Goal: Task Accomplishment & Management: Manage account settings

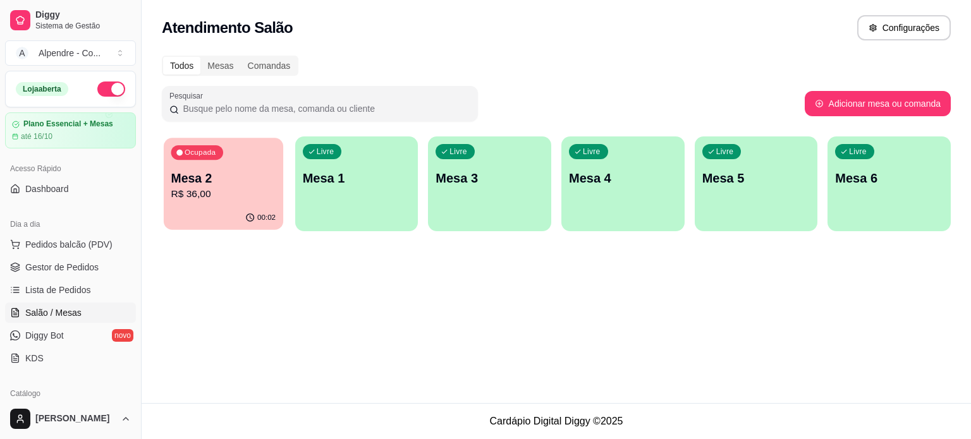
click at [223, 173] on p "Mesa 2" at bounding box center [223, 178] width 105 height 17
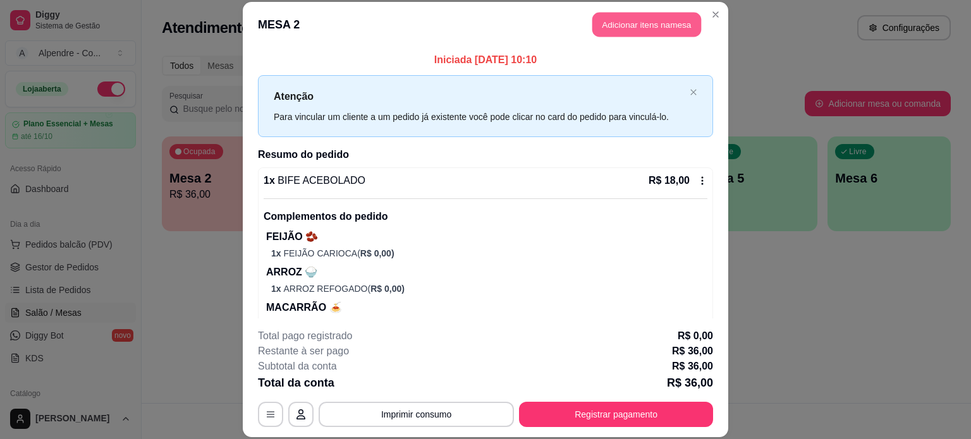
click at [618, 17] on button "Adicionar itens na mesa" at bounding box center [646, 25] width 109 height 25
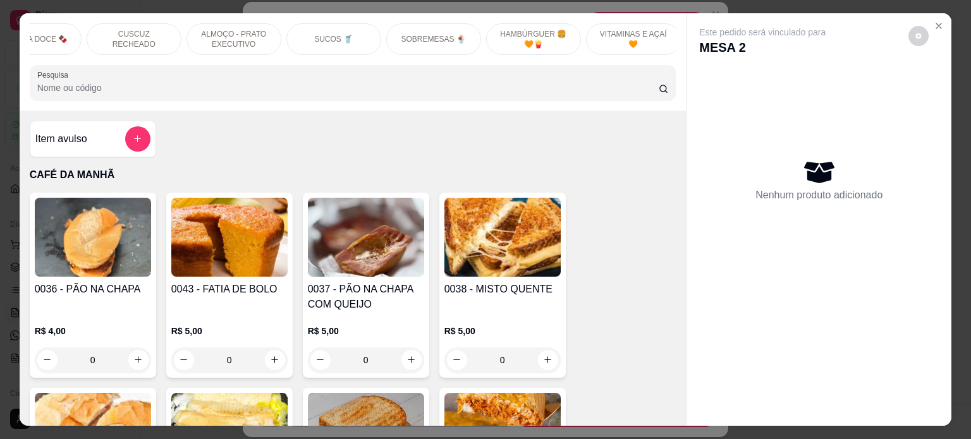
scroll to position [0, 447]
click at [331, 34] on p "SUCOS 🥤" at bounding box center [329, 39] width 39 height 10
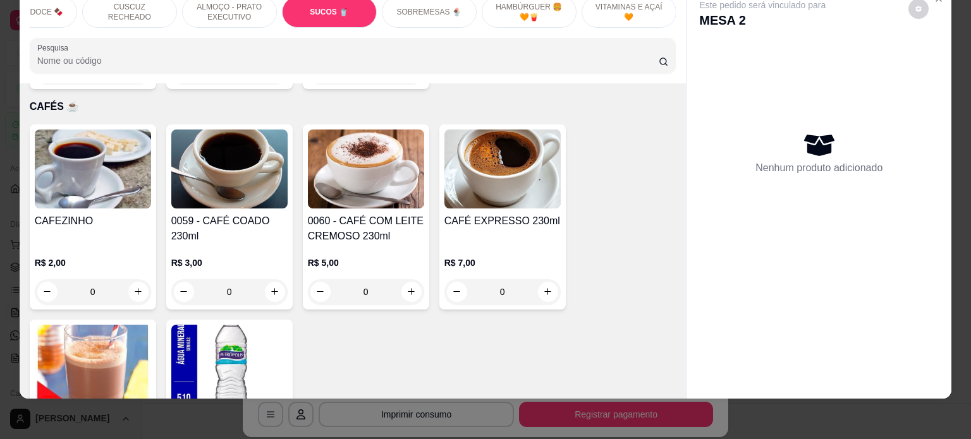
scroll to position [0, 0]
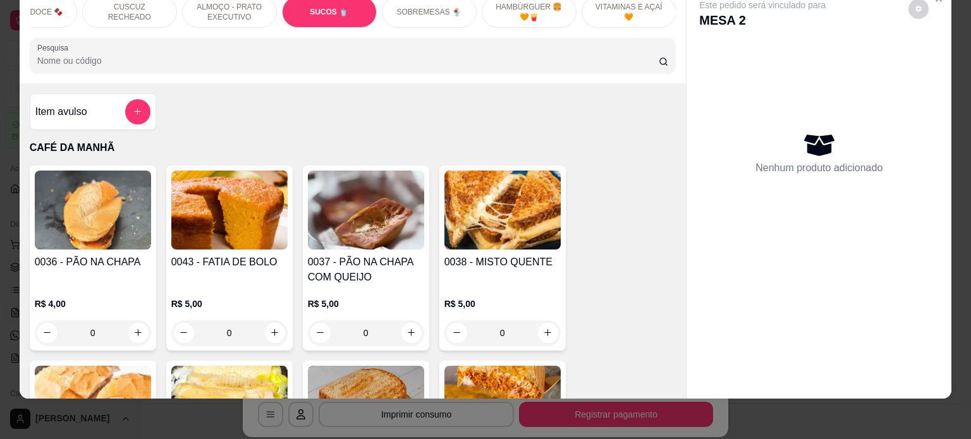
click at [55, 109] on h4 "Item avulso" at bounding box center [61, 111] width 52 height 15
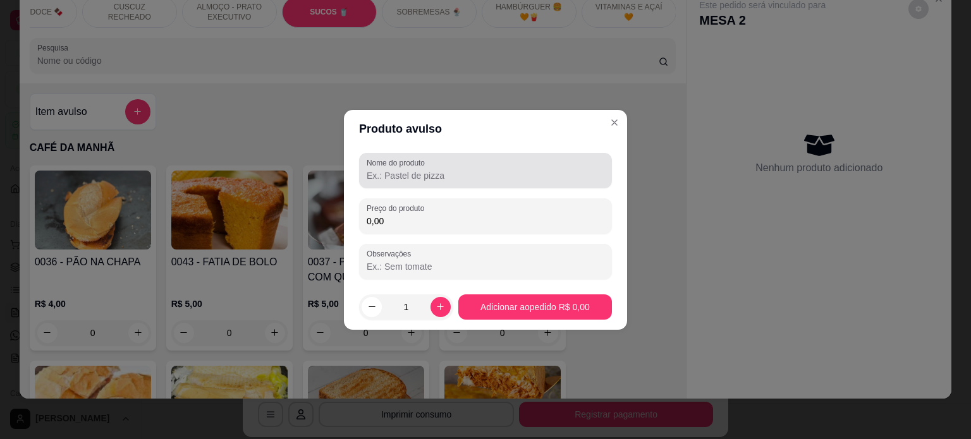
click at [448, 181] on input "Nome do produto" at bounding box center [486, 175] width 238 height 13
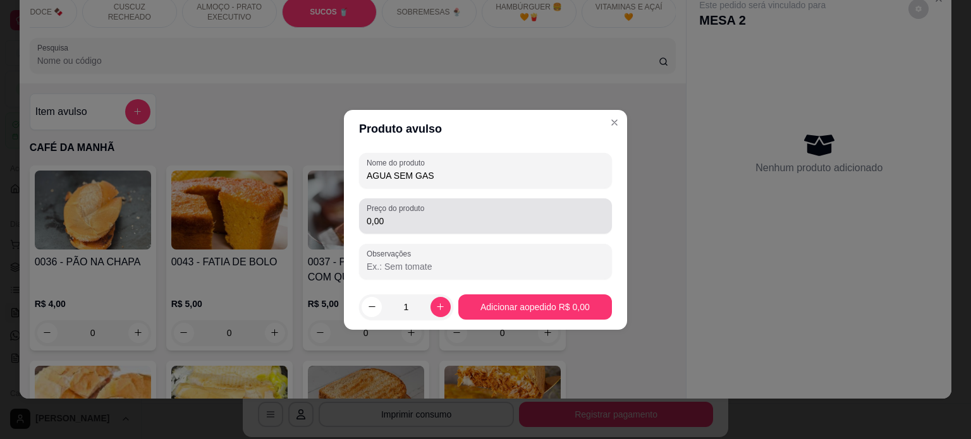
type input "AGUA SEM GAS"
click at [434, 223] on input "0,00" at bounding box center [486, 221] width 238 height 13
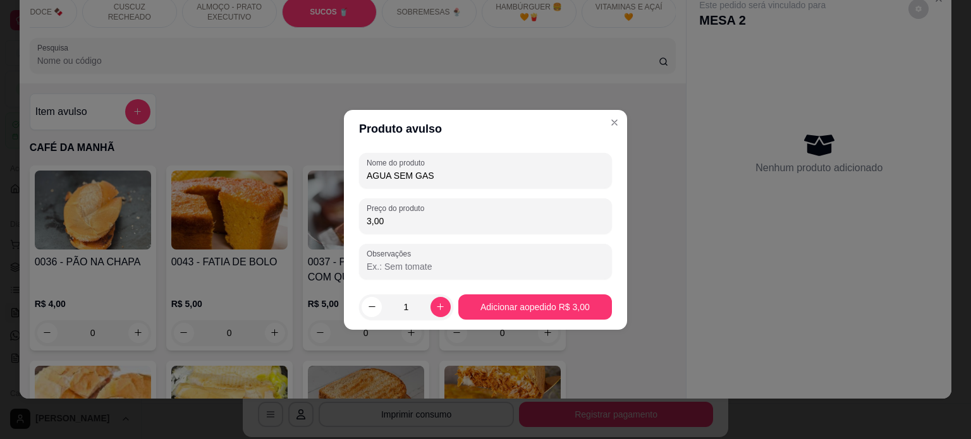
type input "3,00"
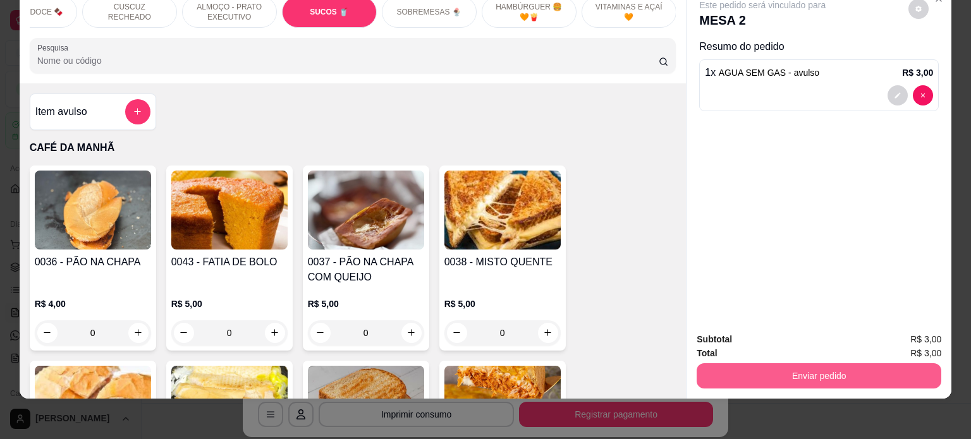
click at [842, 364] on button "Enviar pedido" at bounding box center [819, 376] width 245 height 25
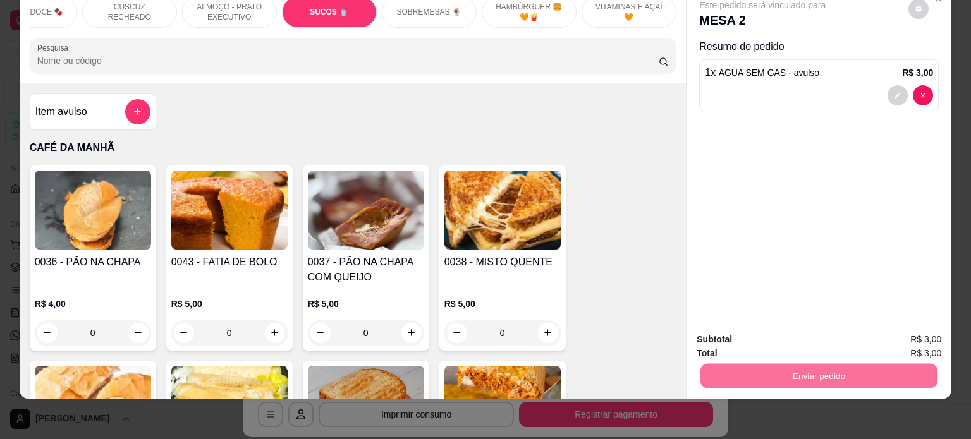
click at [934, 333] on button "Enviar pedido" at bounding box center [908, 335] width 71 height 24
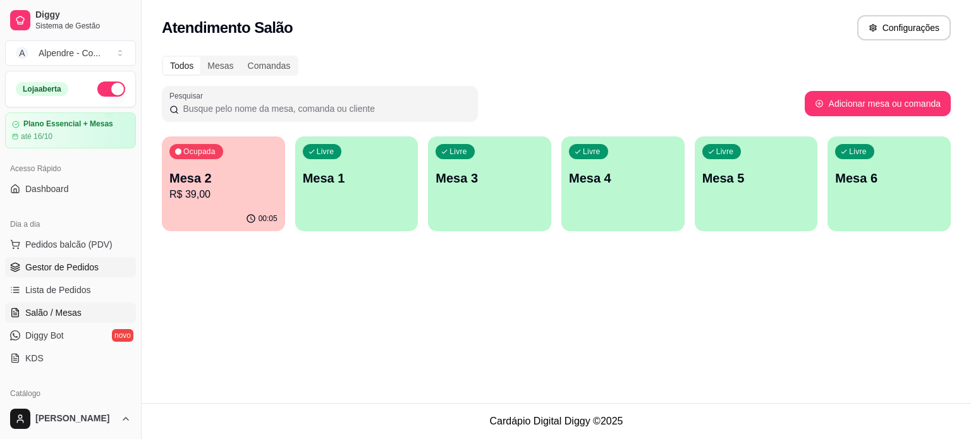
click at [43, 270] on span "Gestor de Pedidos" at bounding box center [61, 267] width 73 height 13
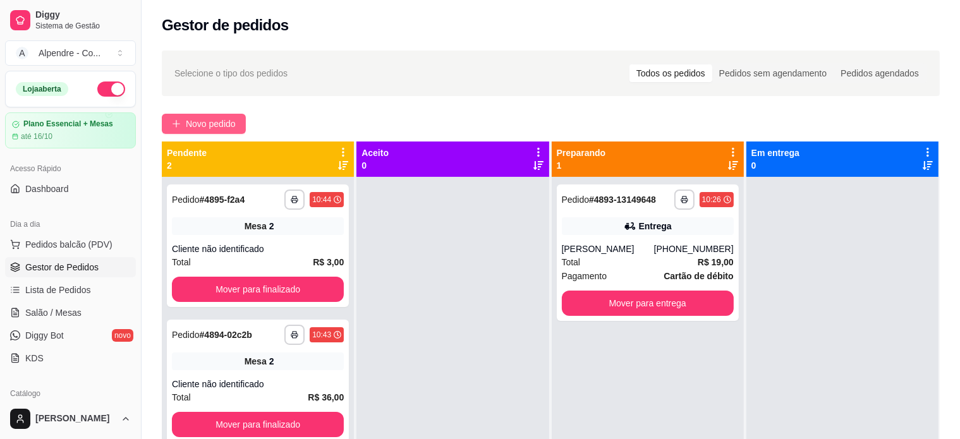
click at [208, 125] on span "Novo pedido" at bounding box center [211, 124] width 50 height 14
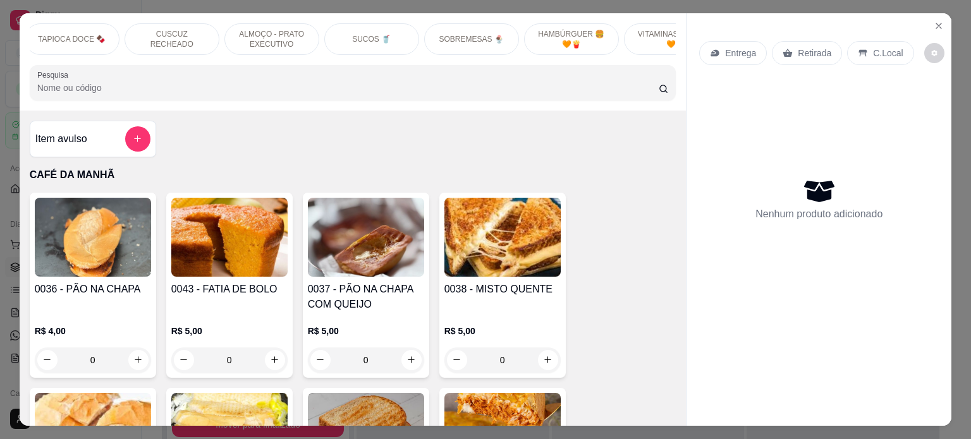
scroll to position [0, 427]
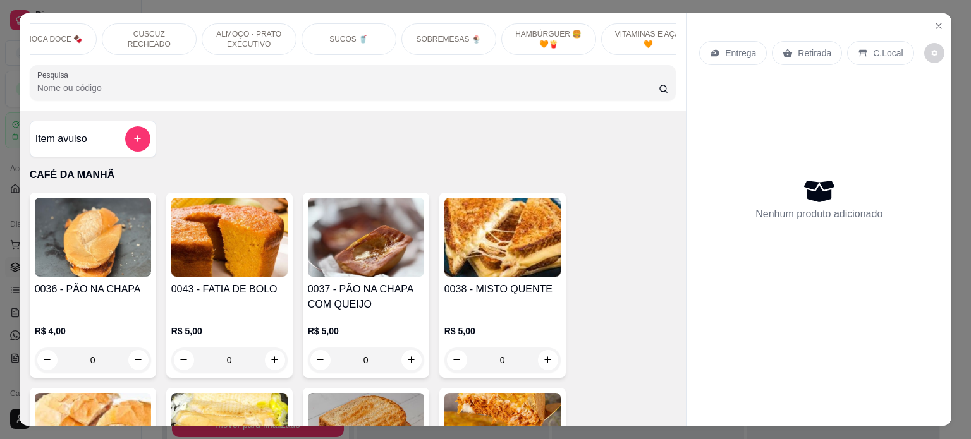
click at [448, 34] on p "SOBREMESAS 🍨" at bounding box center [449, 39] width 64 height 10
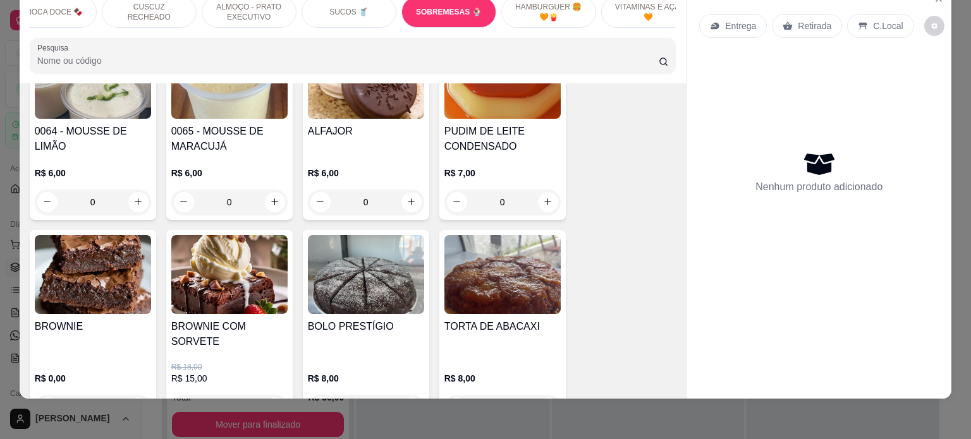
scroll to position [3668, 0]
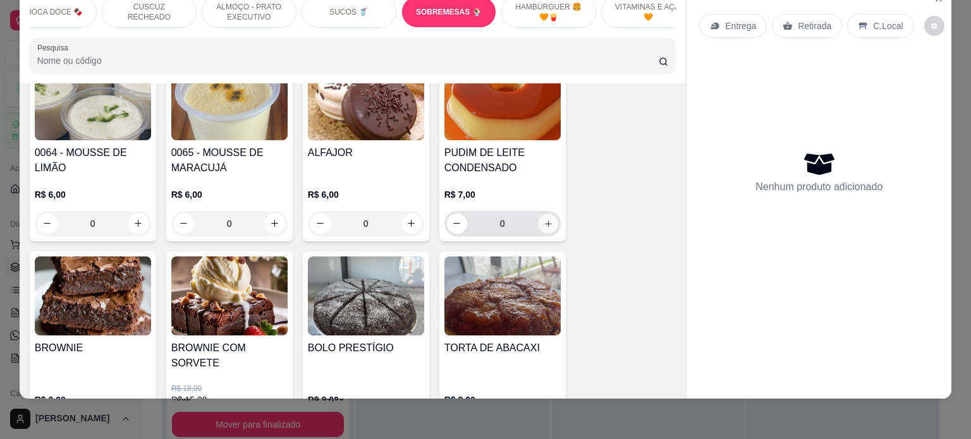
click at [549, 214] on button "increase-product-quantity" at bounding box center [548, 224] width 20 height 20
type input "1"
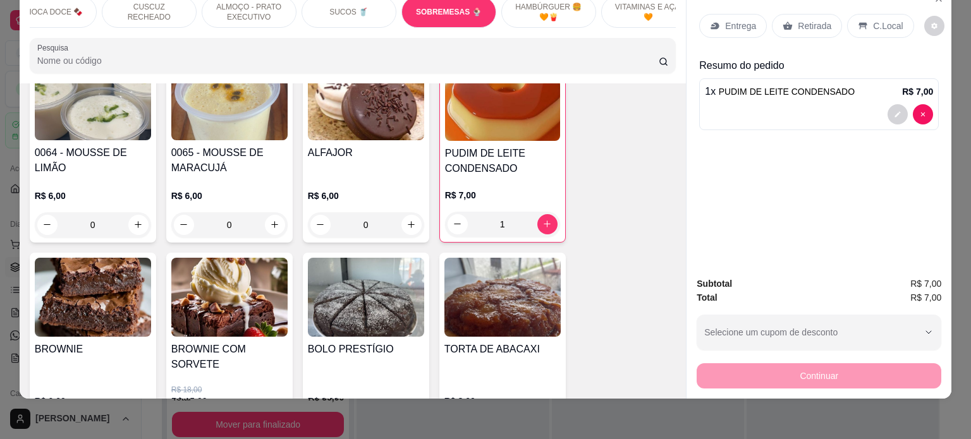
click at [798, 20] on p "Retirada" at bounding box center [815, 26] width 34 height 13
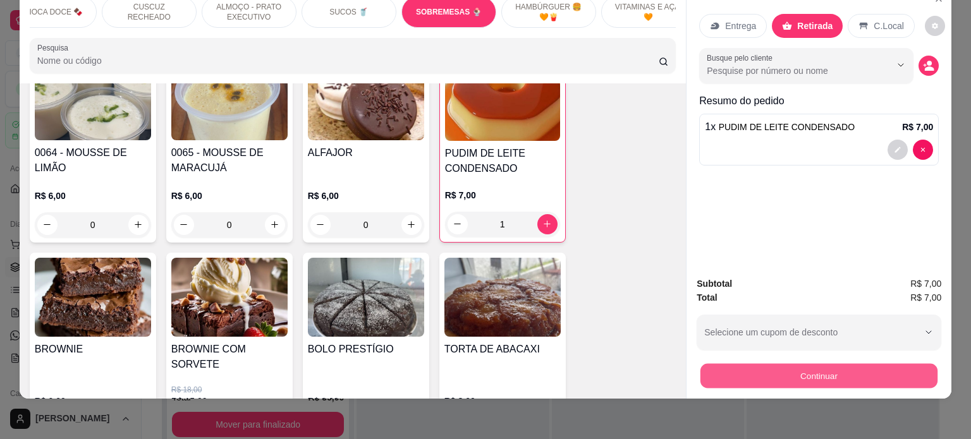
click at [804, 364] on button "Continuar" at bounding box center [819, 376] width 237 height 25
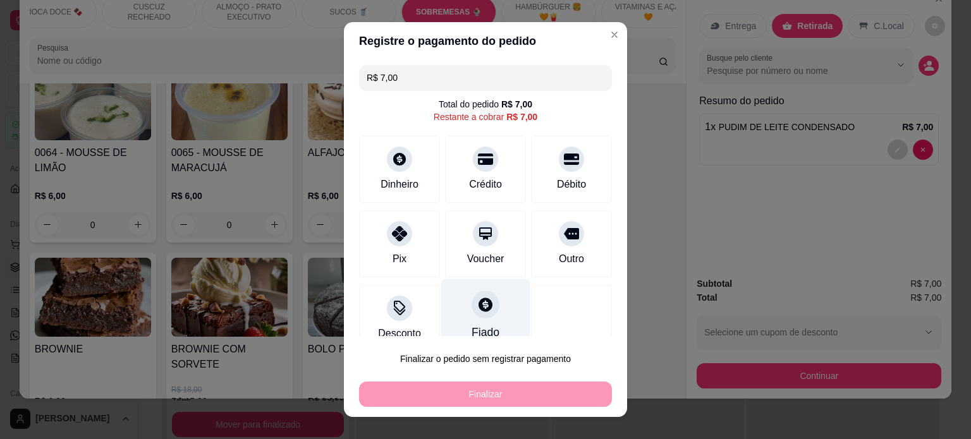
click at [475, 313] on div at bounding box center [486, 305] width 28 height 28
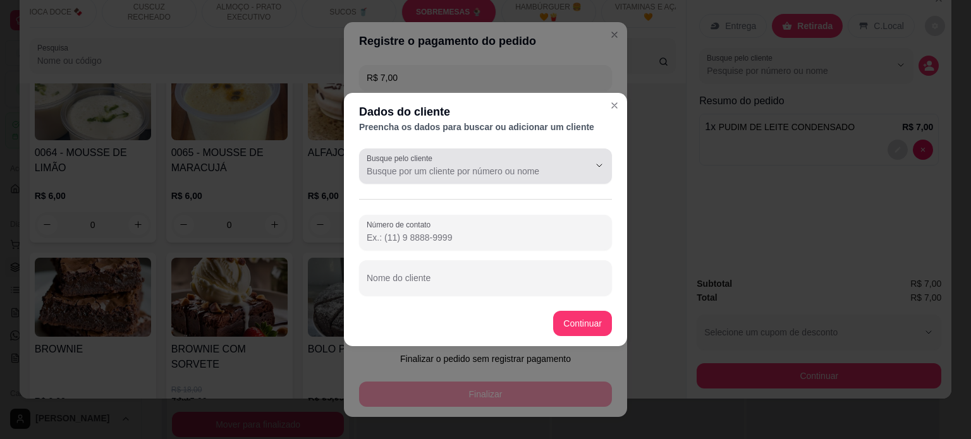
click at [446, 168] on input "Busque pelo cliente" at bounding box center [468, 171] width 202 height 13
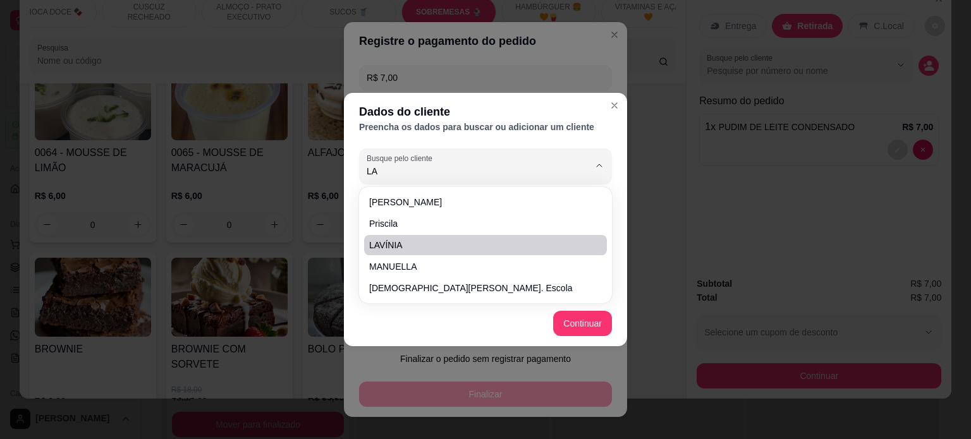
click at [407, 253] on li "LAVÍNIA" at bounding box center [485, 245] width 243 height 20
type input "LAVÍNIA"
type input "[PHONE_NUMBER]"
type input "LAVÍNIA"
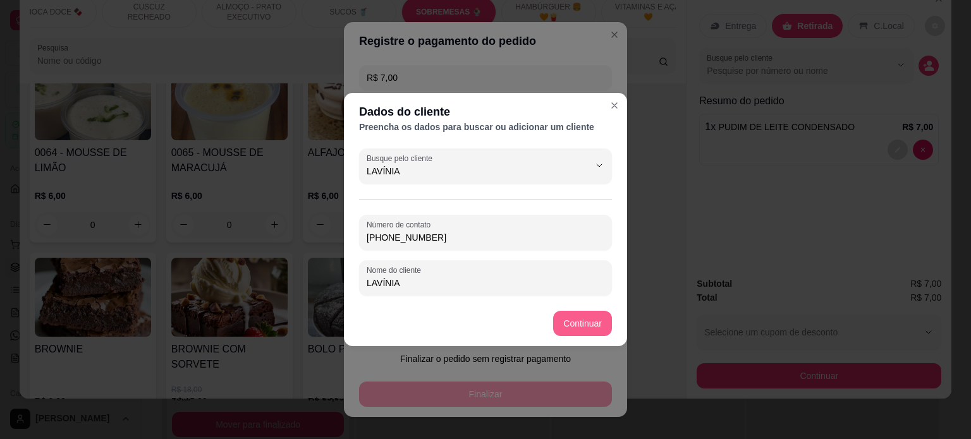
type input "LAVÍNIA"
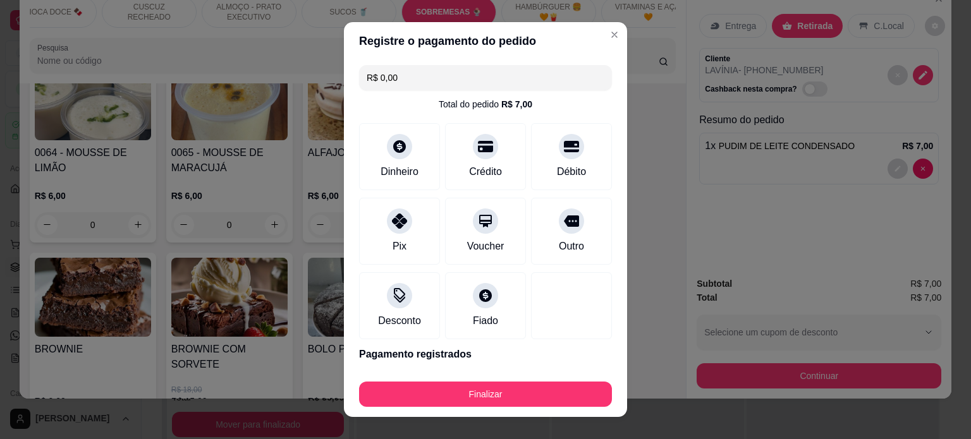
type input "R$ 0,00"
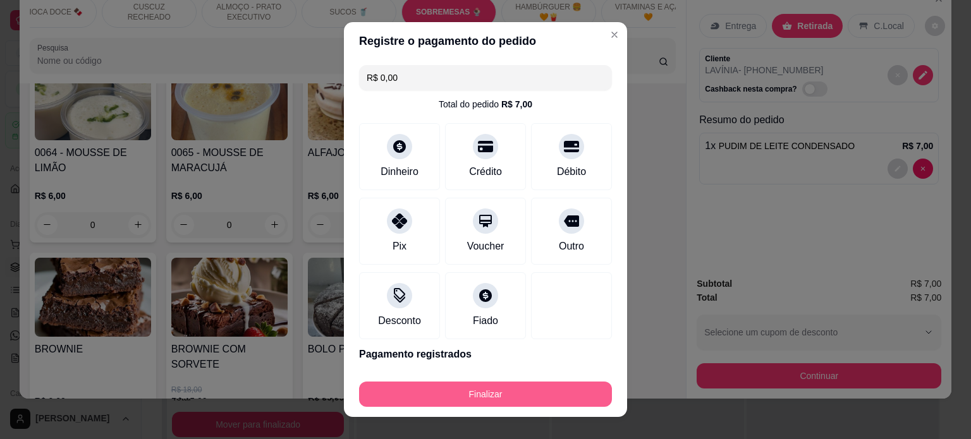
click at [491, 396] on button "Finalizar" at bounding box center [485, 394] width 253 height 25
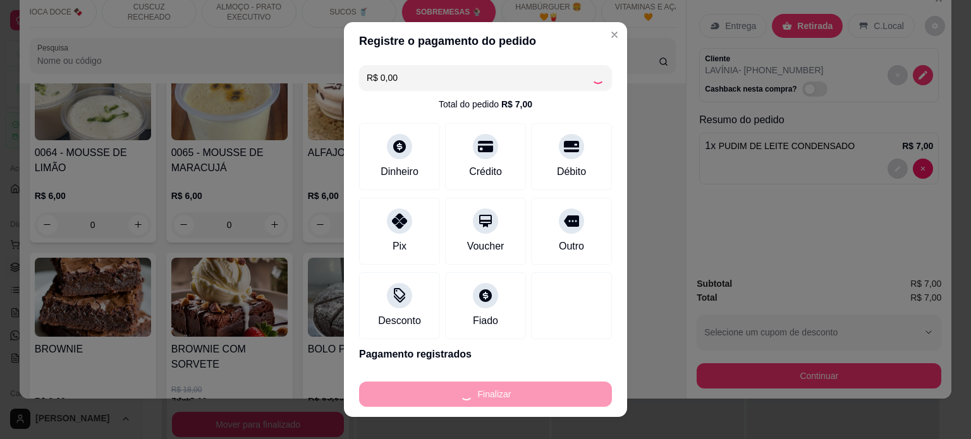
type input "0"
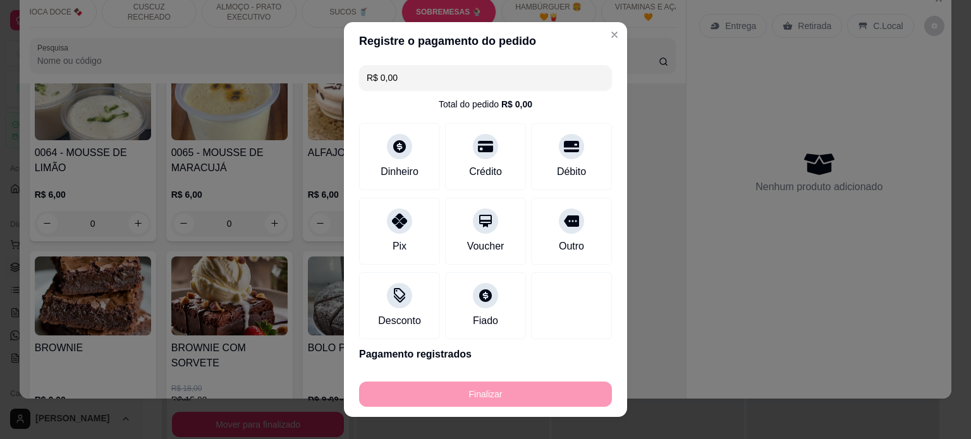
type input "-R$ 7,00"
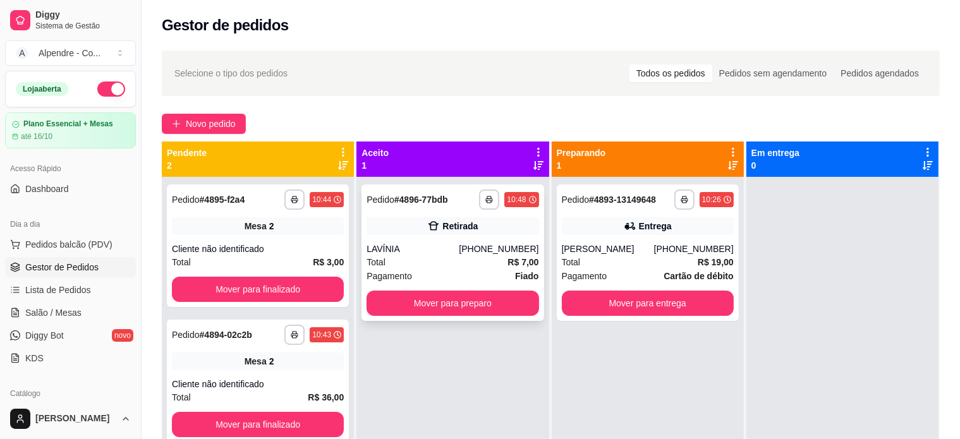
click at [458, 276] on div "Pagamento Fiado" at bounding box center [453, 276] width 172 height 14
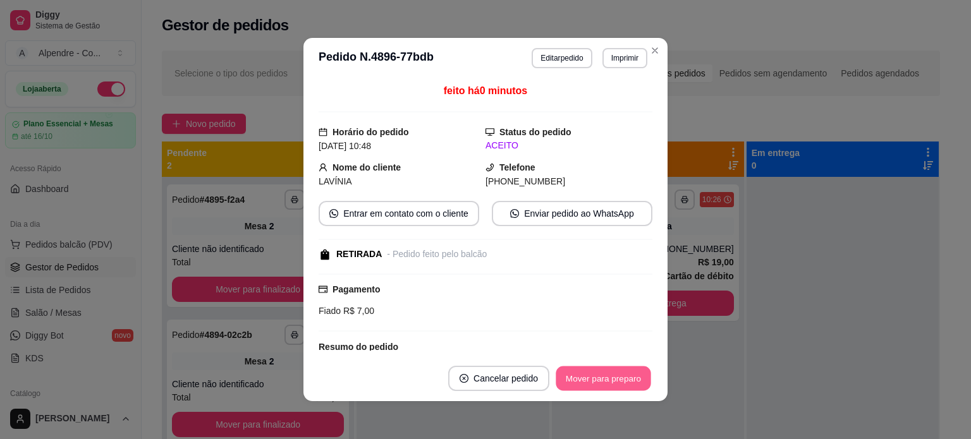
click at [606, 371] on button "Mover para preparo" at bounding box center [603, 379] width 95 height 25
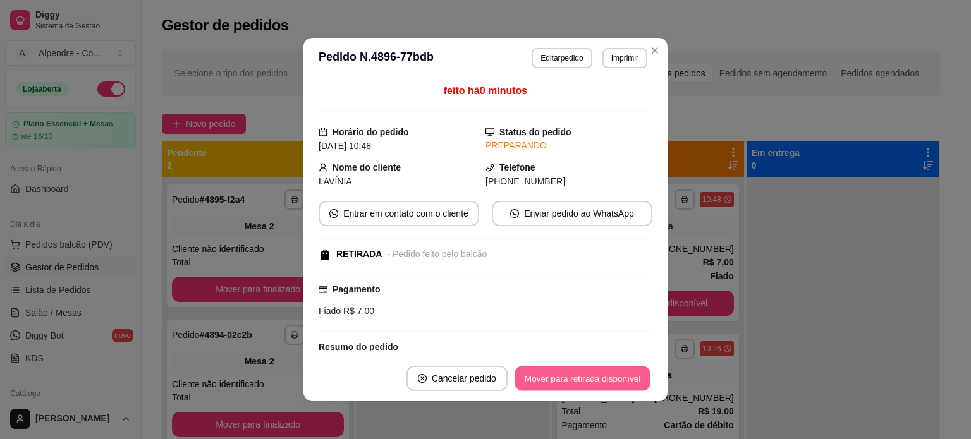
click at [606, 377] on button "Mover para retirada disponível" at bounding box center [582, 379] width 135 height 25
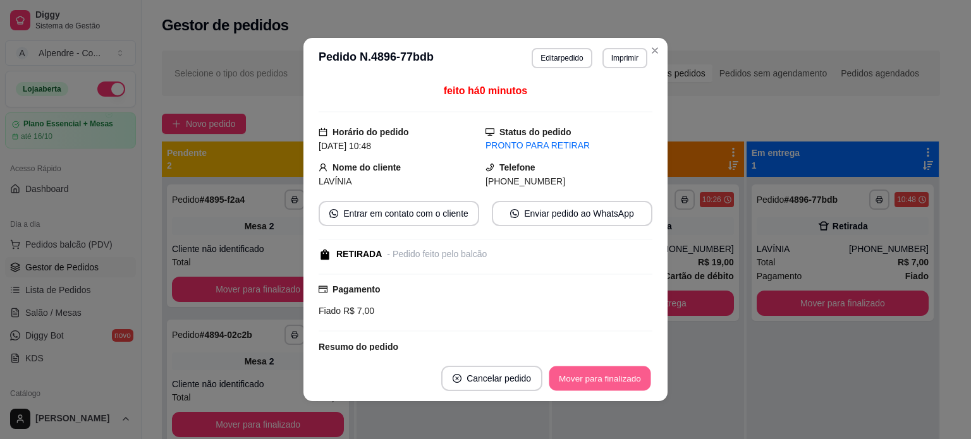
click at [595, 379] on button "Mover para finalizado" at bounding box center [600, 379] width 102 height 25
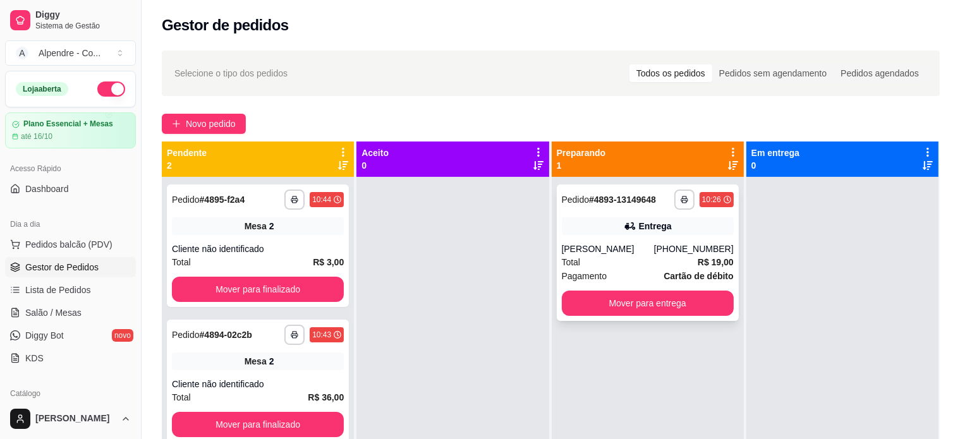
click at [611, 262] on div "Total R$ 19,00" at bounding box center [648, 262] width 172 height 14
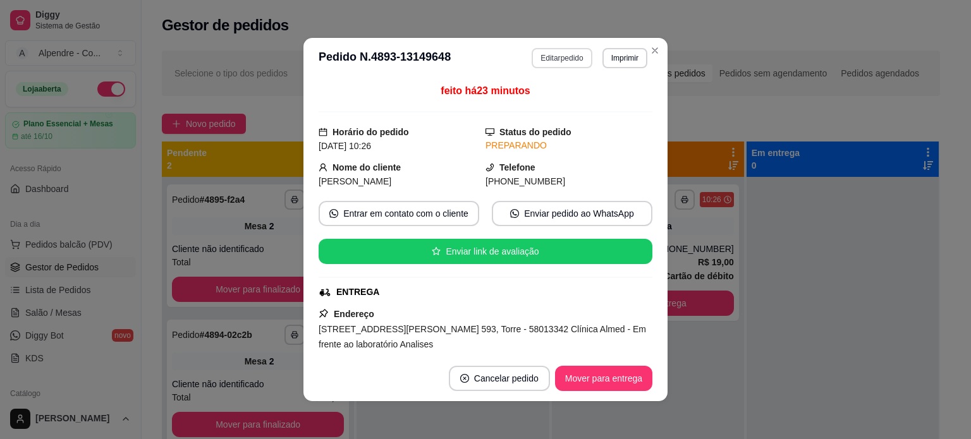
click at [541, 52] on button "Editar pedido" at bounding box center [562, 58] width 60 height 20
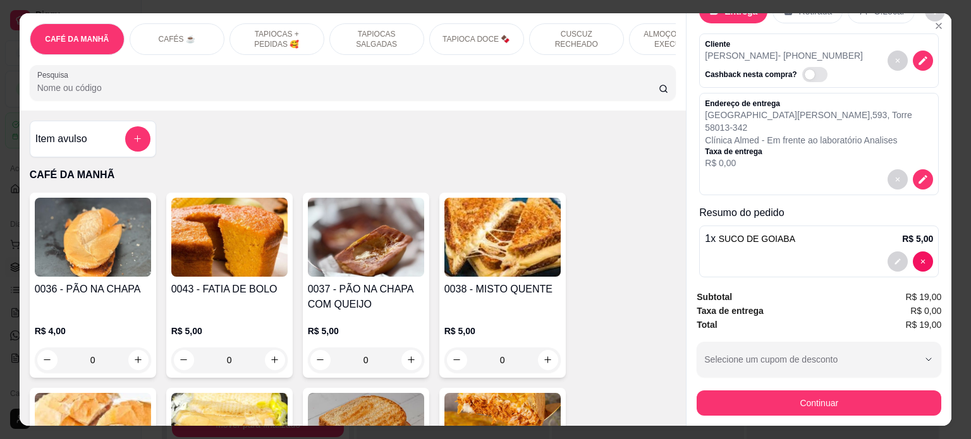
scroll to position [63, 0]
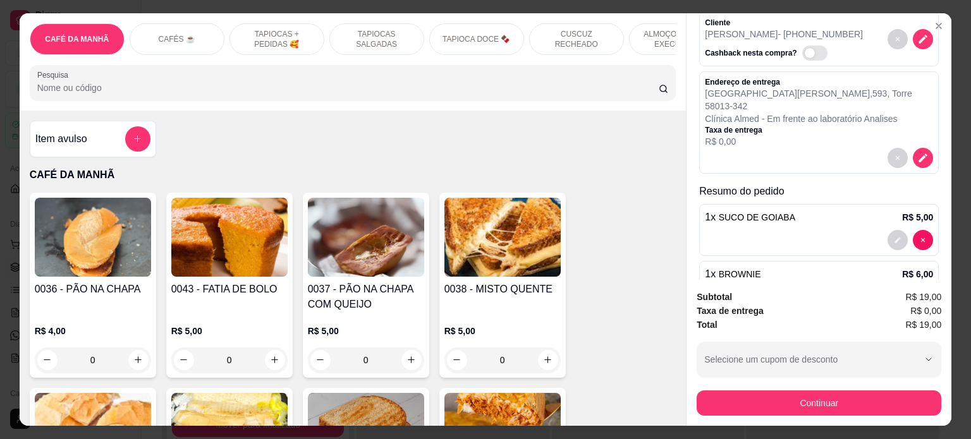
click at [854, 230] on div at bounding box center [819, 240] width 228 height 20
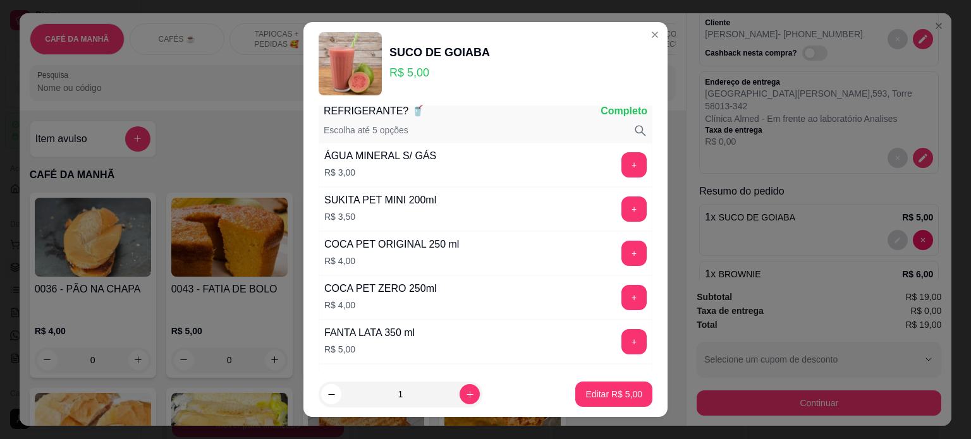
scroll to position [0, 0]
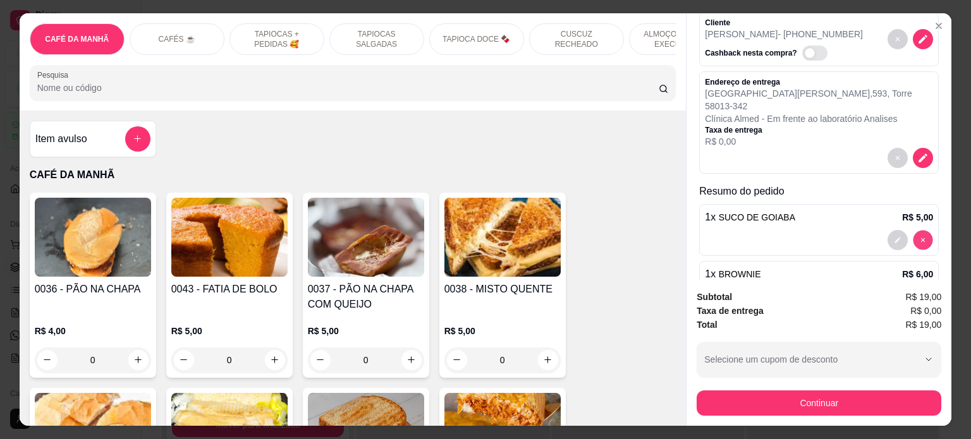
type input "0"
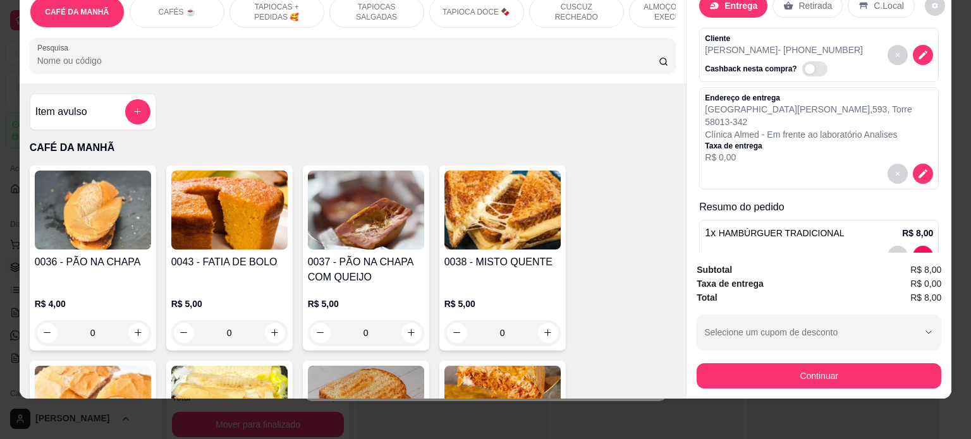
scroll to position [56, 0]
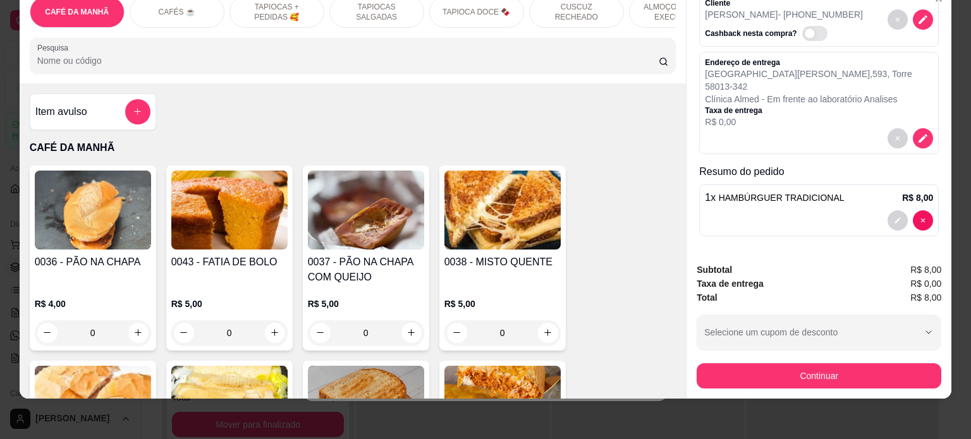
click at [790, 211] on div at bounding box center [819, 221] width 228 height 20
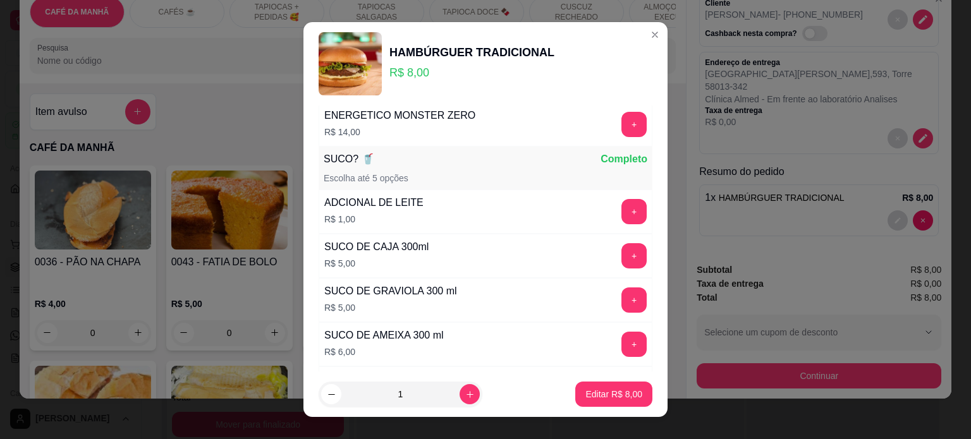
scroll to position [632, 0]
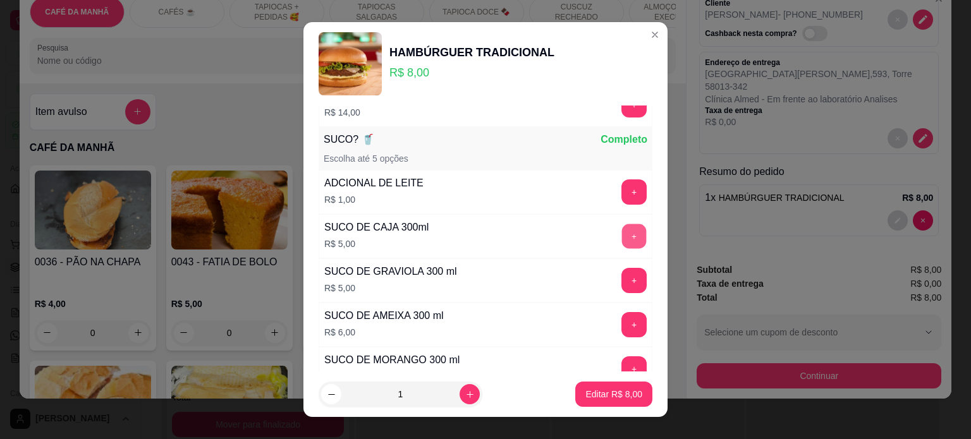
click at [622, 230] on button "+" at bounding box center [634, 236] width 25 height 25
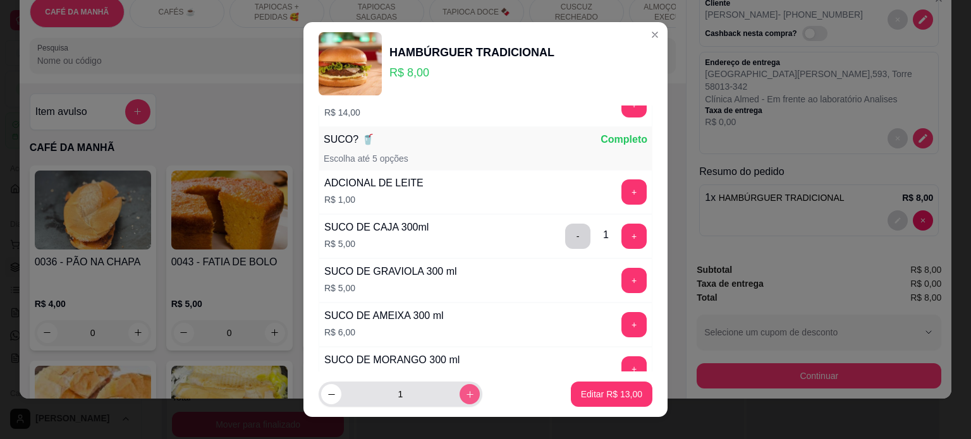
click at [465, 391] on icon "increase-product-quantity" at bounding box center [469, 394] width 9 height 9
type input "2"
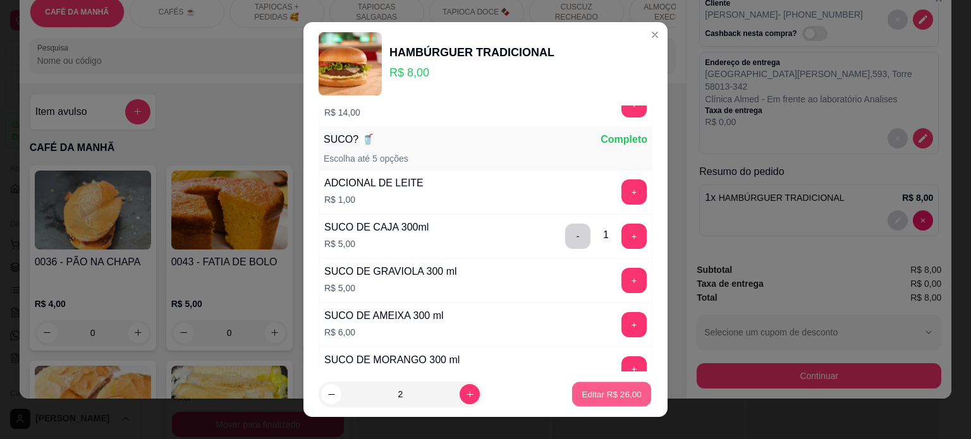
click at [598, 395] on p "Editar R$ 26,00" at bounding box center [611, 395] width 59 height 12
type input "0"
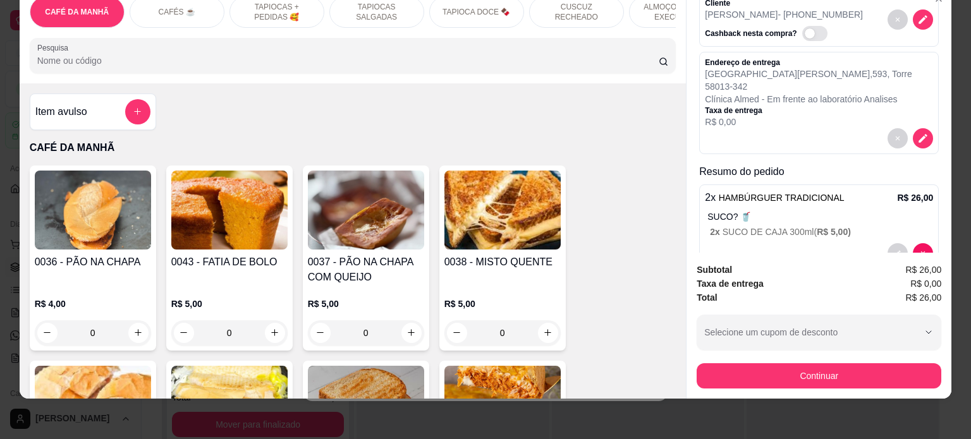
scroll to position [89, 0]
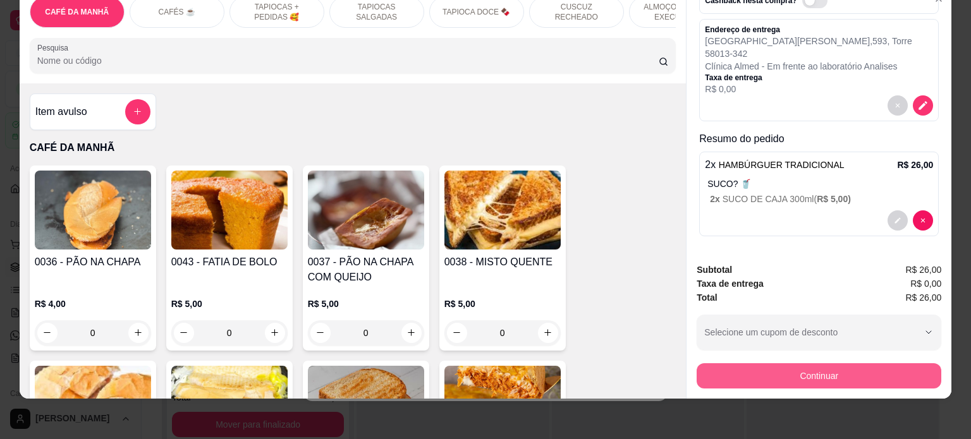
click at [826, 364] on button "Continuar" at bounding box center [819, 376] width 245 height 25
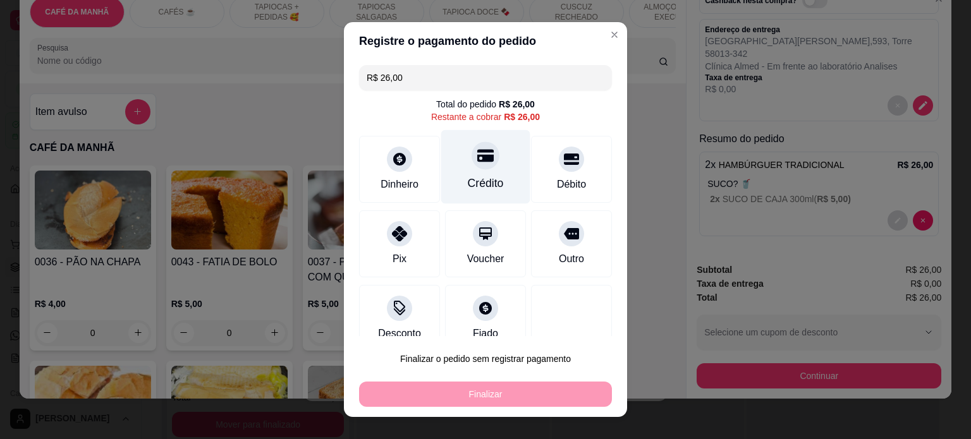
click at [483, 168] on div "Crédito" at bounding box center [485, 167] width 89 height 74
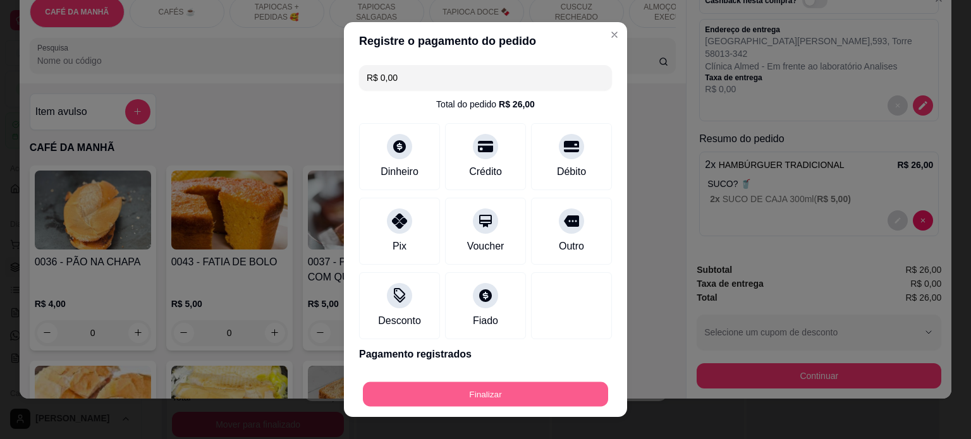
click at [475, 394] on button "Finalizar" at bounding box center [485, 395] width 245 height 25
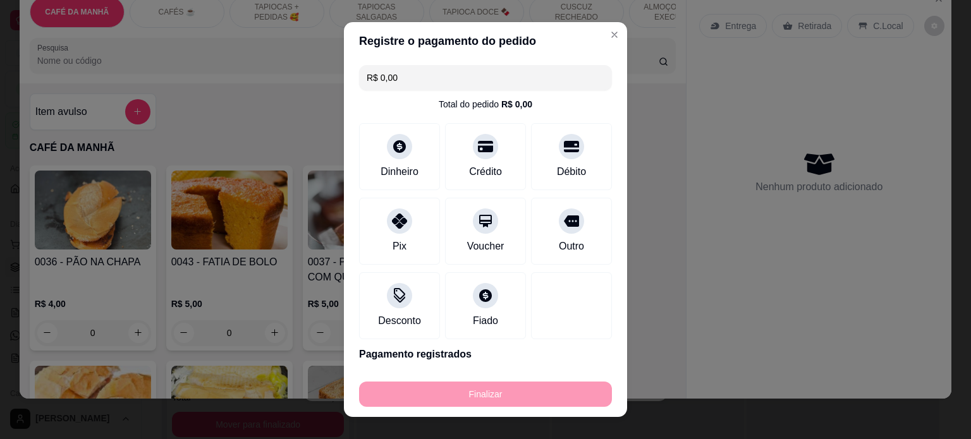
type input "-R$ 26,00"
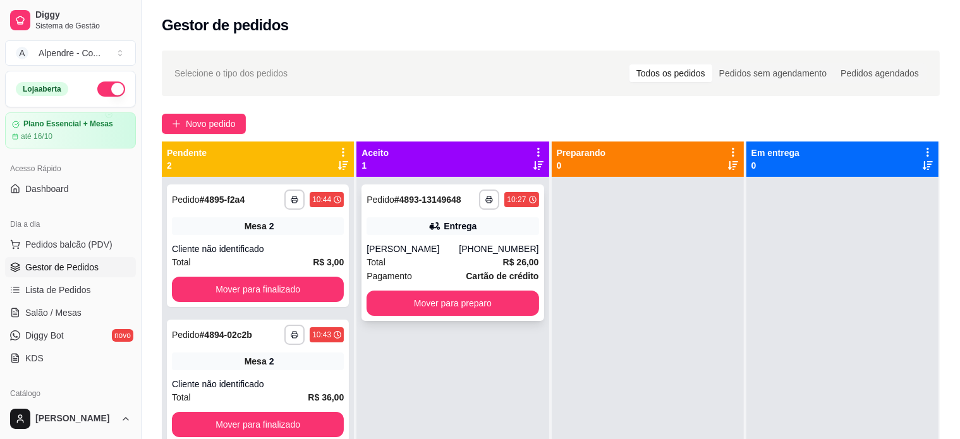
click at [452, 262] on div "Total R$ 26,00" at bounding box center [453, 262] width 172 height 14
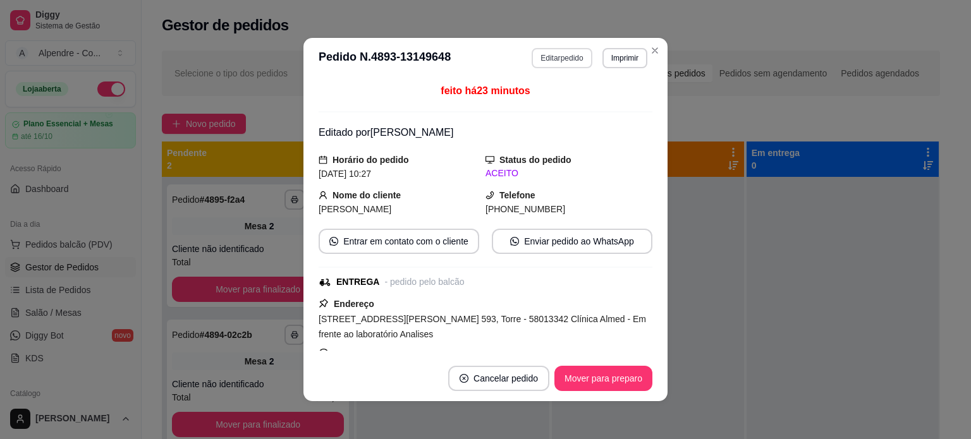
click at [558, 60] on button "Editar pedido" at bounding box center [562, 58] width 60 height 20
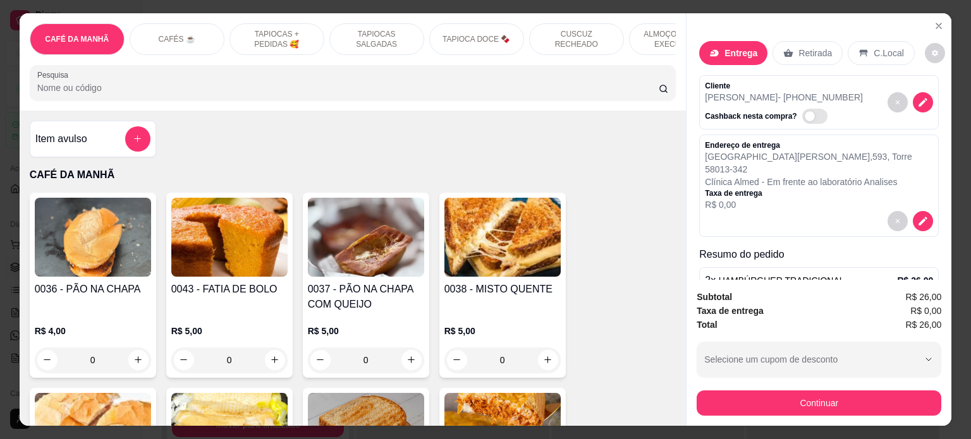
scroll to position [89, 0]
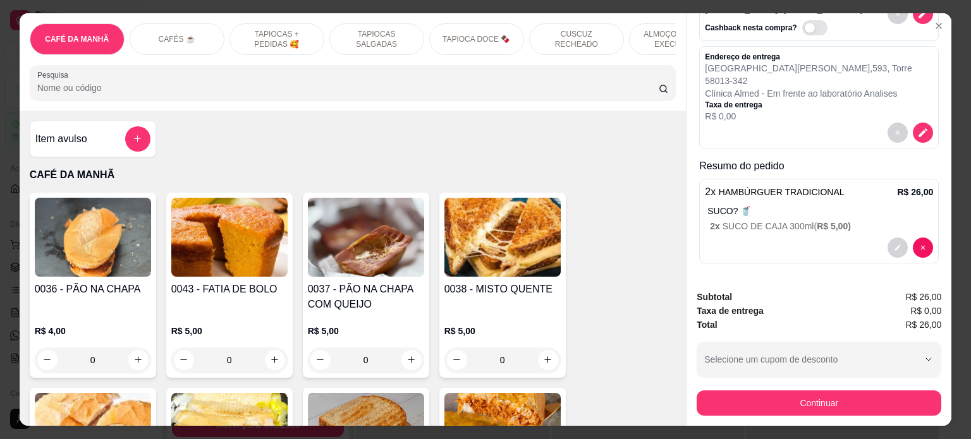
click at [837, 211] on p "SUCO? 🥤" at bounding box center [820, 211] width 226 height 13
click at [894, 244] on icon "decrease-product-quantity" at bounding box center [898, 248] width 8 height 8
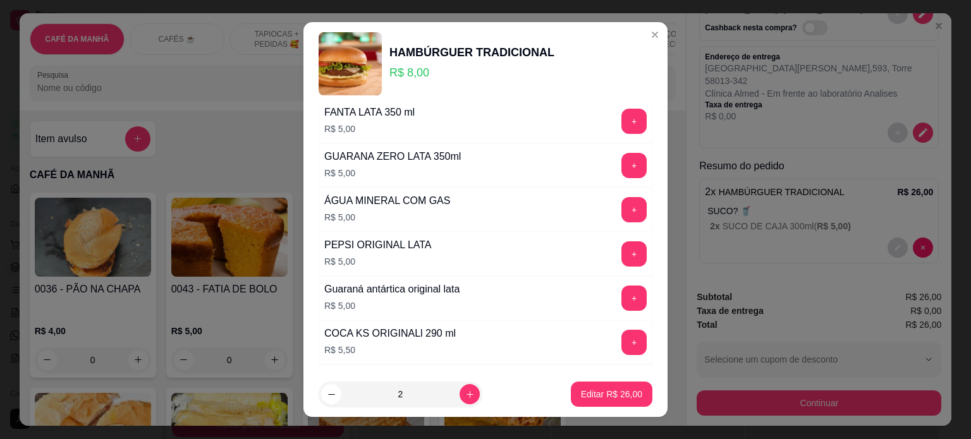
scroll to position [316, 0]
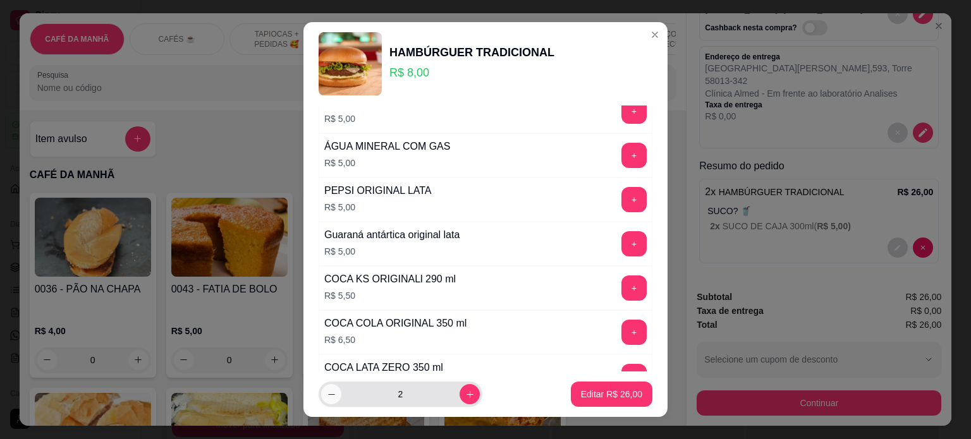
click at [322, 389] on button "decrease-product-quantity" at bounding box center [331, 394] width 20 height 20
type input "1"
click at [589, 400] on p "Editar R$ 13,00" at bounding box center [611, 394] width 61 height 13
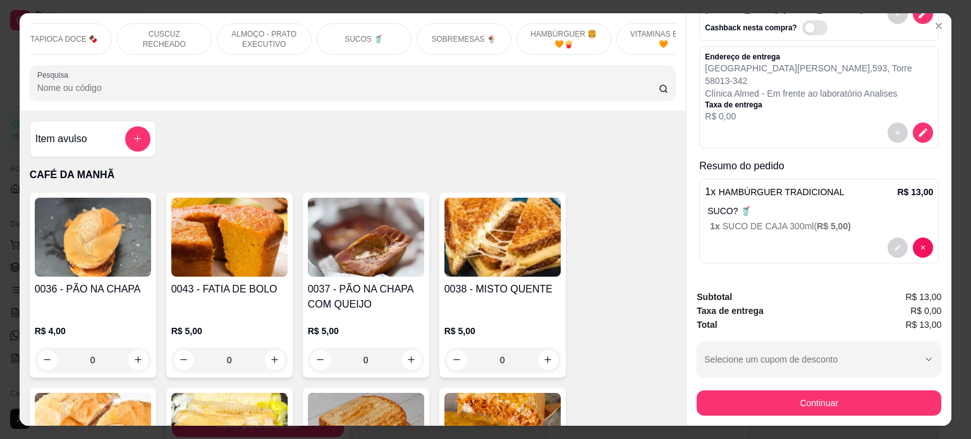
scroll to position [0, 438]
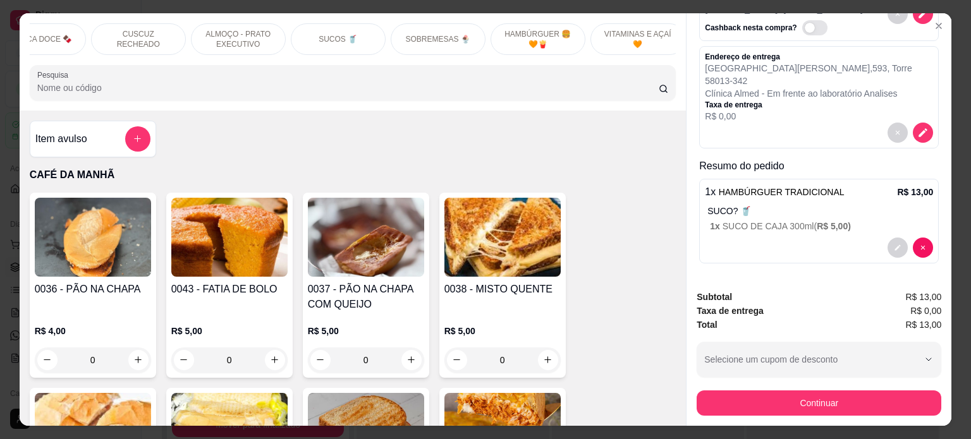
click at [357, 32] on div "SUCOS 🥤" at bounding box center [338, 39] width 95 height 32
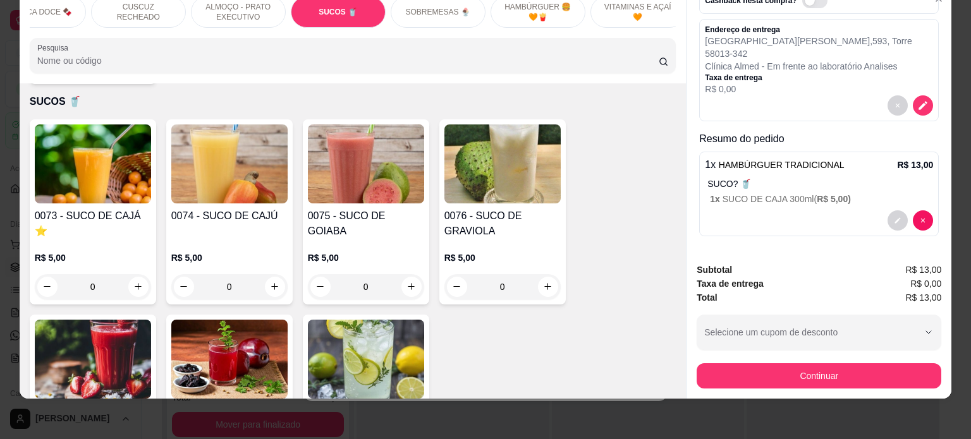
click at [126, 274] on div "0" at bounding box center [93, 286] width 116 height 25
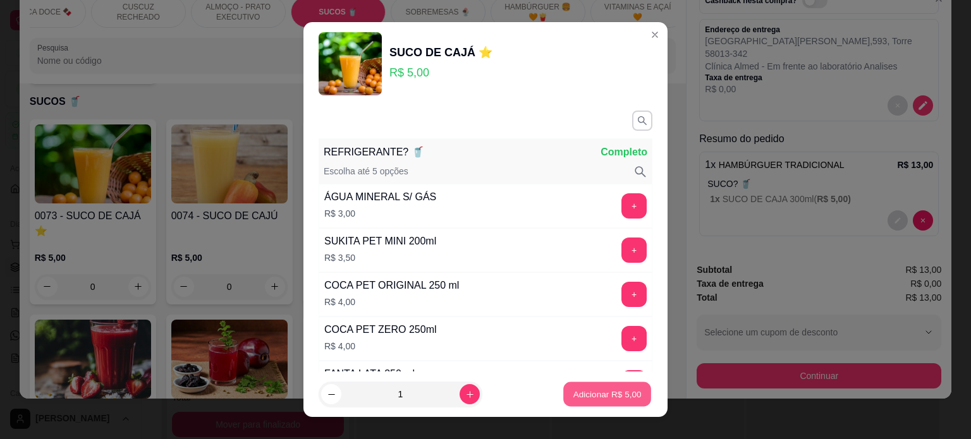
click at [613, 390] on p "Adicionar R$ 5,00" at bounding box center [607, 395] width 68 height 12
type input "1"
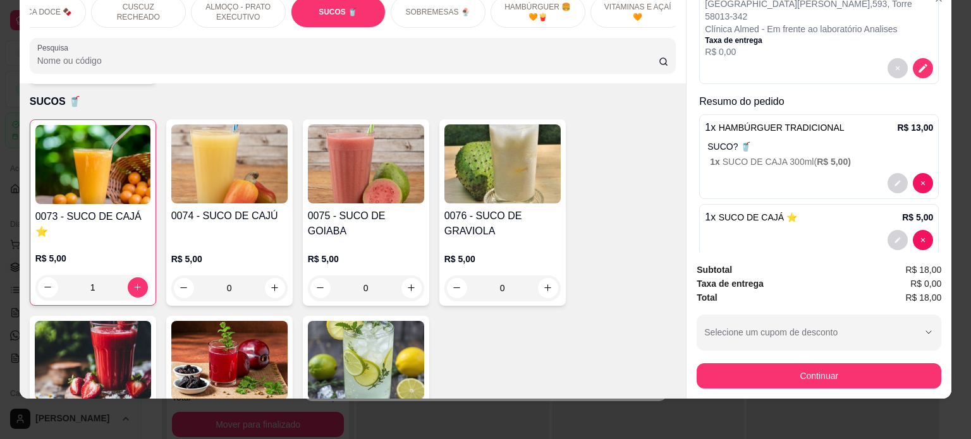
scroll to position [145, 0]
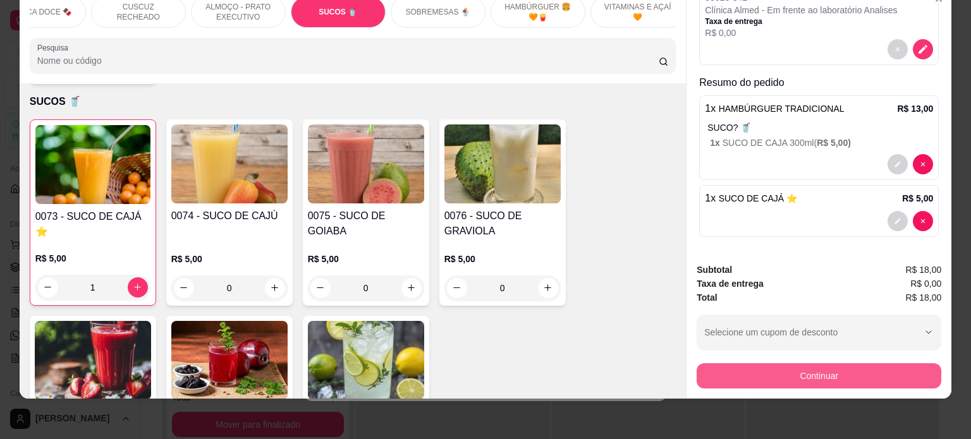
click at [824, 375] on button "Continuar" at bounding box center [819, 376] width 245 height 25
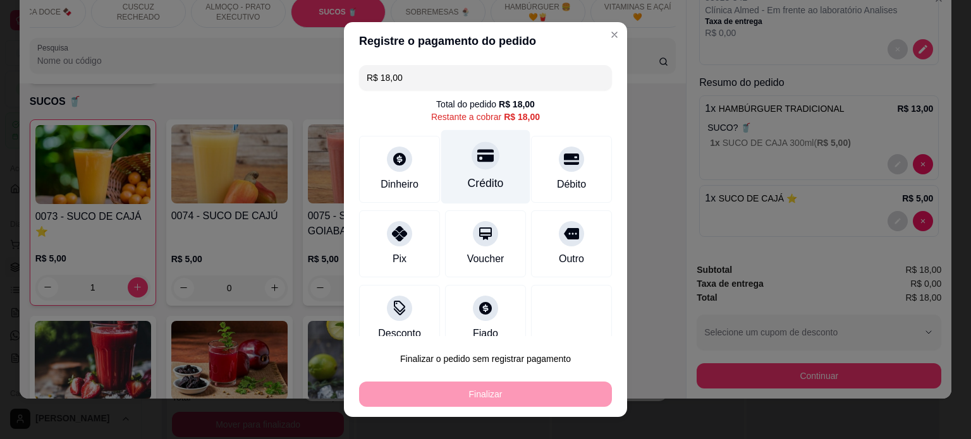
click at [472, 168] on div at bounding box center [486, 156] width 28 height 28
type input "R$ 0,00"
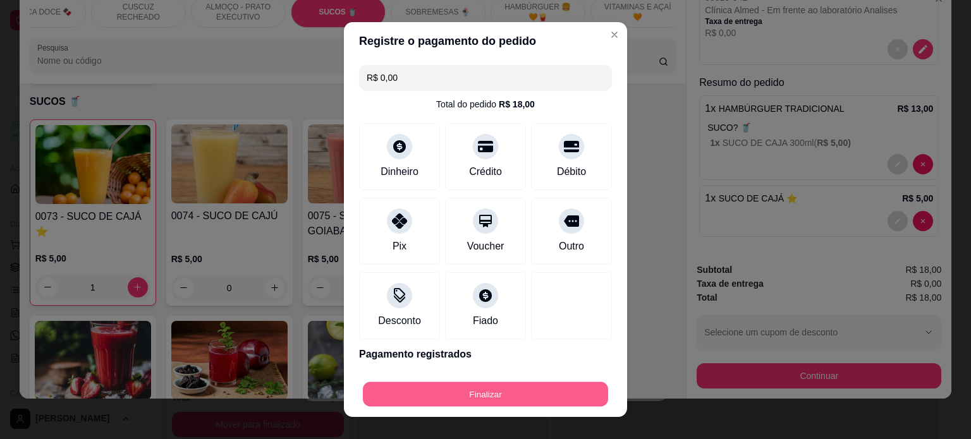
click at [470, 393] on button "Finalizar" at bounding box center [485, 395] width 245 height 25
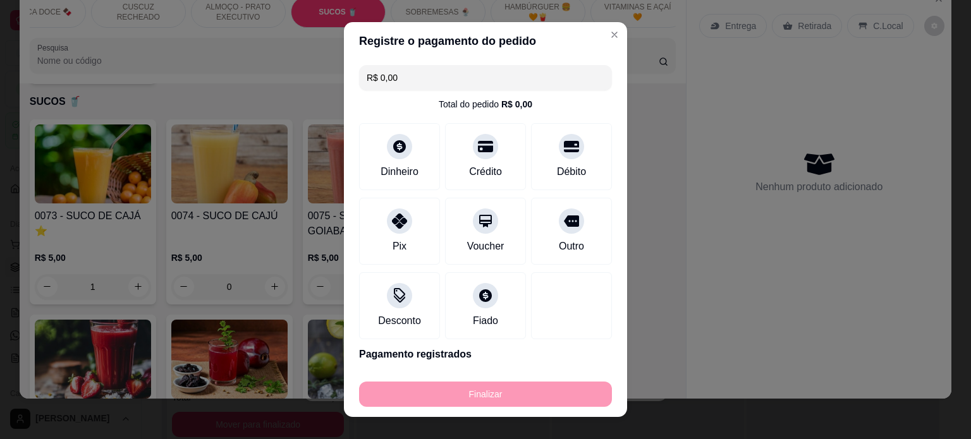
type input "0"
type input "-R$ 18,00"
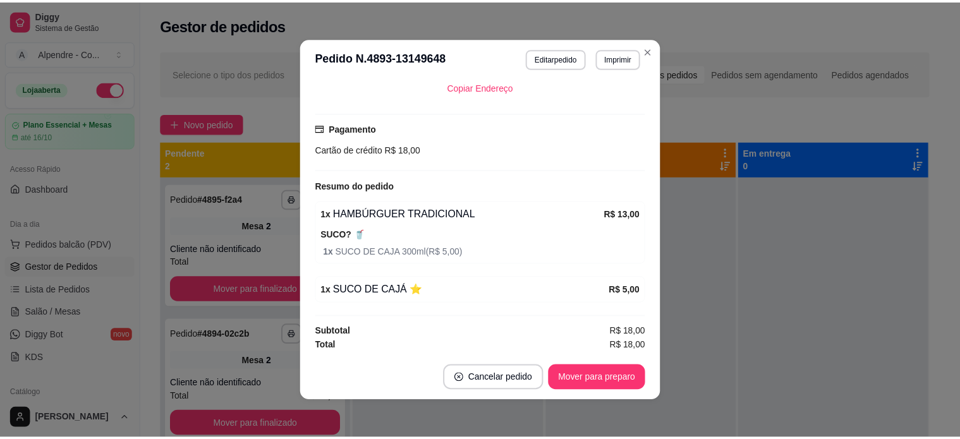
scroll to position [3, 0]
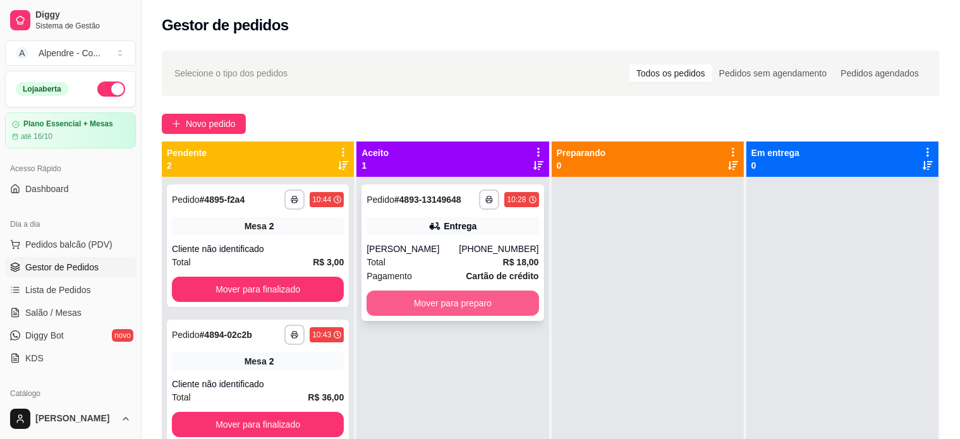
click at [453, 307] on button "Mover para preparo" at bounding box center [453, 303] width 172 height 25
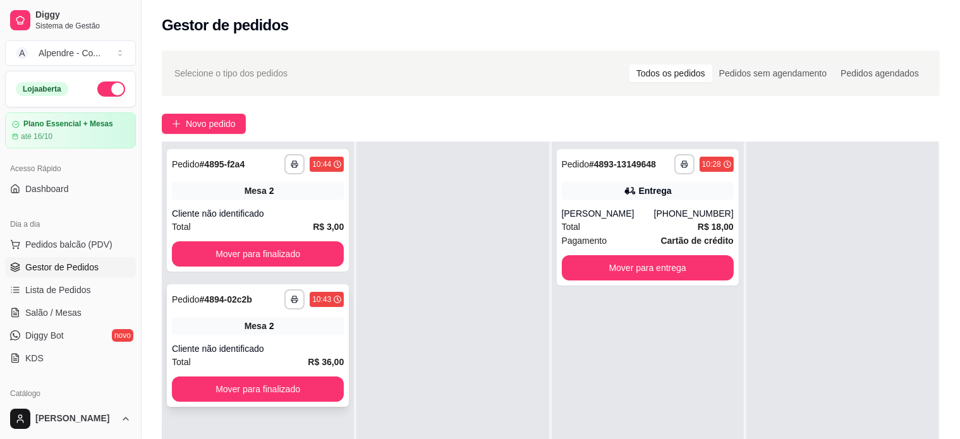
scroll to position [0, 0]
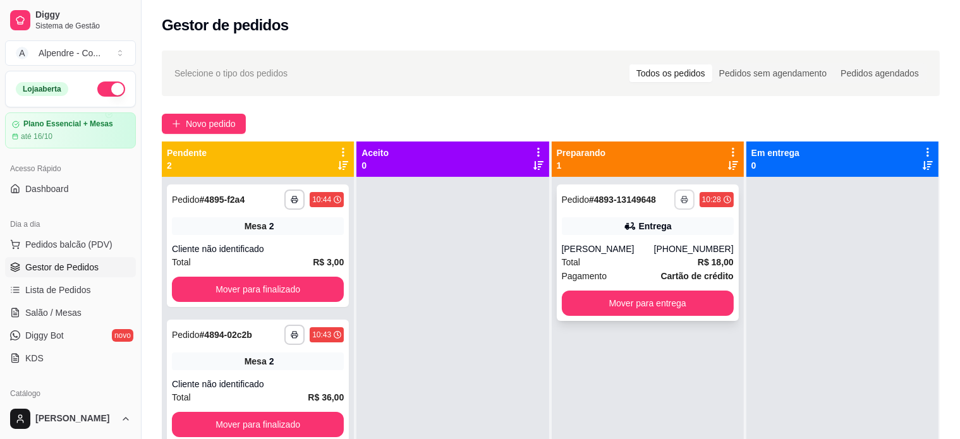
click at [681, 201] on icon "button" at bounding box center [685, 200] width 8 height 8
click at [664, 248] on button "Impressora container" at bounding box center [639, 244] width 89 height 20
click at [657, 301] on button "Mover para entrega" at bounding box center [648, 303] width 167 height 25
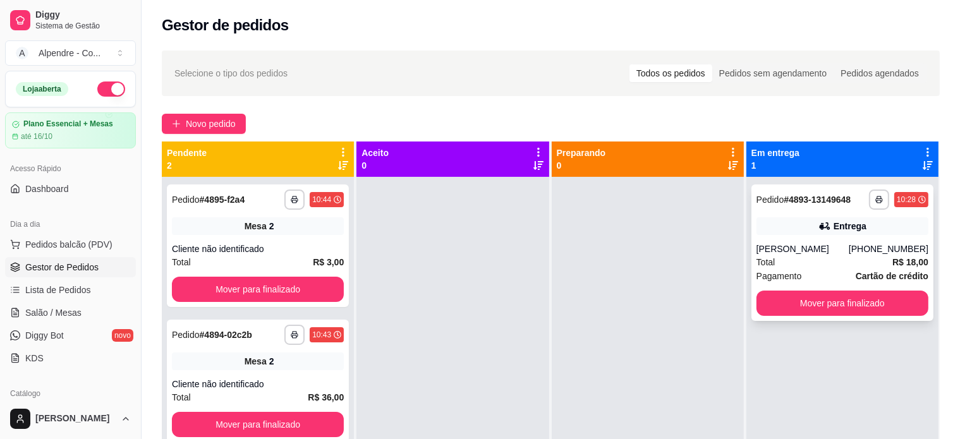
click at [857, 290] on div "**********" at bounding box center [843, 253] width 182 height 137
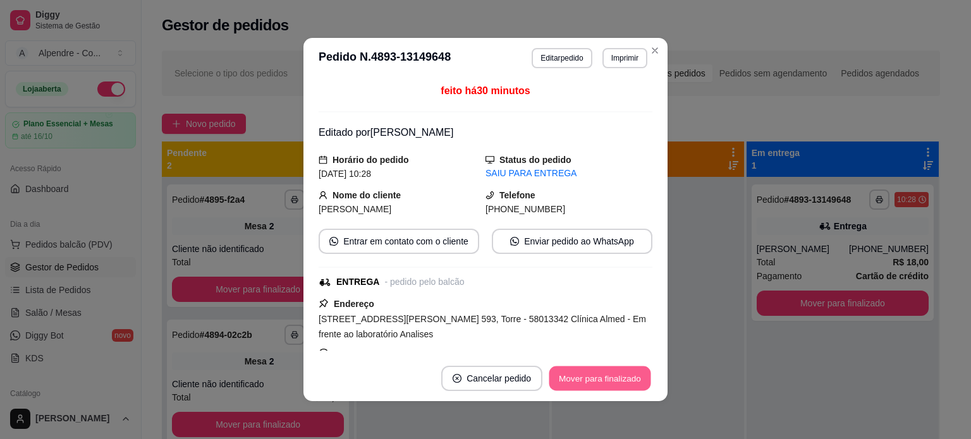
click at [606, 384] on button "Mover para finalizado" at bounding box center [600, 379] width 102 height 25
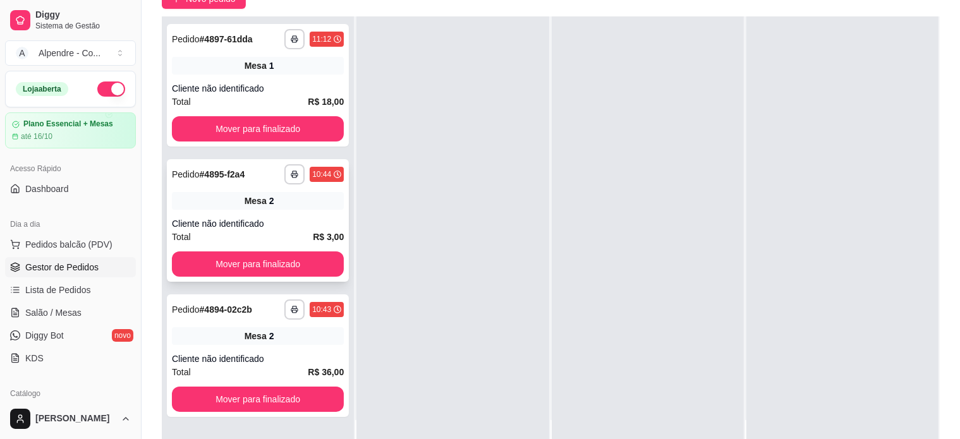
scroll to position [126, 0]
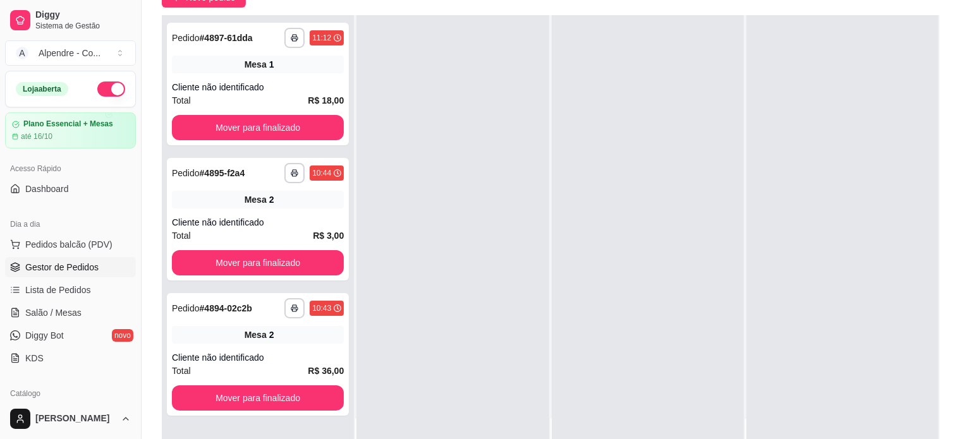
click at [441, 166] on div at bounding box center [453, 234] width 192 height 439
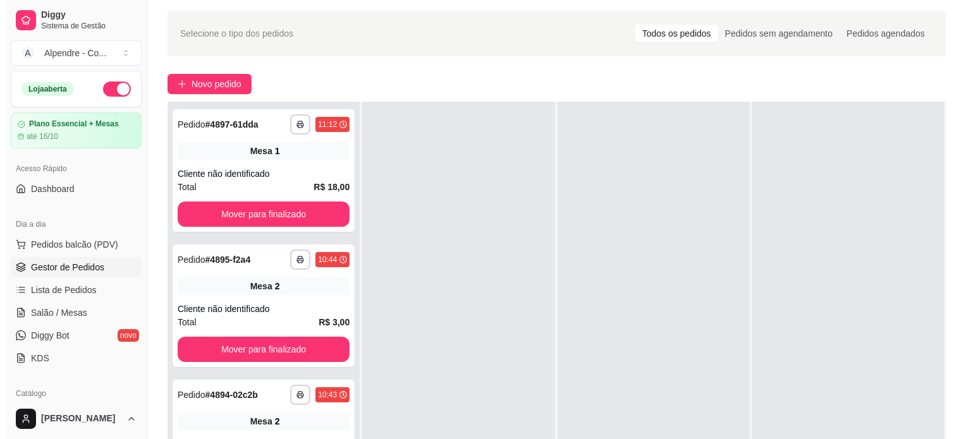
scroll to position [0, 0]
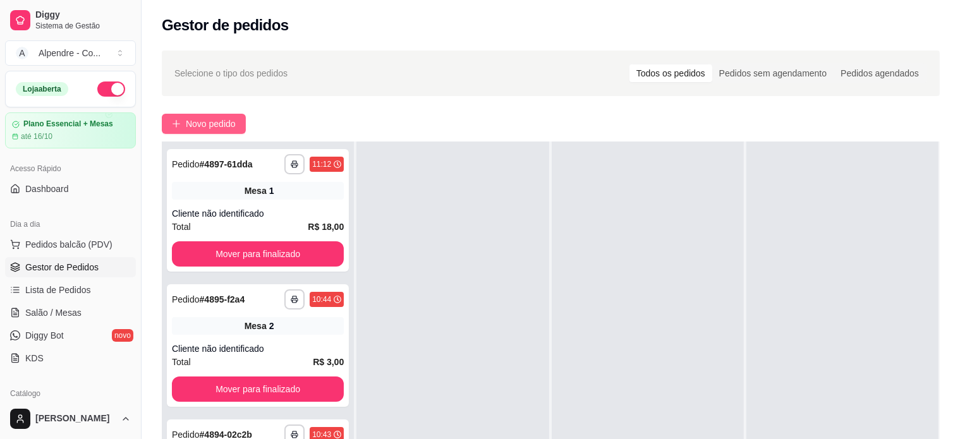
click at [215, 123] on span "Novo pedido" at bounding box center [211, 124] width 50 height 14
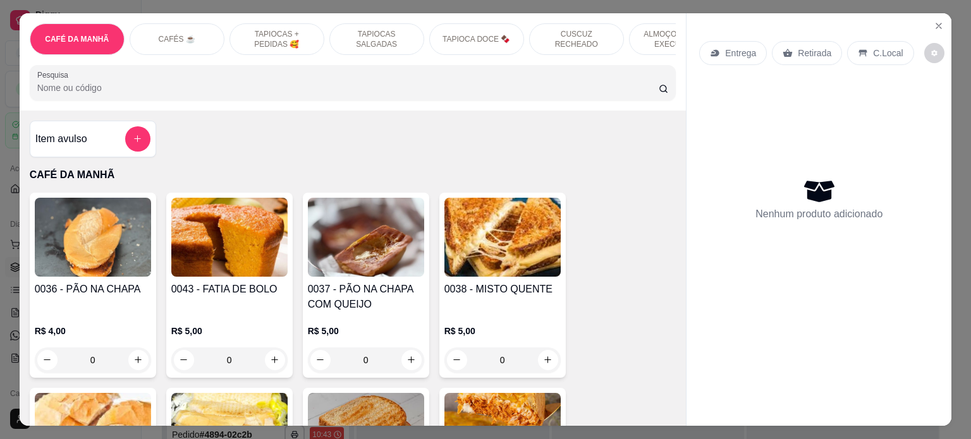
click at [648, 34] on p "ALMOÇO - PRATO EXECUTIVO" at bounding box center [676, 39] width 73 height 20
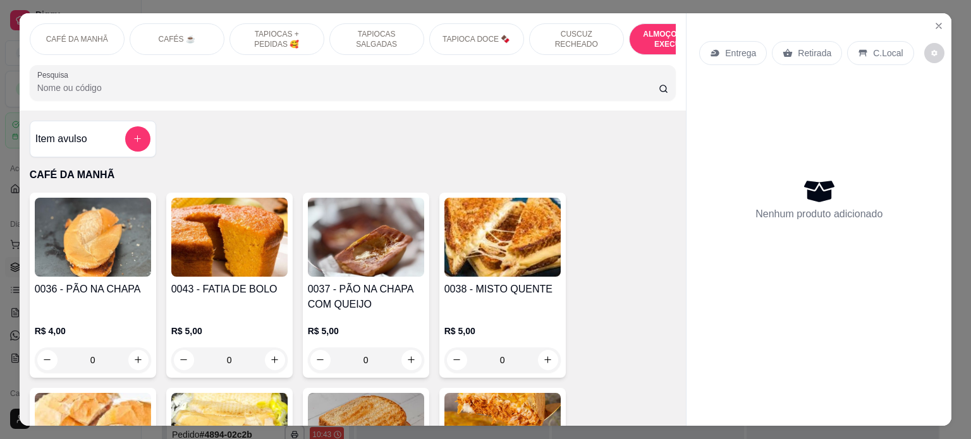
scroll to position [2593, 0]
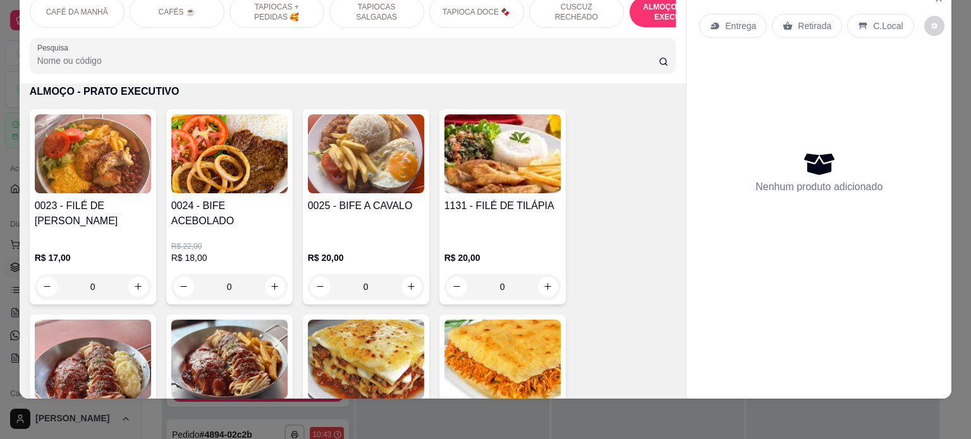
click at [137, 276] on div "0" at bounding box center [93, 286] width 116 height 25
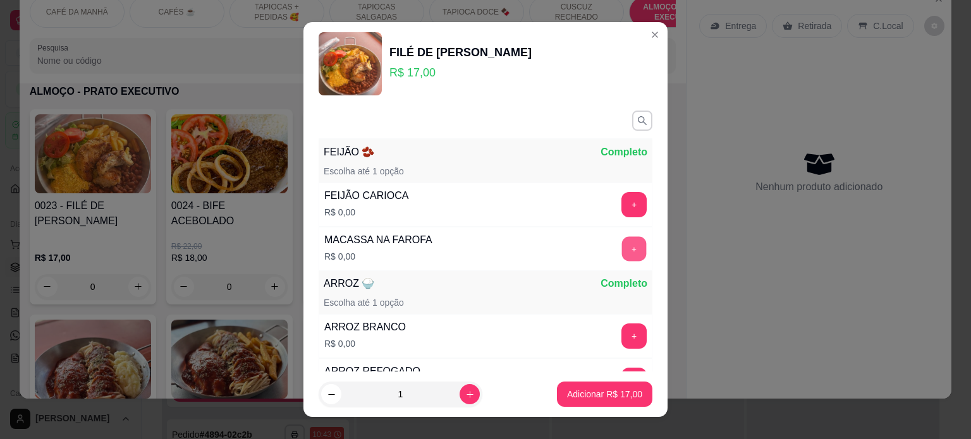
click at [622, 253] on button "+" at bounding box center [634, 248] width 25 height 25
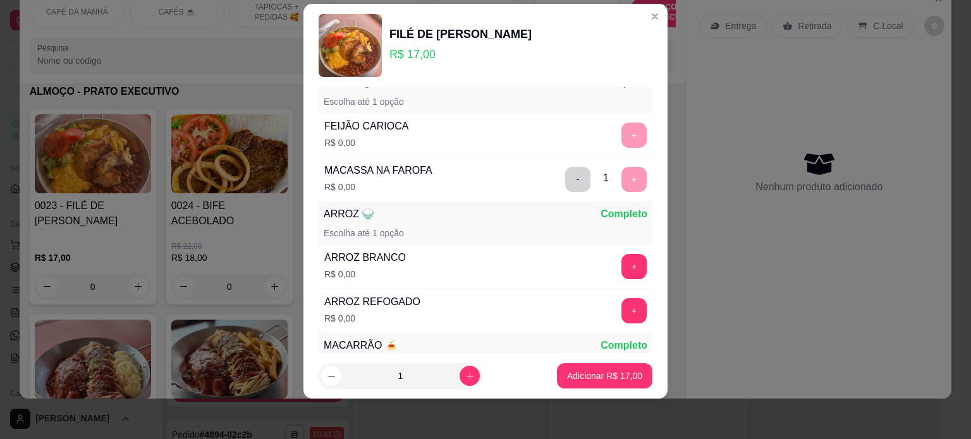
scroll to position [164, 0]
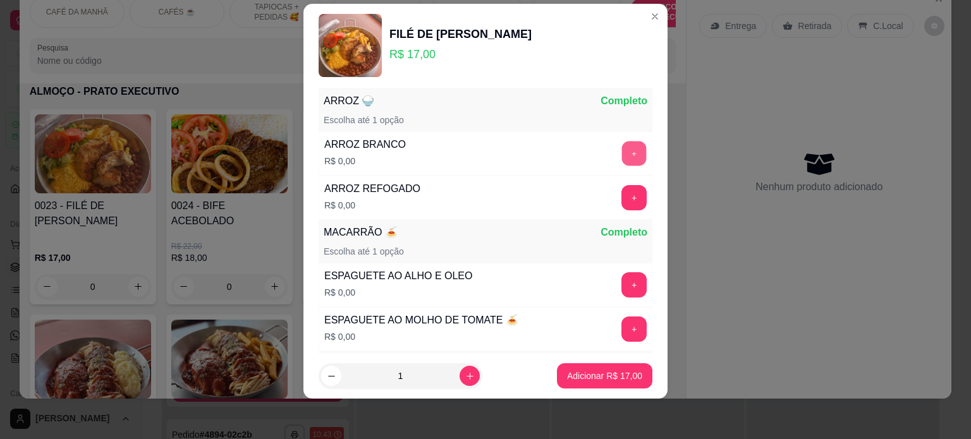
click at [622, 156] on button "+" at bounding box center [634, 153] width 25 height 25
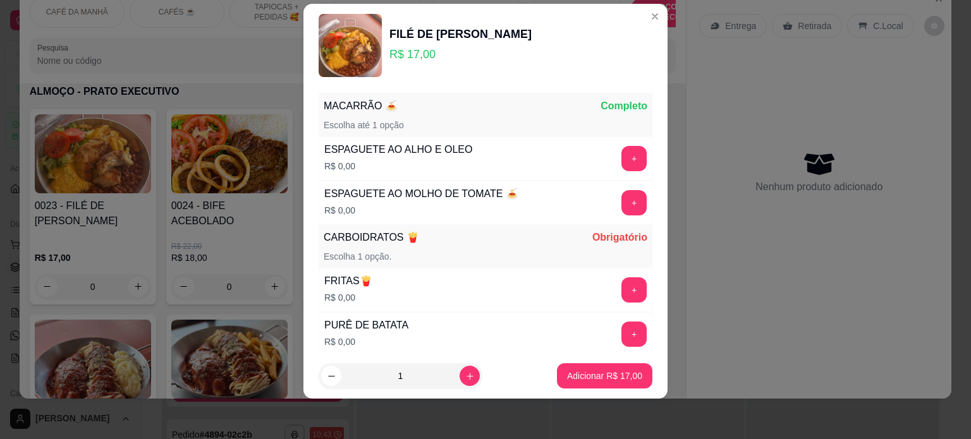
scroll to position [296, 0]
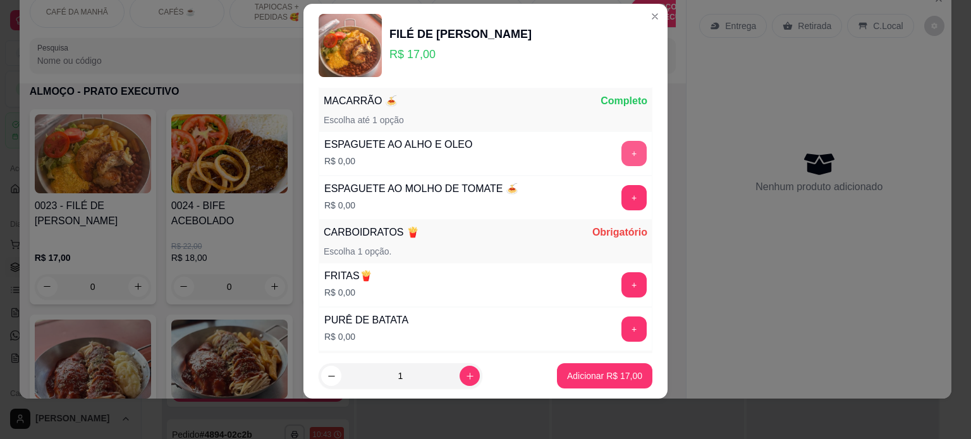
click at [622, 156] on button "+" at bounding box center [634, 153] width 25 height 25
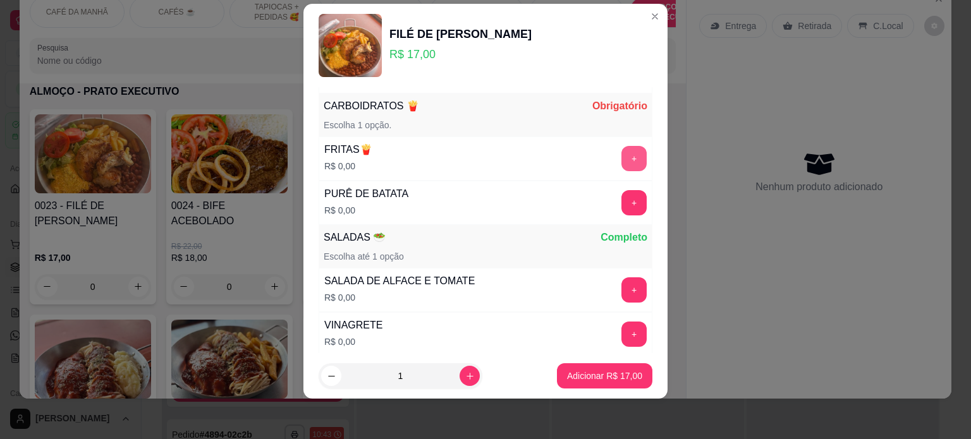
scroll to position [427, 0]
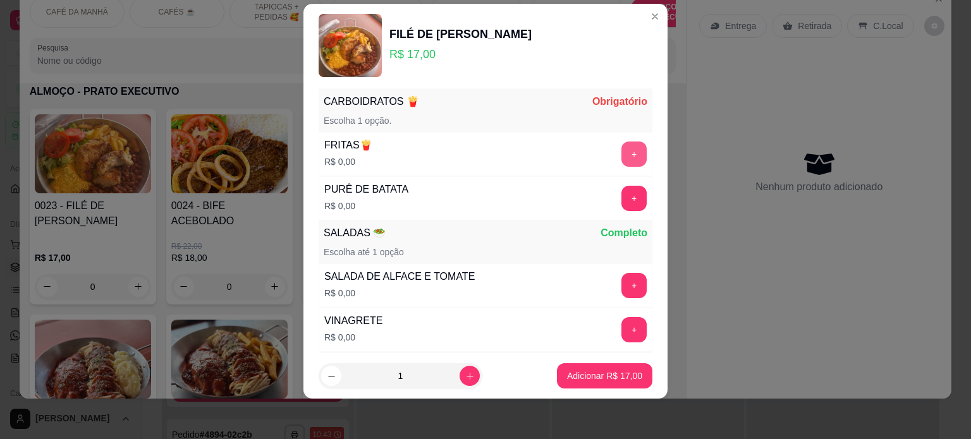
click at [622, 156] on button "+" at bounding box center [634, 154] width 25 height 25
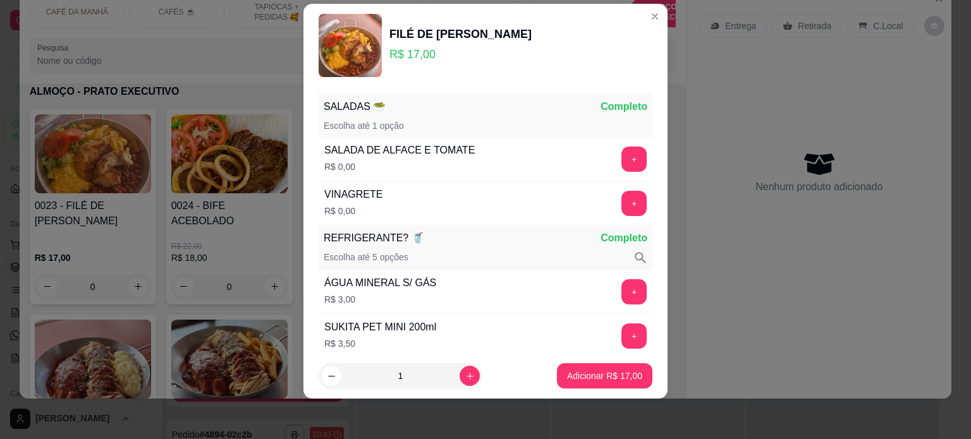
scroll to position [558, 0]
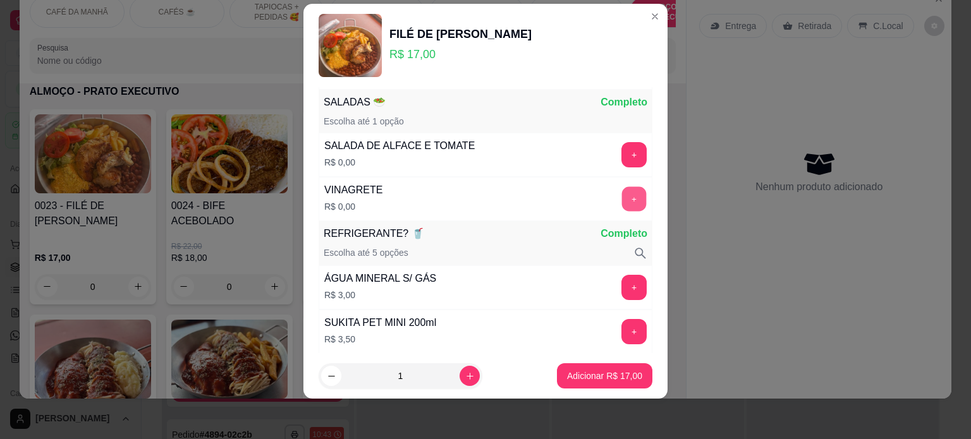
click at [622, 189] on button "+" at bounding box center [634, 199] width 25 height 25
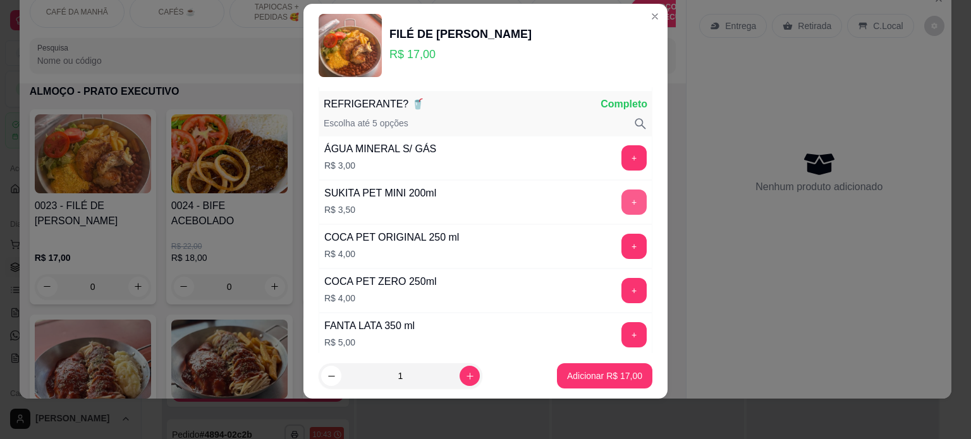
scroll to position [689, 0]
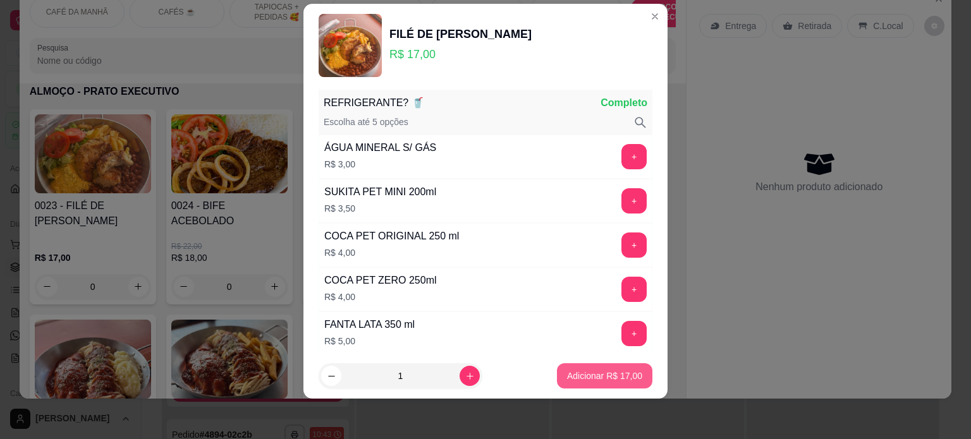
click at [584, 388] on button "Adicionar R$ 17,00" at bounding box center [604, 376] width 95 height 25
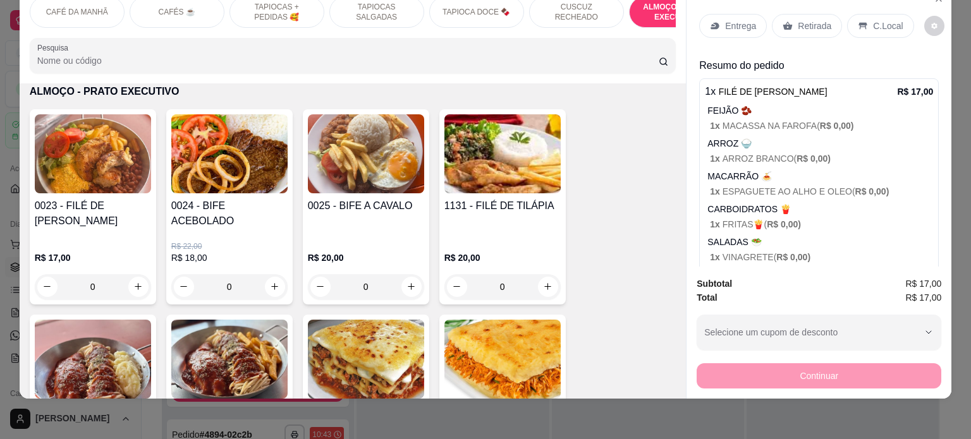
click at [783, 21] on icon at bounding box center [787, 25] width 9 height 8
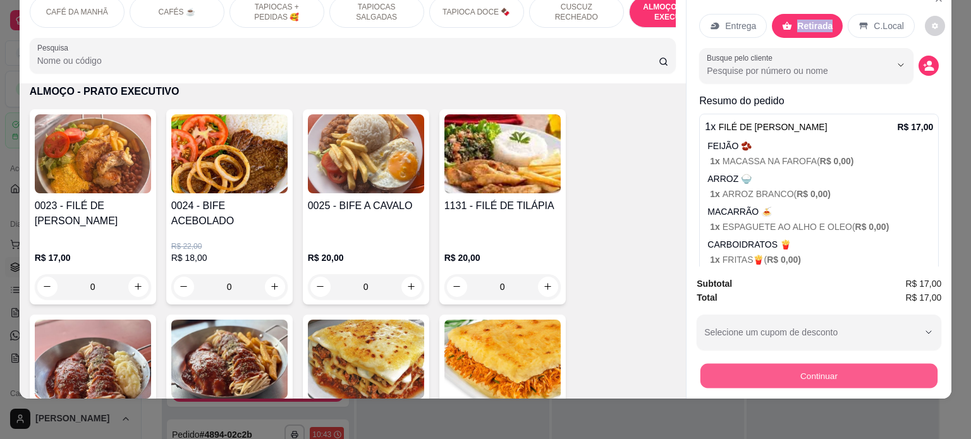
click at [780, 364] on button "Continuar" at bounding box center [819, 376] width 237 height 25
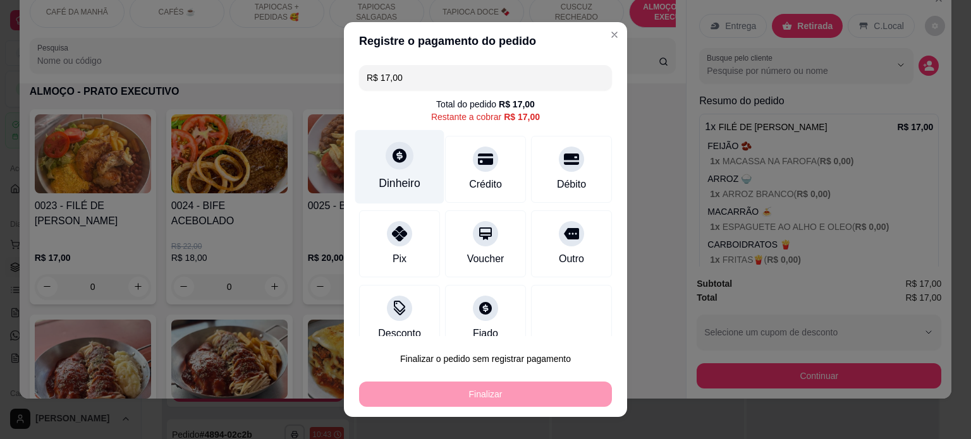
click at [395, 168] on div at bounding box center [400, 156] width 28 height 28
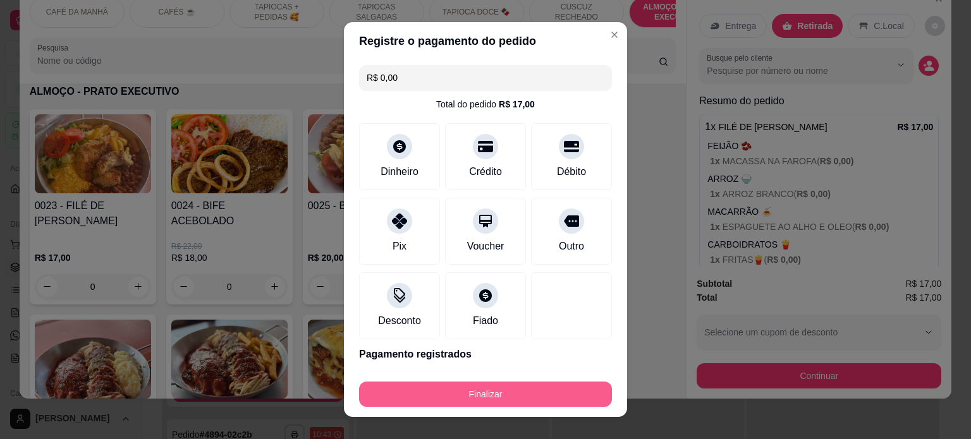
click at [498, 391] on button "Finalizar" at bounding box center [485, 394] width 253 height 25
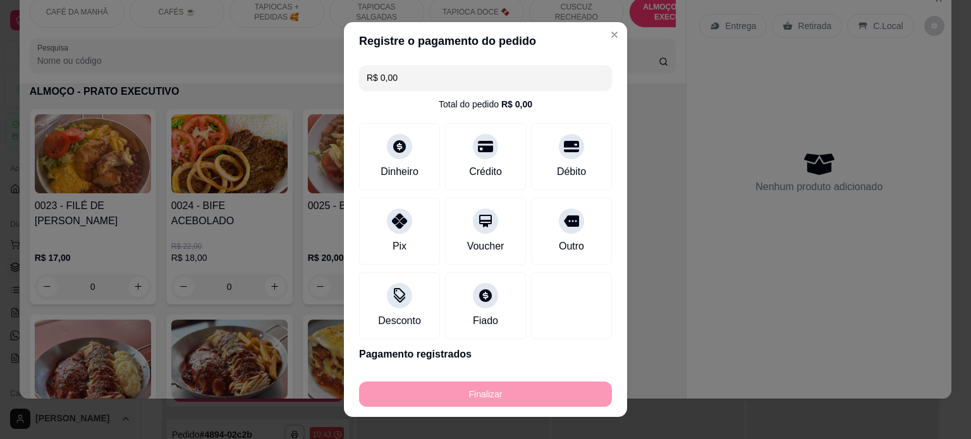
type input "-R$ 17,00"
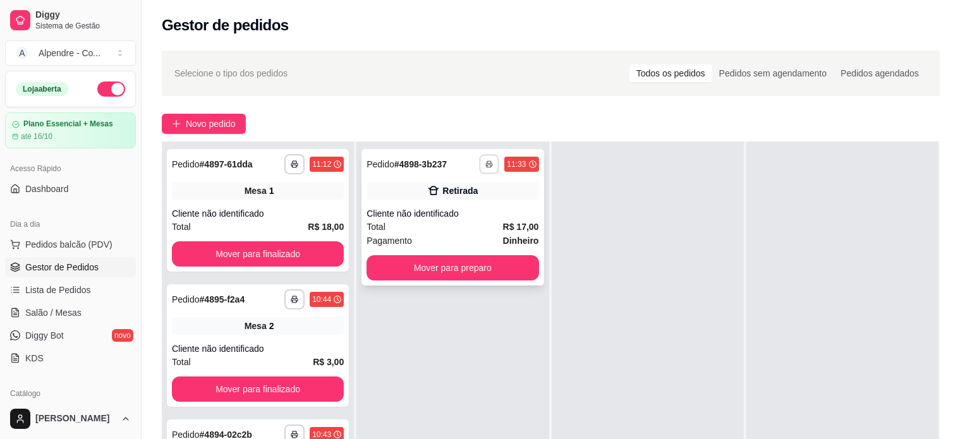
click at [486, 161] on icon "button" at bounding box center [490, 165] width 8 height 8
click at [472, 206] on button "Impressora container" at bounding box center [447, 209] width 89 height 20
click at [185, 126] on button "Novo pedido" at bounding box center [204, 124] width 84 height 20
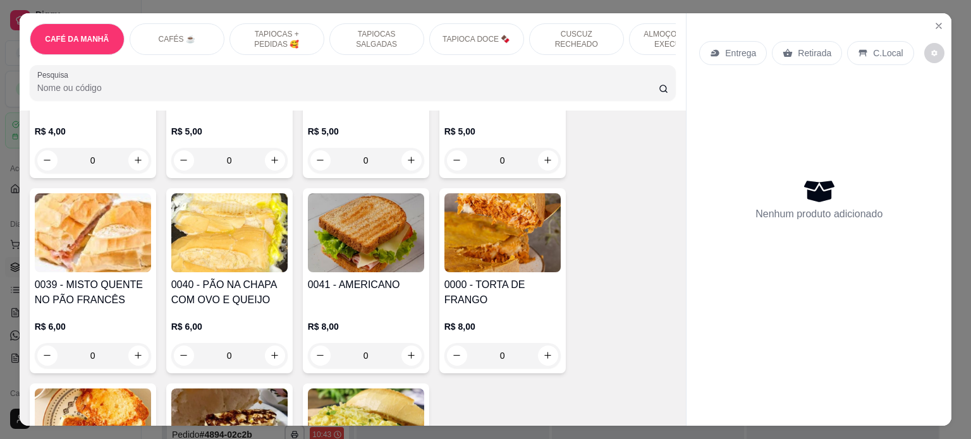
scroll to position [253, 0]
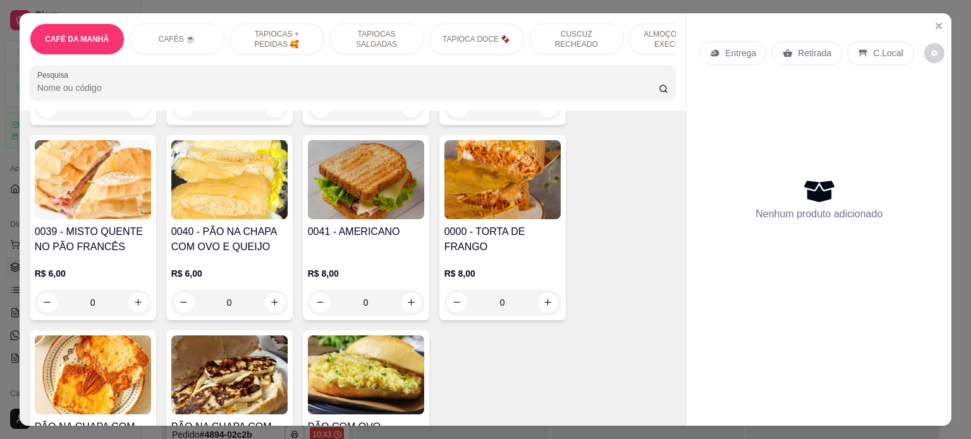
click at [632, 34] on div "ALMOÇO - PRATO EXECUTIVO" at bounding box center [676, 39] width 95 height 32
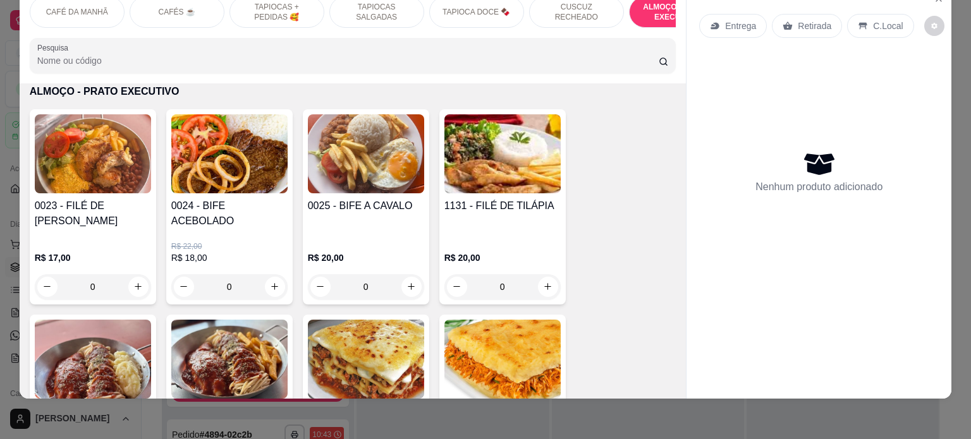
click at [266, 274] on div "0" at bounding box center [229, 286] width 116 height 25
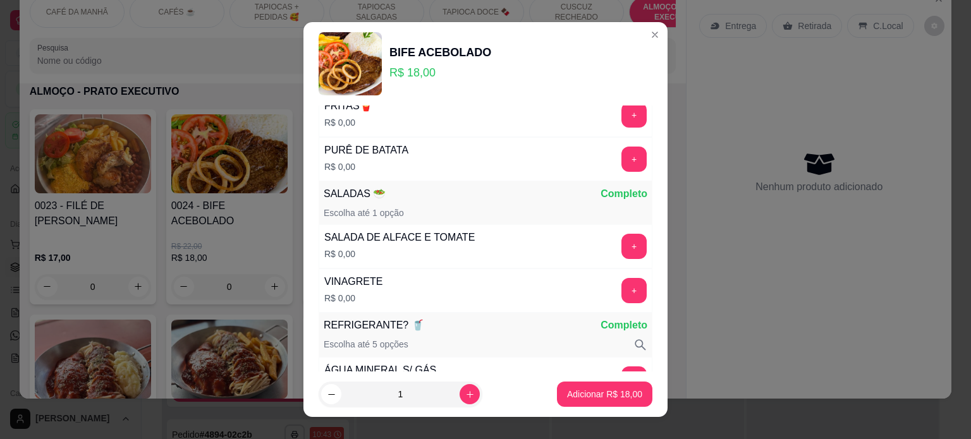
scroll to position [544, 0]
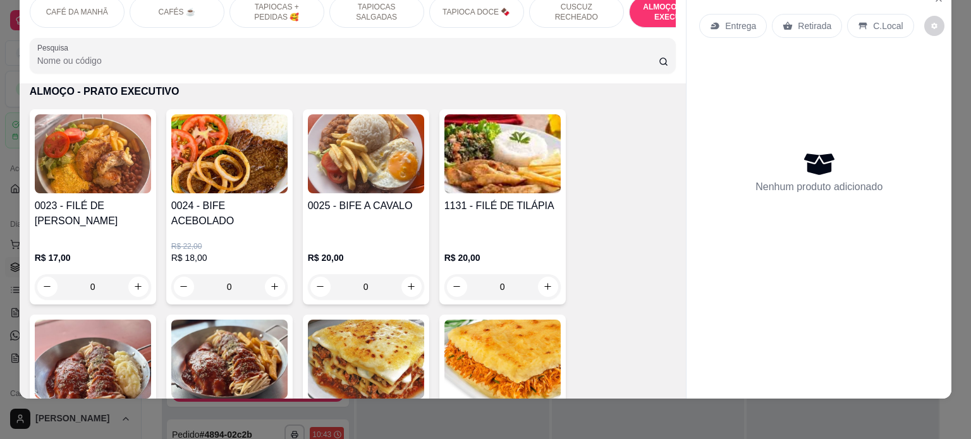
click at [275, 276] on div "0" at bounding box center [229, 286] width 116 height 25
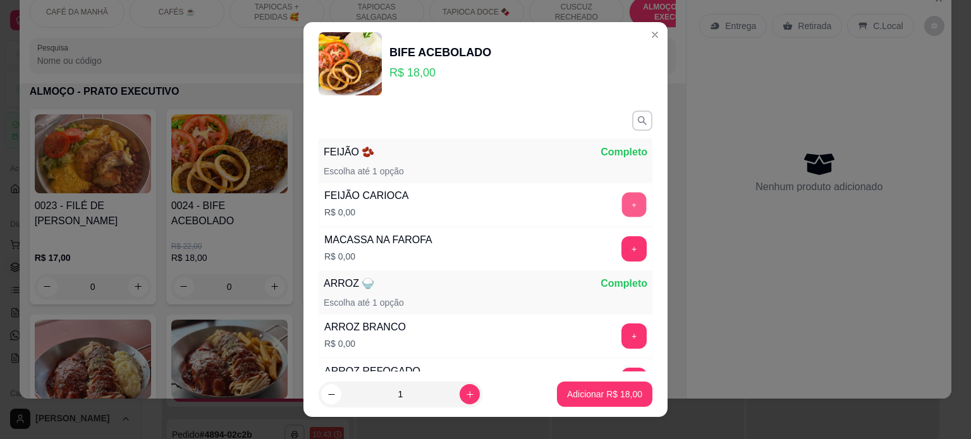
click at [622, 201] on button "+" at bounding box center [634, 204] width 25 height 25
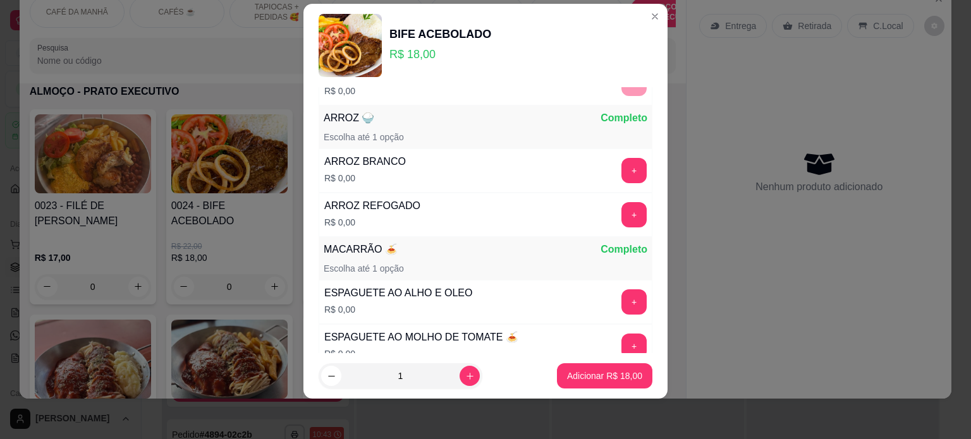
scroll to position [164, 0]
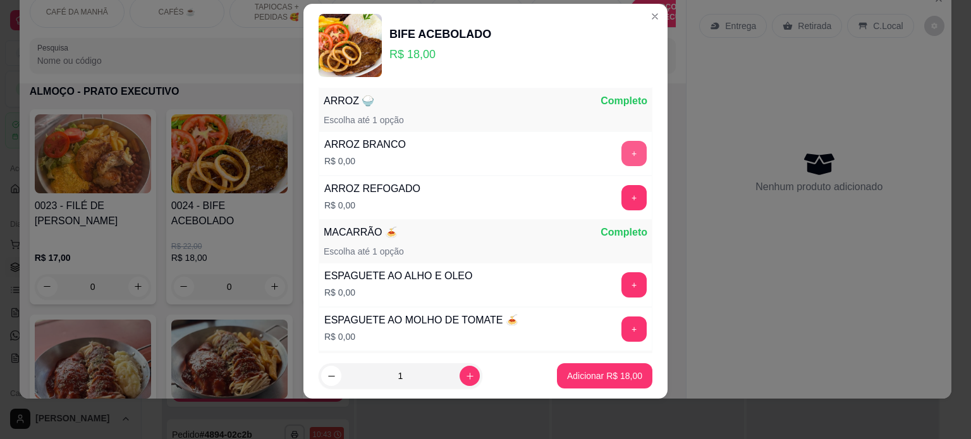
click at [622, 149] on button "+" at bounding box center [634, 153] width 25 height 25
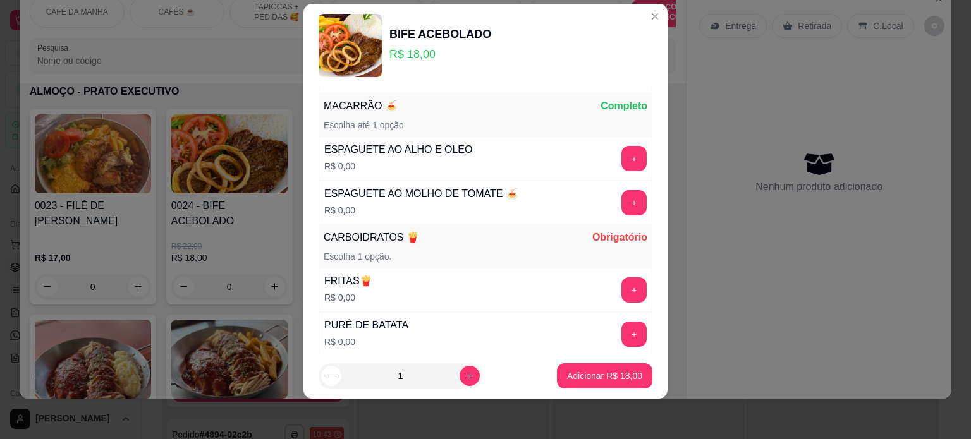
scroll to position [296, 0]
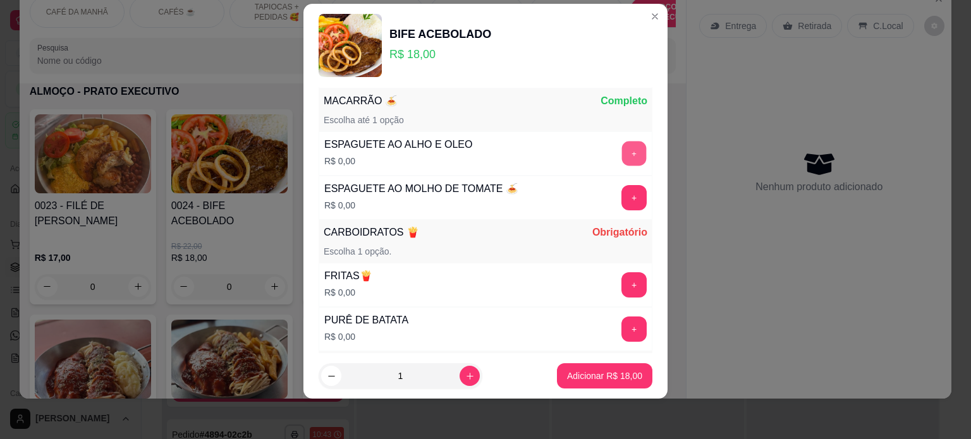
click at [622, 149] on button "+" at bounding box center [634, 153] width 25 height 25
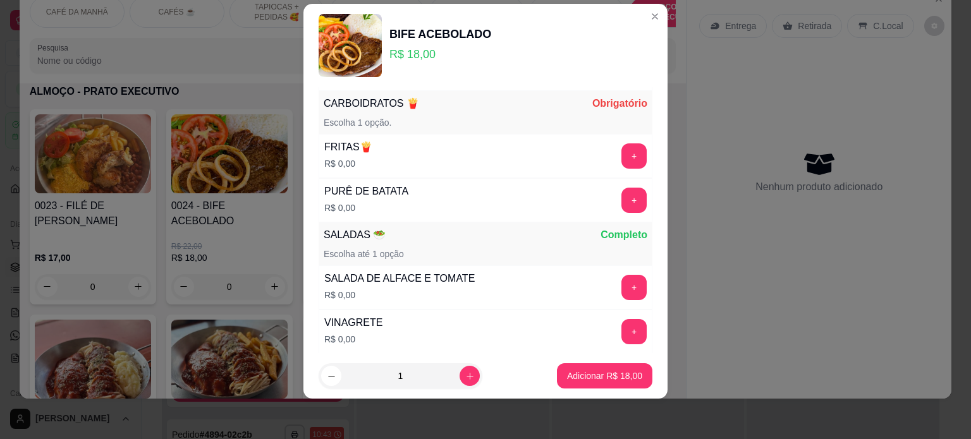
scroll to position [427, 0]
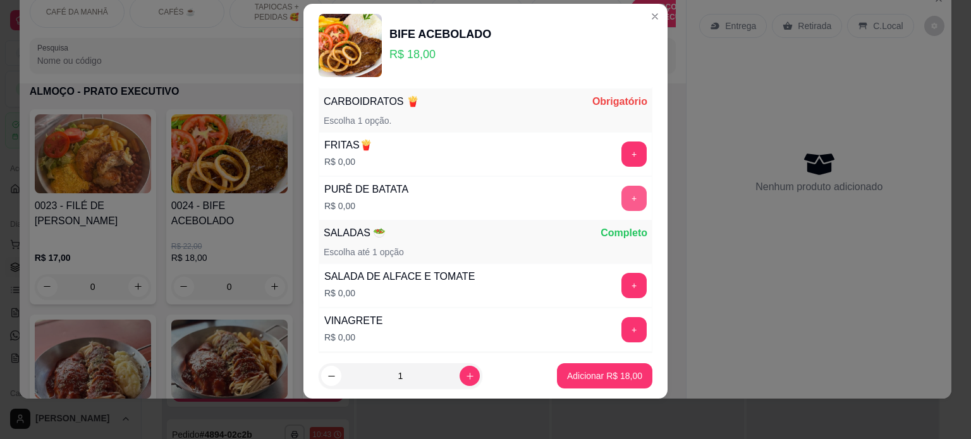
click at [622, 193] on button "+" at bounding box center [634, 198] width 25 height 25
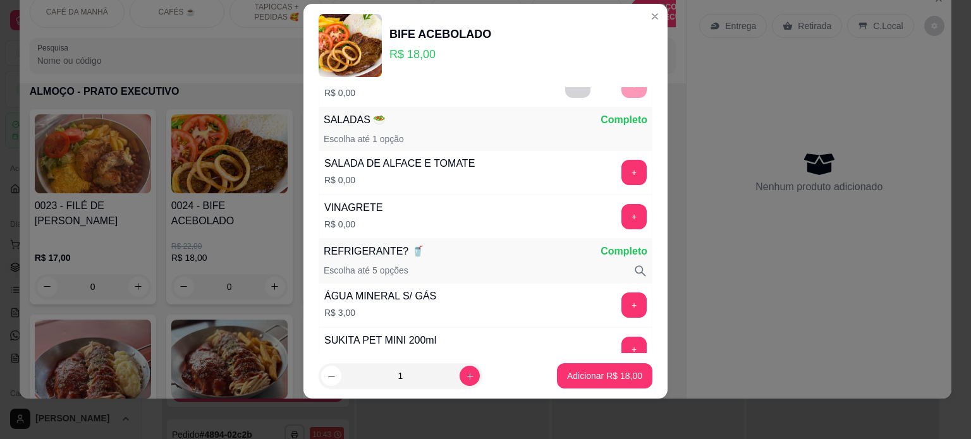
scroll to position [558, 0]
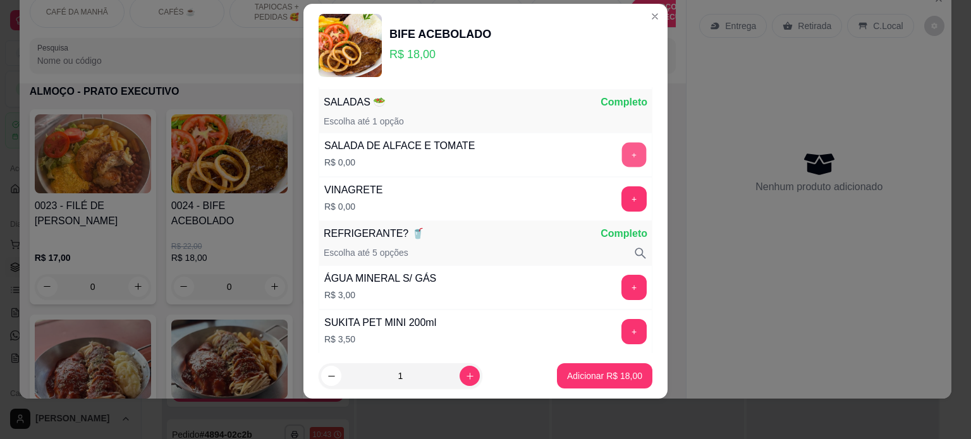
click at [622, 155] on button "+" at bounding box center [634, 154] width 25 height 25
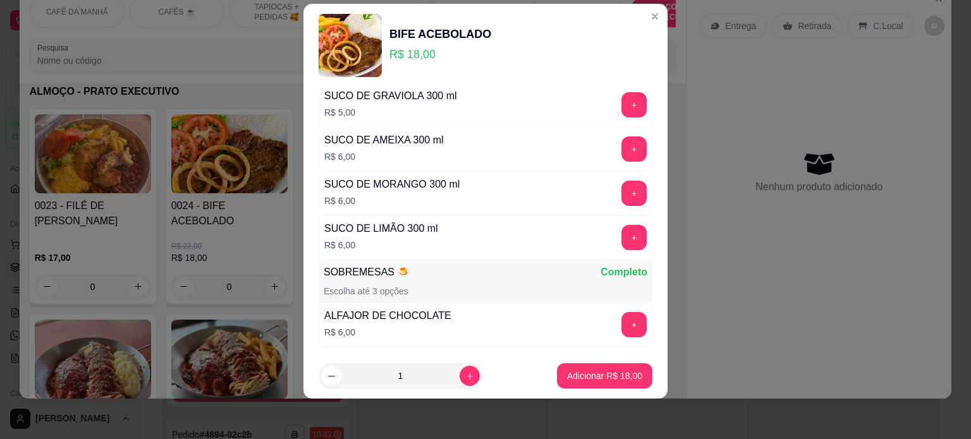
scroll to position [1510, 0]
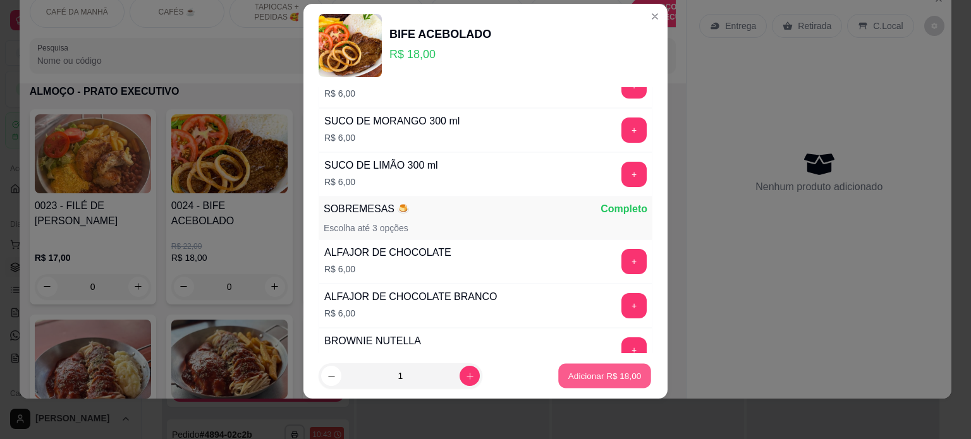
click at [598, 373] on p "Adicionar R$ 18,00" at bounding box center [604, 377] width 73 height 12
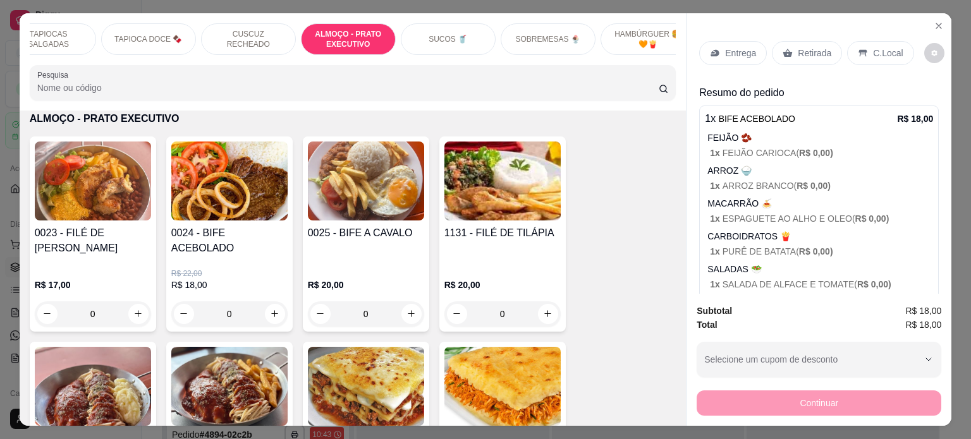
scroll to position [0, 361]
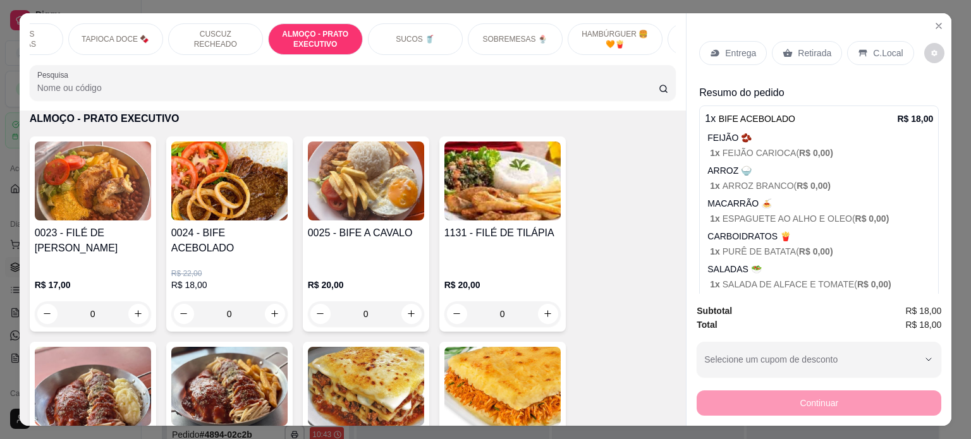
click at [415, 40] on div "SUCOS 🥤" at bounding box center [415, 39] width 95 height 32
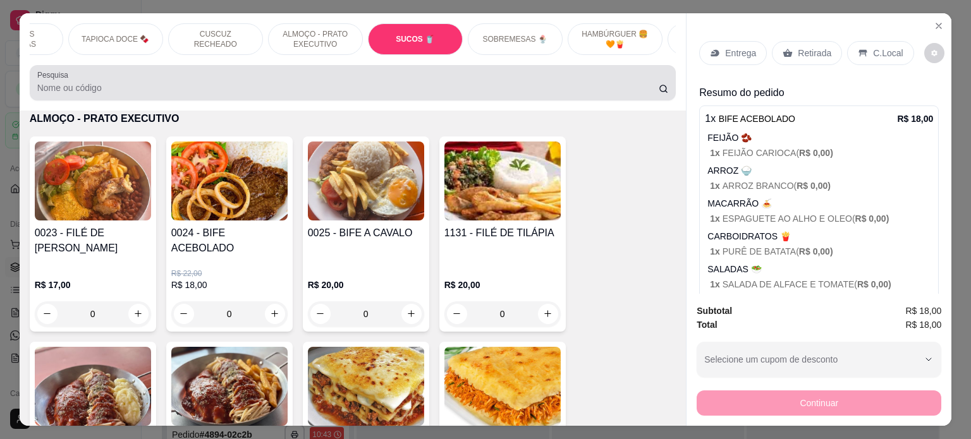
scroll to position [3189, 0]
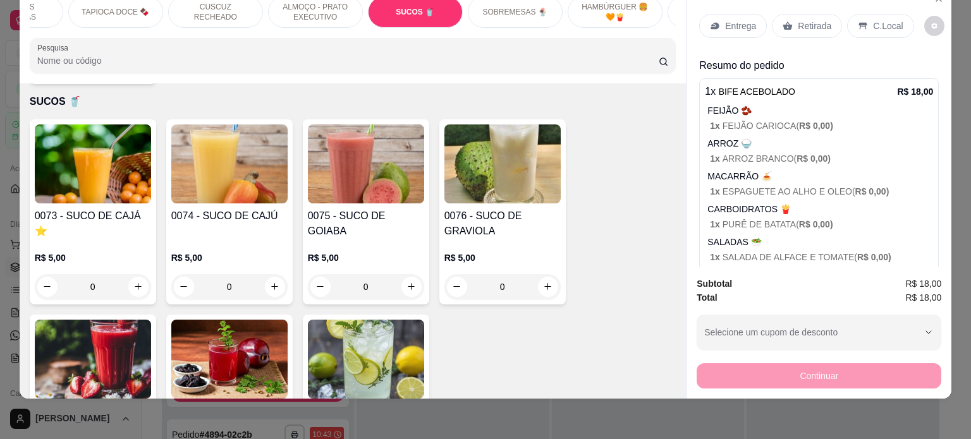
click at [267, 274] on div "0" at bounding box center [229, 286] width 116 height 25
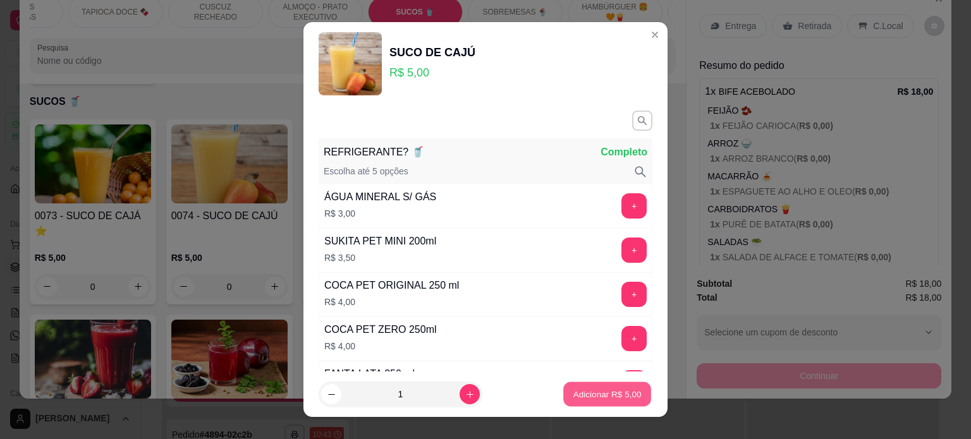
click at [582, 396] on p "Adicionar R$ 5,00" at bounding box center [607, 395] width 68 height 12
type input "1"
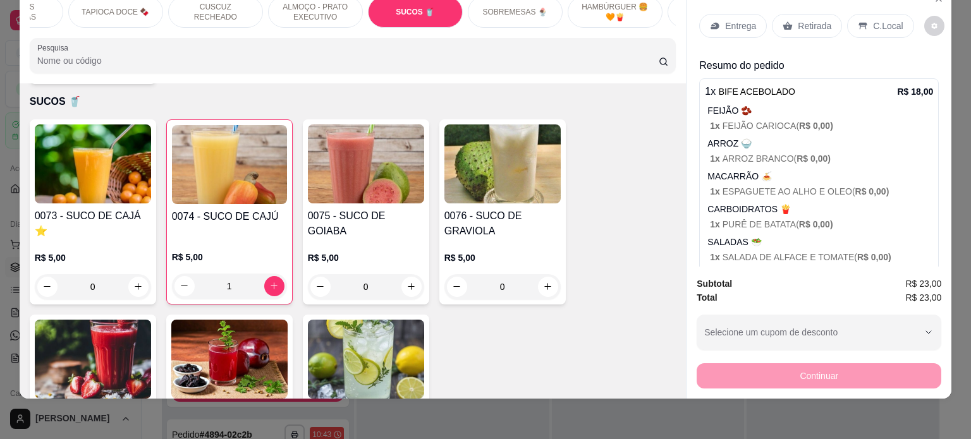
click at [745, 20] on p "Entrega" at bounding box center [740, 26] width 31 height 13
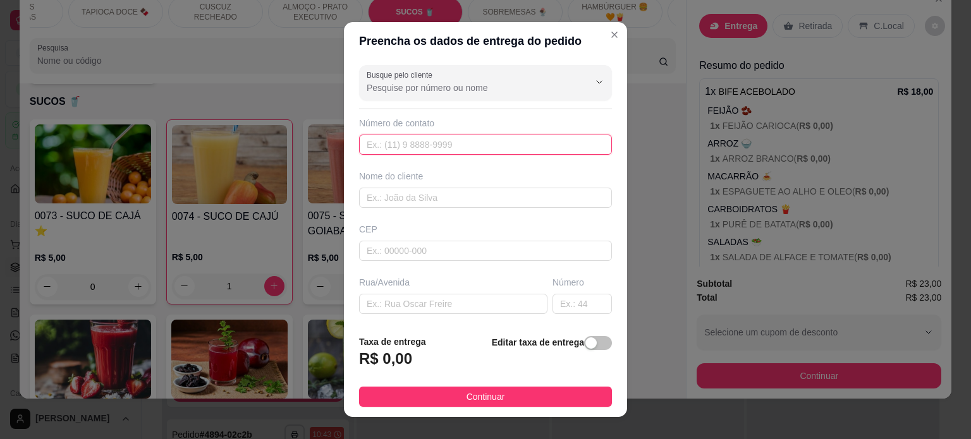
click at [478, 148] on input "text" at bounding box center [485, 145] width 253 height 20
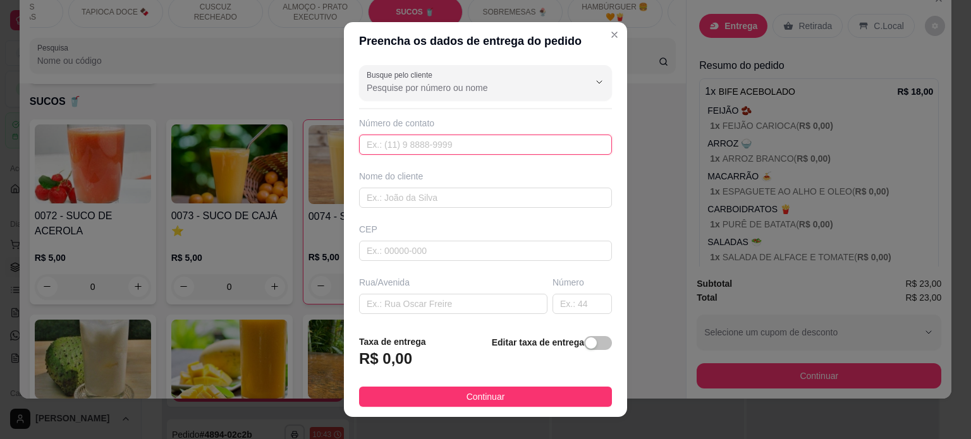
paste input "[PHONE_NUMBER]"
click at [379, 147] on input "[PHONE_NUMBER]" at bounding box center [485, 145] width 253 height 20
type input "[PHONE_NUMBER]"
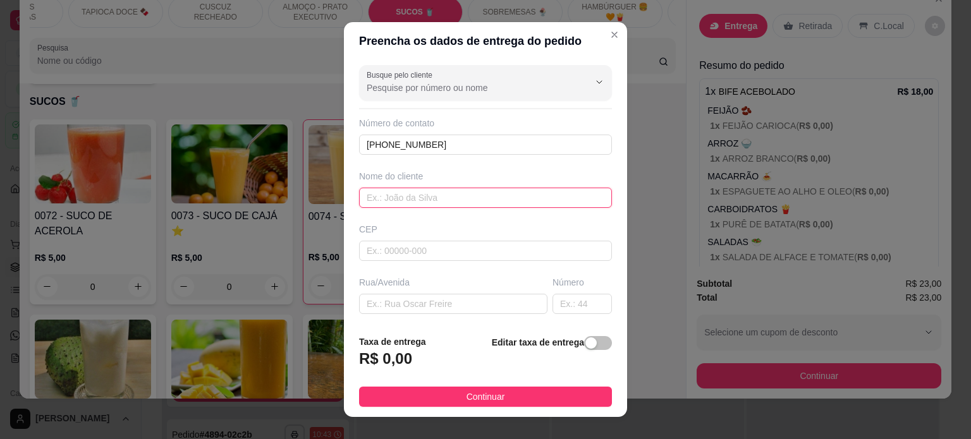
click at [417, 197] on input "text" at bounding box center [485, 198] width 253 height 20
paste input "[PERSON_NAME] interiores"
type input "[PERSON_NAME] interiores"
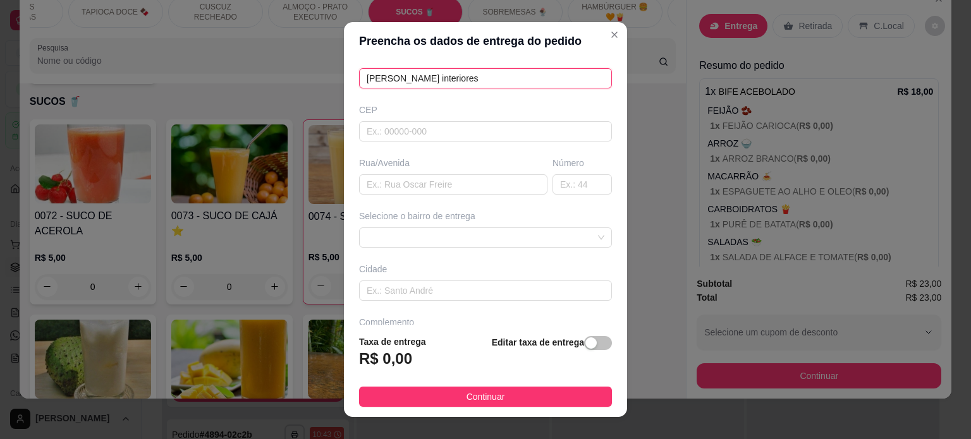
scroll to position [126, 0]
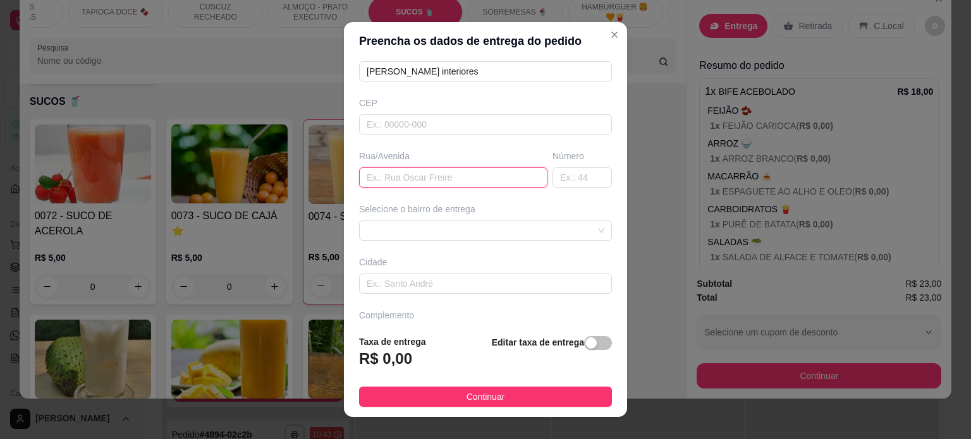
click at [403, 180] on input "text" at bounding box center [453, 178] width 188 height 20
paste input "empresarial em frente a nefruza"
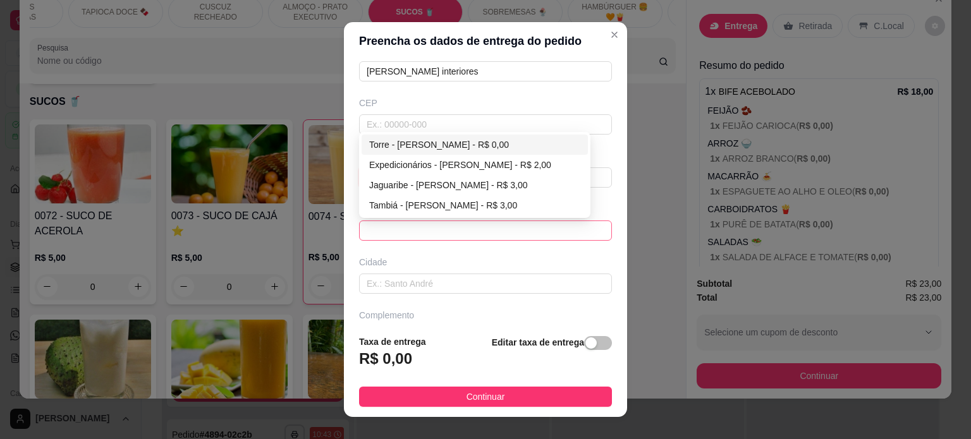
click at [405, 222] on span at bounding box center [486, 230] width 238 height 19
type input "empresarial em frente a nefruza"
click at [407, 146] on div "Torre - [PERSON_NAME] - R$ 0,00" at bounding box center [474, 145] width 211 height 14
type input "[PERSON_NAME]"
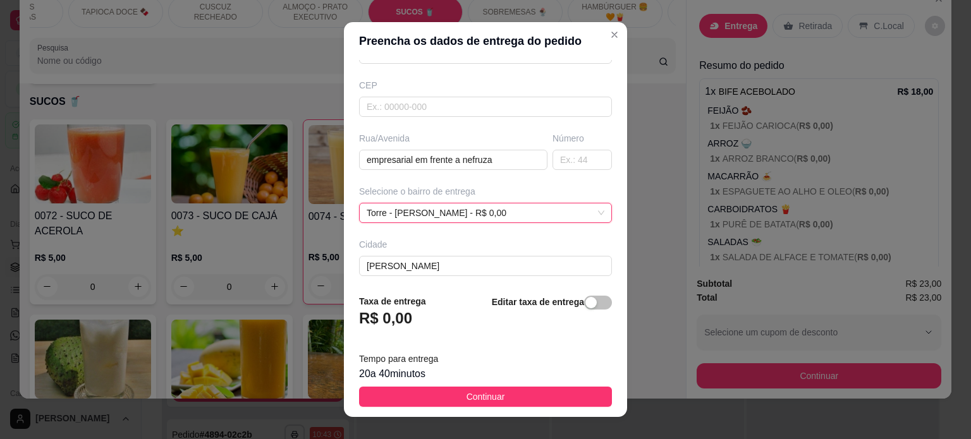
scroll to position [199, 0]
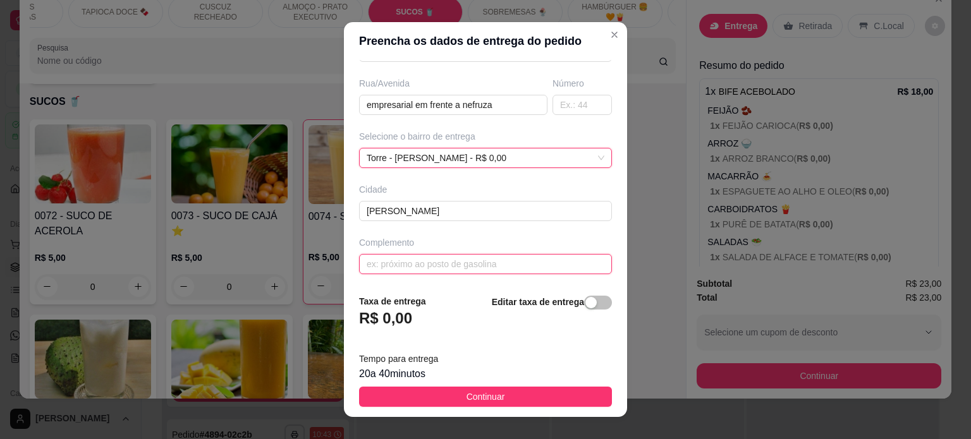
click at [434, 260] on input "text" at bounding box center [485, 264] width 253 height 20
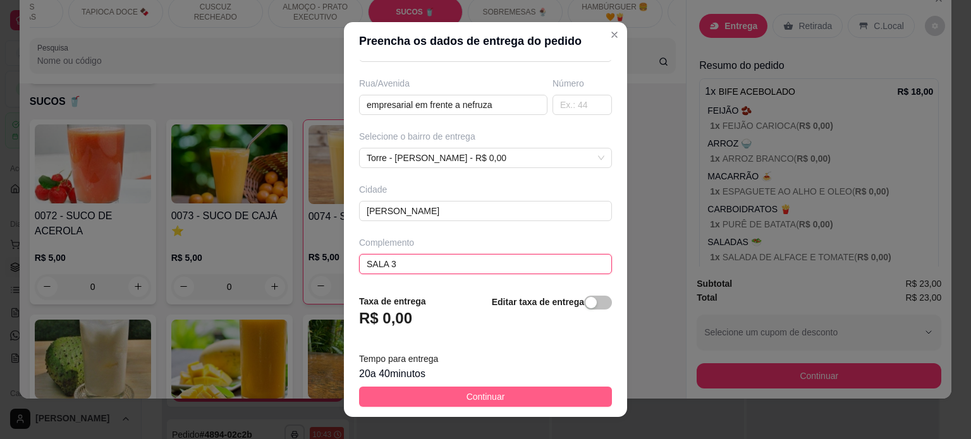
type input "SALA 3"
click at [475, 401] on span "Continuar" at bounding box center [486, 397] width 39 height 14
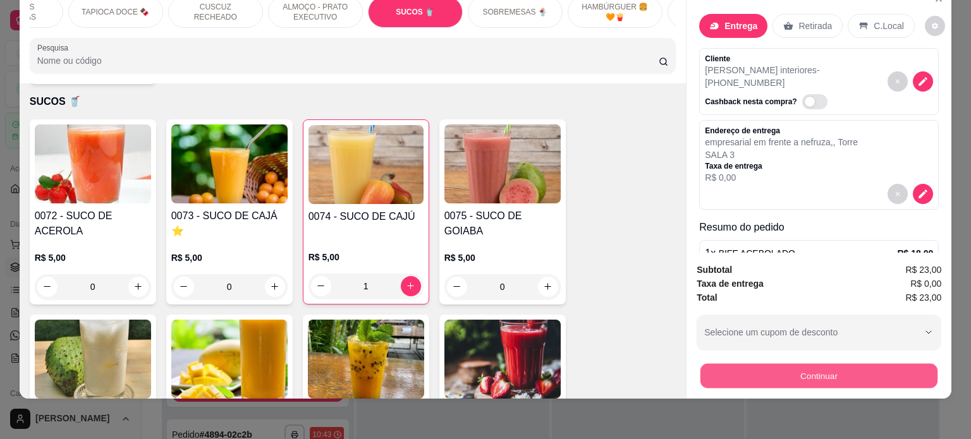
click at [787, 369] on button "Continuar" at bounding box center [819, 376] width 237 height 25
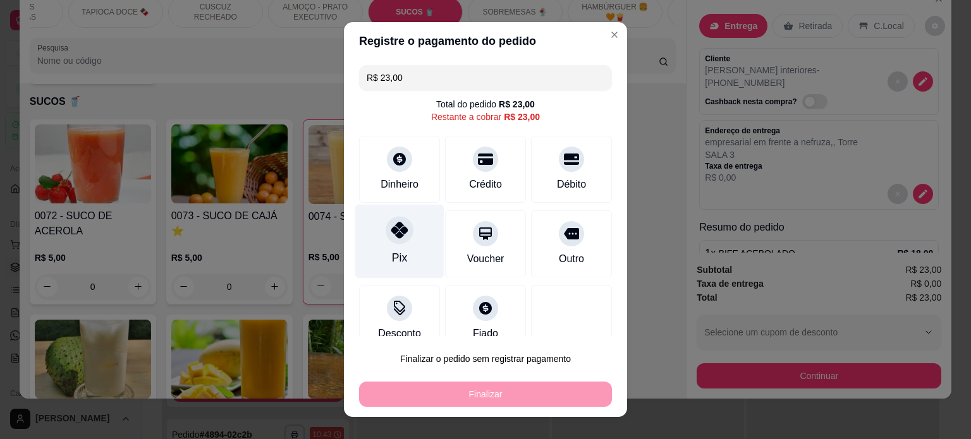
click at [400, 254] on div "Pix" at bounding box center [399, 241] width 89 height 74
type input "R$ 0,00"
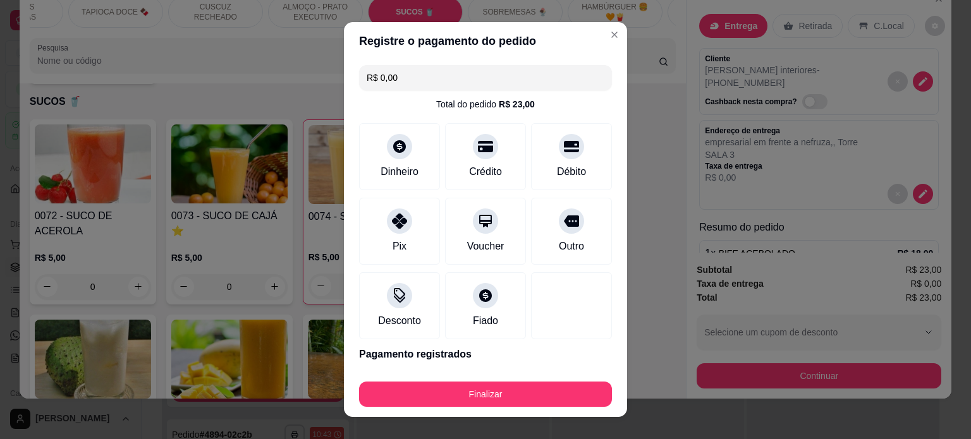
click at [490, 408] on footer "Finalizar" at bounding box center [485, 392] width 283 height 51
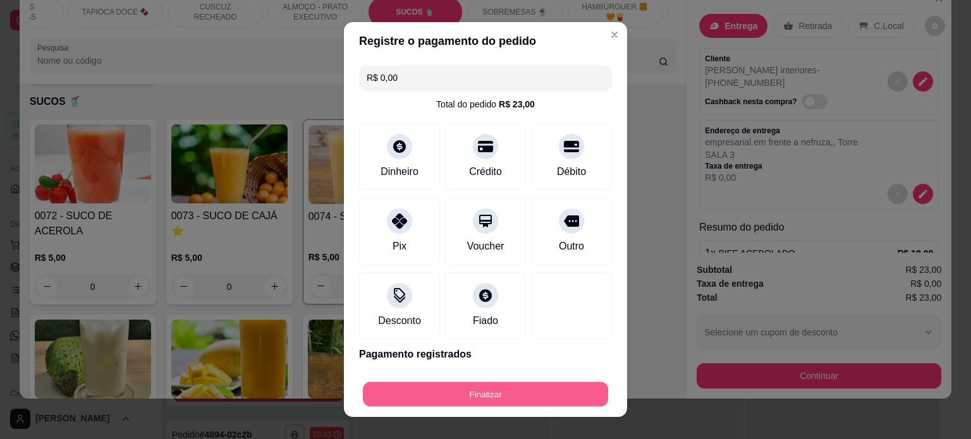
click at [490, 404] on button "Finalizar" at bounding box center [485, 395] width 245 height 25
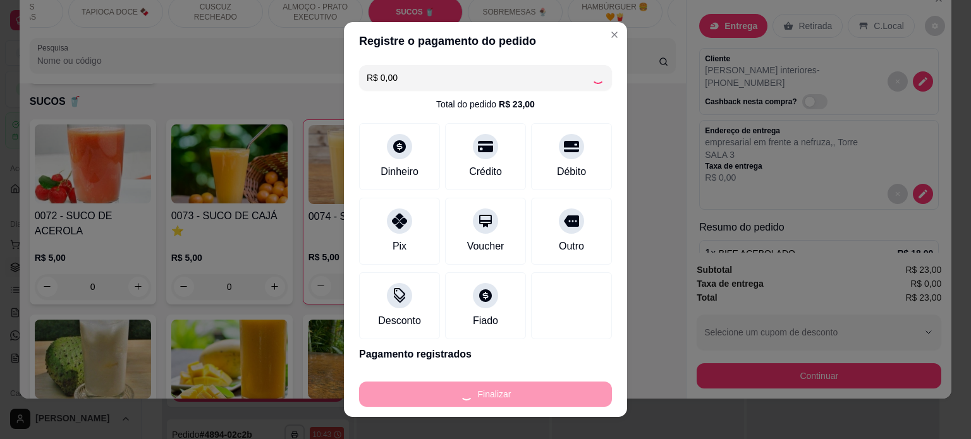
type input "0"
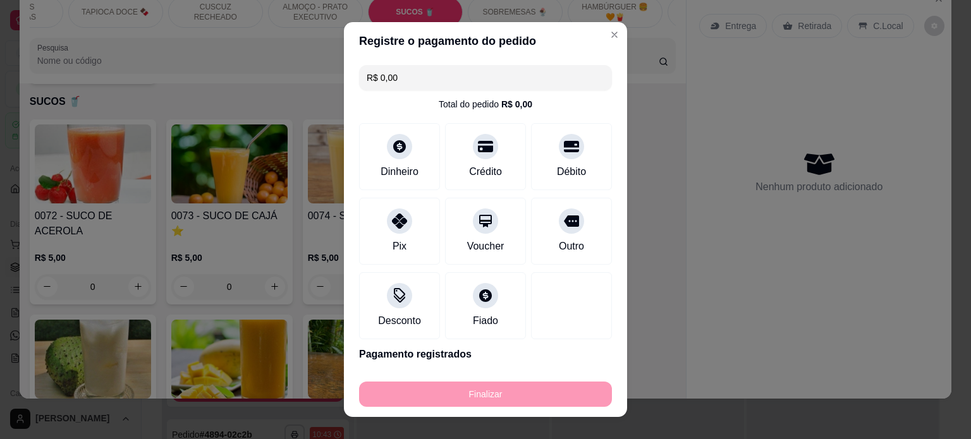
type input "-R$ 23,00"
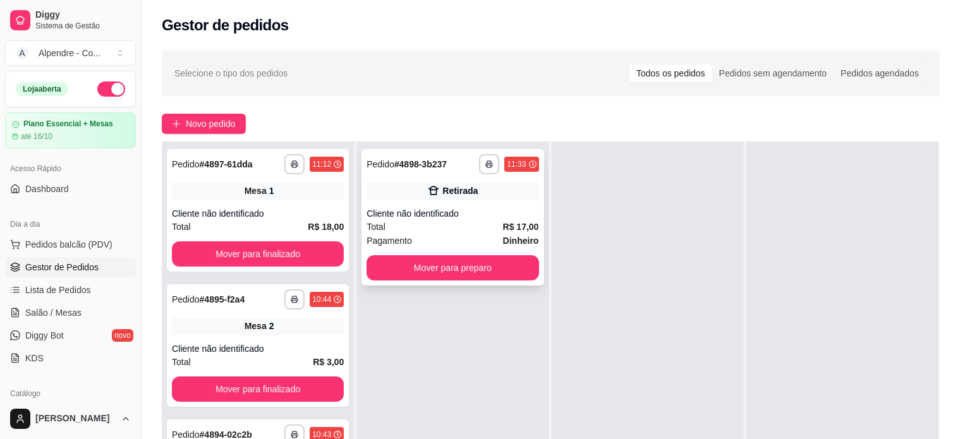
click at [421, 243] on div "Pagamento Dinheiro" at bounding box center [453, 241] width 172 height 14
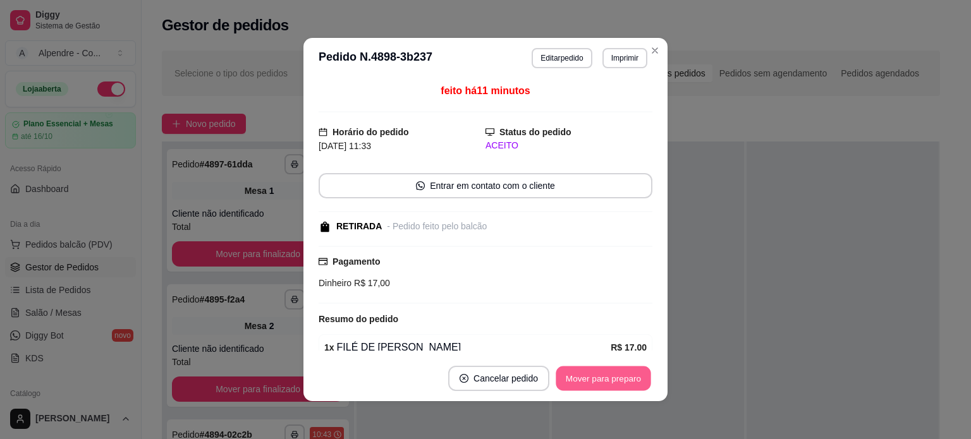
click at [590, 376] on button "Mover para preparo" at bounding box center [603, 379] width 95 height 25
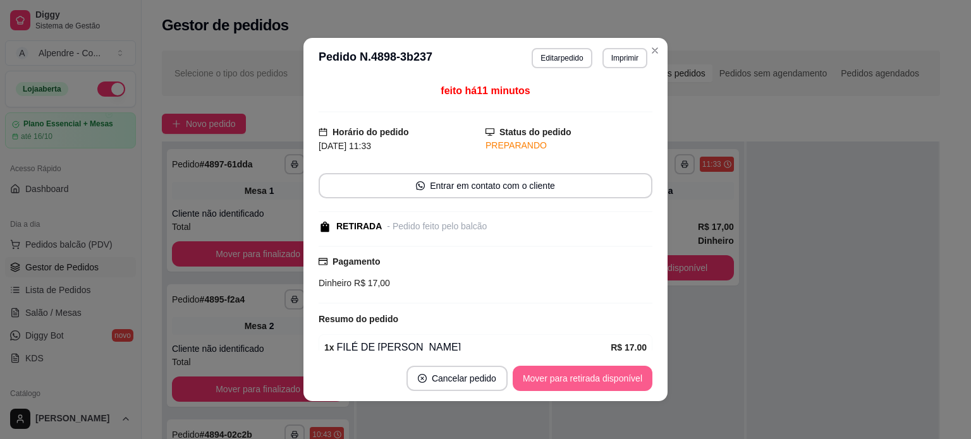
click at [590, 376] on button "Mover para retirada disponível" at bounding box center [583, 378] width 140 height 25
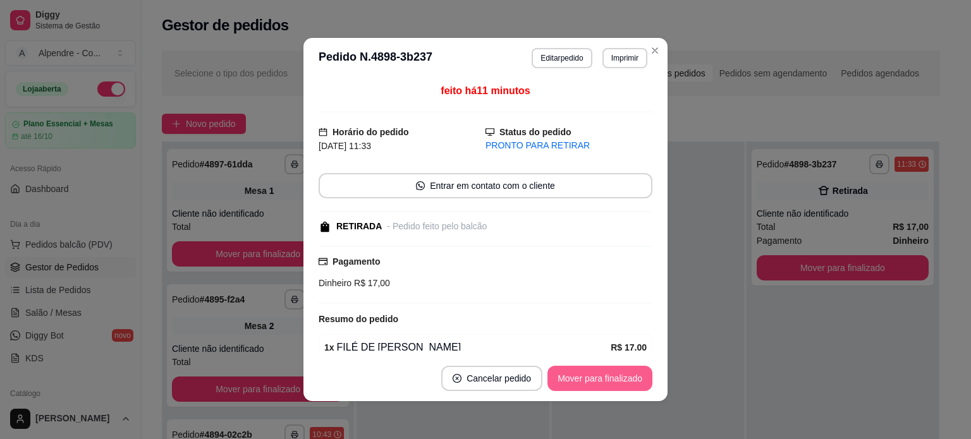
click at [590, 376] on button "Mover para finalizado" at bounding box center [600, 378] width 105 height 25
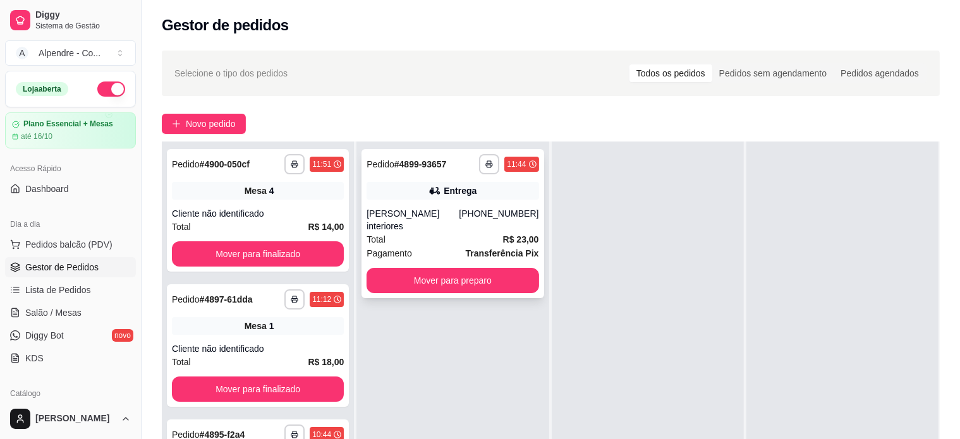
click at [443, 233] on div "Total R$ 23,00" at bounding box center [453, 240] width 172 height 14
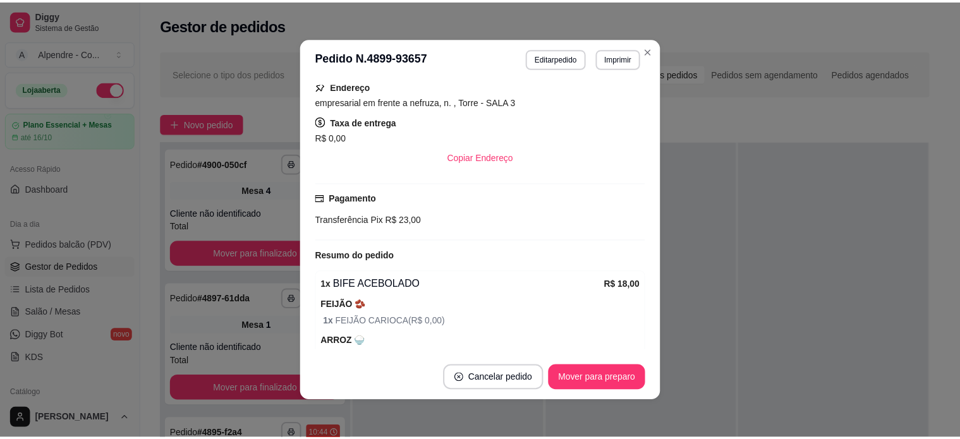
scroll to position [316, 0]
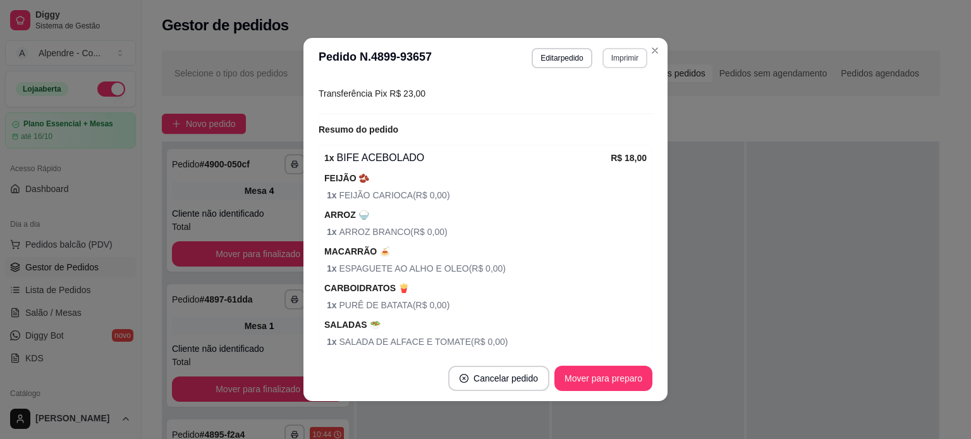
click at [622, 62] on button "Imprimir" at bounding box center [625, 58] width 45 height 20
click at [601, 106] on button "Impressora container" at bounding box center [593, 102] width 89 height 20
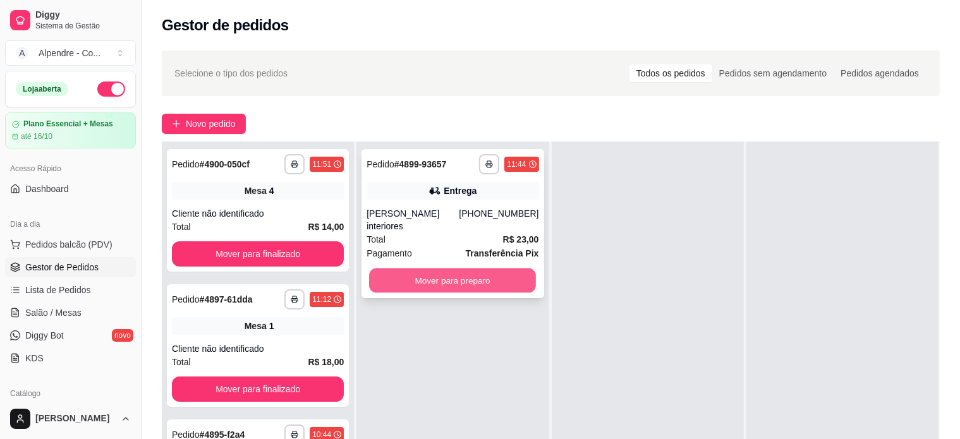
click at [448, 269] on button "Mover para preparo" at bounding box center [452, 281] width 167 height 25
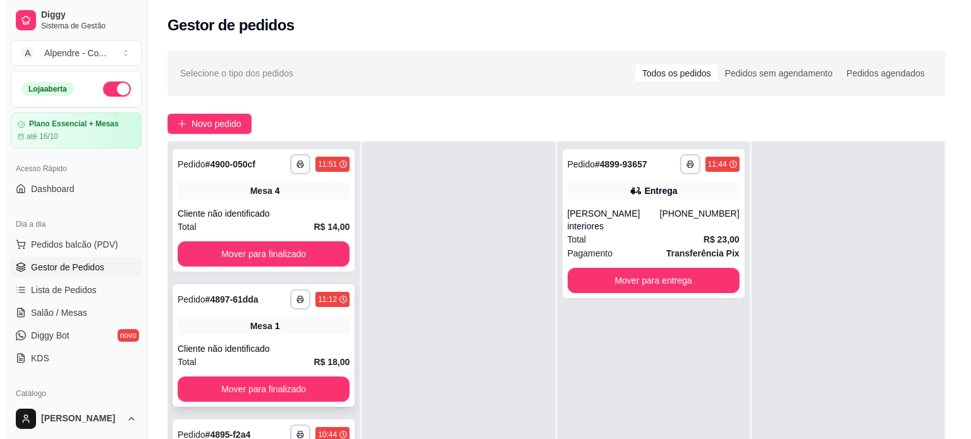
scroll to position [114, 0]
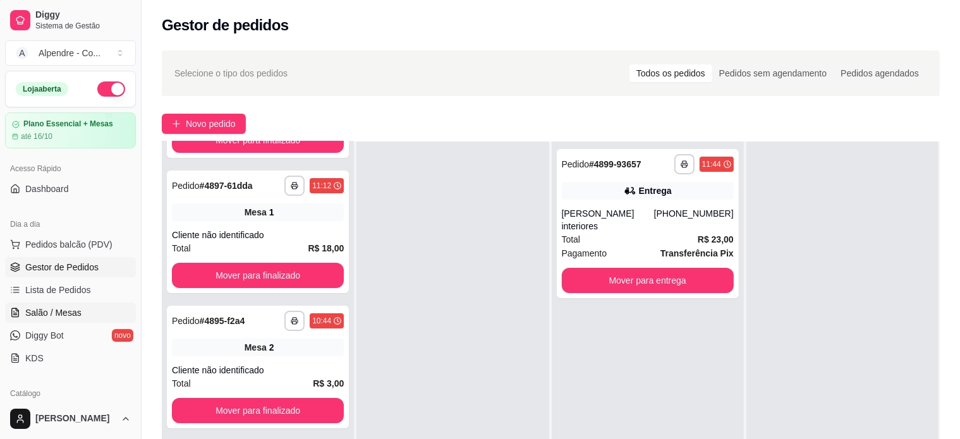
click at [73, 308] on span "Salão / Mesas" at bounding box center [53, 313] width 56 height 13
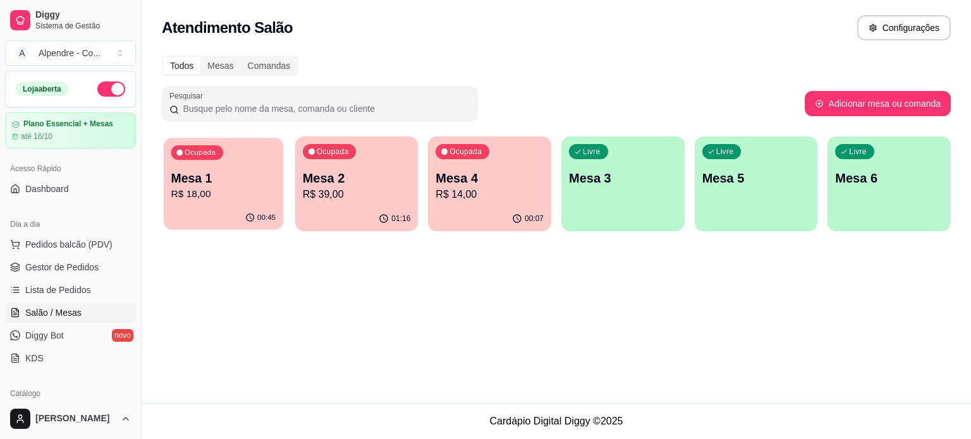
click at [234, 189] on p "R$ 18,00" at bounding box center [223, 194] width 105 height 15
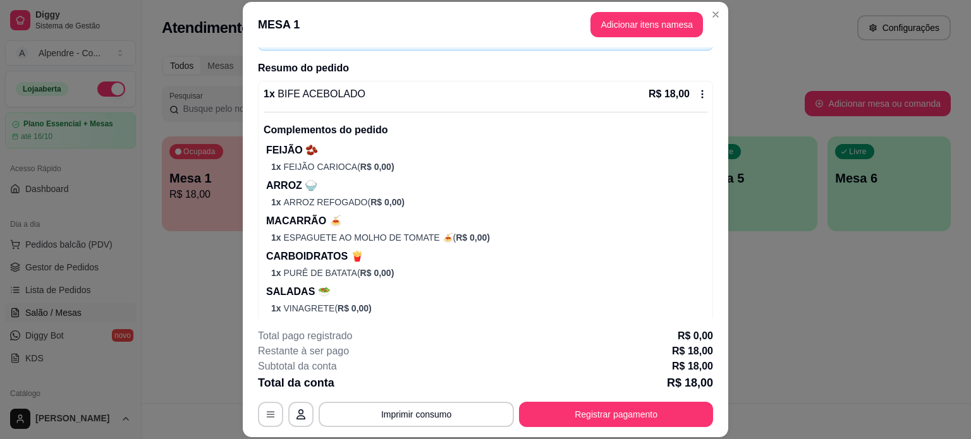
scroll to position [111, 0]
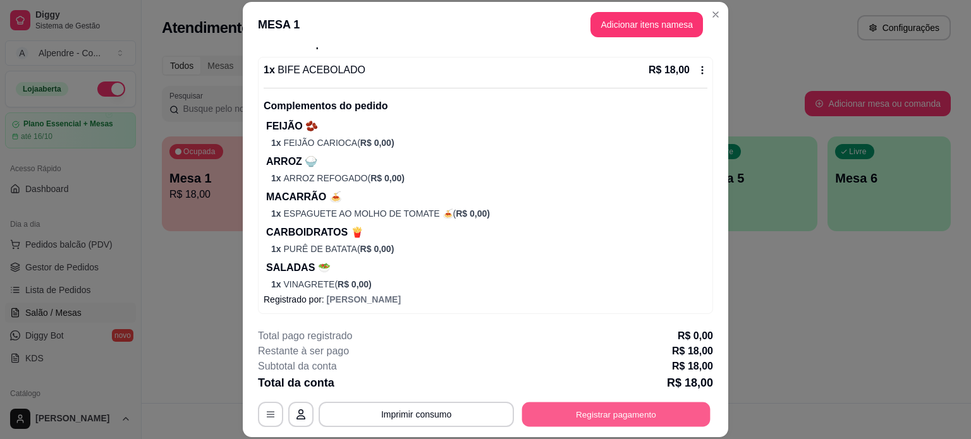
click at [616, 415] on button "Registrar pagamento" at bounding box center [616, 414] width 188 height 25
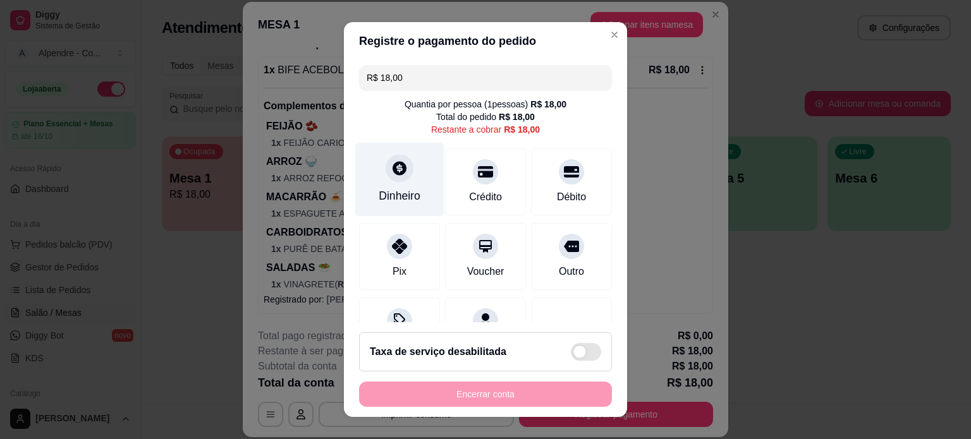
click at [391, 183] on div "Dinheiro" at bounding box center [399, 179] width 89 height 74
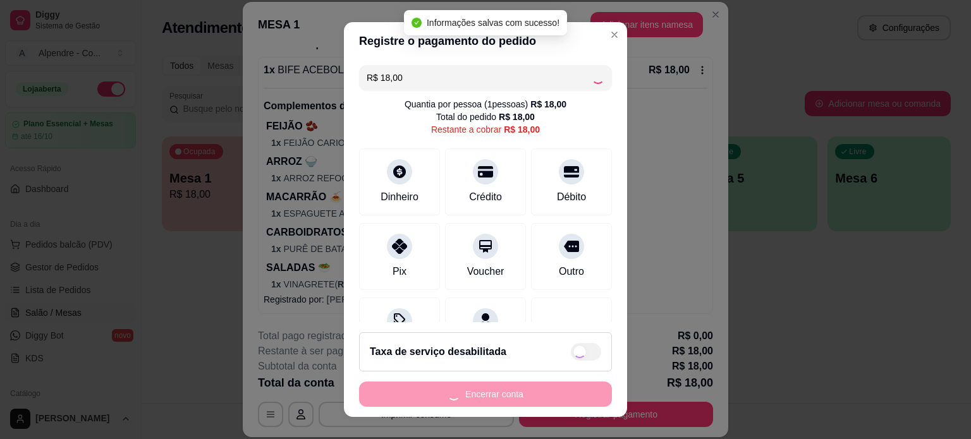
type input "R$ 0,00"
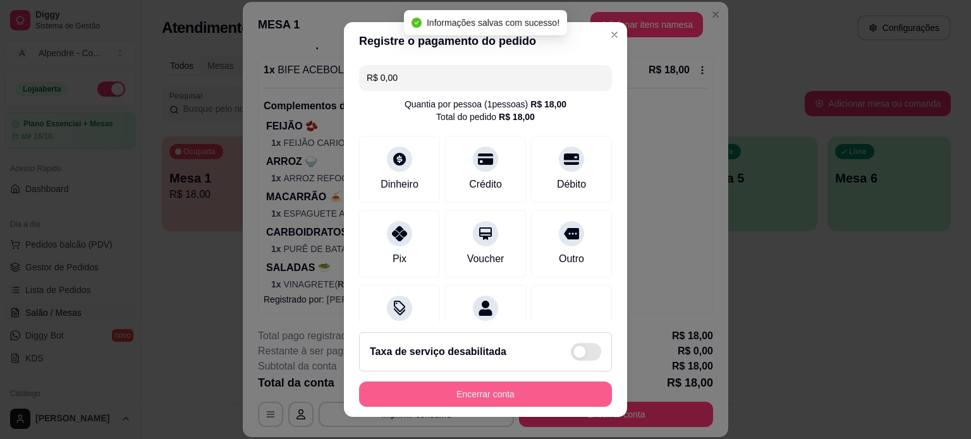
click at [500, 401] on button "Encerrar conta" at bounding box center [485, 394] width 253 height 25
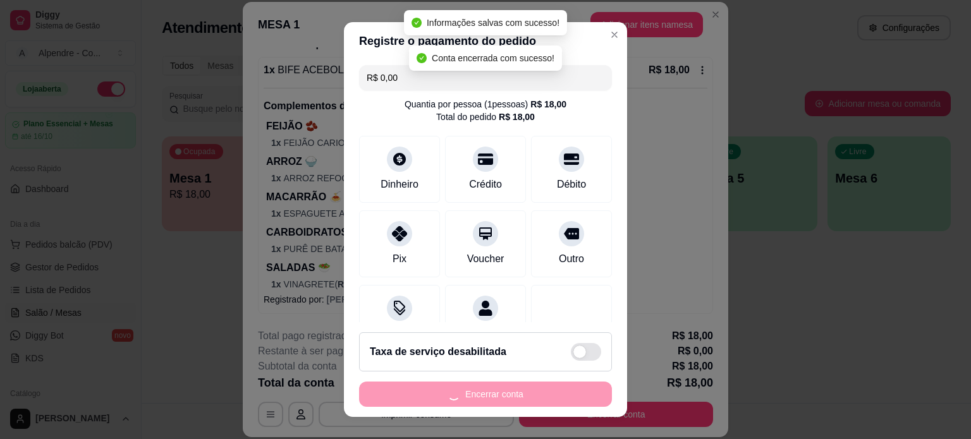
scroll to position [0, 0]
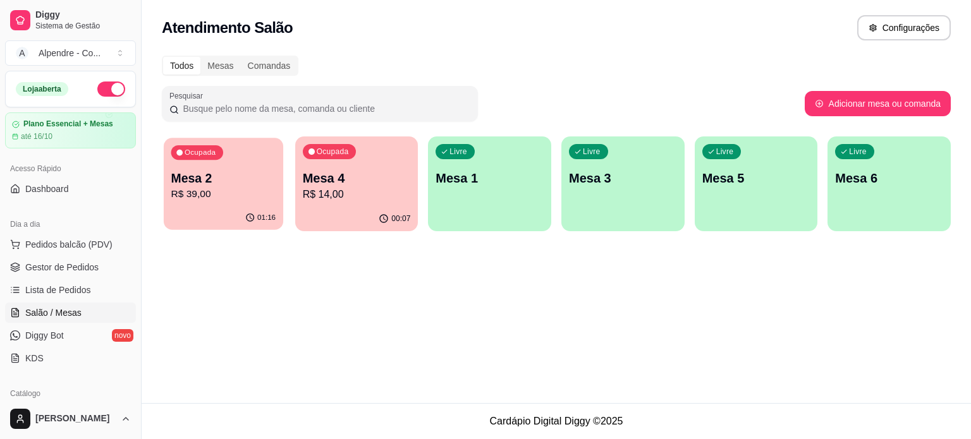
click at [197, 191] on p "R$ 39,00" at bounding box center [223, 194] width 105 height 15
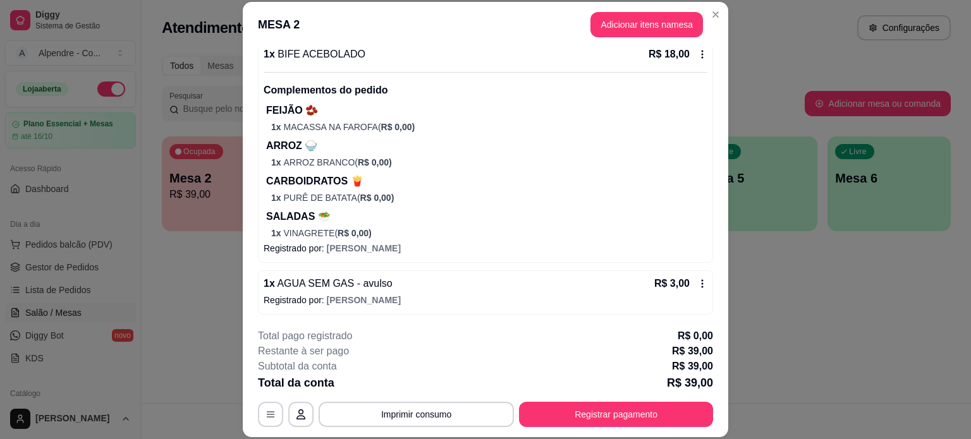
scroll to position [38, 0]
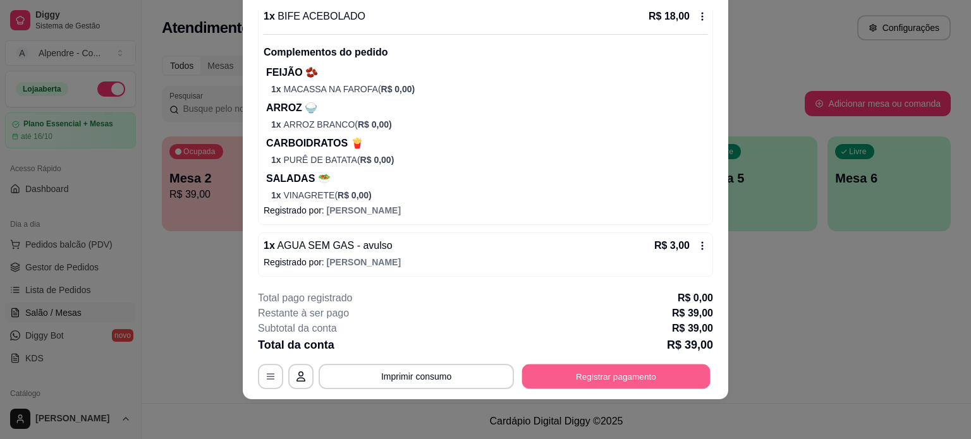
click at [625, 379] on button "Registrar pagamento" at bounding box center [616, 376] width 188 height 25
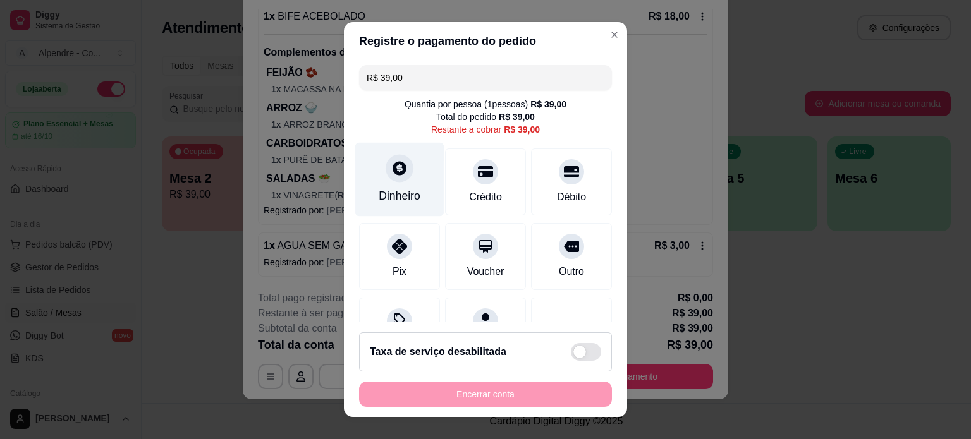
click at [389, 183] on div "Dinheiro" at bounding box center [399, 179] width 89 height 74
type input "R$ 0,00"
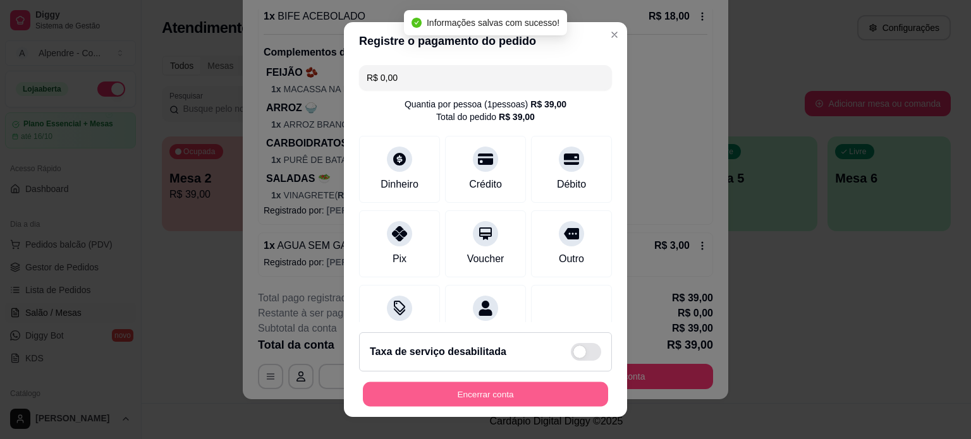
click at [511, 398] on button "Encerrar conta" at bounding box center [485, 395] width 245 height 25
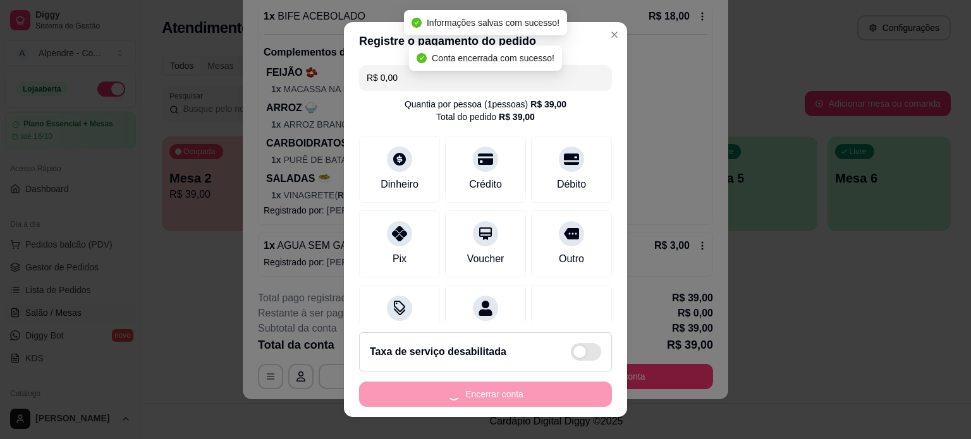
scroll to position [0, 0]
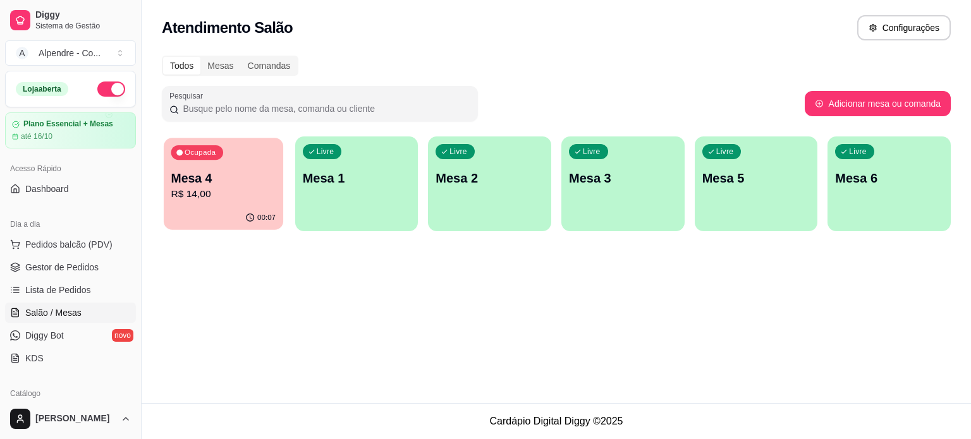
click at [217, 200] on p "R$ 14,00" at bounding box center [223, 194] width 105 height 15
click at [41, 281] on link "Lista de Pedidos" at bounding box center [70, 290] width 131 height 20
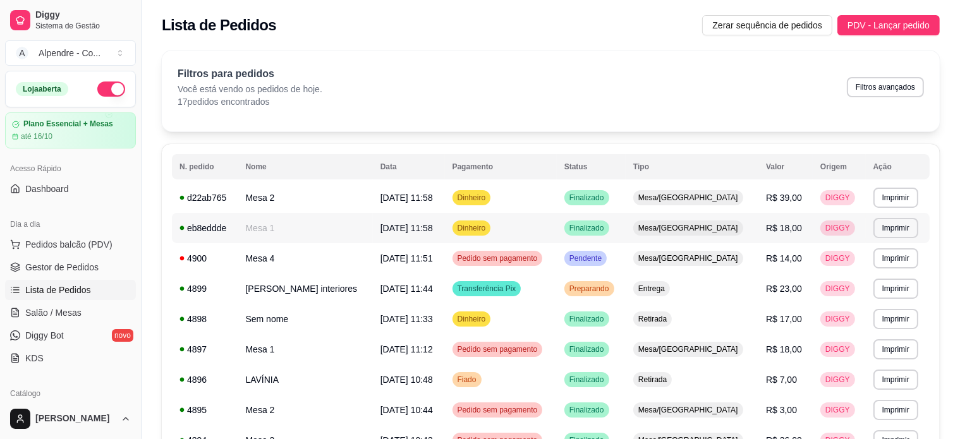
click at [314, 229] on td "Mesa 1" at bounding box center [305, 228] width 135 height 30
click at [626, 227] on td "Finalizado" at bounding box center [591, 228] width 69 height 30
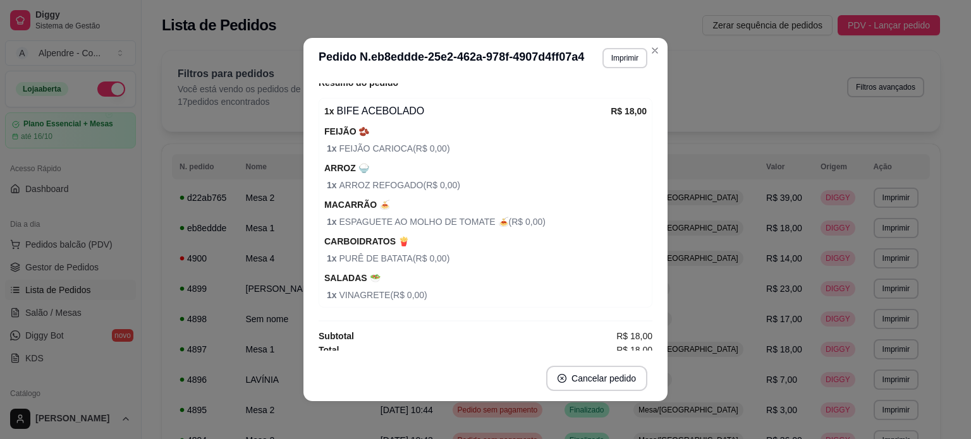
scroll to position [202, 0]
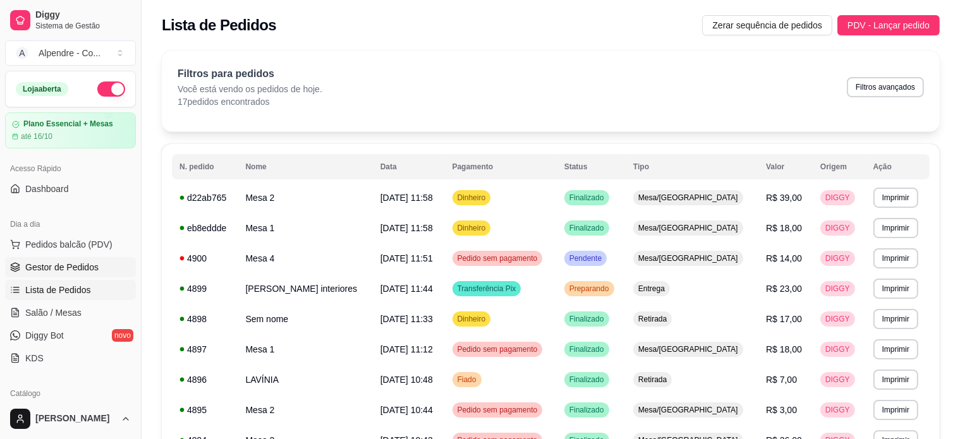
click at [35, 264] on span "Gestor de Pedidos" at bounding box center [61, 267] width 73 height 13
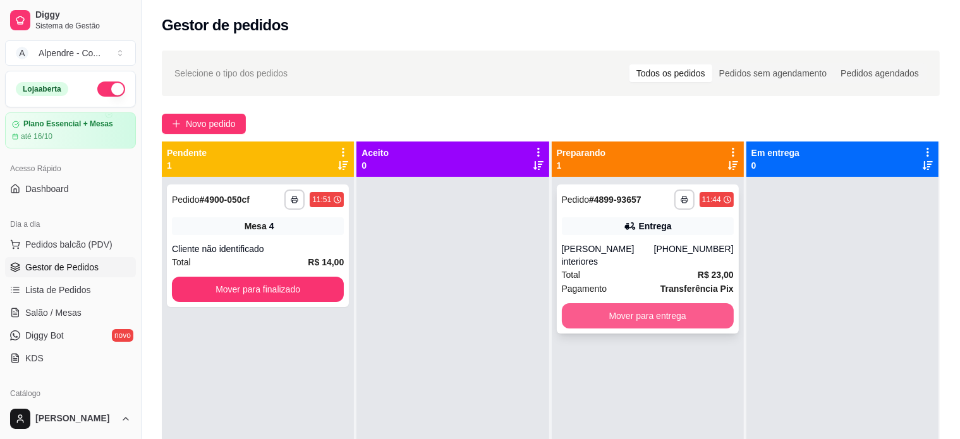
click at [625, 303] on button "Mover para entrega" at bounding box center [648, 315] width 172 height 25
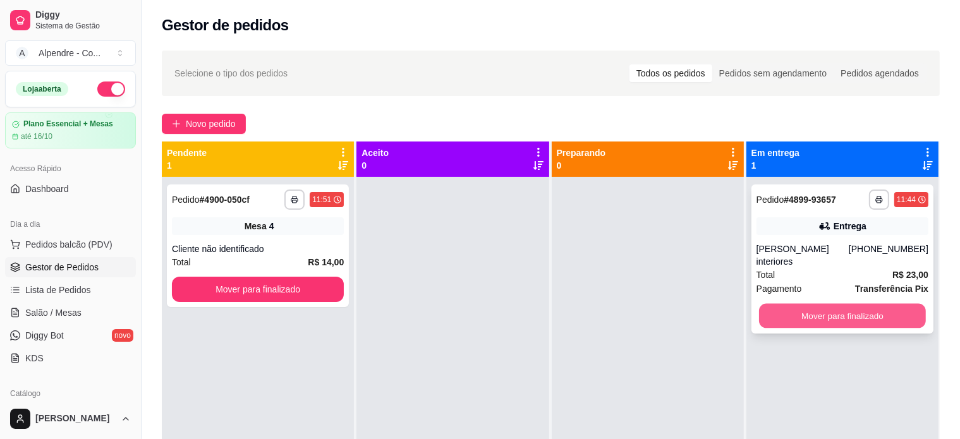
click at [872, 304] on button "Mover para finalizado" at bounding box center [842, 316] width 167 height 25
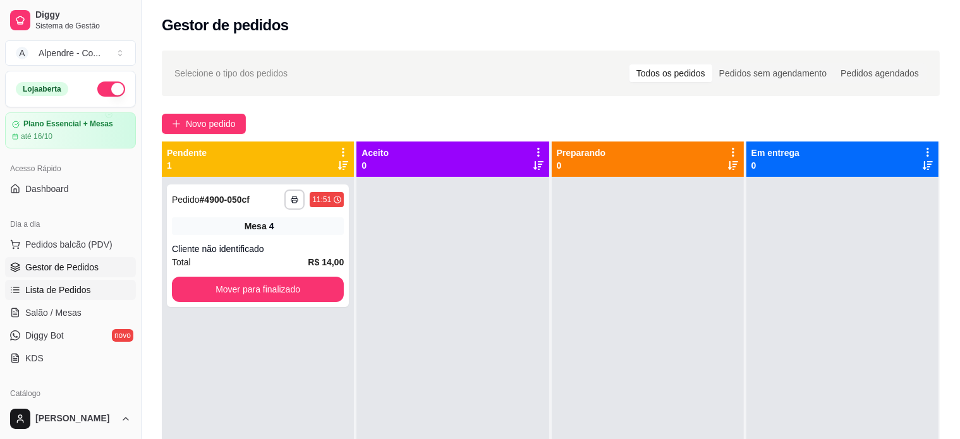
click at [38, 288] on span "Lista de Pedidos" at bounding box center [58, 290] width 66 height 13
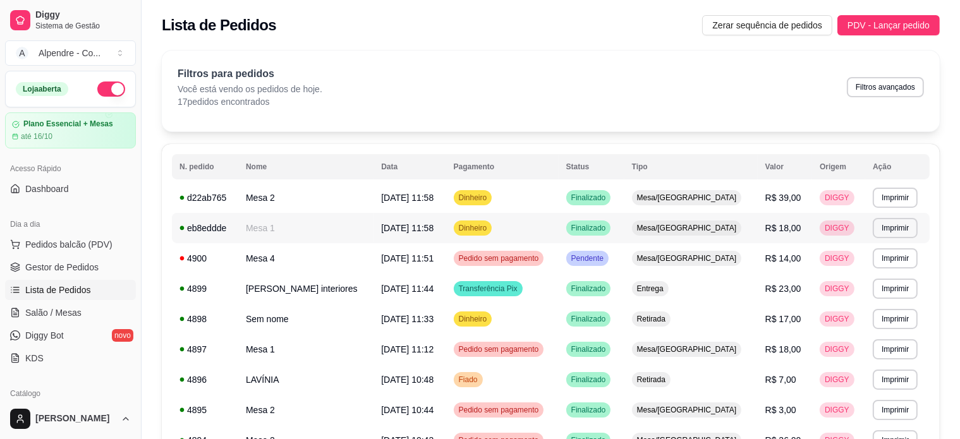
click at [824, 228] on span "DIGGY" at bounding box center [838, 228] width 30 height 10
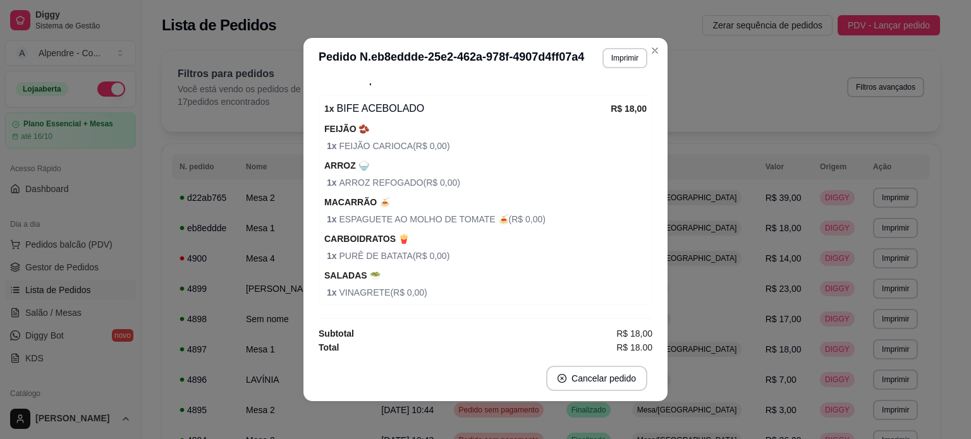
scroll to position [202, 0]
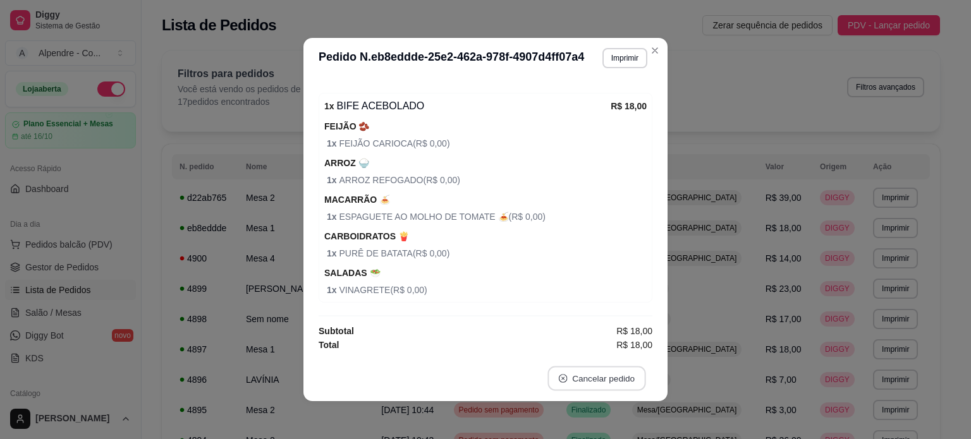
click at [611, 373] on button "Cancelar pedido" at bounding box center [597, 379] width 98 height 25
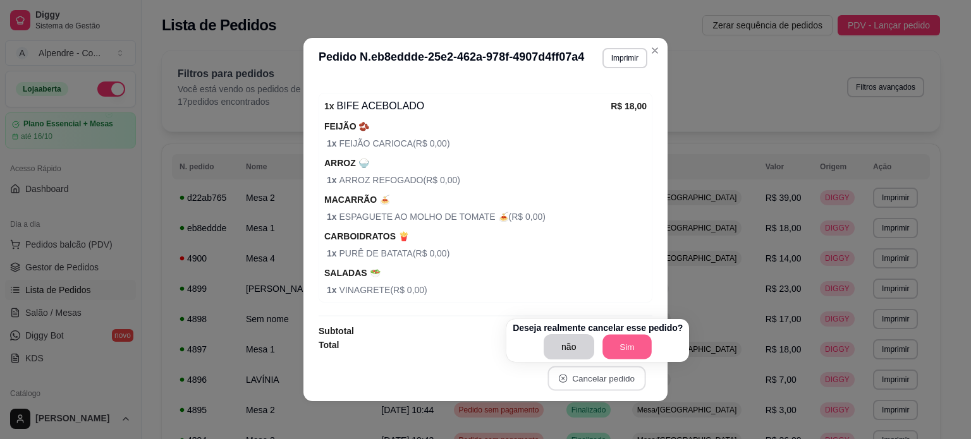
click at [622, 349] on button "Sim" at bounding box center [627, 347] width 49 height 25
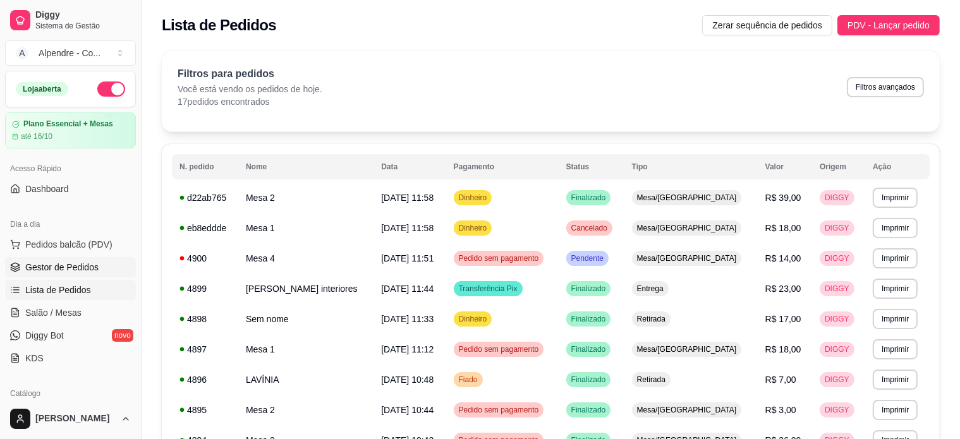
click at [58, 271] on span "Gestor de Pedidos" at bounding box center [61, 267] width 73 height 13
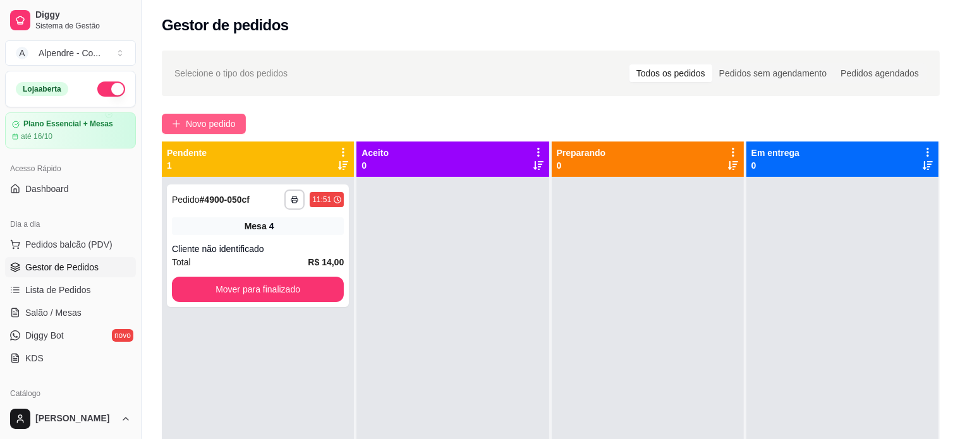
click at [190, 116] on button "Novo pedido" at bounding box center [204, 124] width 84 height 20
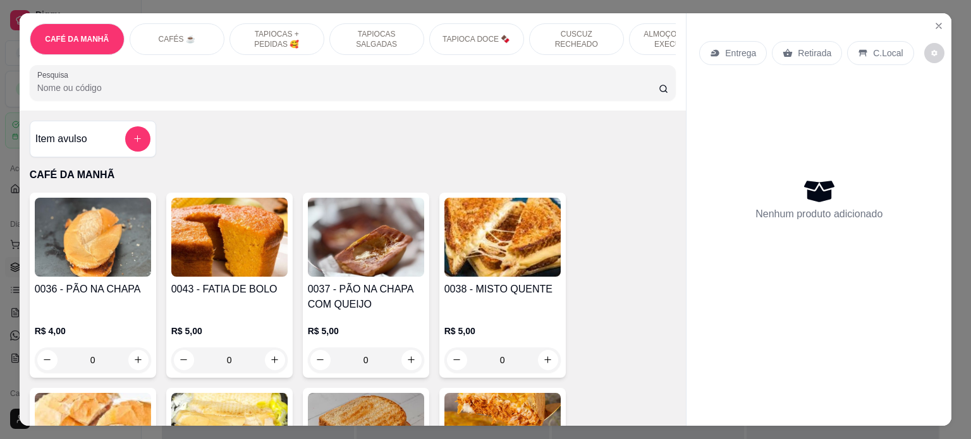
click at [655, 30] on p "ALMOÇO - PRATO EXECUTIVO" at bounding box center [676, 39] width 73 height 20
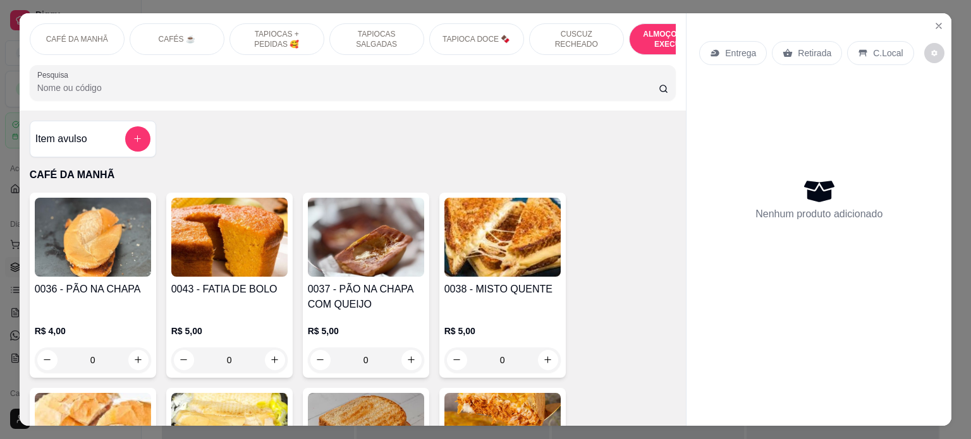
scroll to position [2593, 0]
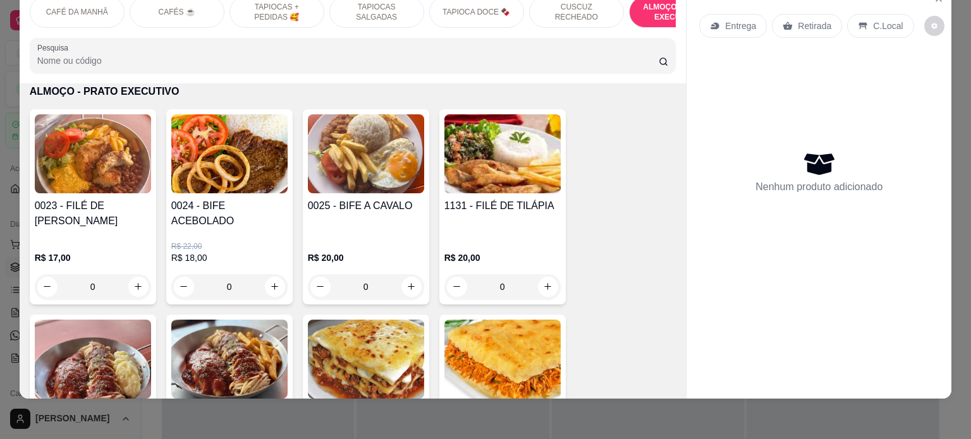
click at [266, 278] on div "0" at bounding box center [229, 286] width 116 height 25
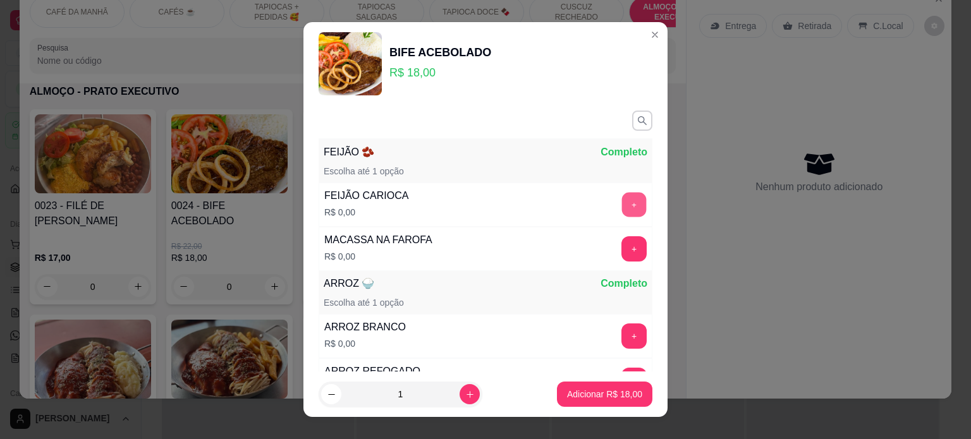
click at [622, 204] on button "+" at bounding box center [634, 204] width 25 height 25
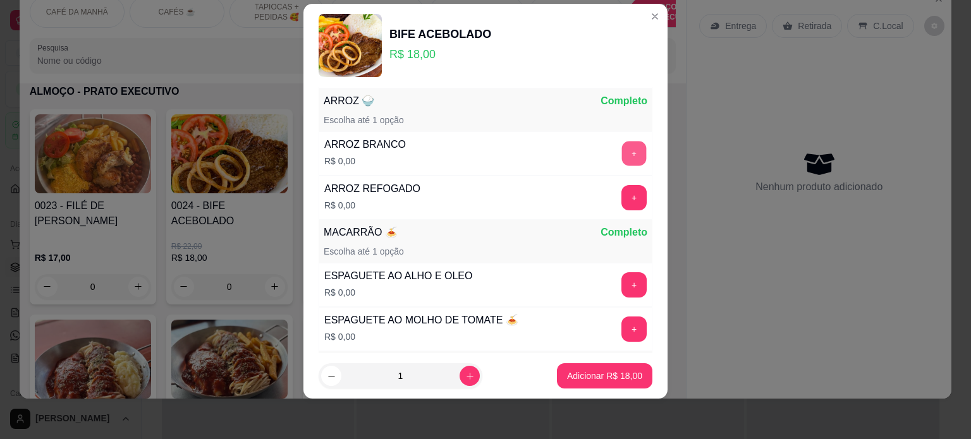
click at [622, 154] on button "+" at bounding box center [634, 153] width 25 height 25
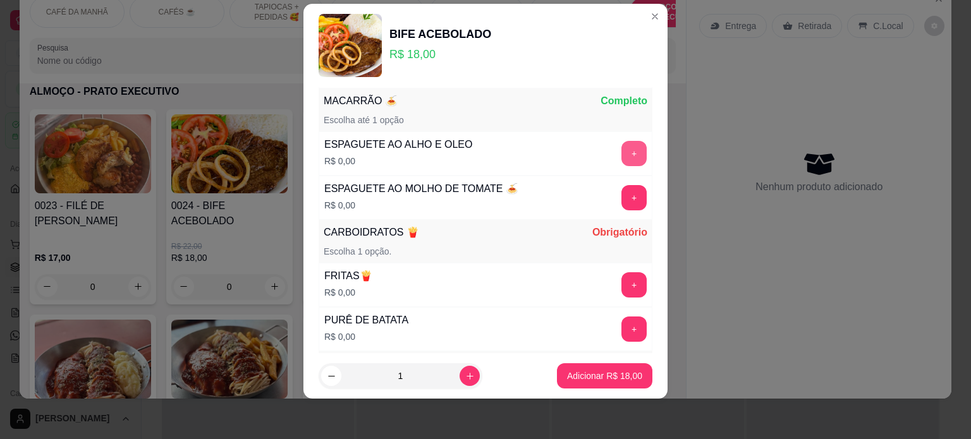
click at [622, 156] on button "+" at bounding box center [634, 153] width 25 height 25
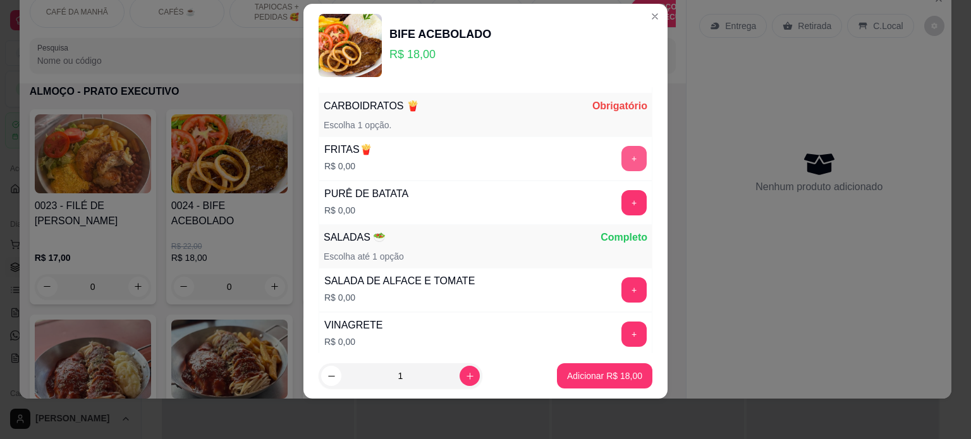
scroll to position [427, 0]
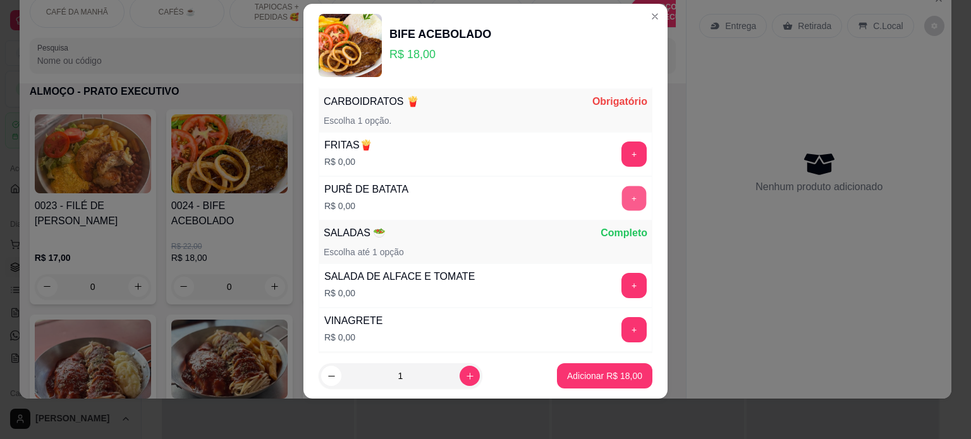
click at [622, 189] on button "+" at bounding box center [634, 198] width 25 height 25
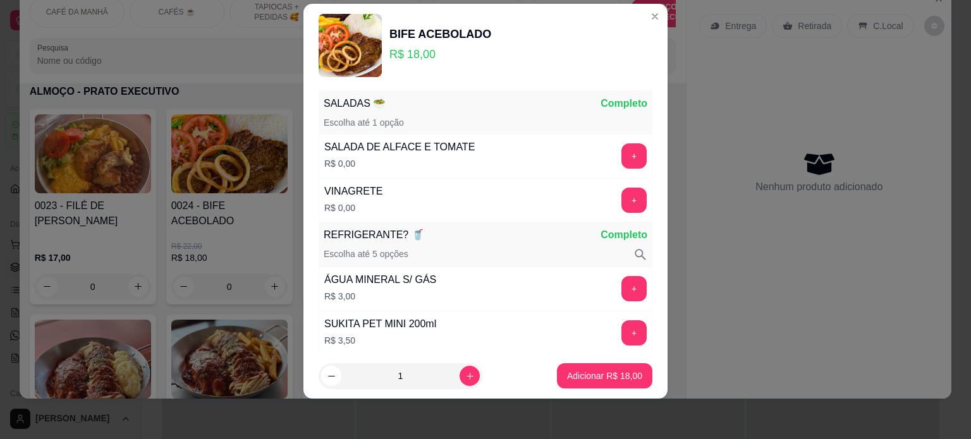
scroll to position [558, 0]
click at [622, 147] on button "+" at bounding box center [634, 154] width 25 height 25
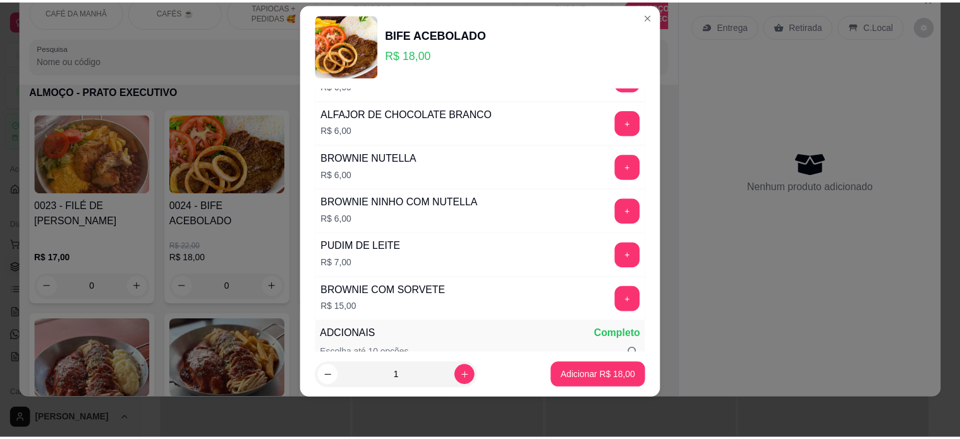
scroll to position [1700, 0]
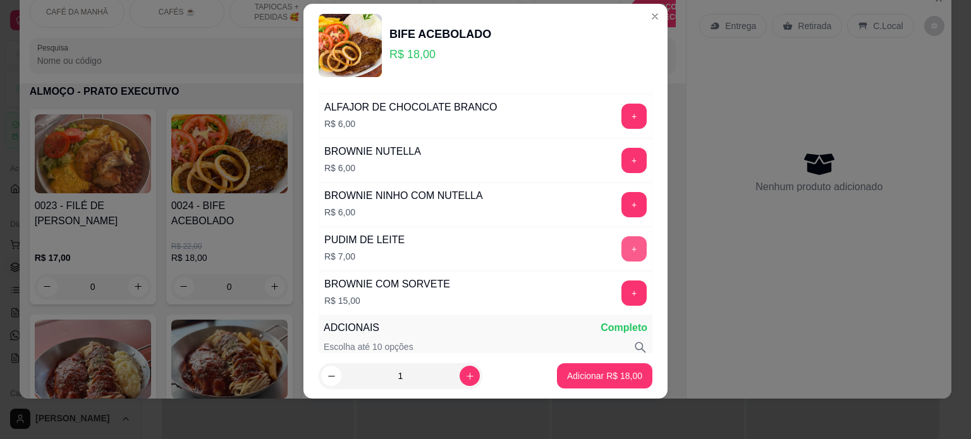
click at [622, 236] on button "+" at bounding box center [634, 248] width 25 height 25
click at [612, 377] on p "Adicionar R$ 25,00" at bounding box center [604, 376] width 75 height 13
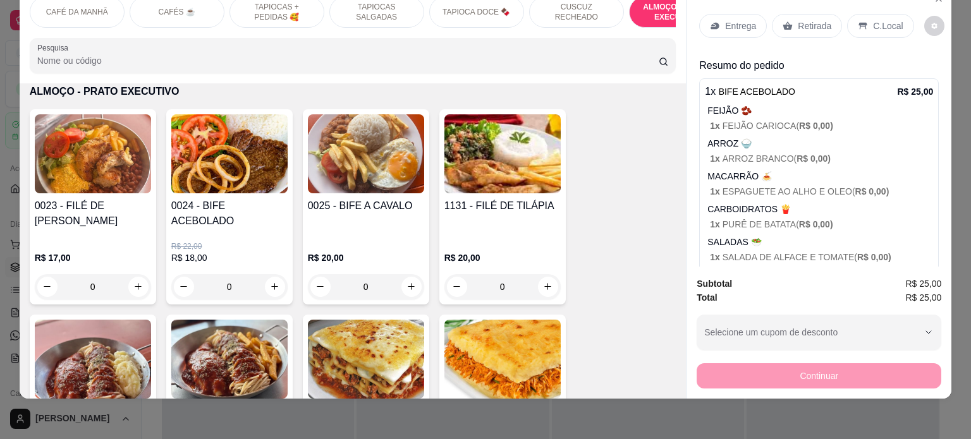
click at [874, 20] on p "C.Local" at bounding box center [888, 26] width 30 height 13
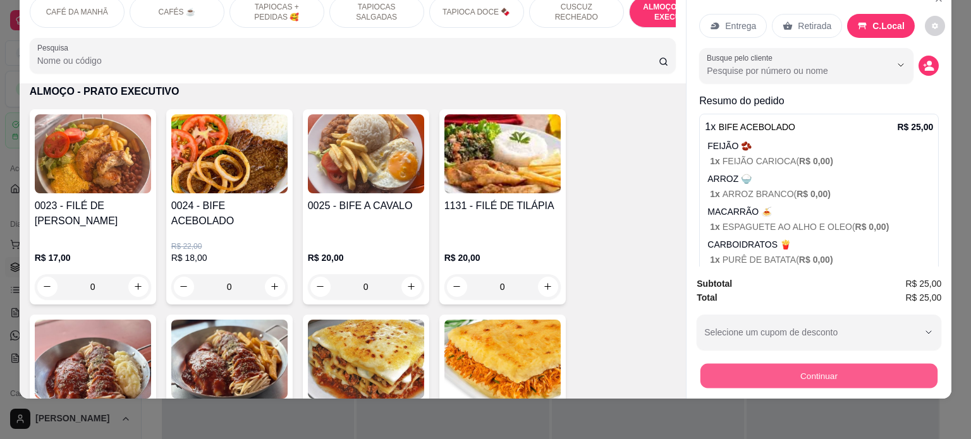
click at [809, 364] on button "Continuar" at bounding box center [819, 376] width 237 height 25
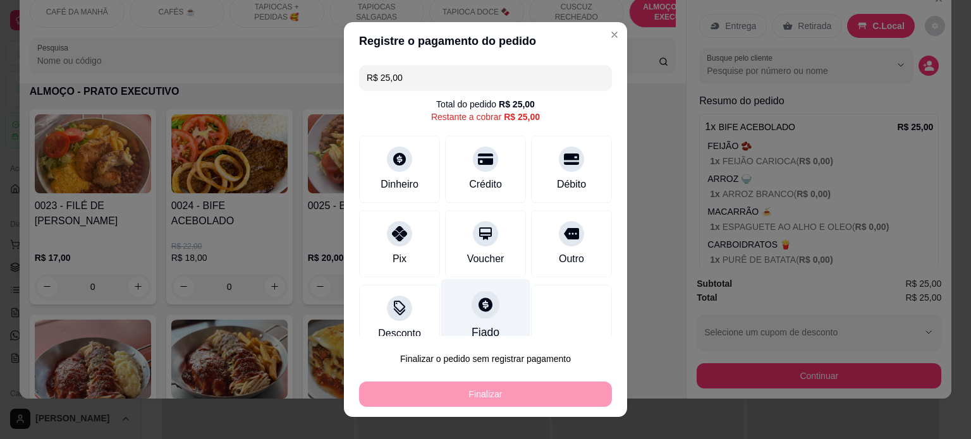
click at [479, 308] on icon at bounding box center [486, 305] width 14 height 14
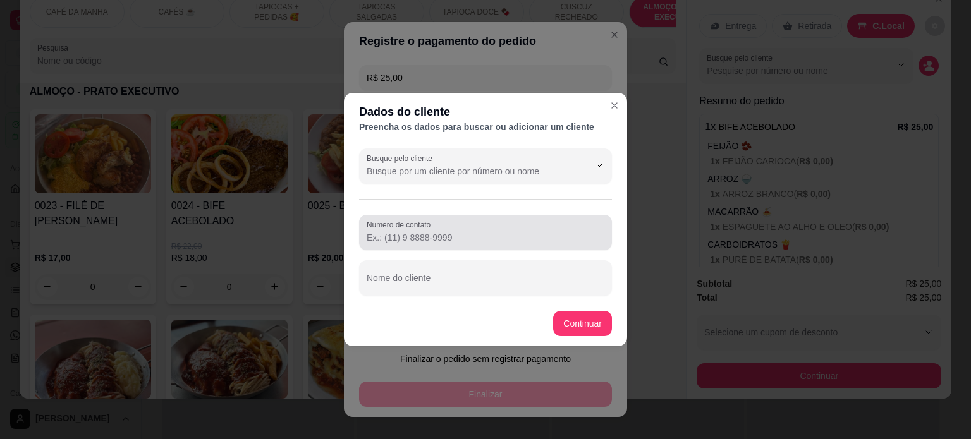
click at [440, 247] on div "Número de contato" at bounding box center [485, 232] width 253 height 35
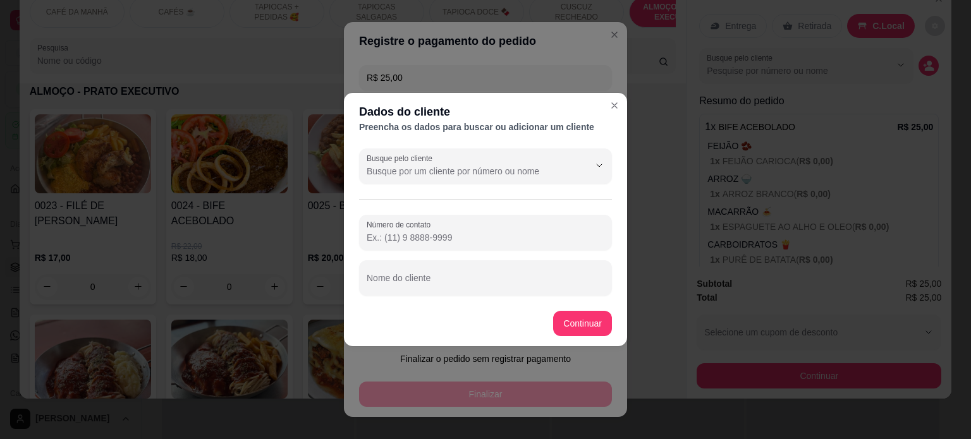
paste input "[PHONE_NUMBER]"
click at [384, 236] on input "[PHONE_NUMBER]" at bounding box center [486, 237] width 238 height 13
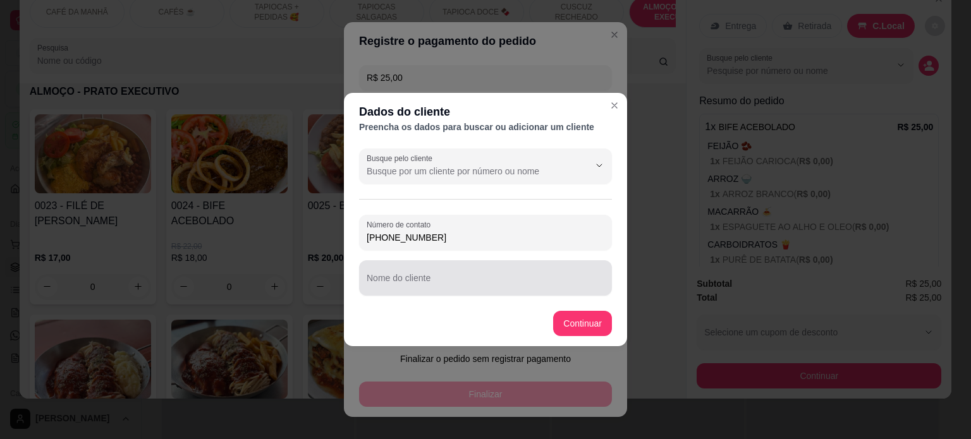
type input "[PHONE_NUMBER]"
click at [388, 278] on input "Nome do cliente" at bounding box center [486, 283] width 238 height 13
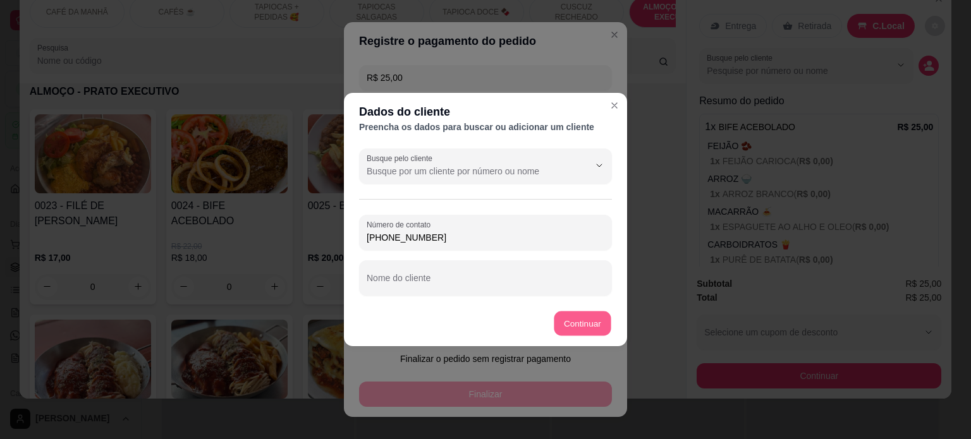
click at [587, 319] on button "Continuar" at bounding box center [582, 324] width 57 height 25
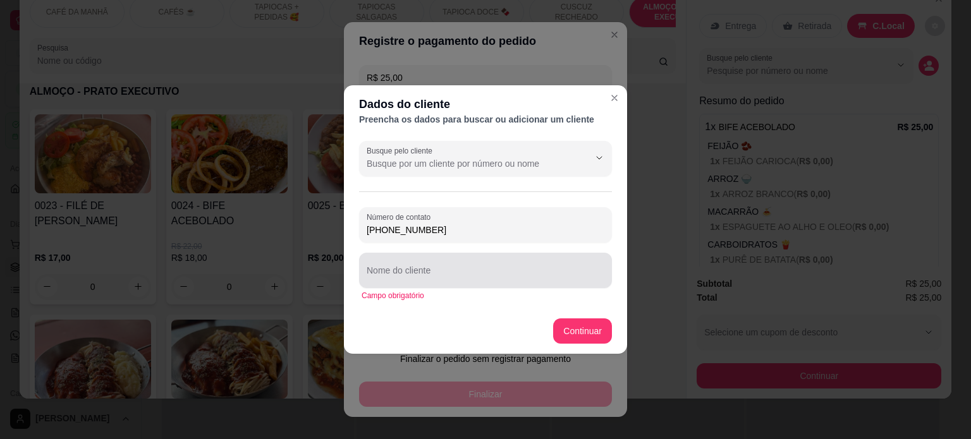
click at [406, 283] on div at bounding box center [486, 270] width 238 height 25
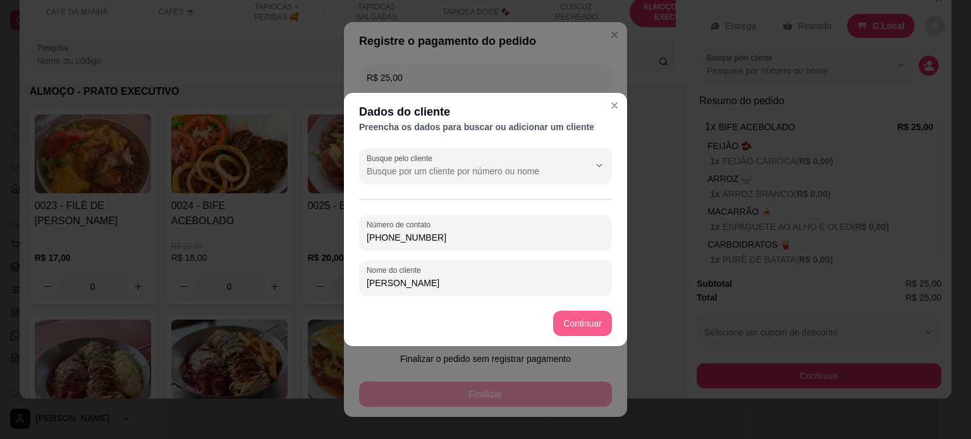
type input "[PERSON_NAME]"
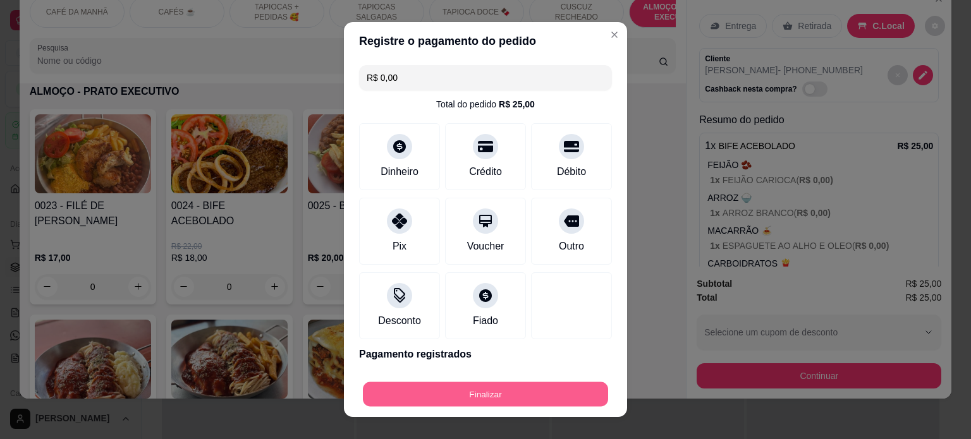
click at [494, 389] on button "Finalizar" at bounding box center [485, 395] width 245 height 25
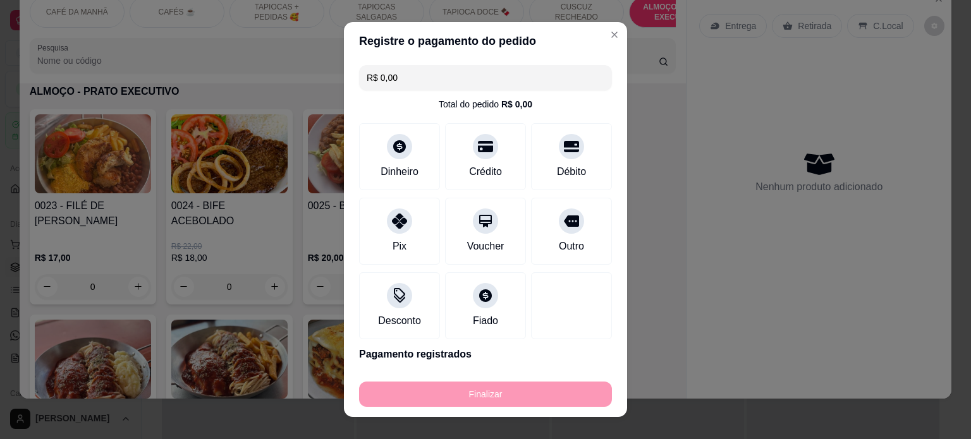
type input "-R$ 25,00"
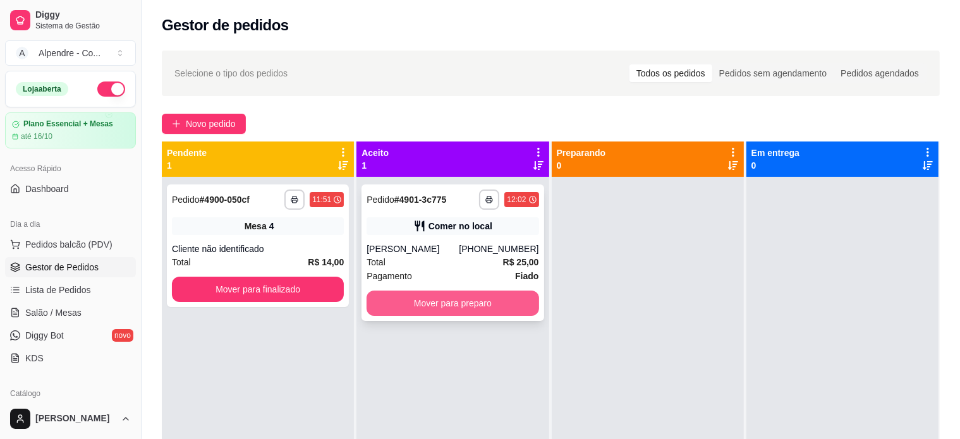
click at [460, 303] on button "Mover para preparo" at bounding box center [453, 303] width 172 height 25
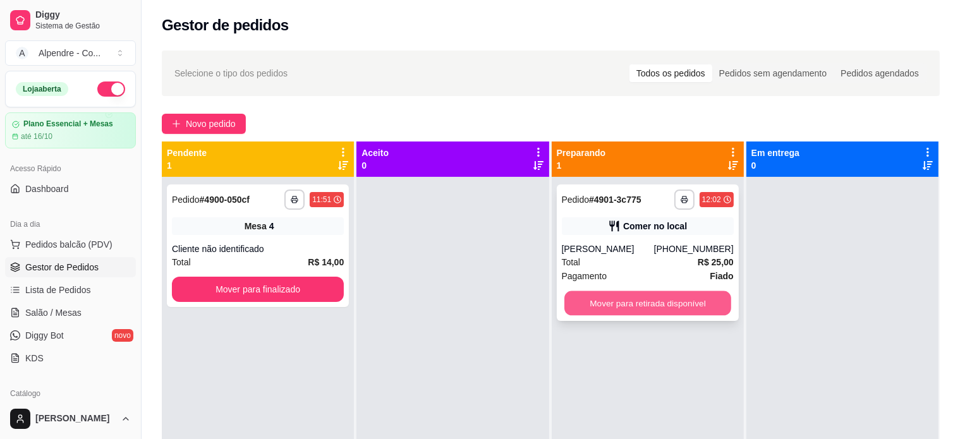
click at [635, 298] on button "Mover para retirada disponível" at bounding box center [648, 303] width 167 height 25
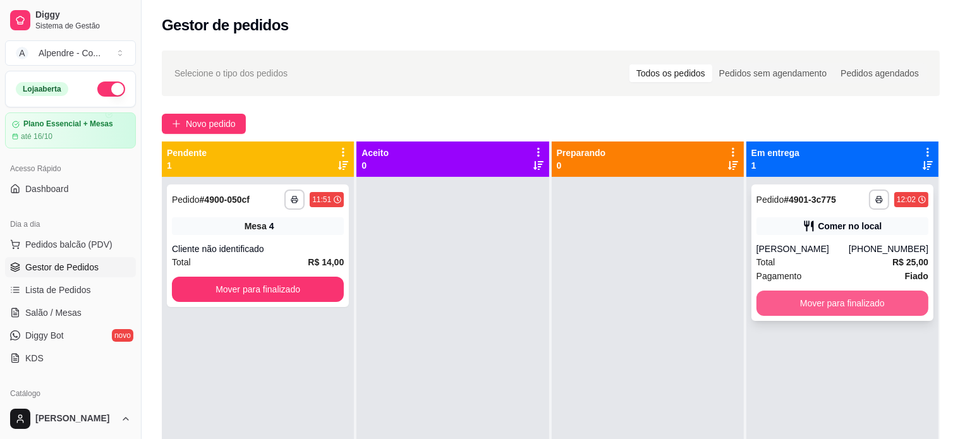
click at [818, 311] on button "Mover para finalizado" at bounding box center [843, 303] width 172 height 25
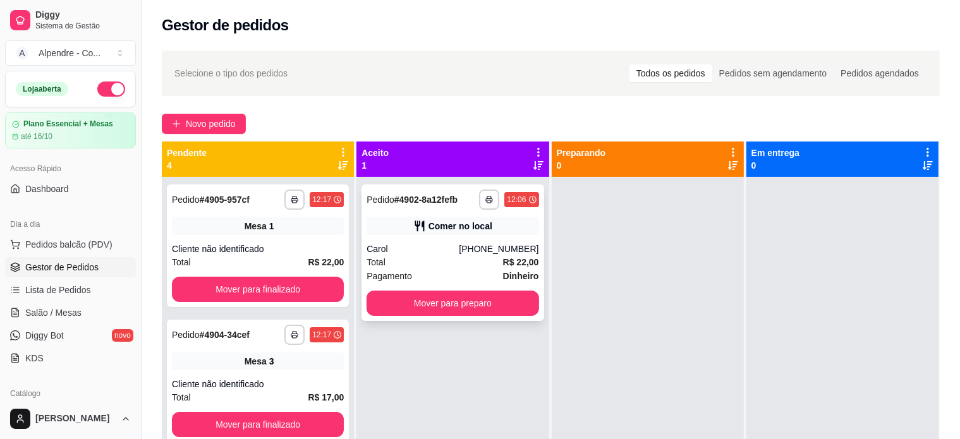
click at [431, 250] on div "Carol" at bounding box center [413, 249] width 92 height 13
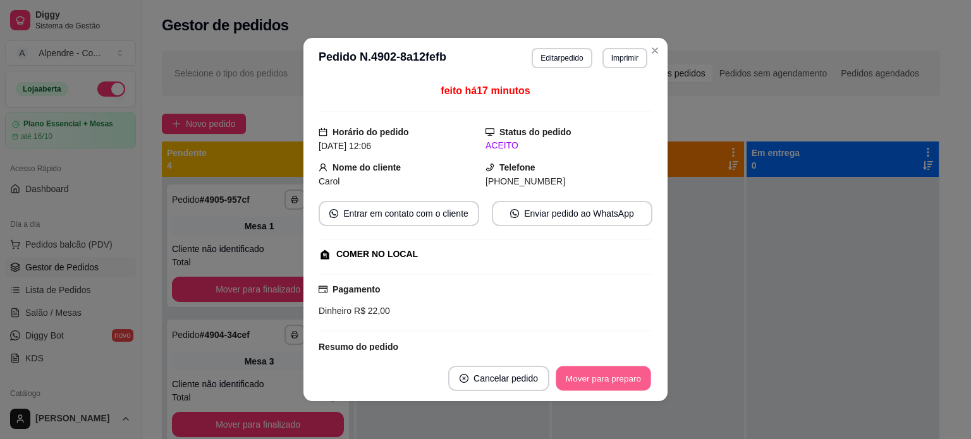
click at [602, 381] on button "Mover para preparo" at bounding box center [603, 379] width 95 height 25
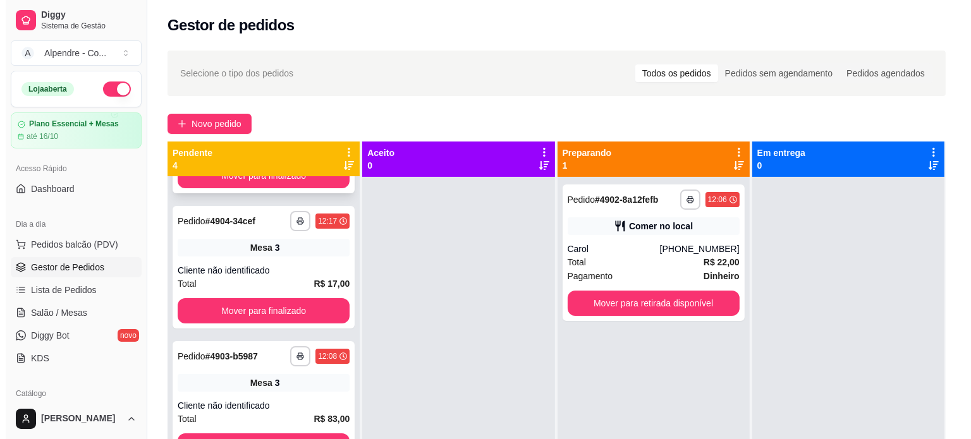
scroll to position [35, 0]
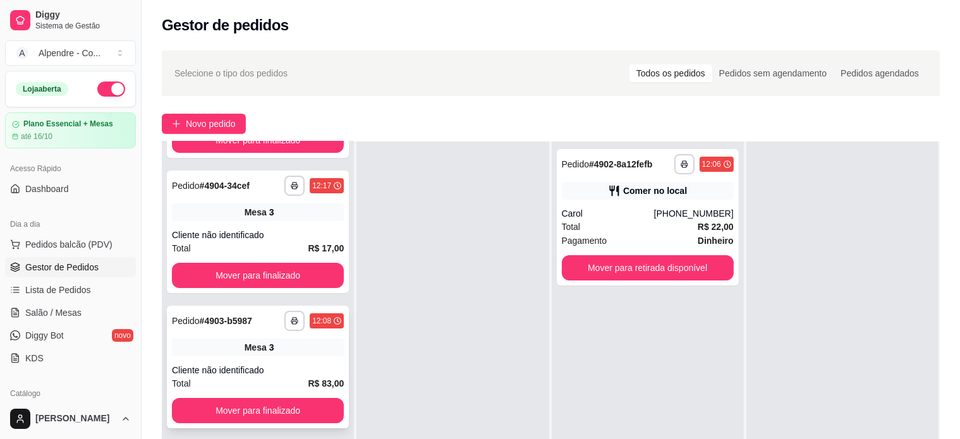
click at [283, 374] on div "Cliente não identificado" at bounding box center [258, 370] width 172 height 13
click at [59, 313] on span "Salão / Mesas" at bounding box center [53, 313] width 56 height 13
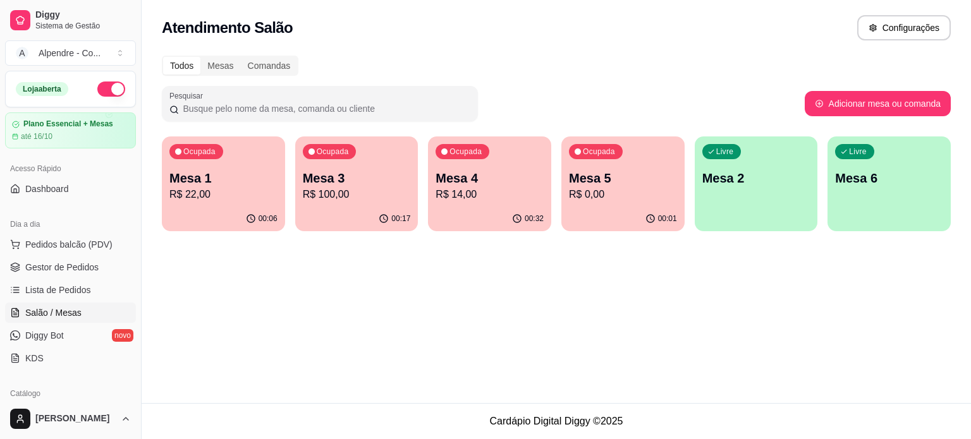
click at [366, 191] on p "R$ 100,00" at bounding box center [357, 194] width 108 height 15
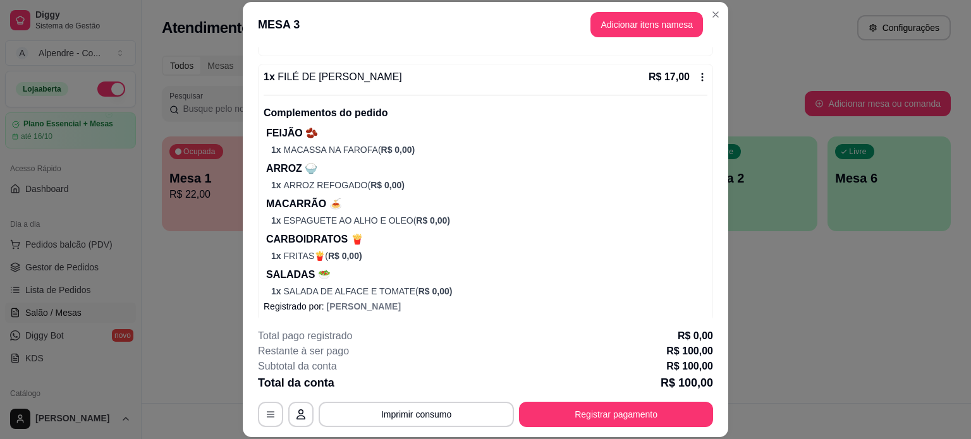
scroll to position [1079, 0]
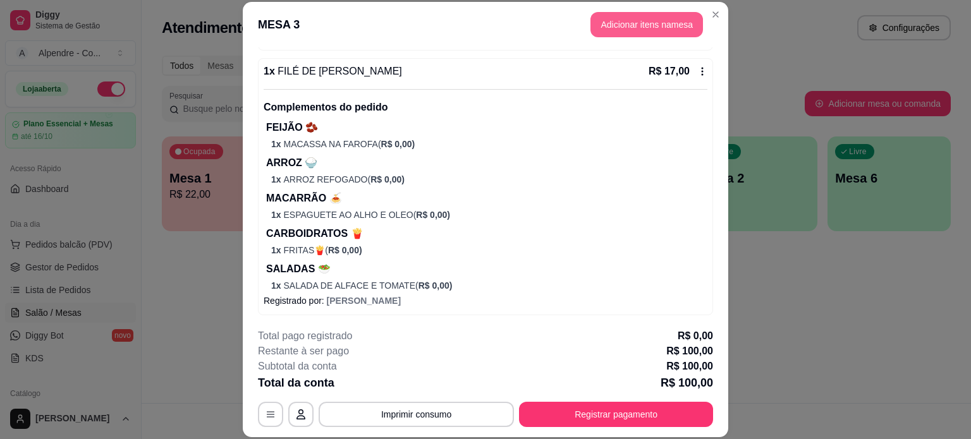
click at [637, 30] on button "Adicionar itens na mesa" at bounding box center [647, 24] width 113 height 25
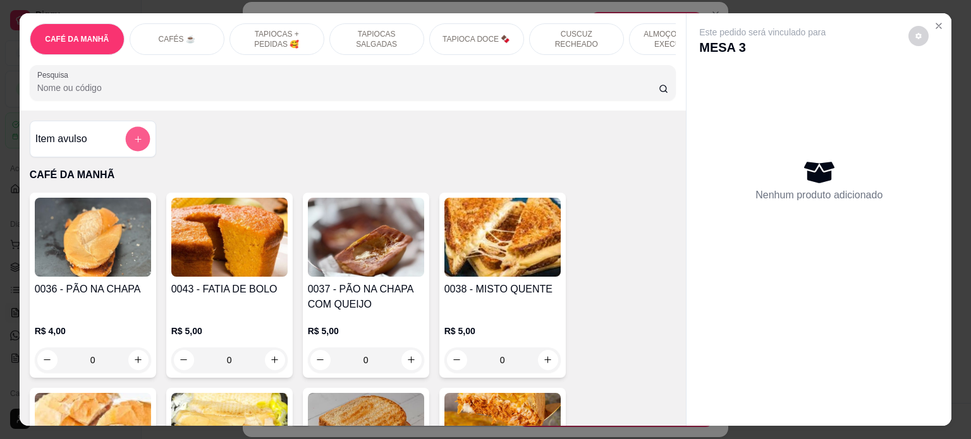
click at [126, 138] on button "add-separate-item" at bounding box center [137, 138] width 25 height 25
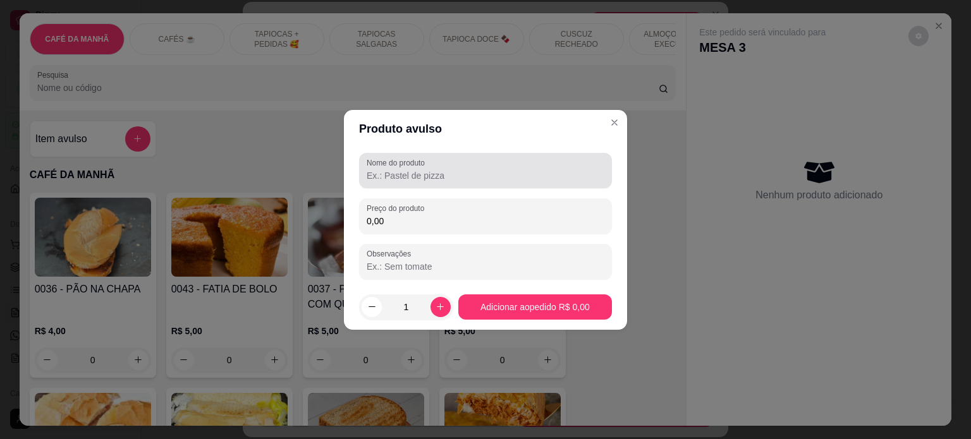
click at [378, 181] on div at bounding box center [486, 170] width 238 height 25
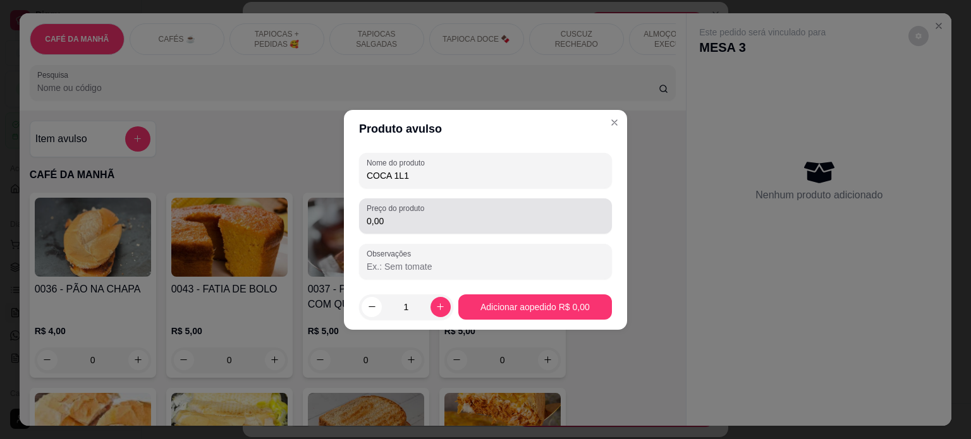
type input "COCA 1L1"
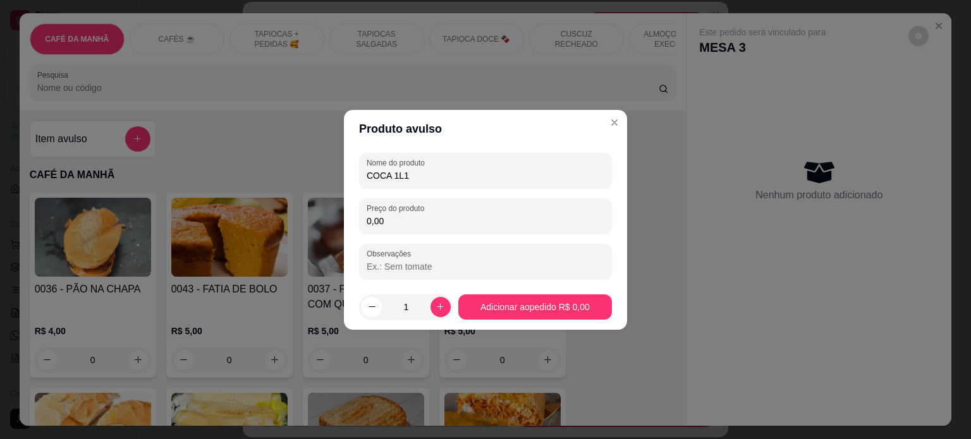
click at [399, 220] on input "0,00" at bounding box center [486, 221] width 238 height 13
type input "9,00"
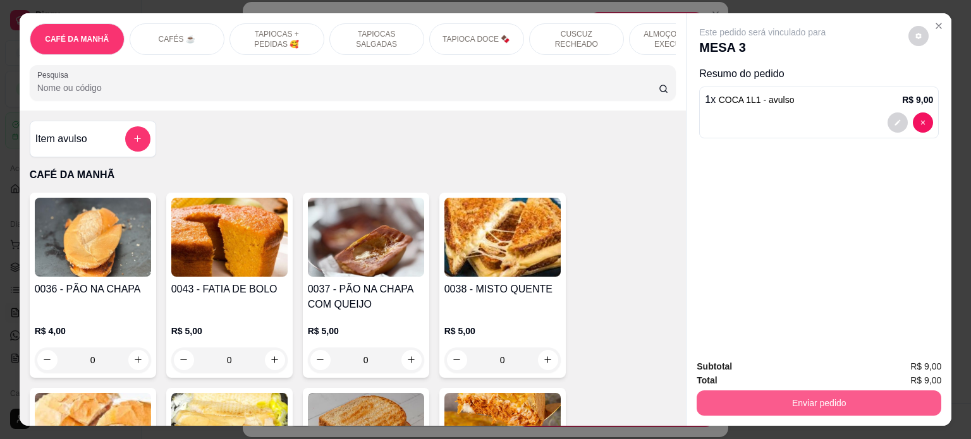
click at [854, 394] on button "Enviar pedido" at bounding box center [819, 403] width 245 height 25
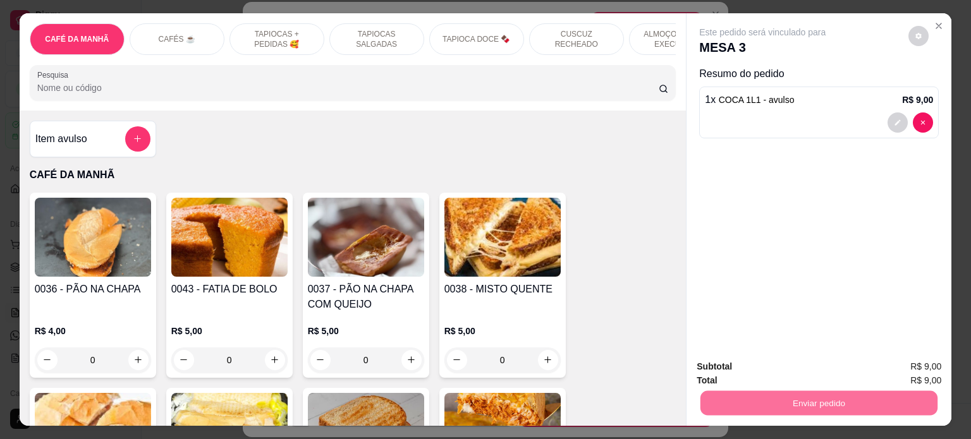
click at [905, 362] on button "Enviar pedido" at bounding box center [908, 366] width 70 height 23
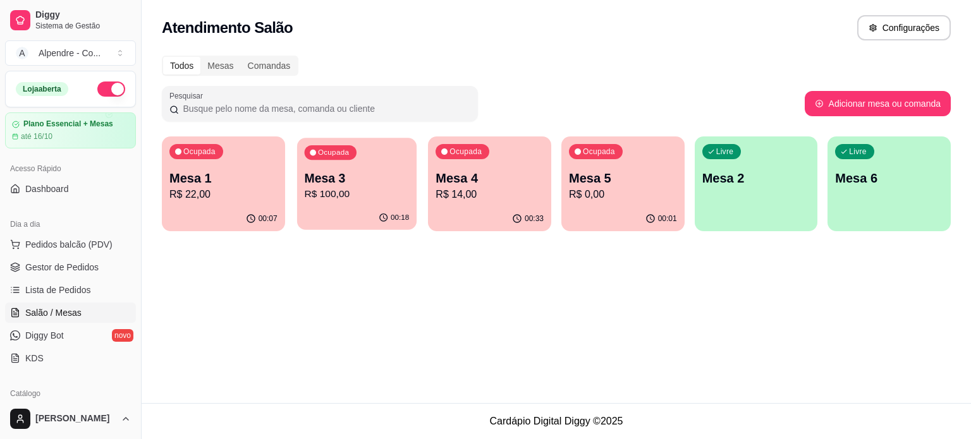
click at [382, 184] on p "Mesa 3" at bounding box center [356, 178] width 105 height 17
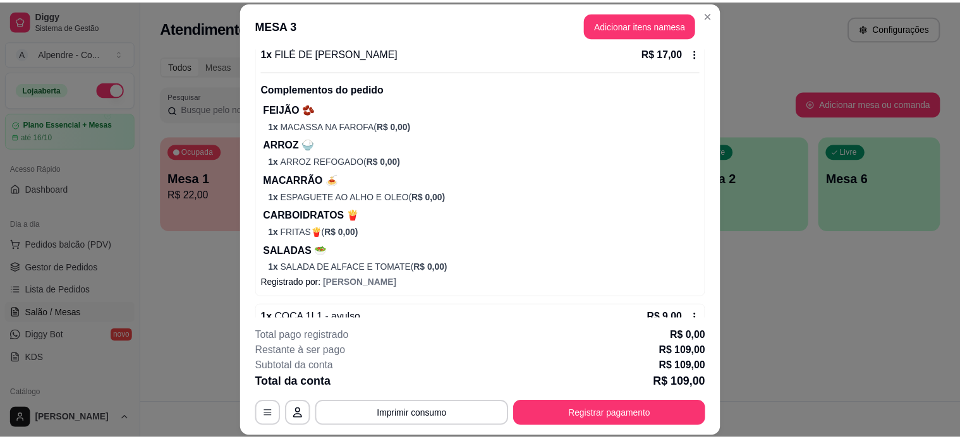
scroll to position [1130, 0]
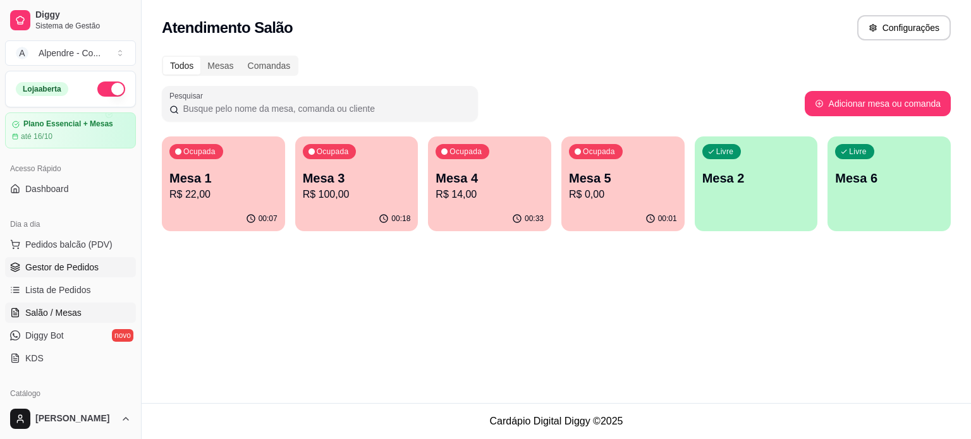
click at [49, 262] on span "Gestor de Pedidos" at bounding box center [61, 267] width 73 height 13
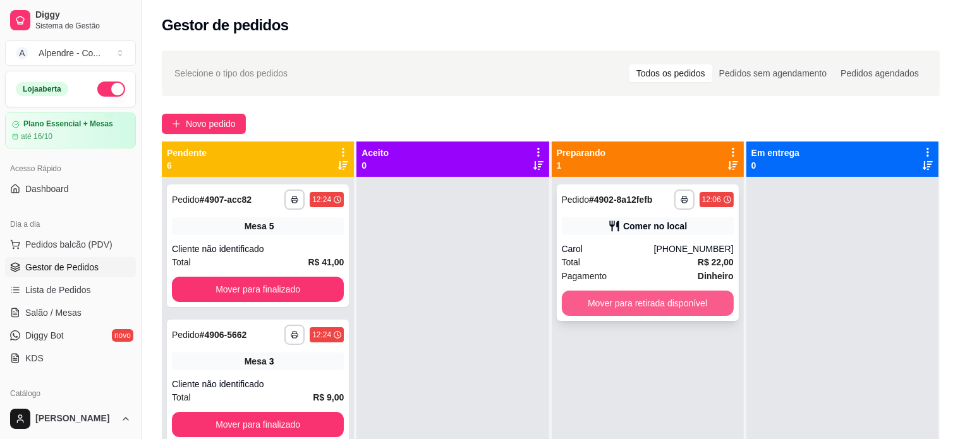
click at [676, 312] on button "Mover para retirada disponível" at bounding box center [648, 303] width 172 height 25
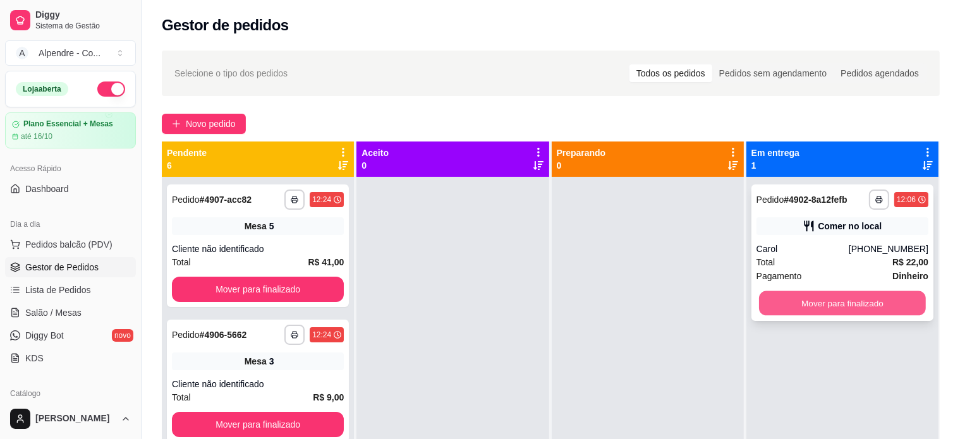
click at [788, 300] on button "Mover para finalizado" at bounding box center [842, 303] width 167 height 25
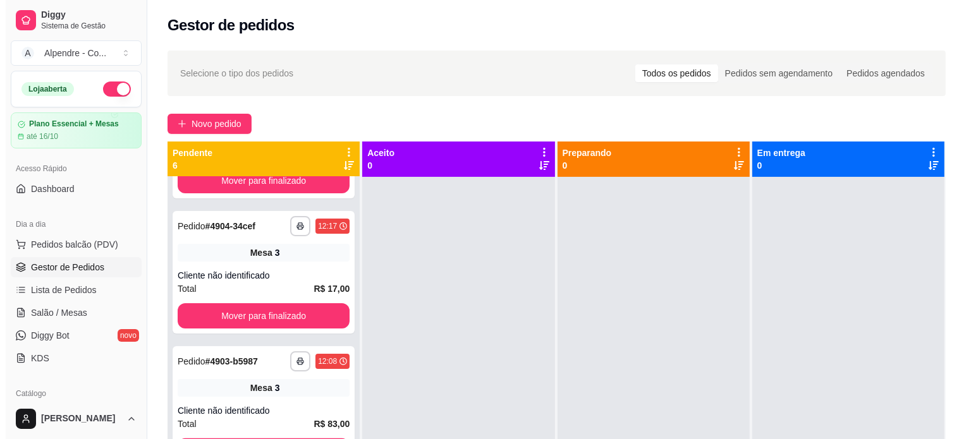
scroll to position [384, 0]
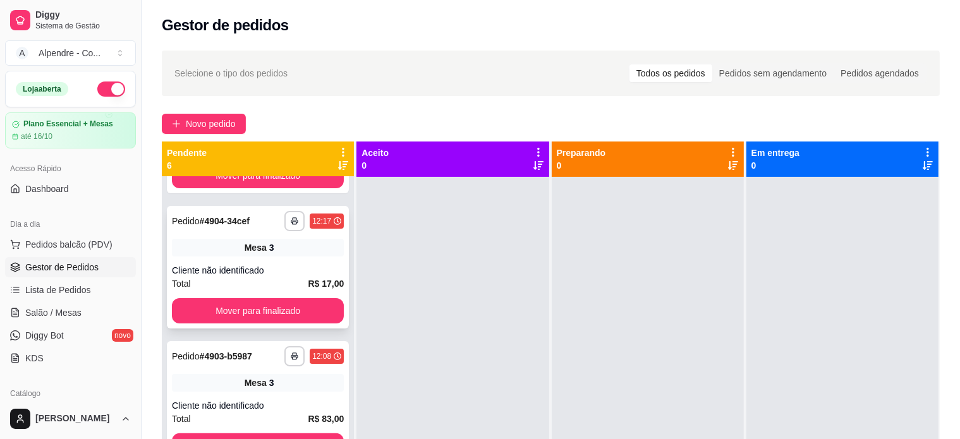
click at [294, 259] on div "**********" at bounding box center [258, 267] width 182 height 123
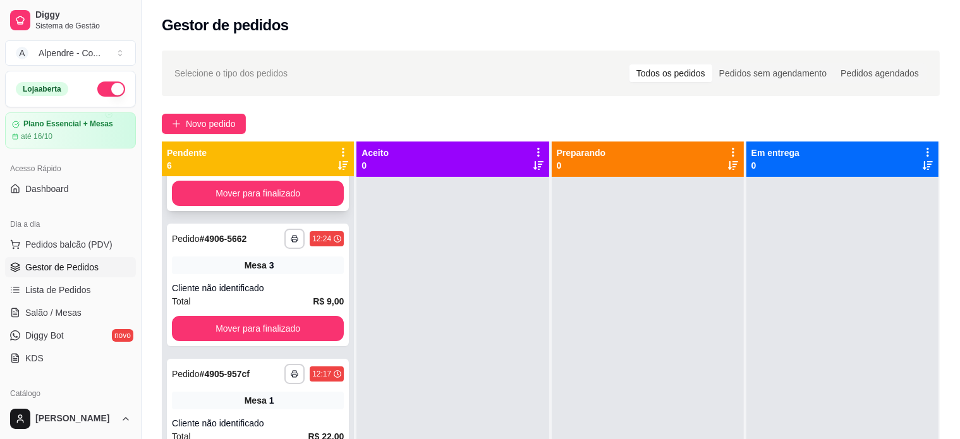
scroll to position [126, 0]
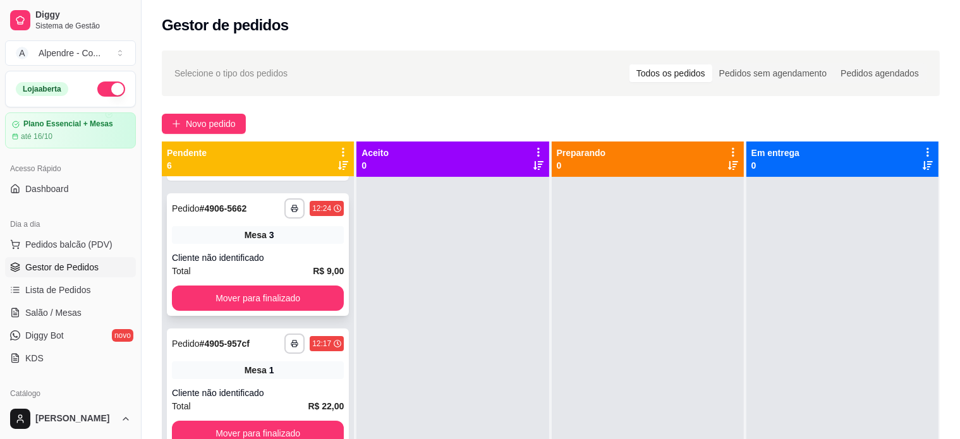
click at [291, 238] on div "Mesa 3" at bounding box center [258, 235] width 172 height 18
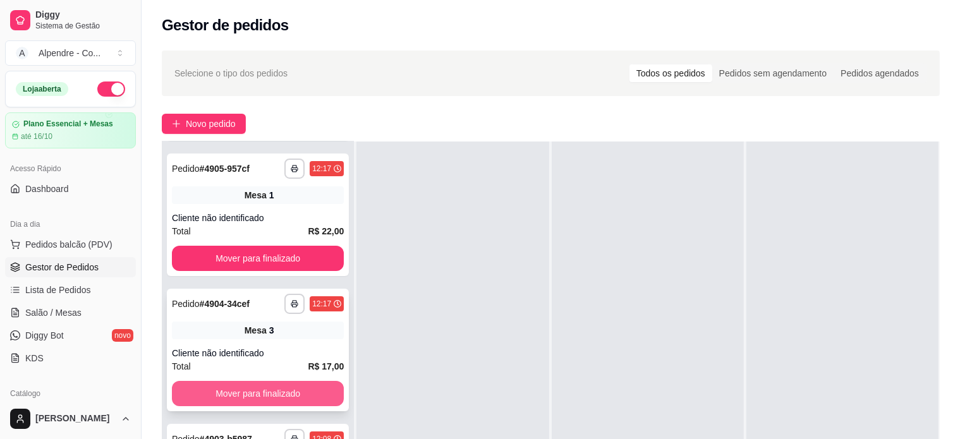
scroll to position [195, 0]
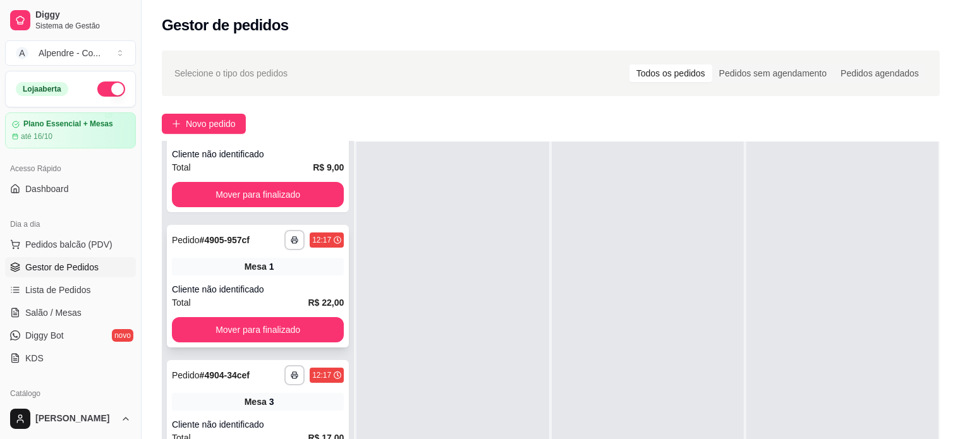
click at [279, 293] on div "Cliente não identificado" at bounding box center [258, 289] width 172 height 13
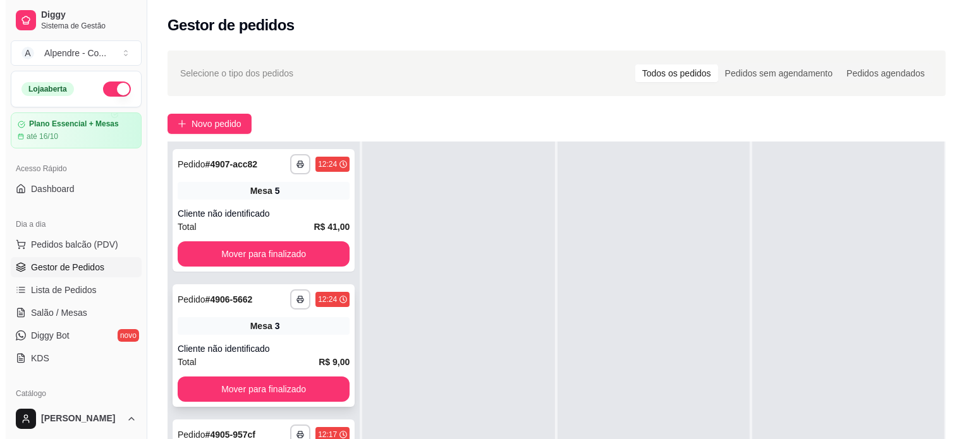
scroll to position [0, 0]
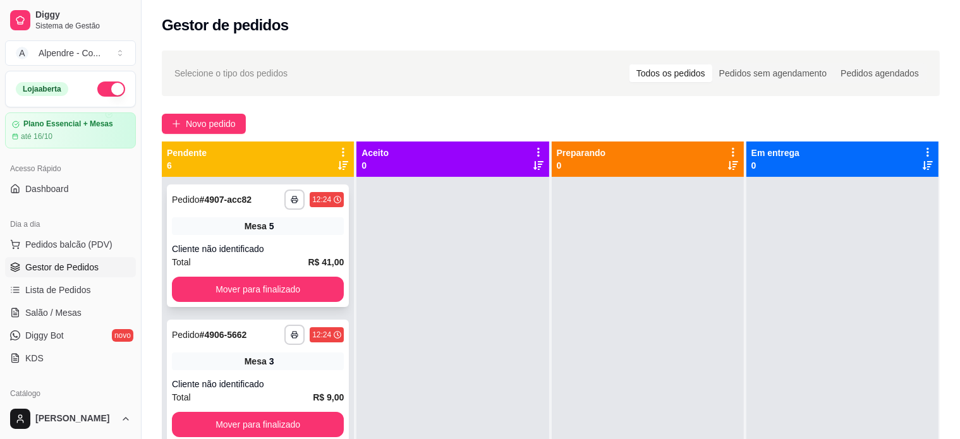
click at [276, 255] on div "Cliente não identificado" at bounding box center [258, 249] width 172 height 13
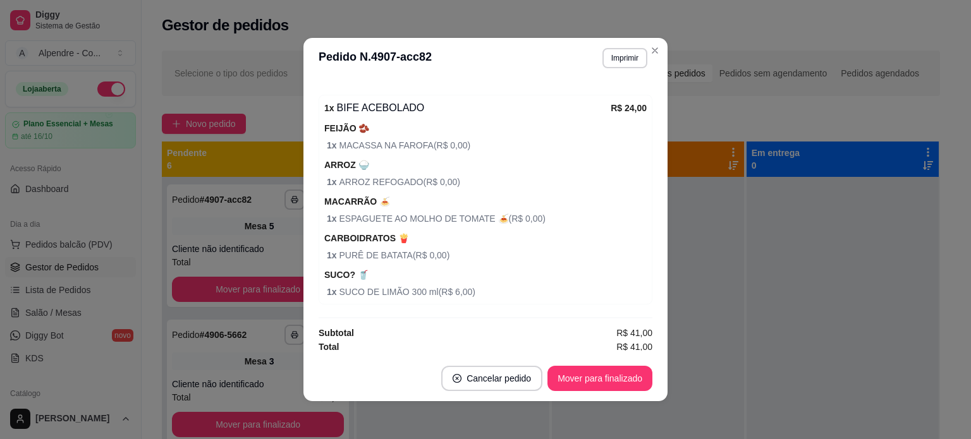
scroll to position [359, 0]
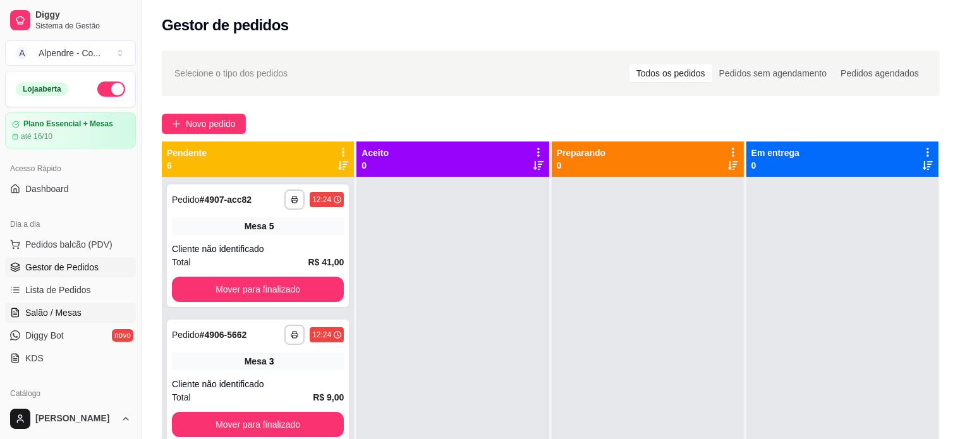
click at [42, 317] on span "Salão / Mesas" at bounding box center [53, 313] width 56 height 13
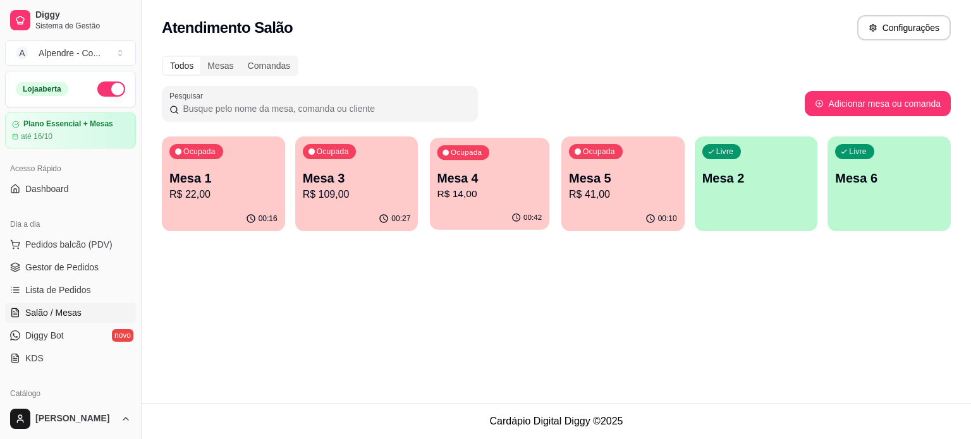
click at [486, 200] on p "R$ 14,00" at bounding box center [490, 194] width 105 height 15
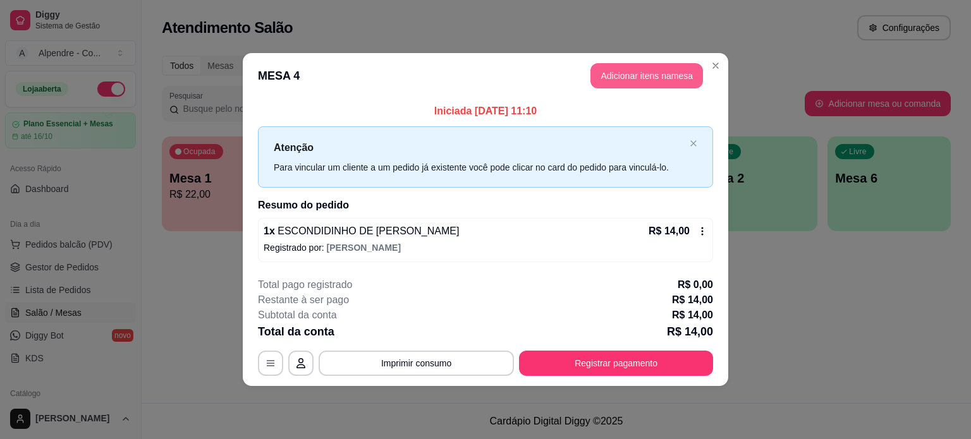
click at [632, 80] on button "Adicionar itens na mesa" at bounding box center [647, 75] width 113 height 25
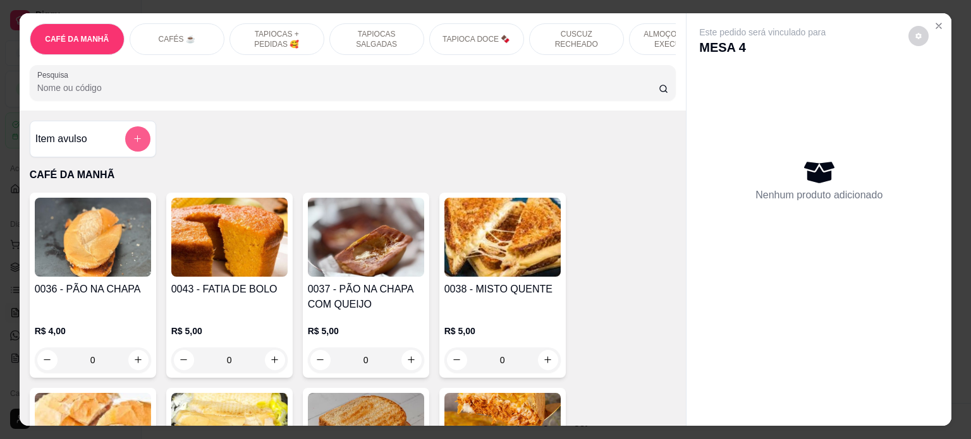
click at [138, 148] on button "add-separate-item" at bounding box center [137, 138] width 25 height 25
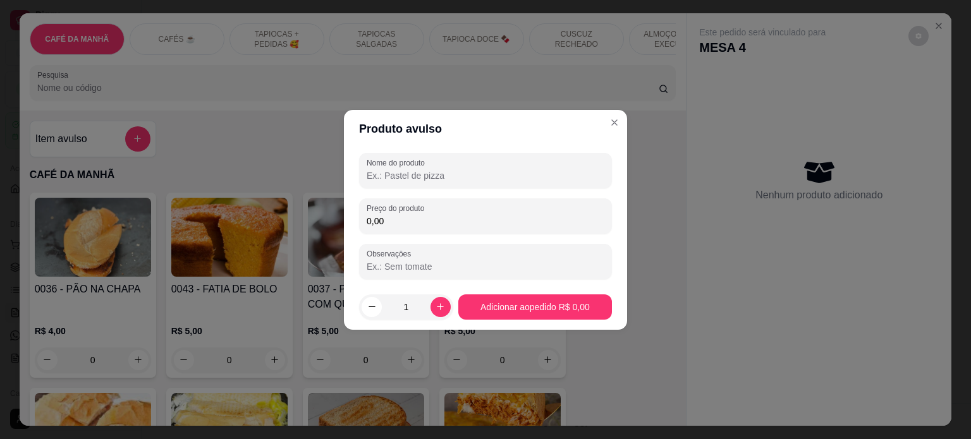
click at [427, 176] on input "Nome do produto" at bounding box center [486, 175] width 238 height 13
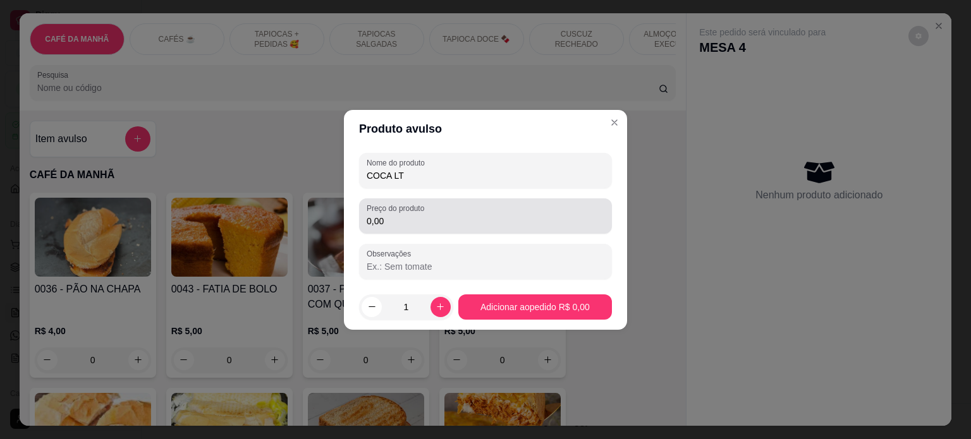
type input "COCA LT"
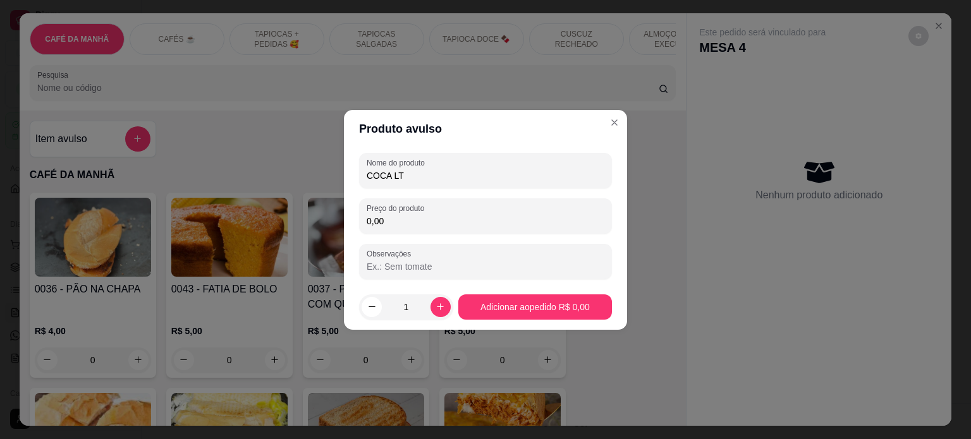
click at [416, 218] on input "0,00" at bounding box center [486, 221] width 238 height 13
type input "6,50"
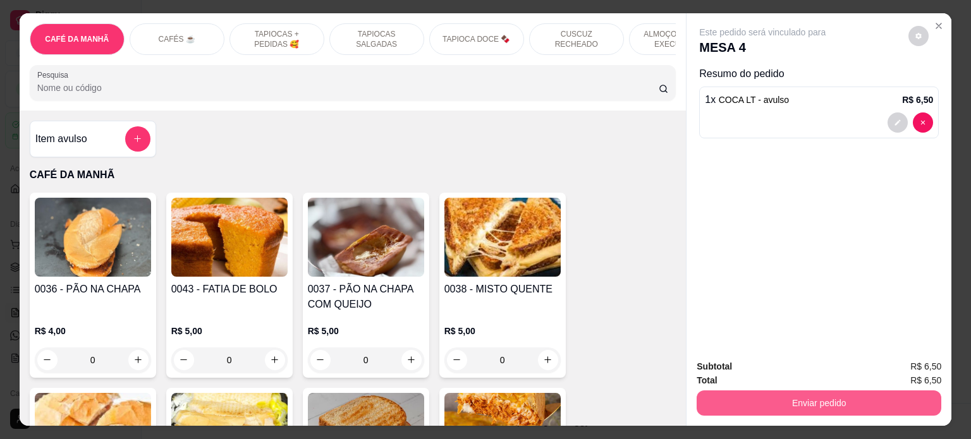
click at [830, 397] on button "Enviar pedido" at bounding box center [819, 403] width 245 height 25
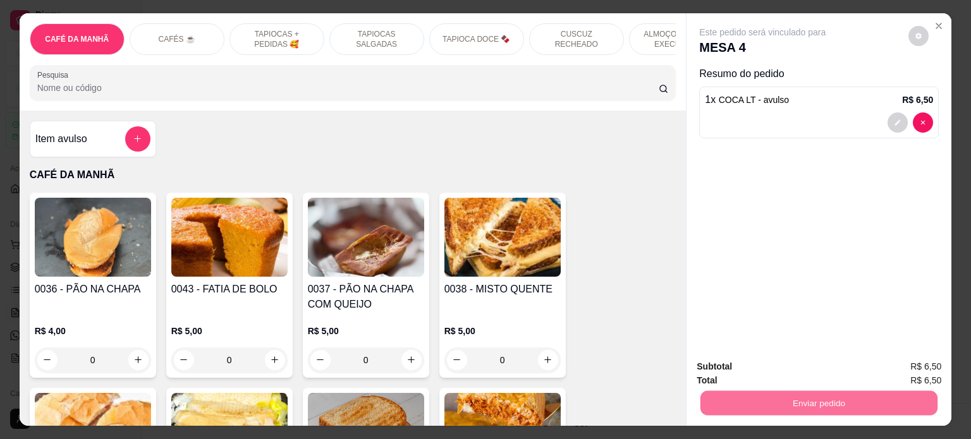
click at [915, 367] on button "Enviar pedido" at bounding box center [908, 366] width 70 height 23
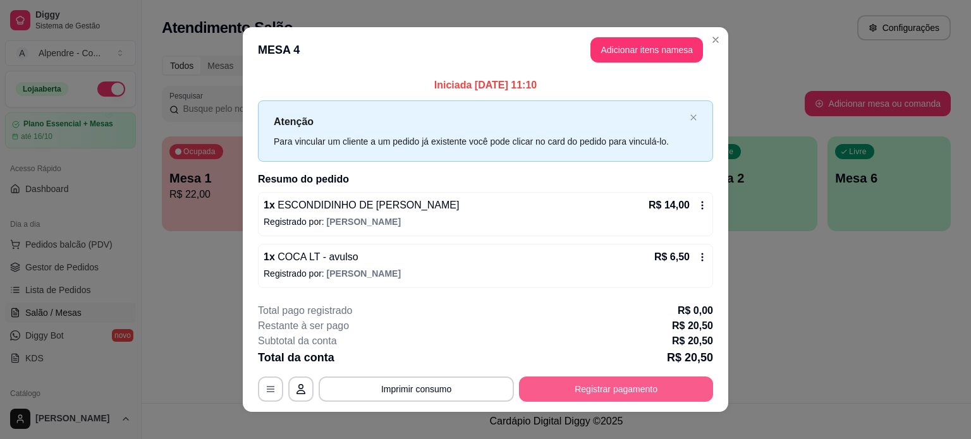
click at [597, 391] on button "Registrar pagamento" at bounding box center [616, 389] width 194 height 25
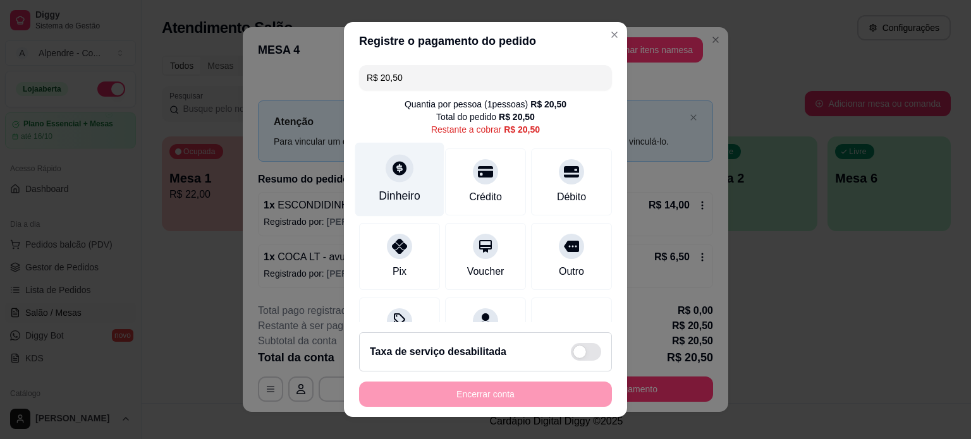
click at [401, 175] on div at bounding box center [400, 168] width 28 height 28
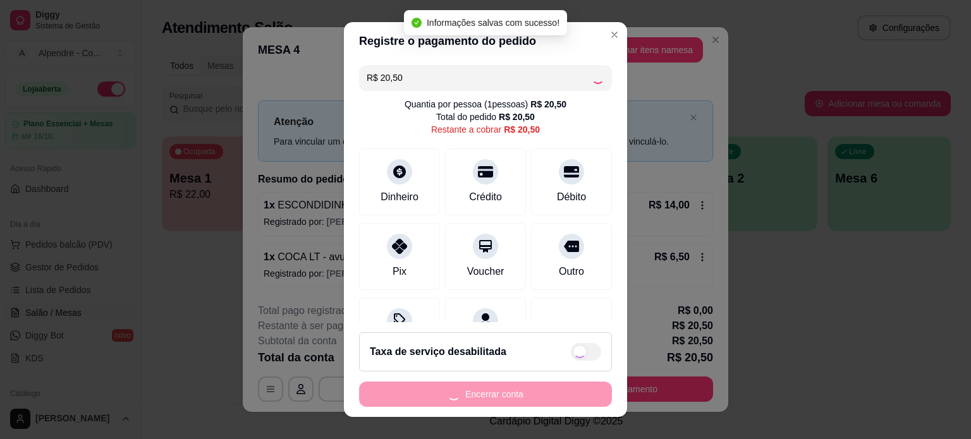
type input "R$ 0,00"
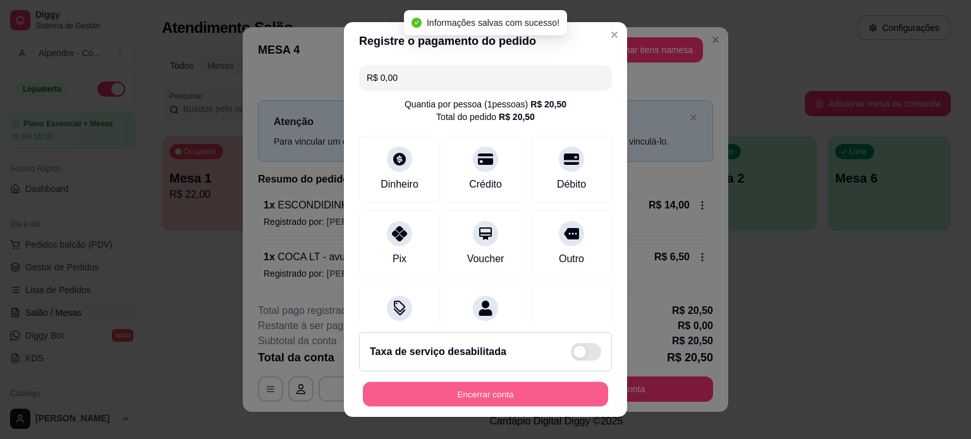
click at [513, 395] on button "Encerrar conta" at bounding box center [485, 395] width 245 height 25
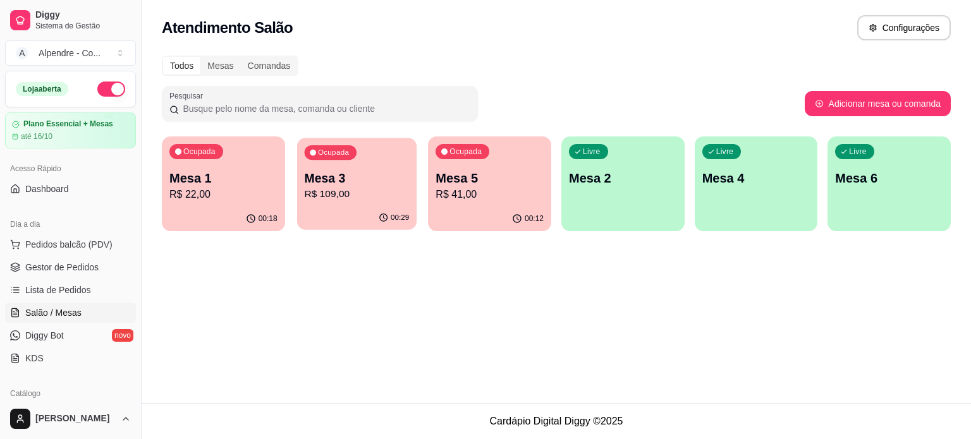
click at [364, 175] on p "Mesa 3" at bounding box center [356, 178] width 105 height 17
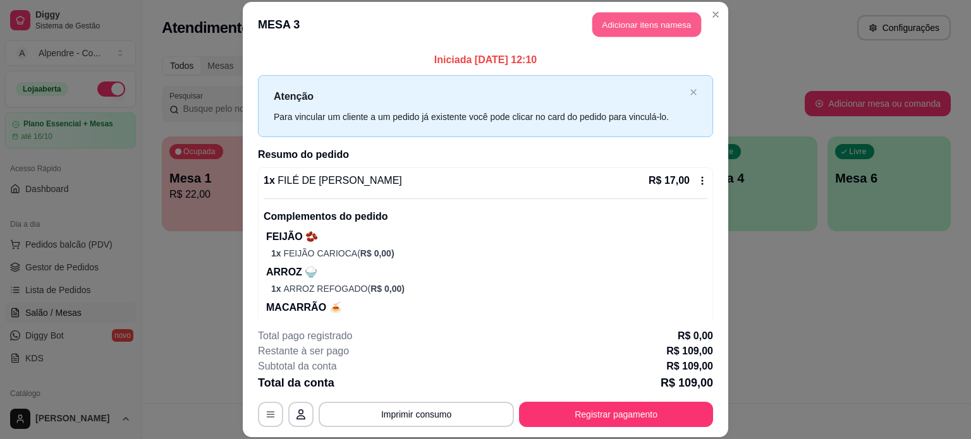
click at [642, 18] on button "Adicionar itens na mesa" at bounding box center [646, 25] width 109 height 25
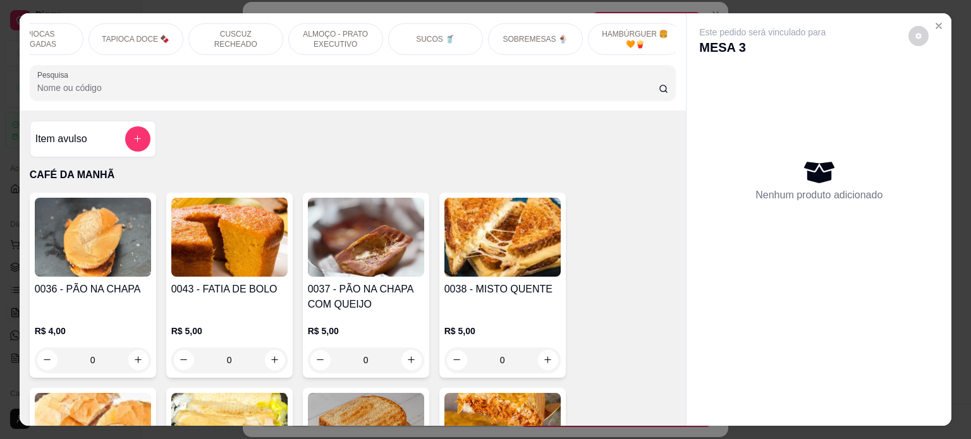
scroll to position [0, 387]
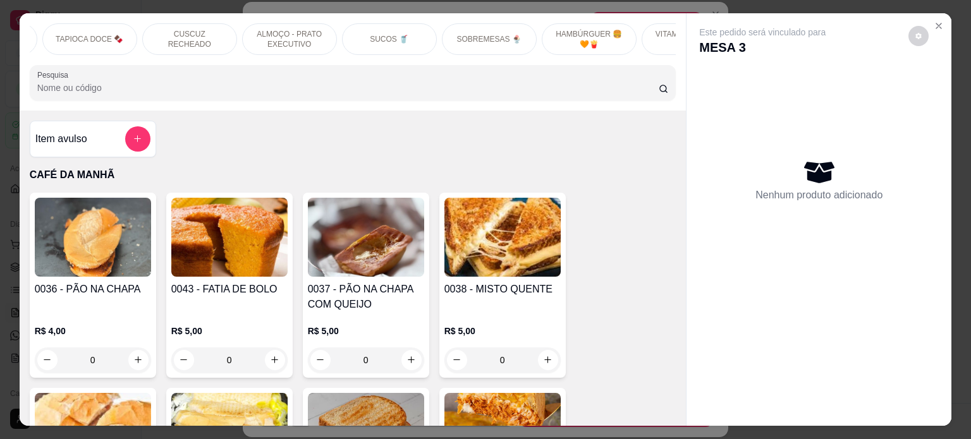
click at [506, 27] on div "SOBREMESAS 🍨" at bounding box center [489, 39] width 95 height 32
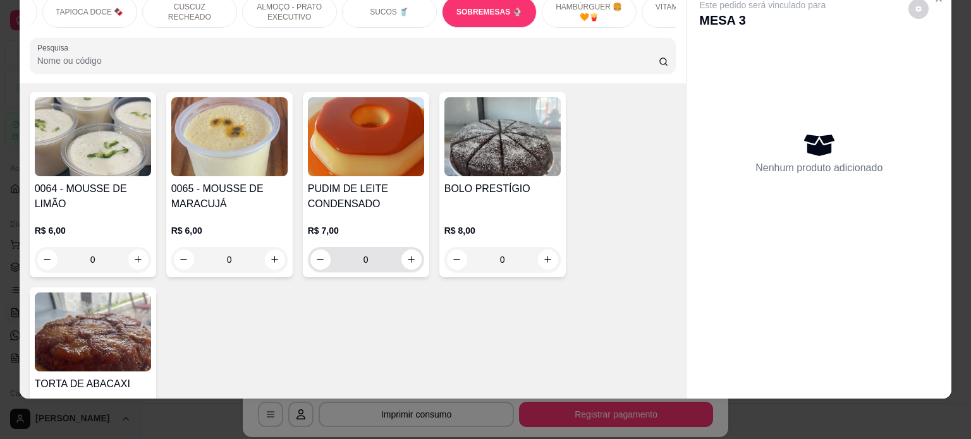
scroll to position [3849, 0]
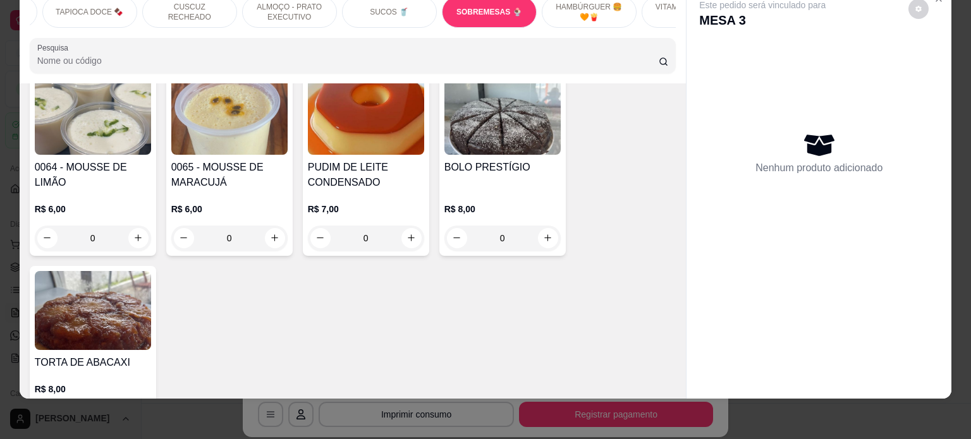
click at [537, 229] on div "BOLO PRESTÍGIO R$ 8,00 0" at bounding box center [502, 163] width 126 height 185
click at [538, 227] on div at bounding box center [485, 239] width 328 height 26
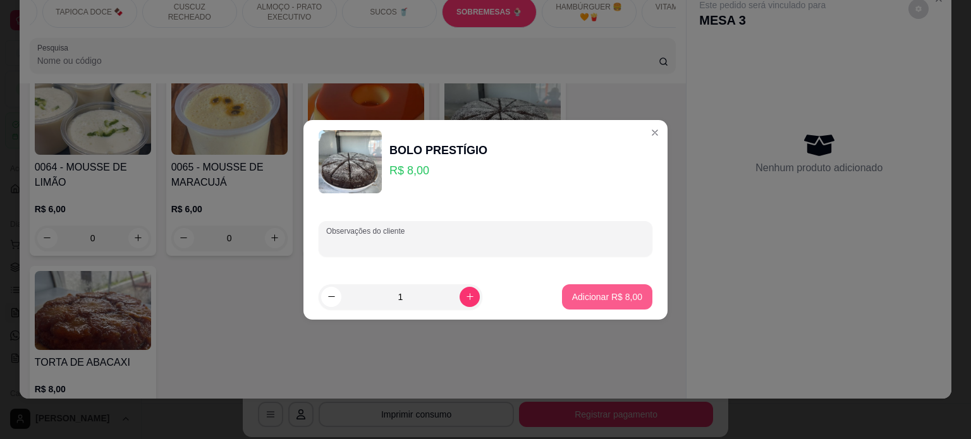
click at [582, 291] on p "Adicionar R$ 8,00" at bounding box center [607, 297] width 70 height 13
type input "1"
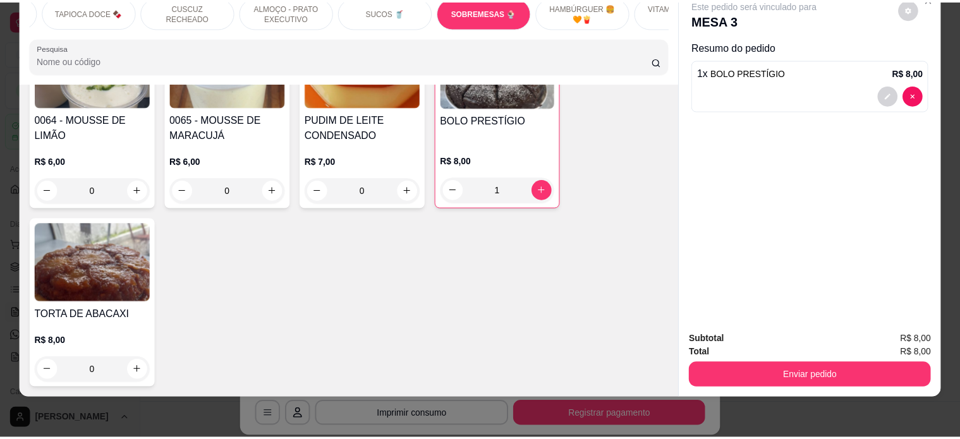
scroll to position [3976, 0]
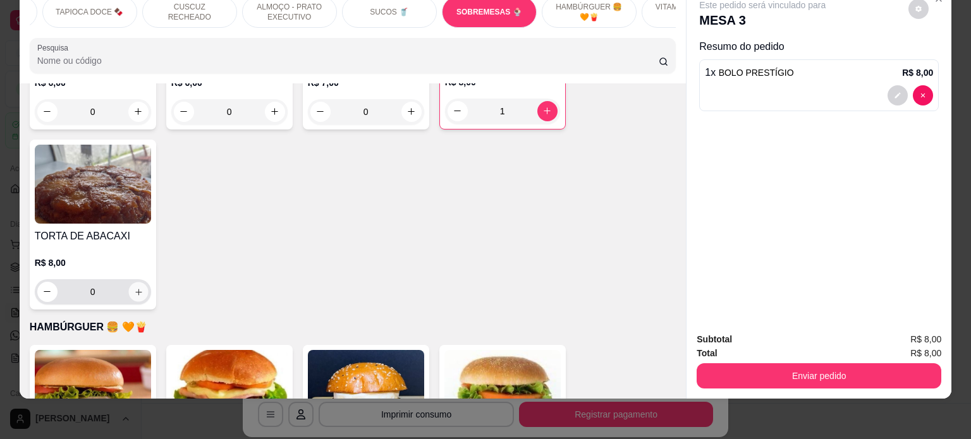
click at [133, 288] on icon "increase-product-quantity" at bounding box center [137, 292] width 9 height 9
type input "1"
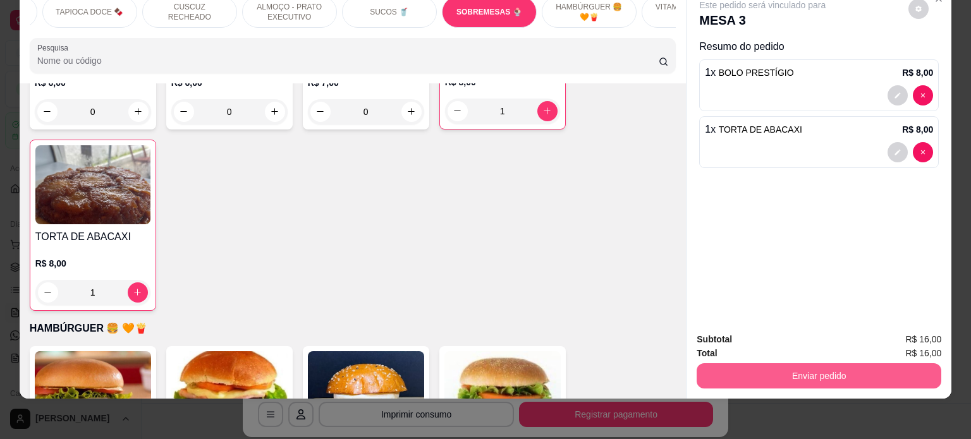
click at [810, 369] on button "Enviar pedido" at bounding box center [819, 376] width 245 height 25
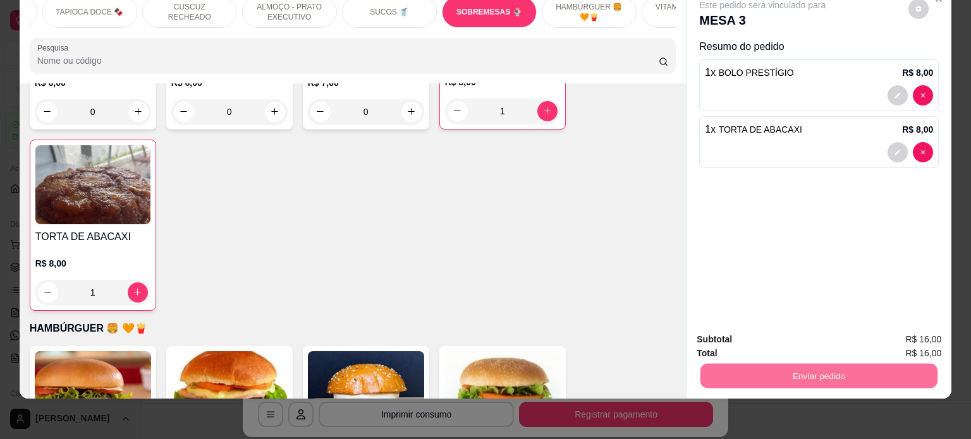
click at [883, 329] on button "Enviar pedido" at bounding box center [908, 334] width 70 height 23
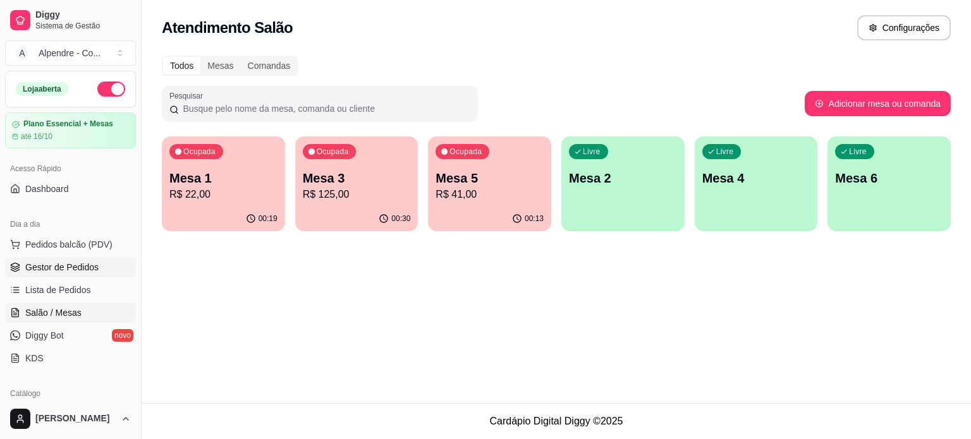
click at [61, 262] on span "Gestor de Pedidos" at bounding box center [61, 267] width 73 height 13
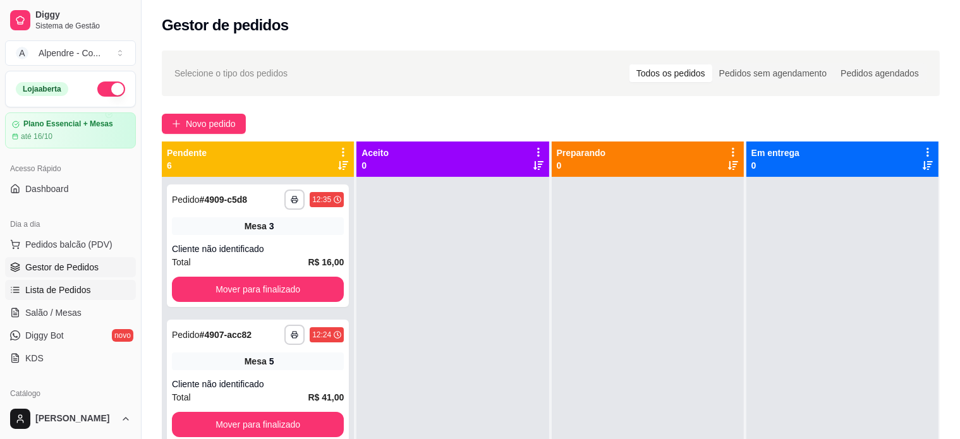
click at [43, 293] on span "Lista de Pedidos" at bounding box center [58, 290] width 66 height 13
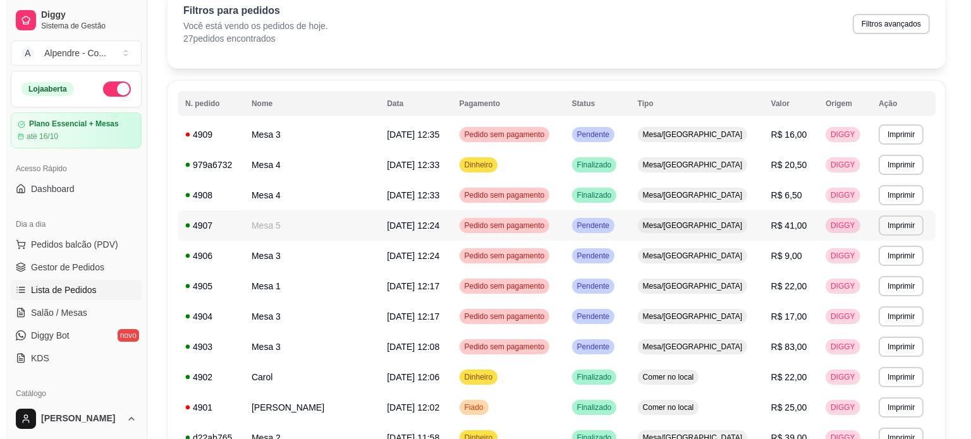
scroll to position [126, 0]
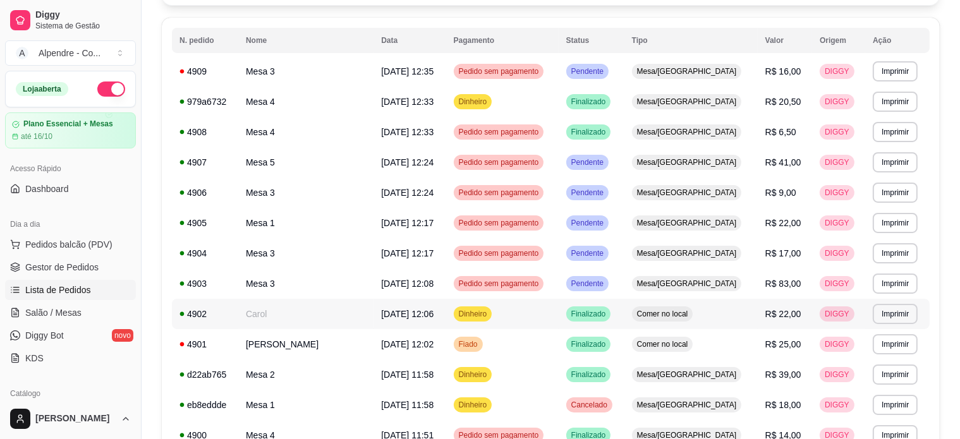
click at [554, 316] on td "Dinheiro" at bounding box center [502, 314] width 113 height 30
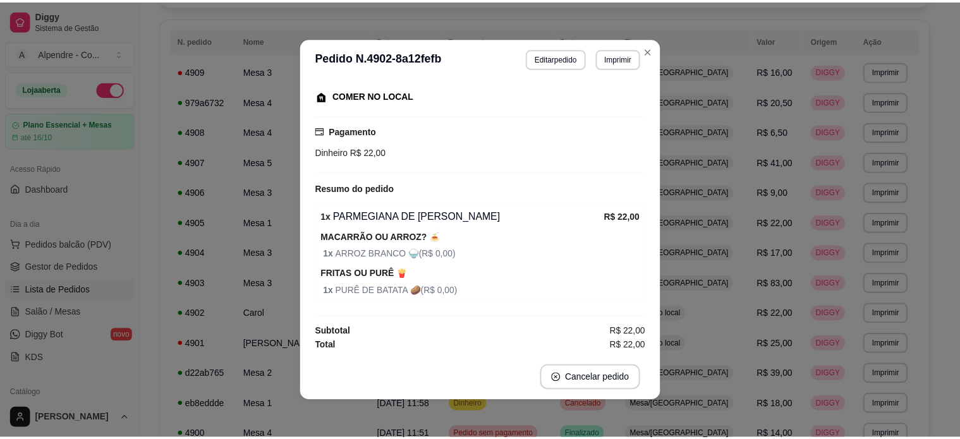
scroll to position [0, 0]
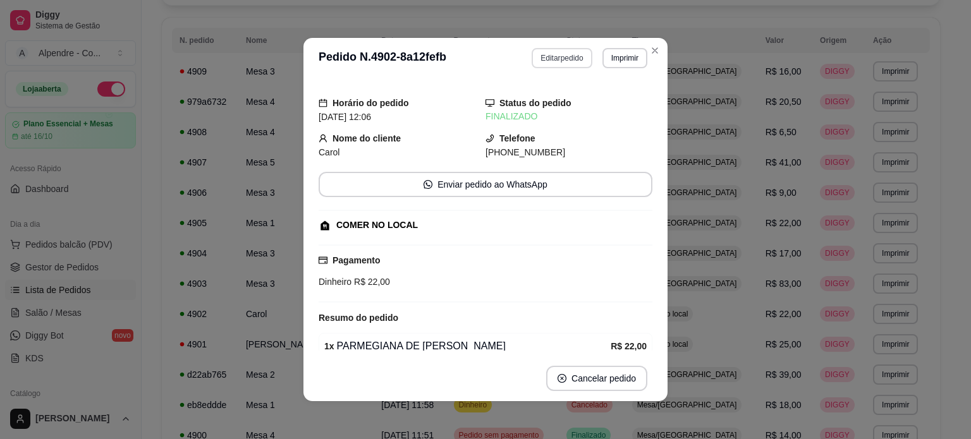
click at [560, 61] on button "Editar pedido" at bounding box center [562, 58] width 60 height 20
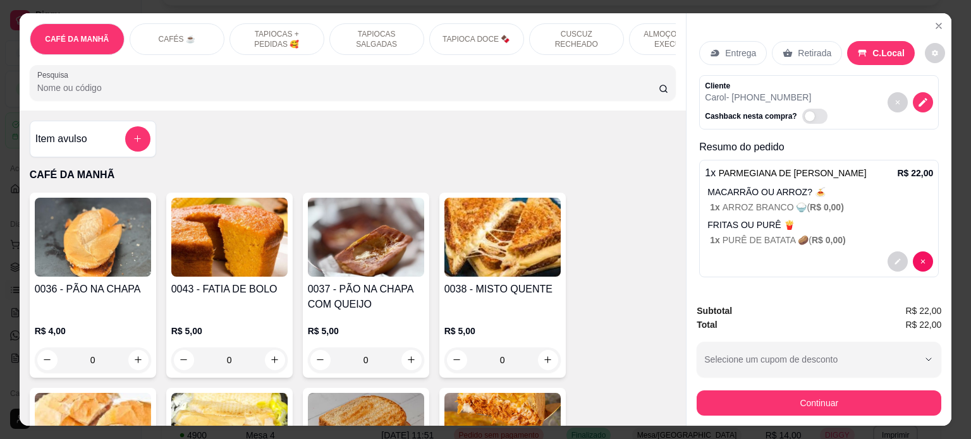
click at [799, 58] on div "Retirada" at bounding box center [807, 53] width 70 height 24
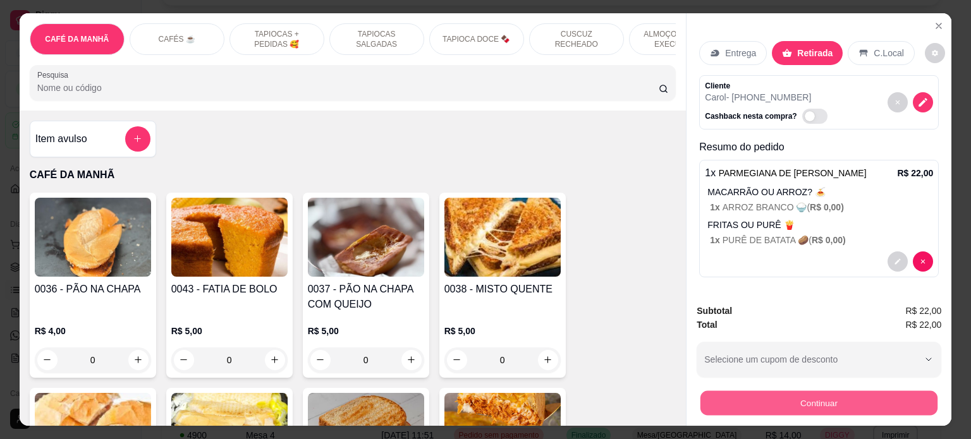
click at [774, 396] on button "Continuar" at bounding box center [819, 403] width 237 height 25
click at [812, 397] on button "Continuar" at bounding box center [819, 403] width 237 height 25
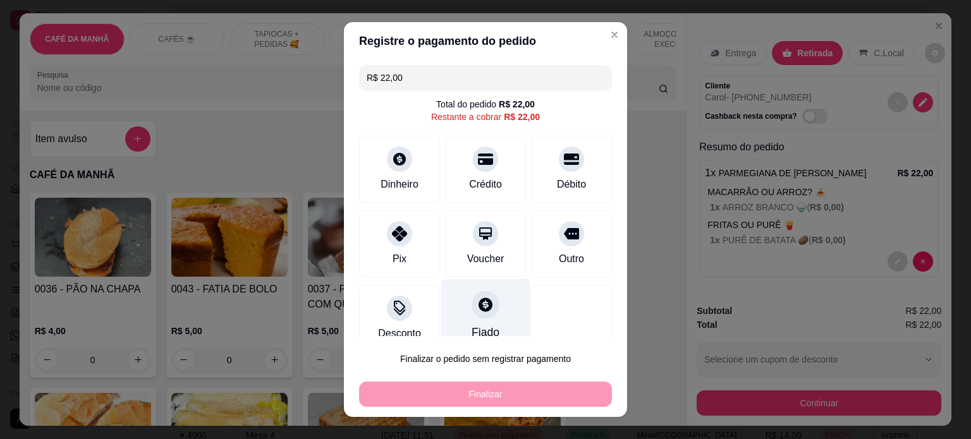
click at [453, 310] on div "Fiado" at bounding box center [485, 316] width 89 height 74
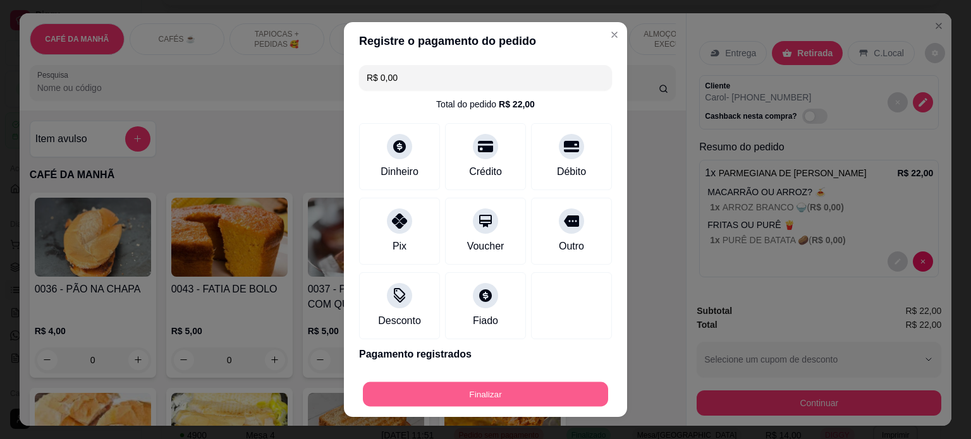
click at [487, 395] on button "Finalizar" at bounding box center [485, 395] width 245 height 25
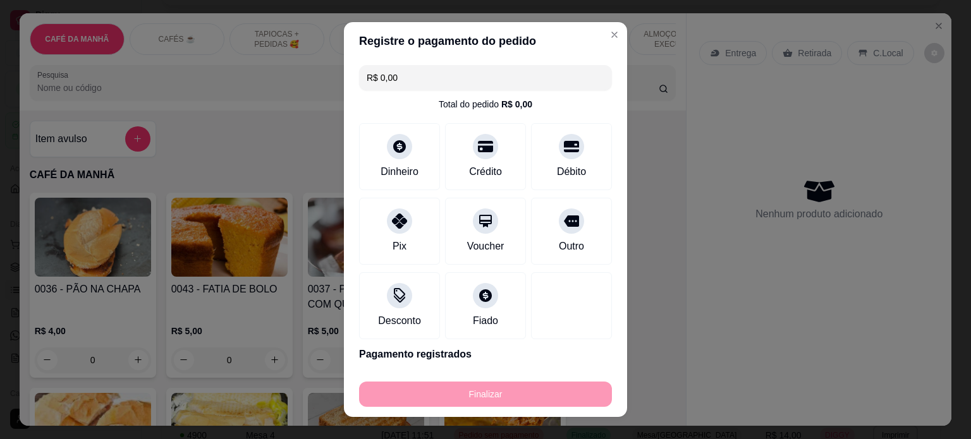
type input "-R$ 22,00"
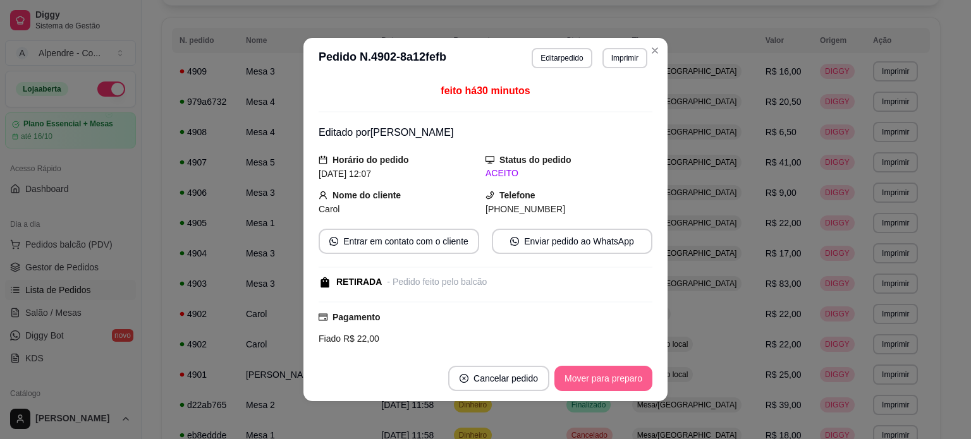
click at [636, 381] on button "Mover para preparo" at bounding box center [603, 378] width 98 height 25
click at [636, 381] on button "Mover para retirada disponível" at bounding box center [583, 378] width 140 height 25
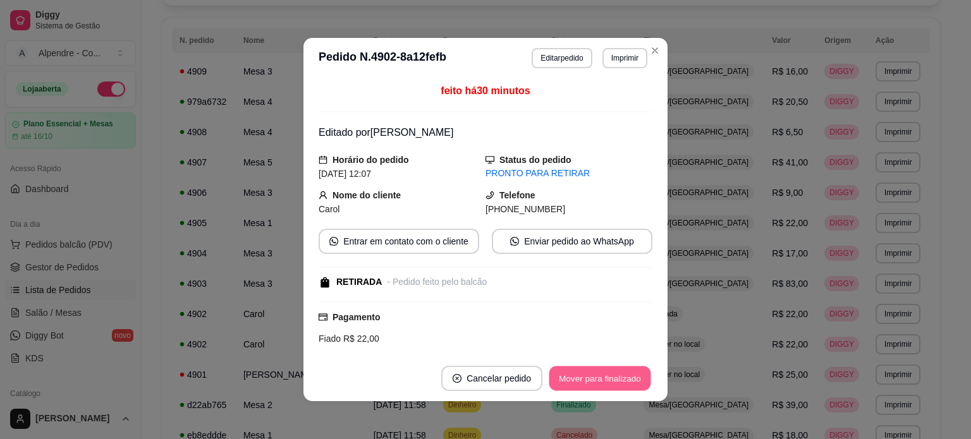
click at [608, 380] on button "Mover para finalizado" at bounding box center [600, 379] width 102 height 25
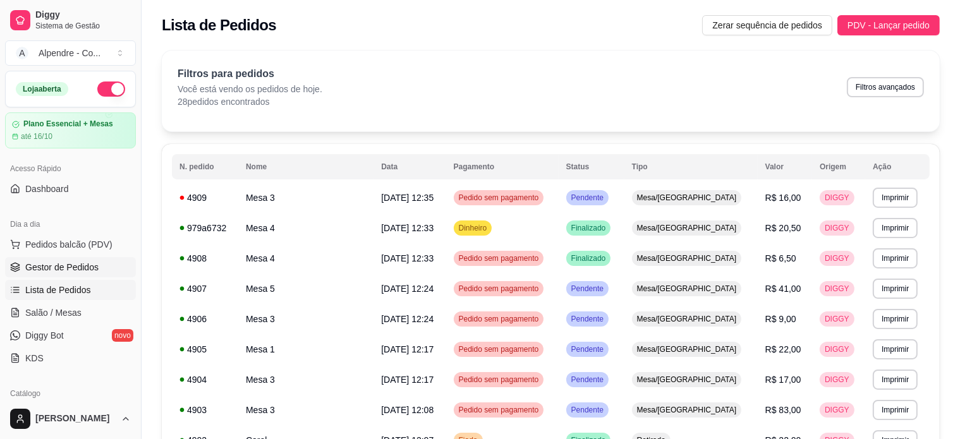
click at [68, 270] on span "Gestor de Pedidos" at bounding box center [61, 267] width 73 height 13
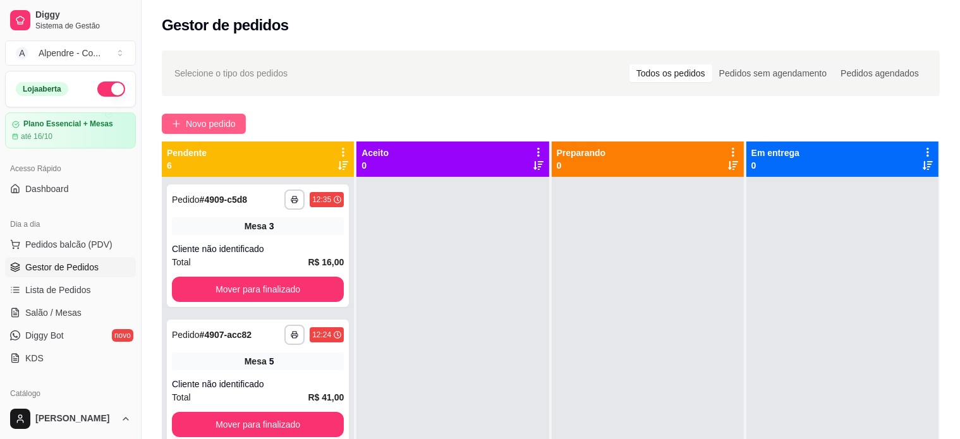
click at [193, 121] on span "Novo pedido" at bounding box center [211, 124] width 50 height 14
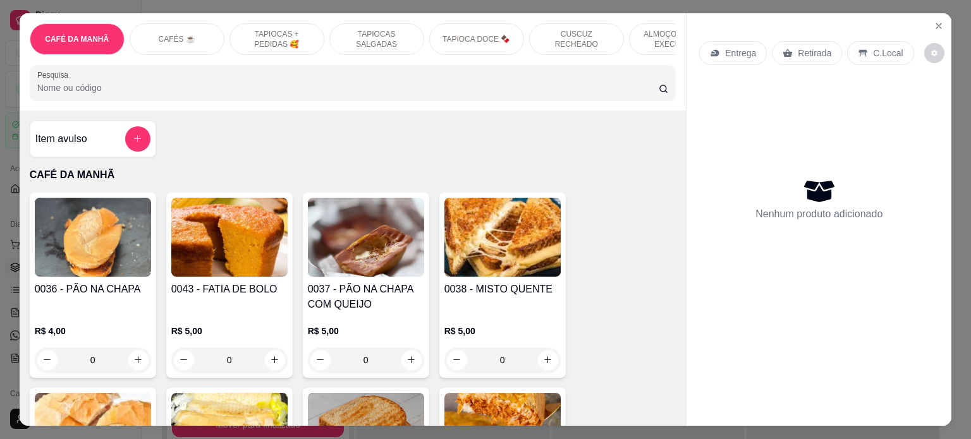
click at [263, 30] on p "TAPIOCAS + PEDIDAS 🥰" at bounding box center [276, 39] width 73 height 20
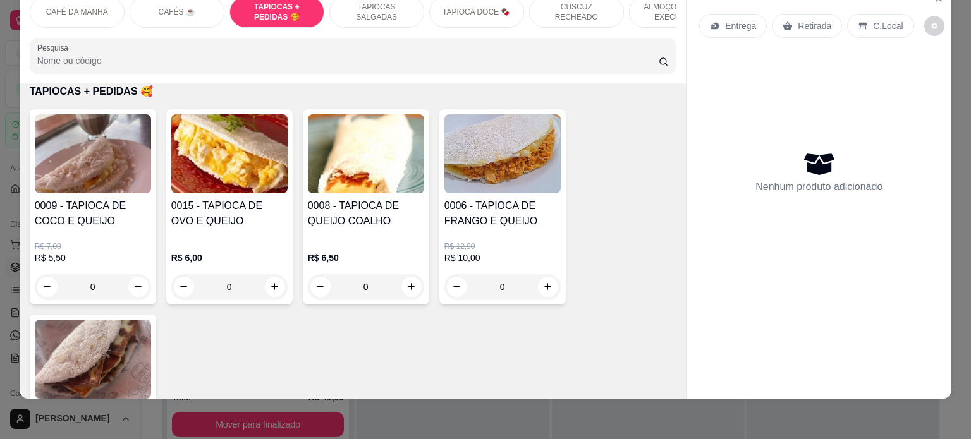
scroll to position [1147, 0]
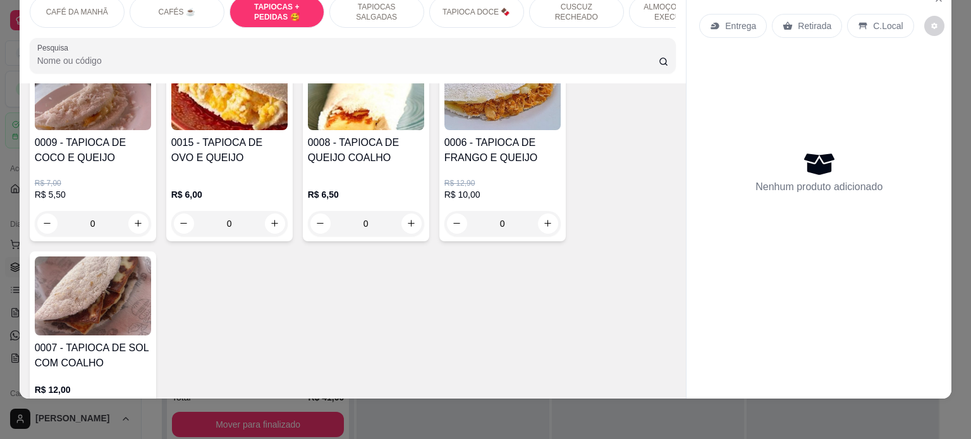
click at [540, 218] on div "0" at bounding box center [502, 223] width 116 height 25
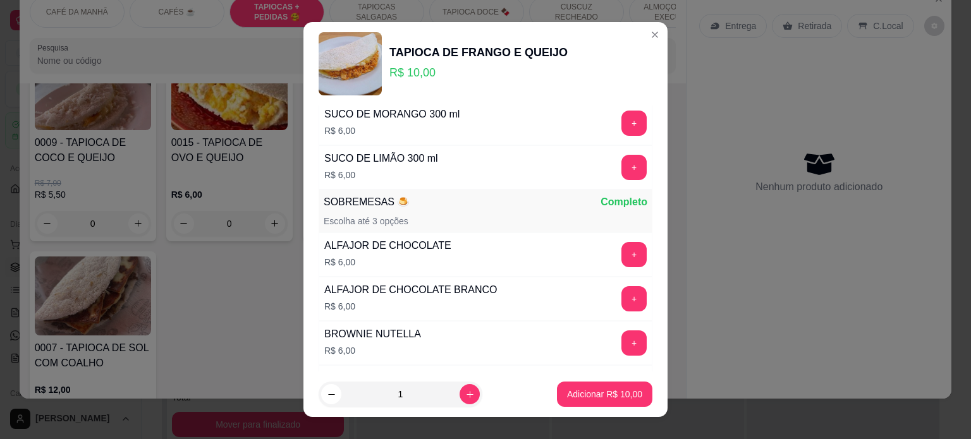
scroll to position [878, 0]
click at [599, 391] on p "Adicionar R$ 10,00" at bounding box center [604, 394] width 75 height 13
type input "1"
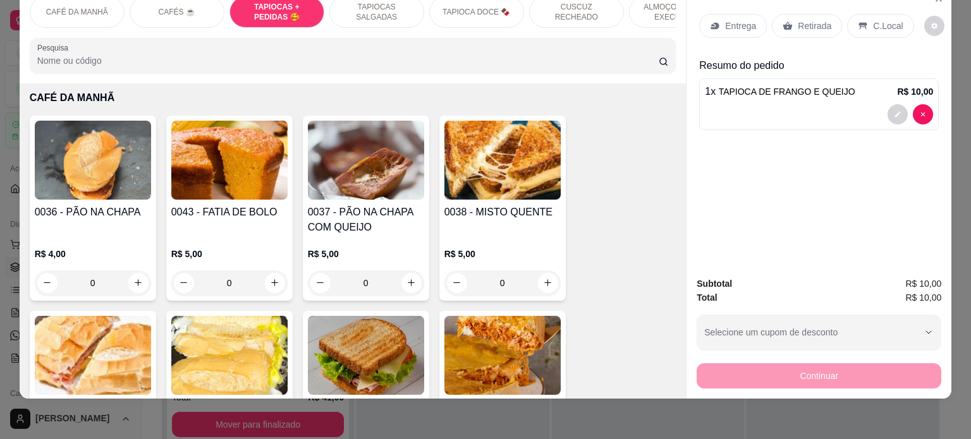
scroll to position [0, 0]
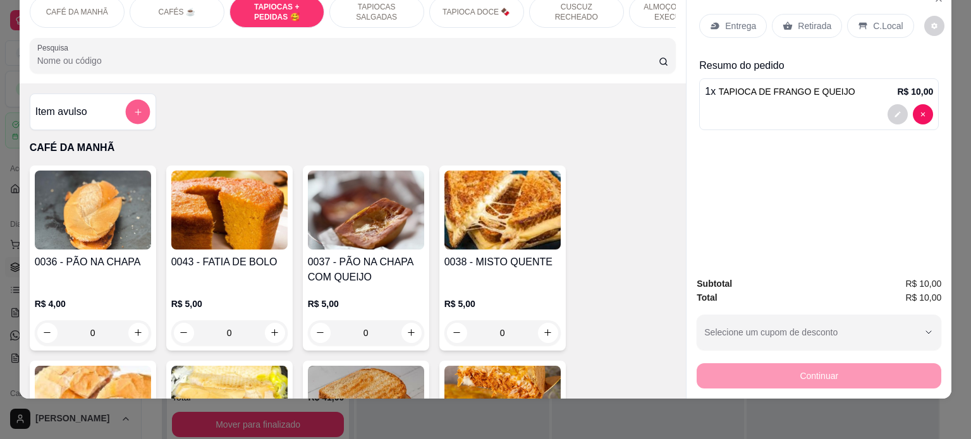
click at [133, 115] on icon "add-separate-item" at bounding box center [137, 111] width 9 height 9
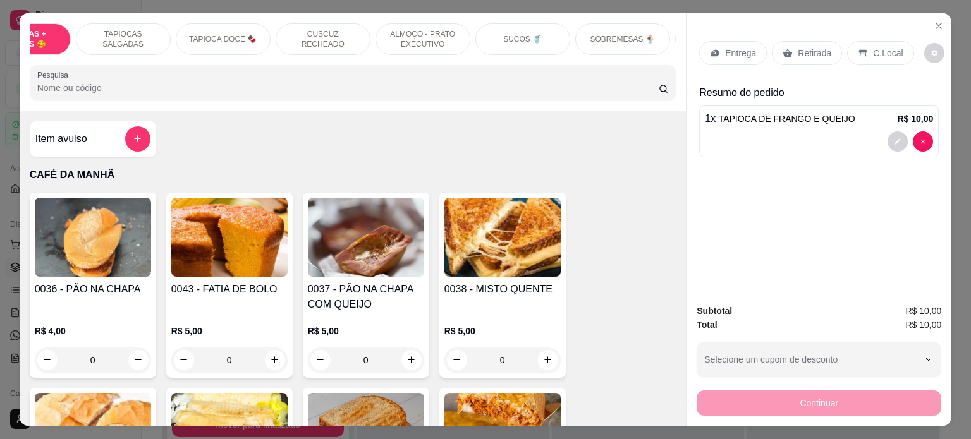
scroll to position [0, 368]
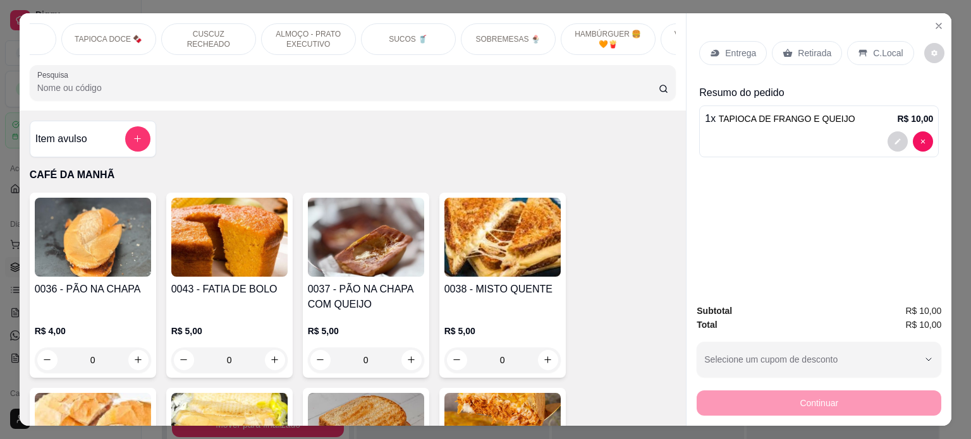
click at [522, 46] on div "SOBREMESAS 🍨" at bounding box center [508, 39] width 95 height 32
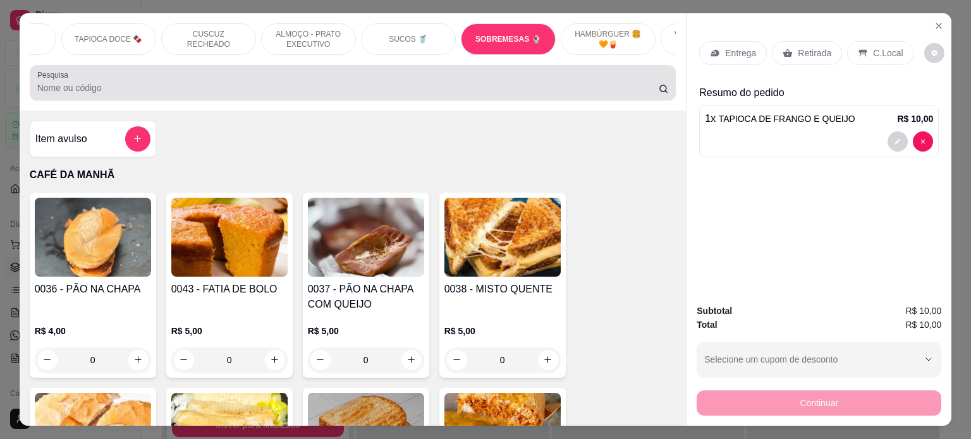
scroll to position [3787, 0]
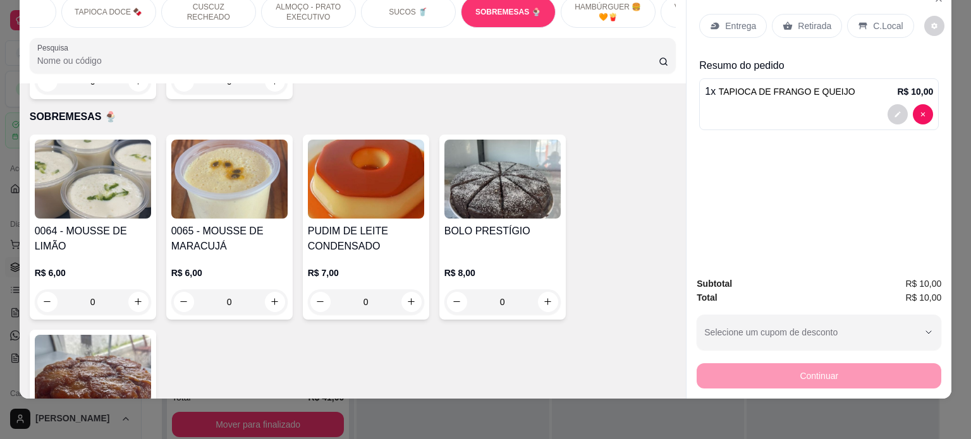
click at [137, 290] on div "0" at bounding box center [93, 302] width 116 height 25
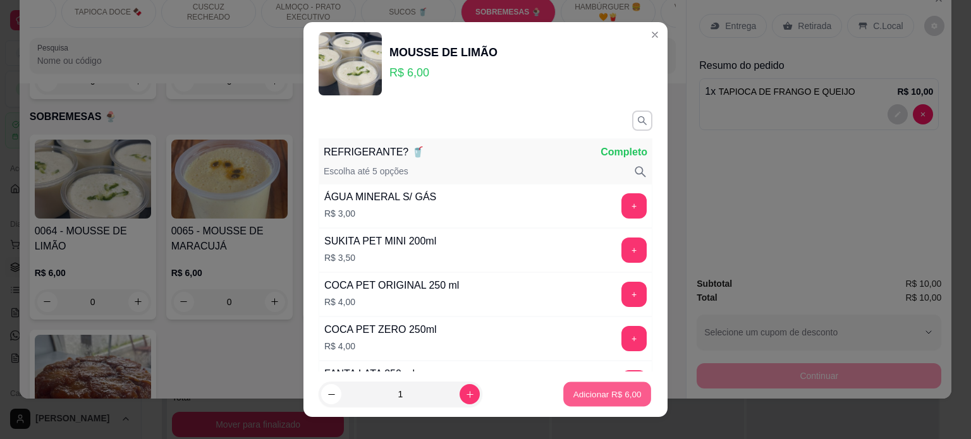
click at [618, 401] on p "Adicionar R$ 6,00" at bounding box center [607, 395] width 68 height 12
type input "1"
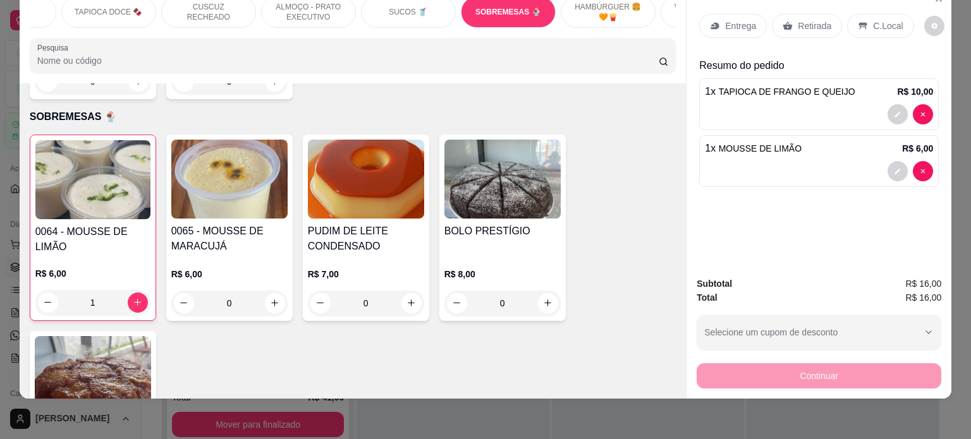
click at [737, 20] on p "Entrega" at bounding box center [740, 26] width 31 height 13
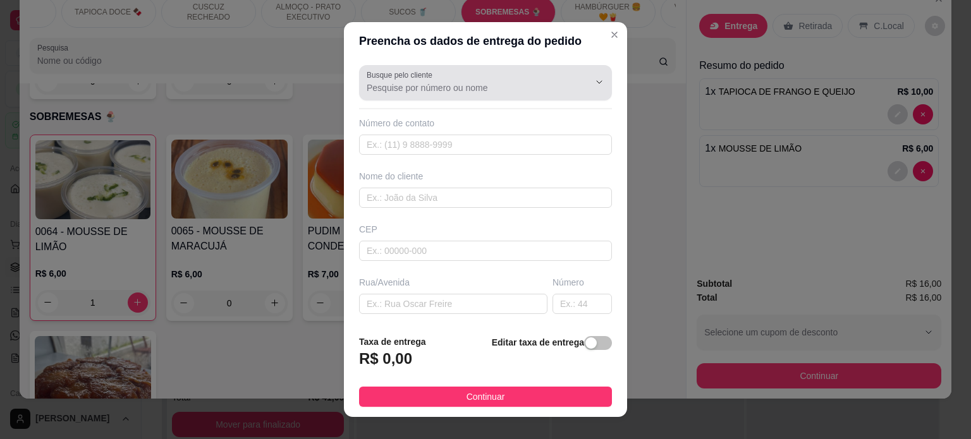
click at [428, 83] on input "Busque pelo cliente" at bounding box center [468, 88] width 202 height 13
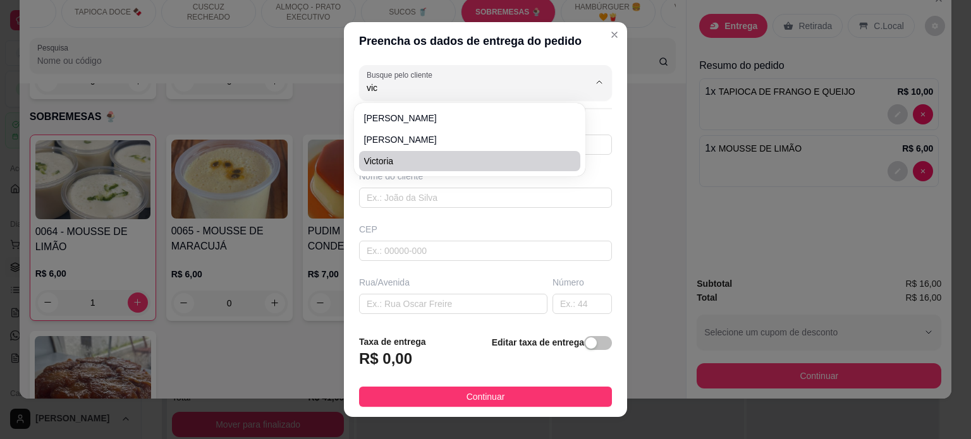
click at [405, 156] on span "Victoria" at bounding box center [463, 161] width 199 height 13
type input "Victoria"
type input "83981038618"
type input "Victoria"
type input "58013342"
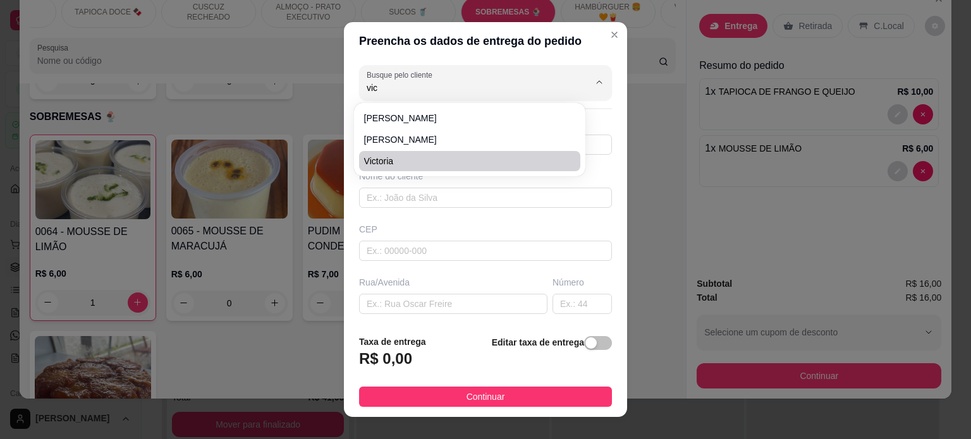
type input "[GEOGRAPHIC_DATA][PERSON_NAME]"
type input "1032"
type input "[PERSON_NAME]"
type input "Associação nova MC"
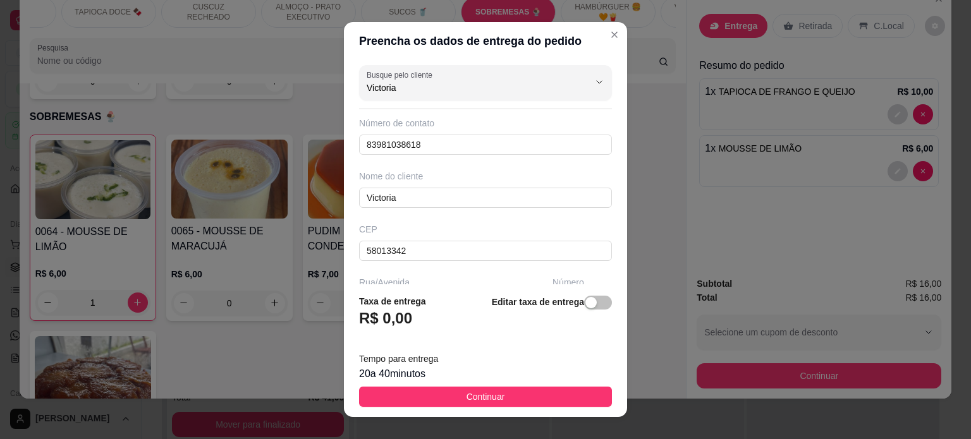
type input "Victoria"
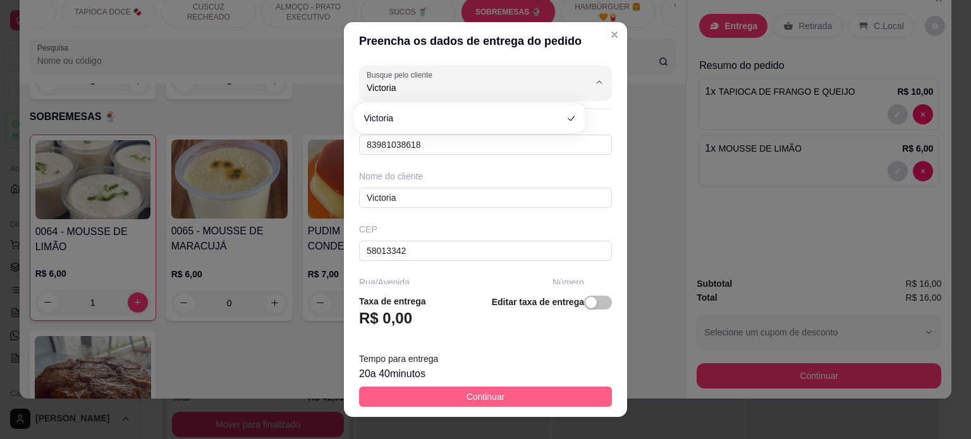
click at [467, 394] on span "Continuar" at bounding box center [486, 397] width 39 height 14
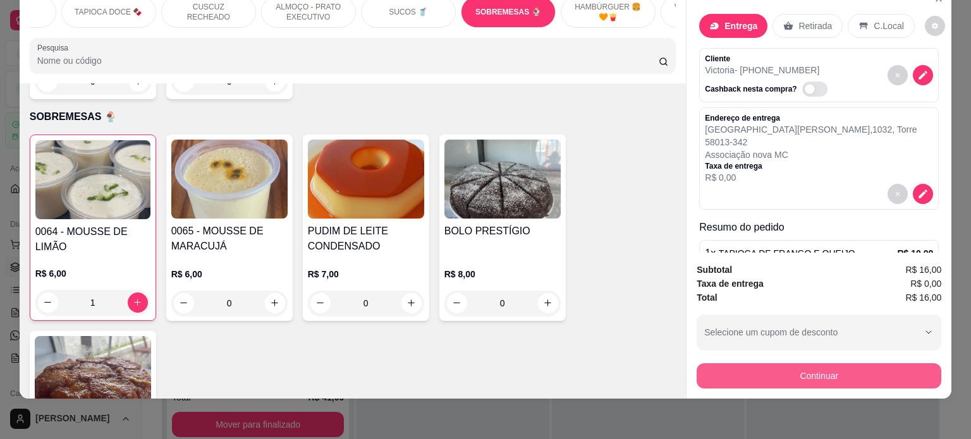
click at [785, 369] on button "Continuar" at bounding box center [819, 376] width 245 height 25
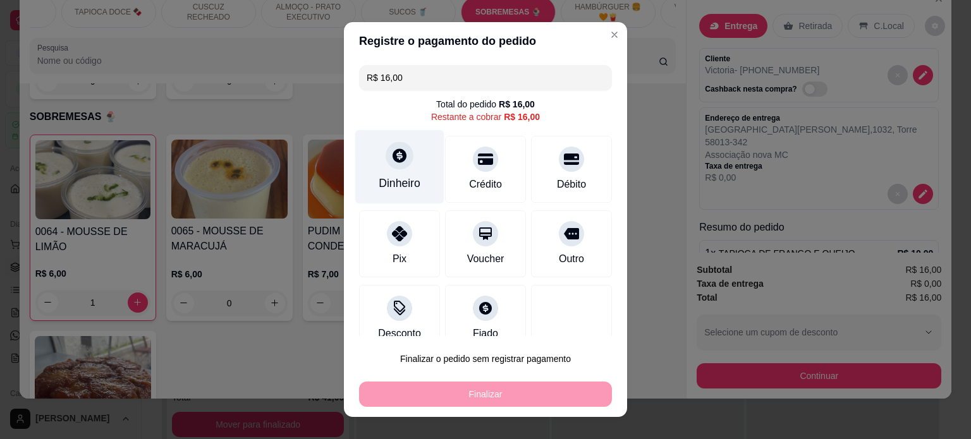
click at [391, 163] on icon at bounding box center [399, 155] width 16 height 16
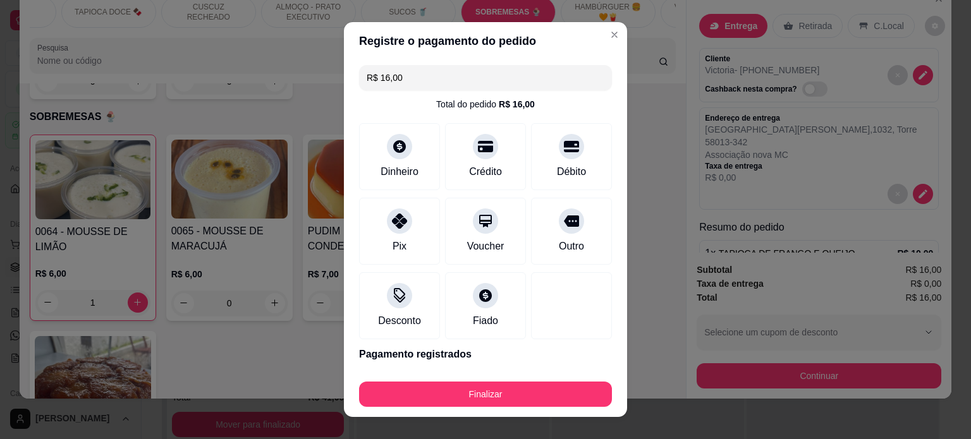
type input "R$ 0,00"
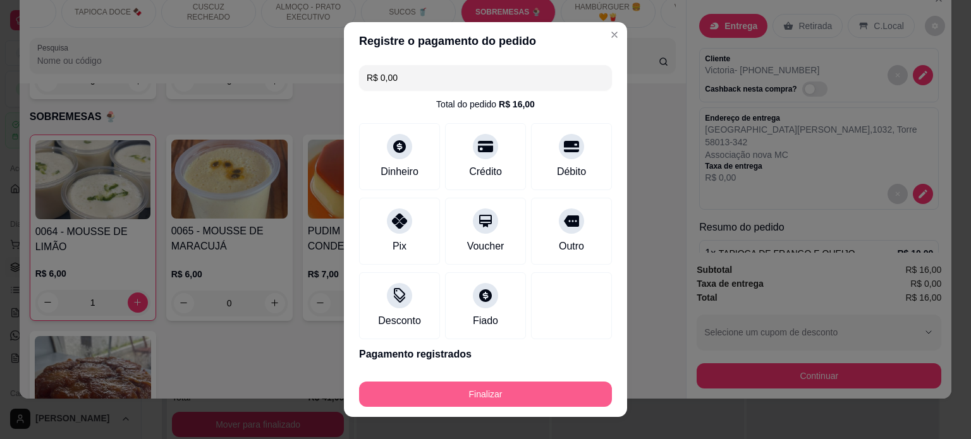
click at [493, 396] on button "Finalizar" at bounding box center [485, 394] width 253 height 25
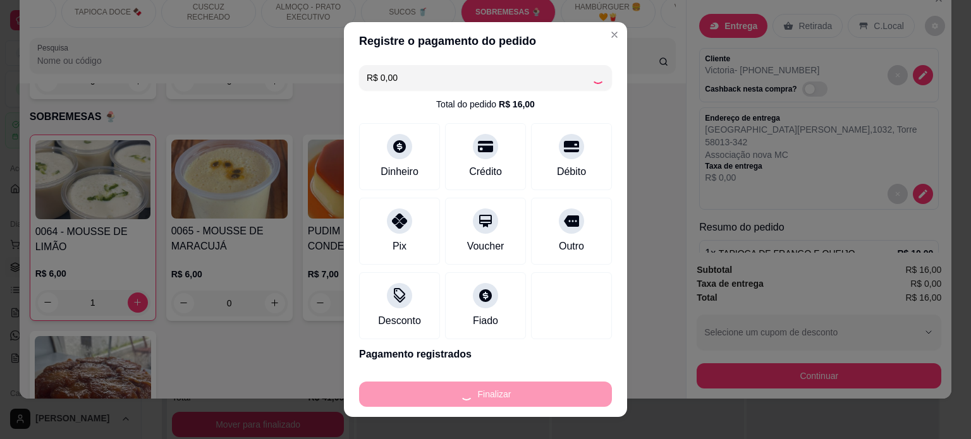
type input "0"
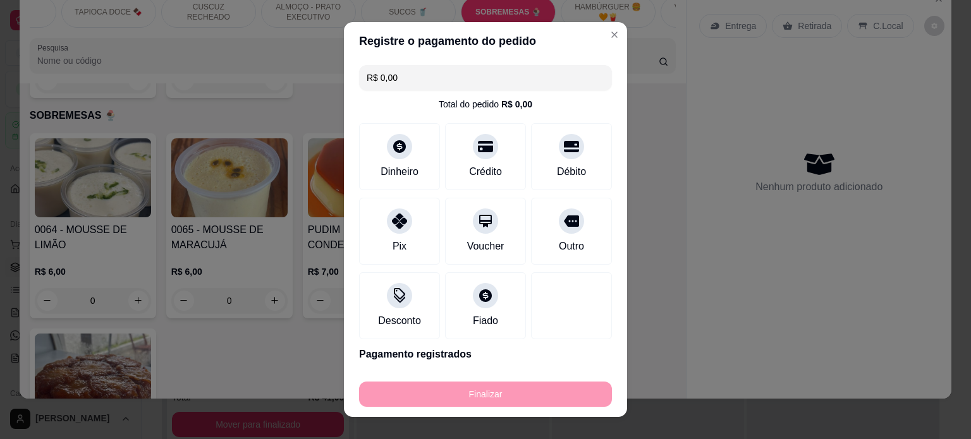
type input "-R$ 16,00"
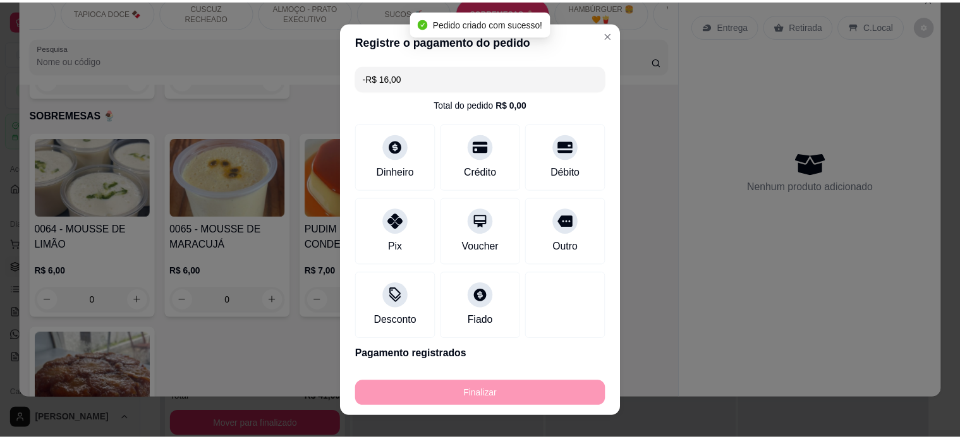
scroll to position [3786, 0]
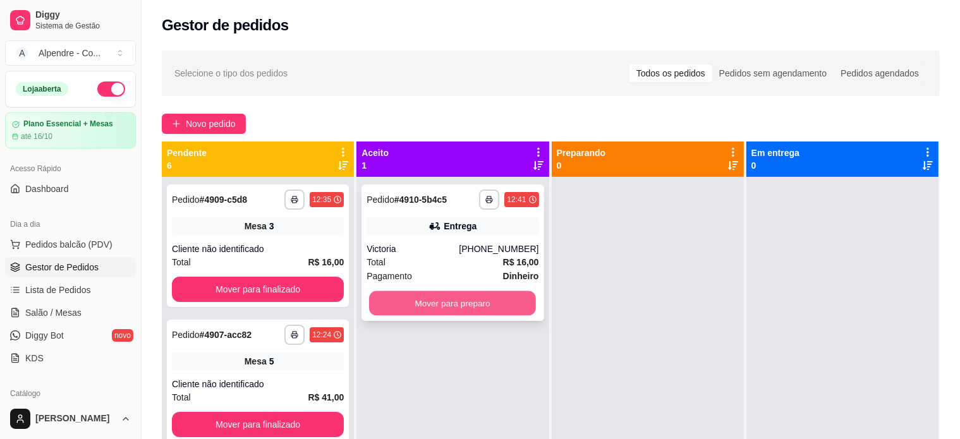
click at [450, 309] on button "Mover para preparo" at bounding box center [452, 303] width 167 height 25
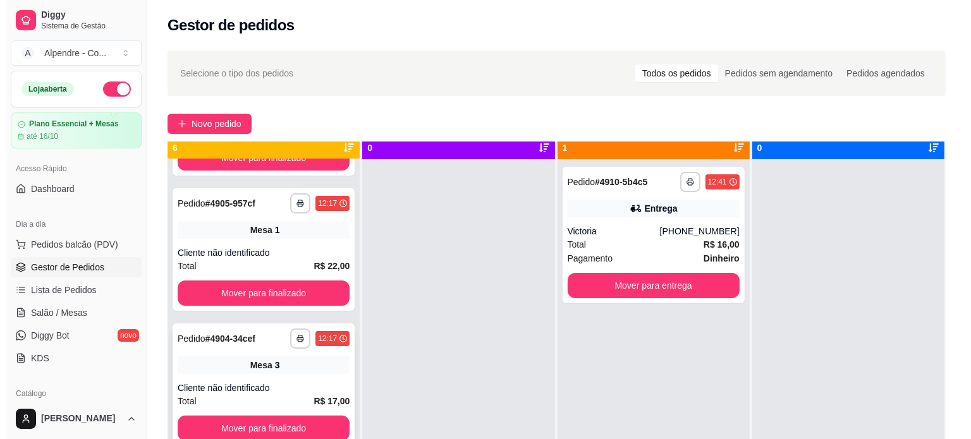
scroll to position [35, 0]
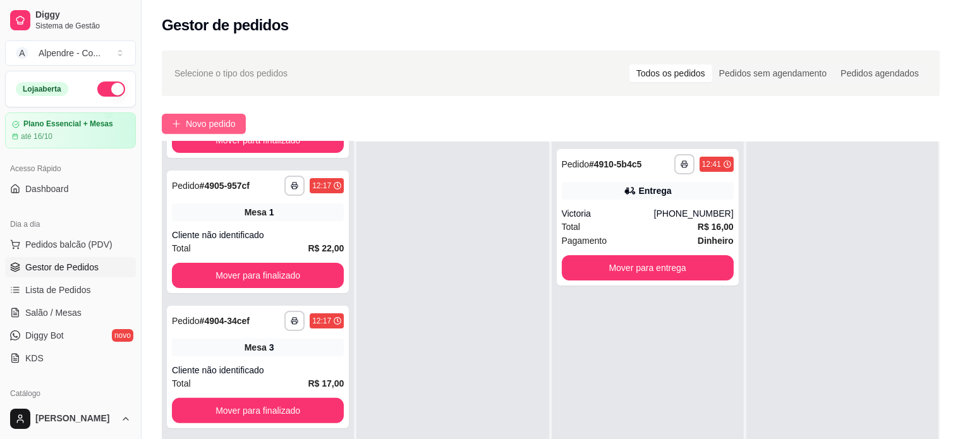
click at [213, 118] on span "Novo pedido" at bounding box center [211, 124] width 50 height 14
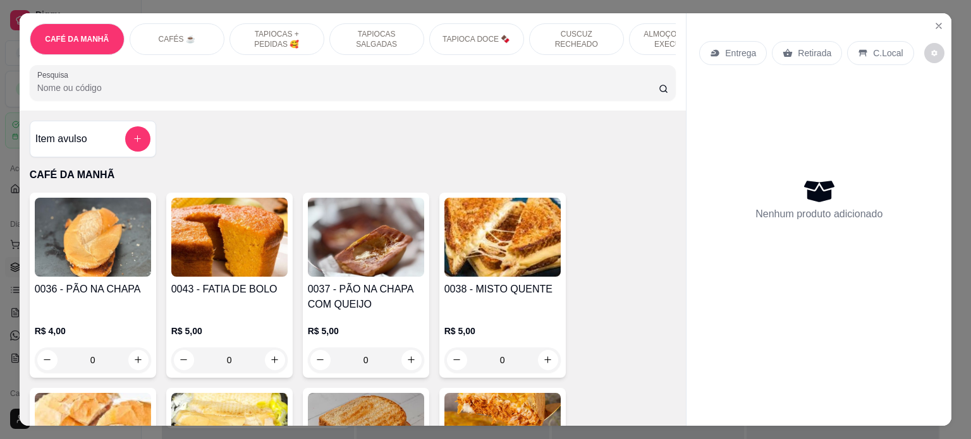
click at [640, 34] on p "ALMOÇO - PRATO EXECUTIVO" at bounding box center [676, 39] width 73 height 20
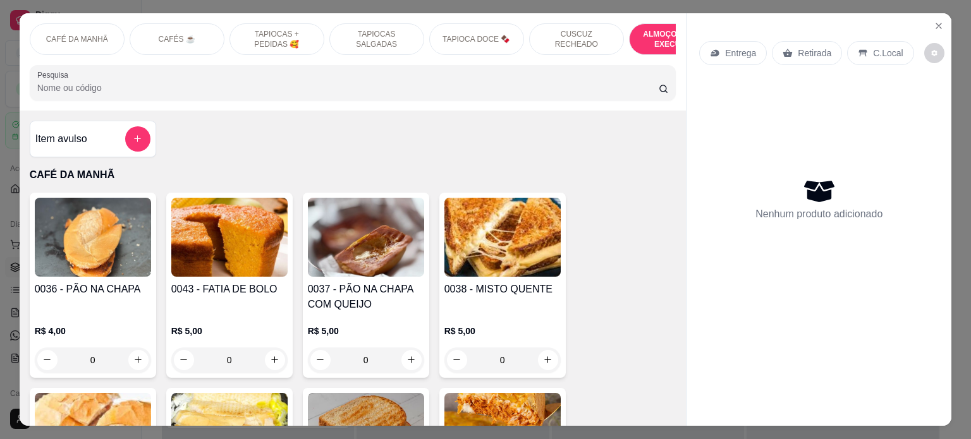
scroll to position [2593, 0]
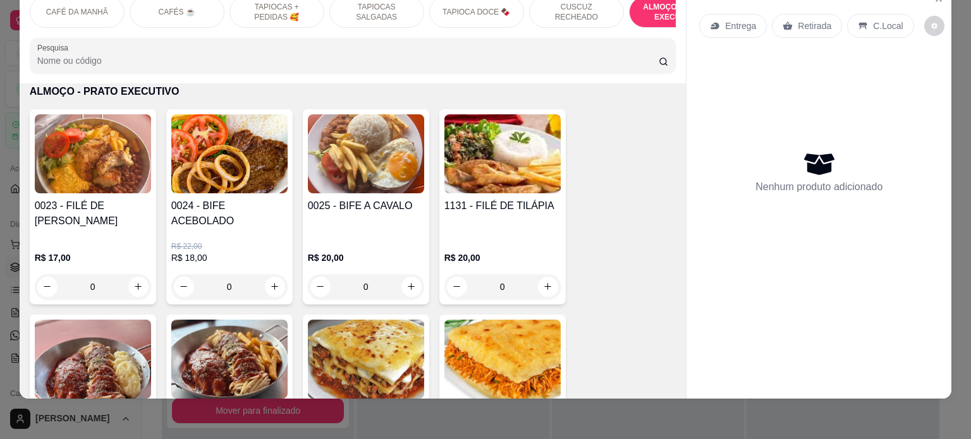
click at [131, 276] on div "0" at bounding box center [93, 286] width 116 height 25
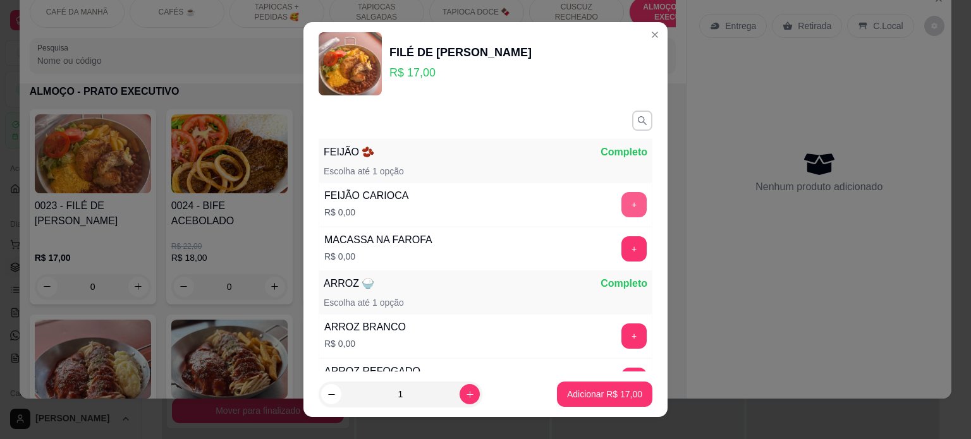
click at [622, 204] on button "+" at bounding box center [634, 204] width 25 height 25
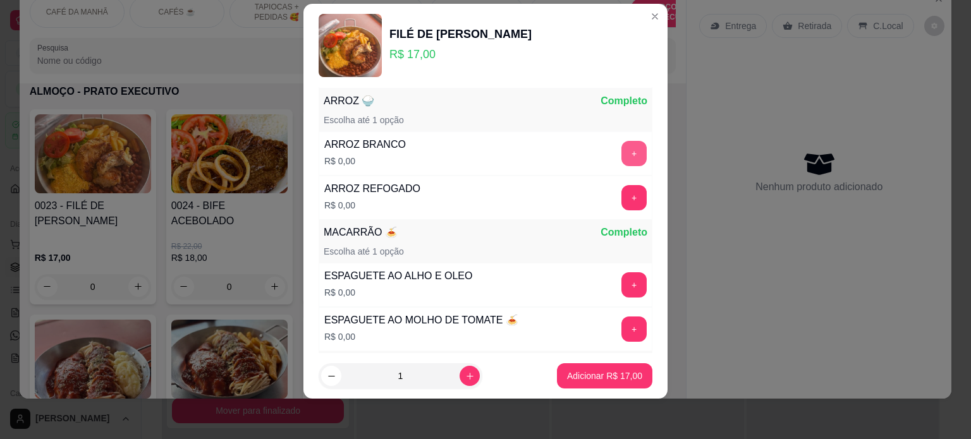
click at [622, 156] on button "+" at bounding box center [634, 153] width 25 height 25
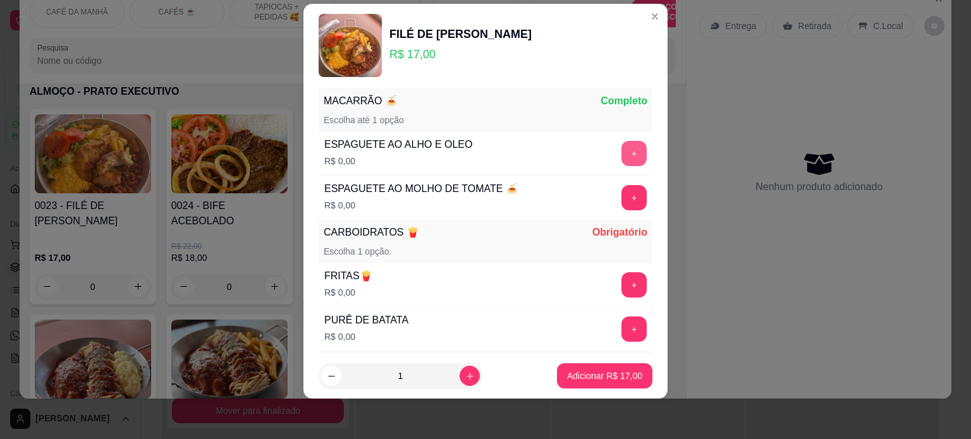
click at [622, 159] on button "+" at bounding box center [634, 153] width 25 height 25
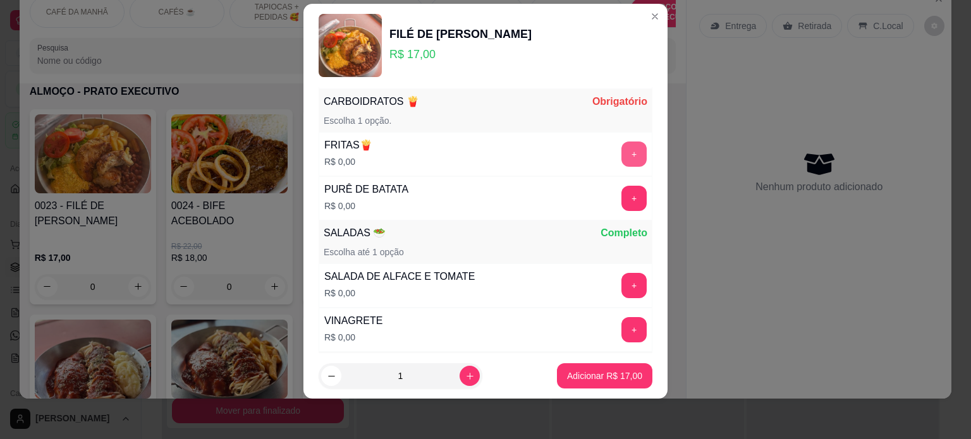
click at [622, 159] on button "+" at bounding box center [634, 154] width 25 height 25
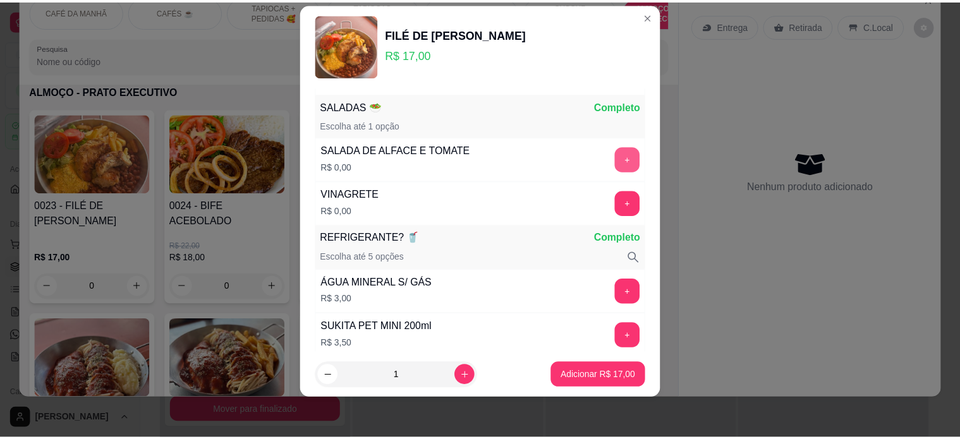
scroll to position [558, 0]
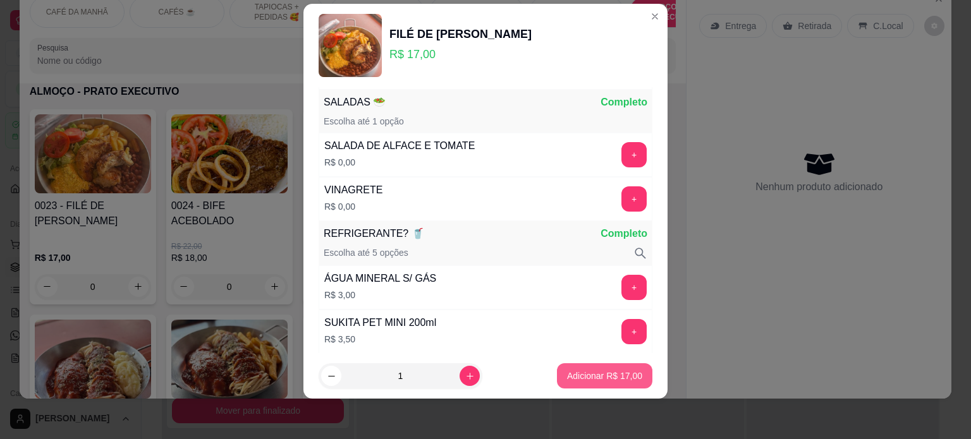
click at [584, 374] on p "Adicionar R$ 17,00" at bounding box center [604, 376] width 75 height 13
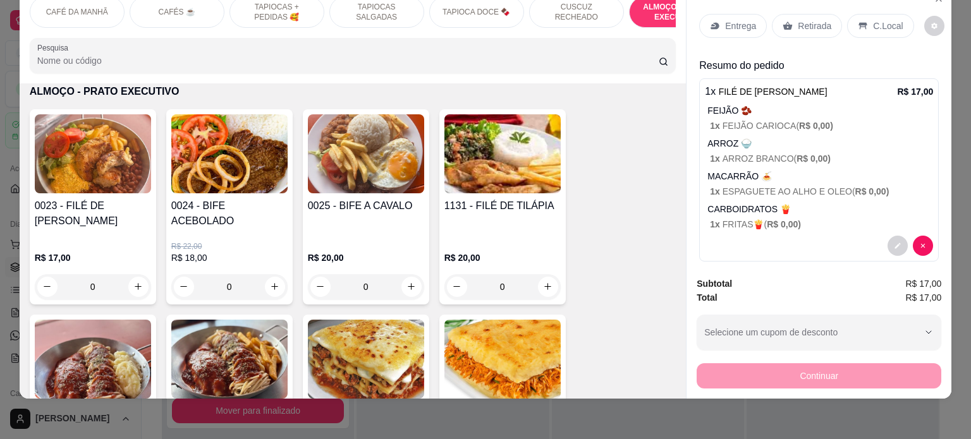
click at [883, 20] on p "C.Local" at bounding box center [888, 26] width 30 height 13
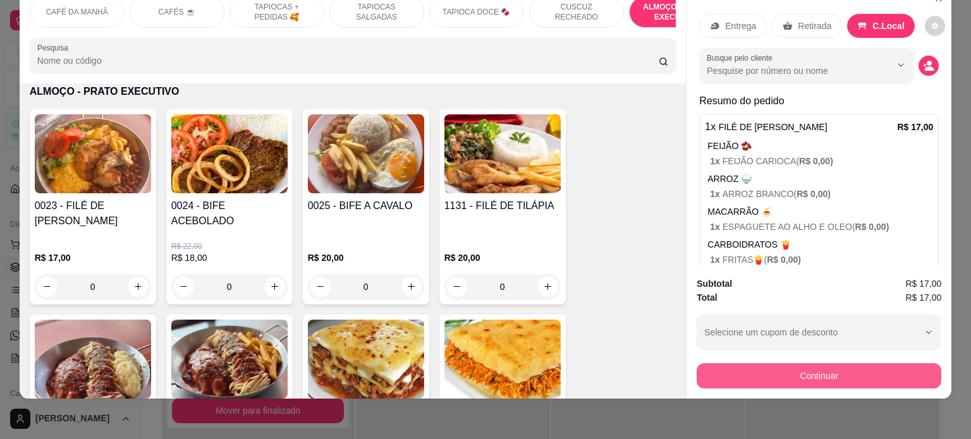
click at [809, 364] on button "Continuar" at bounding box center [819, 376] width 245 height 25
click at [801, 367] on button "Continuar" at bounding box center [819, 376] width 245 height 25
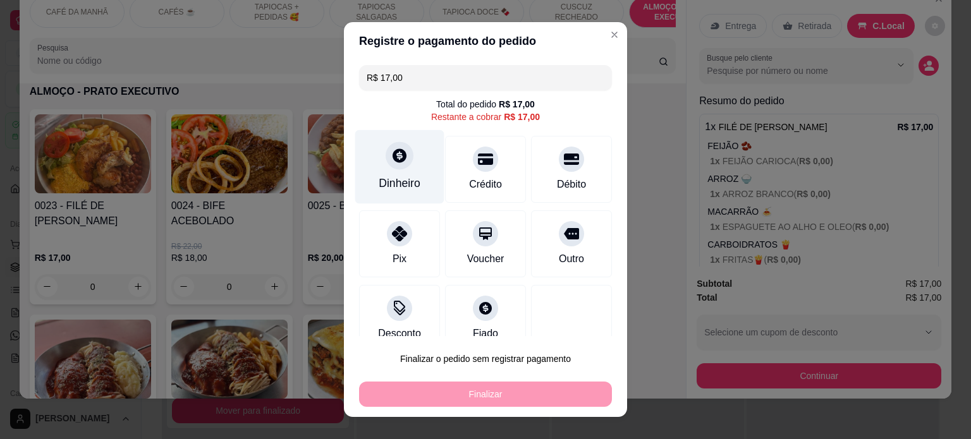
click at [391, 166] on div at bounding box center [400, 156] width 28 height 28
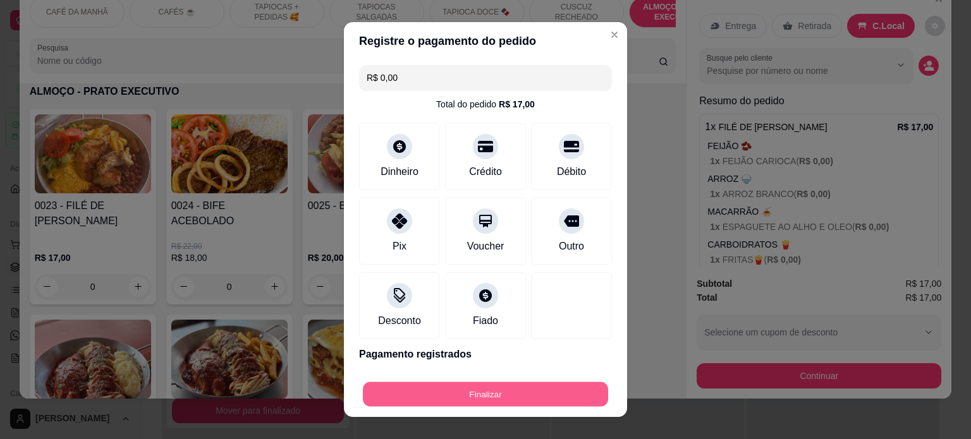
click at [504, 396] on button "Finalizar" at bounding box center [485, 395] width 245 height 25
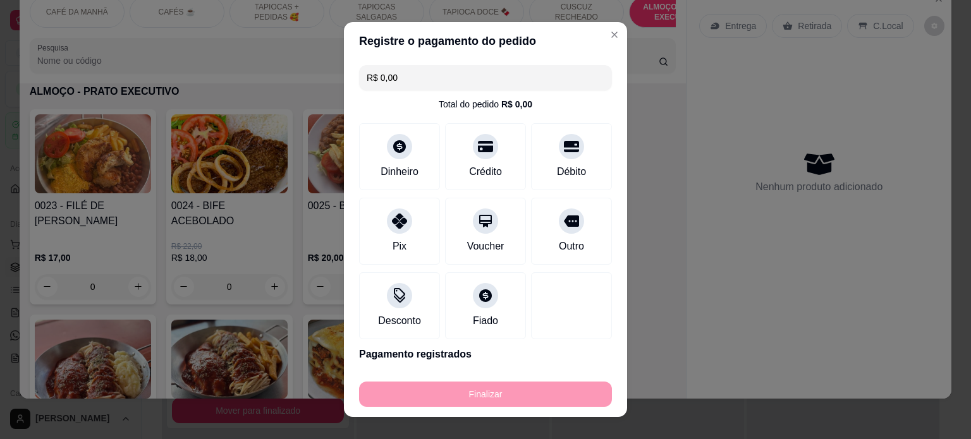
type input "-R$ 17,00"
click at [602, 38] on div "Gestor de pedidos" at bounding box center [551, 21] width 819 height 43
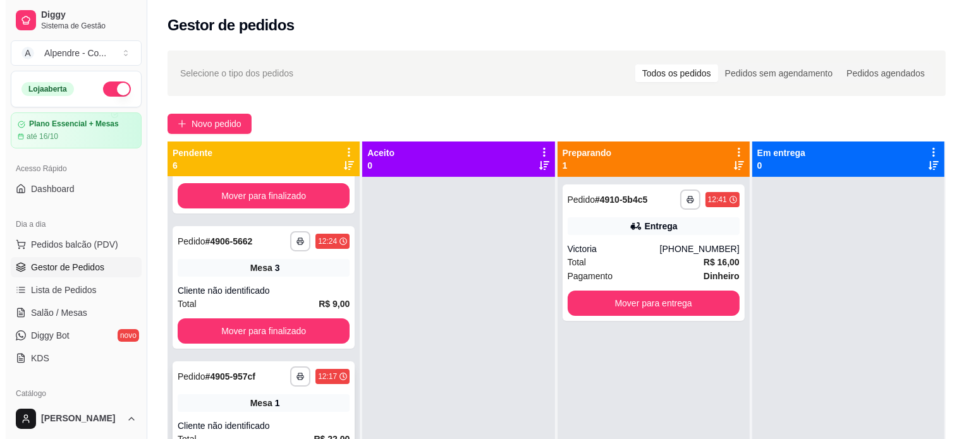
scroll to position [253, 0]
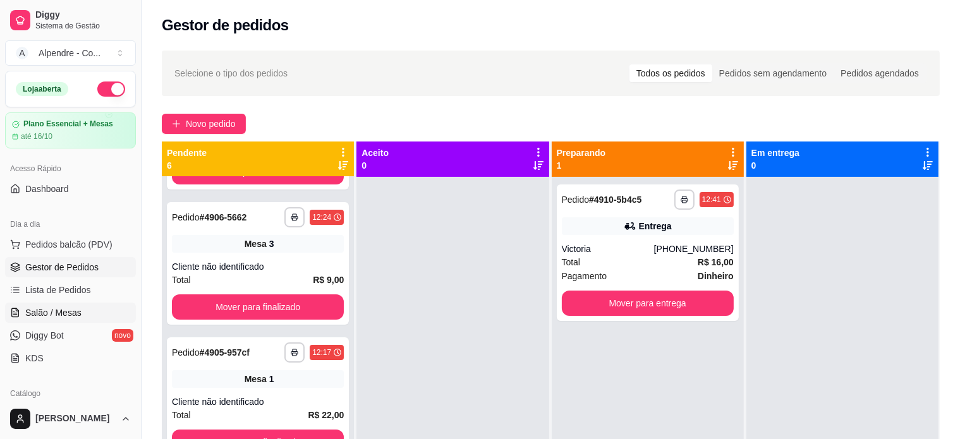
click at [53, 314] on span "Salão / Mesas" at bounding box center [53, 313] width 56 height 13
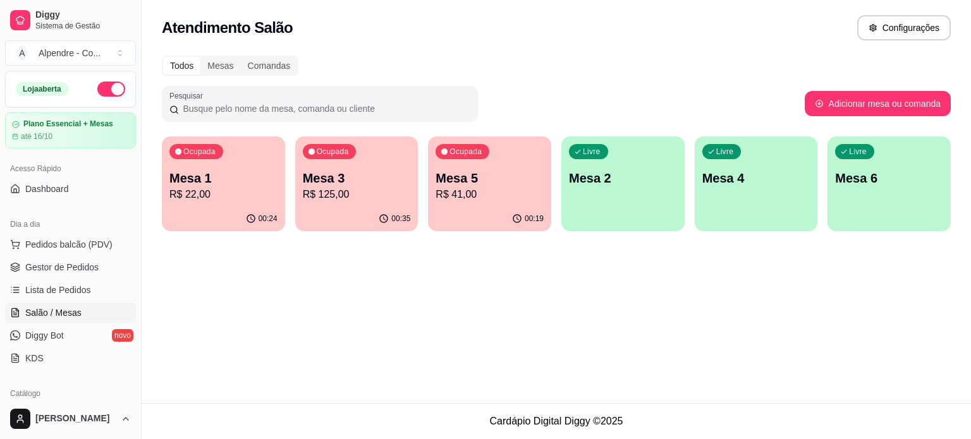
click at [233, 197] on p "R$ 22,00" at bounding box center [223, 194] width 108 height 15
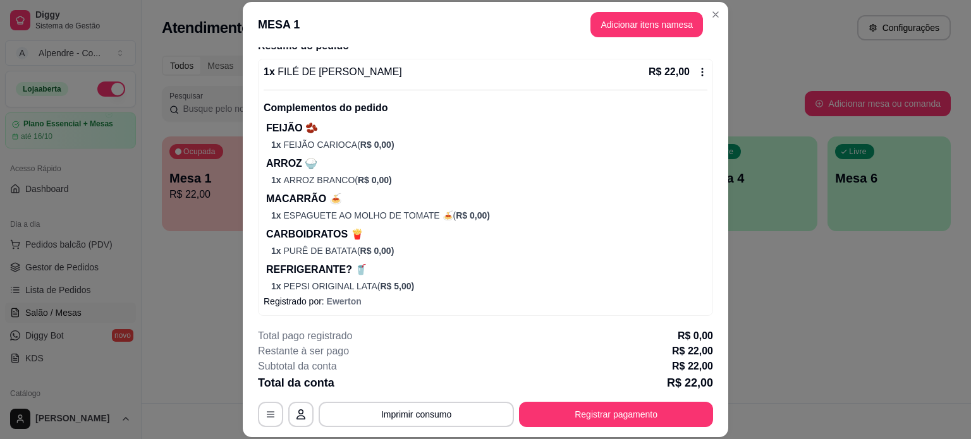
scroll to position [111, 0]
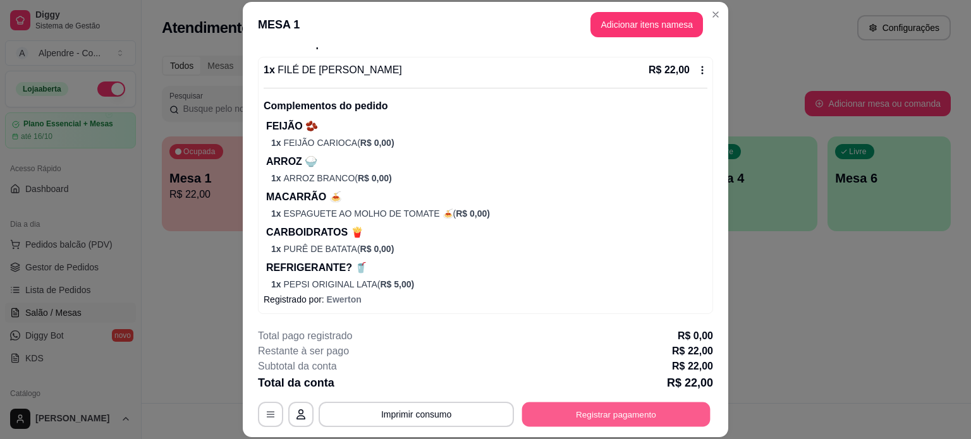
click at [622, 414] on button "Registrar pagamento" at bounding box center [616, 414] width 188 height 25
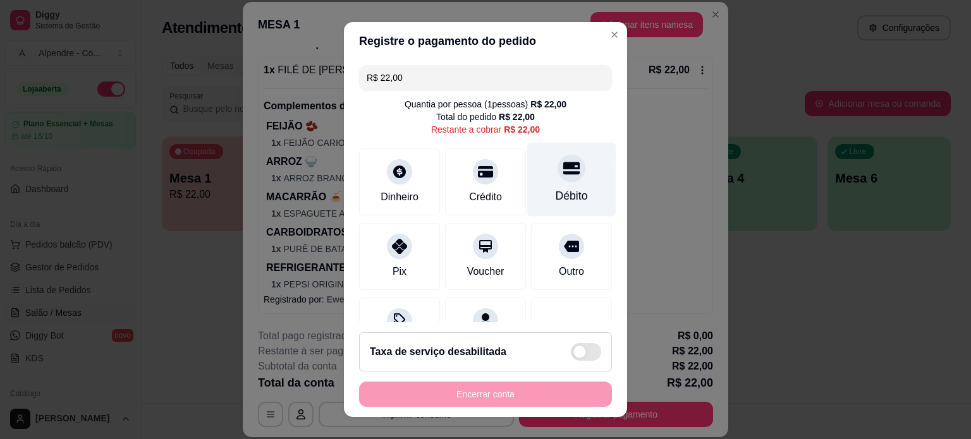
click at [558, 177] on div at bounding box center [572, 168] width 28 height 28
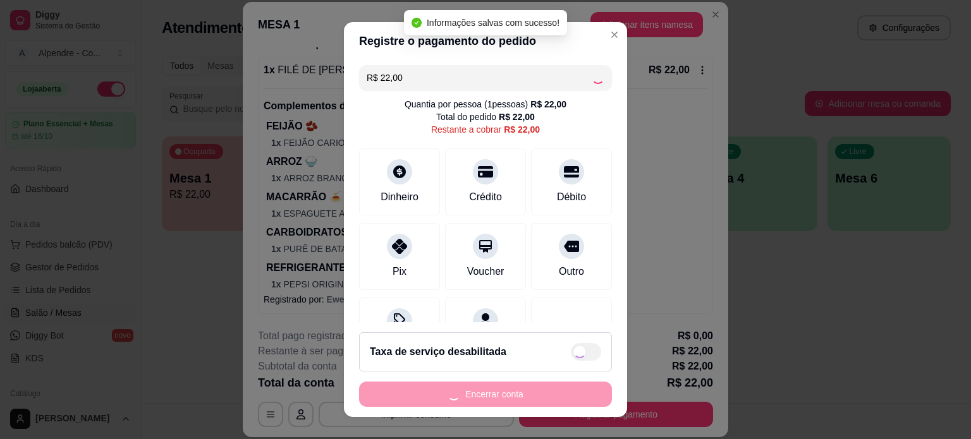
type input "R$ 0,00"
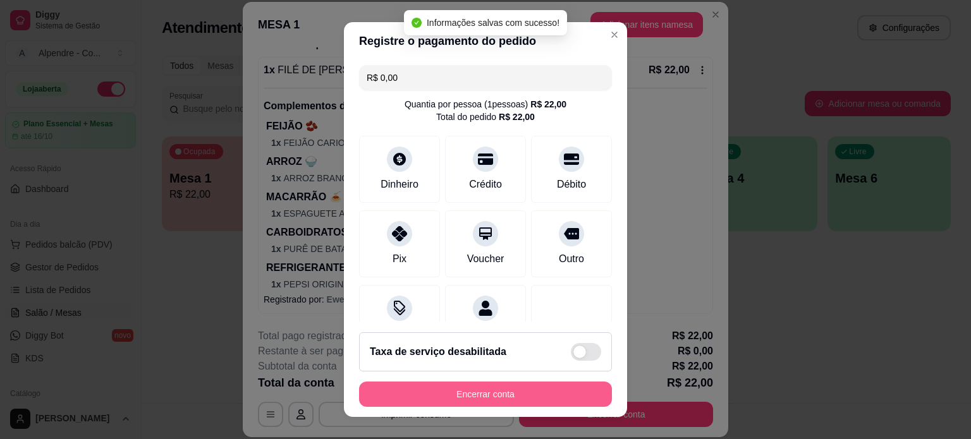
click at [490, 395] on button "Encerrar conta" at bounding box center [485, 394] width 253 height 25
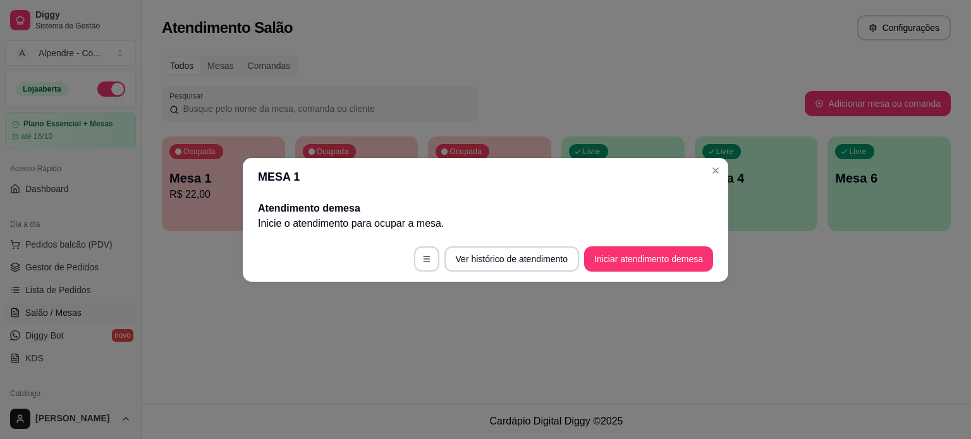
scroll to position [0, 0]
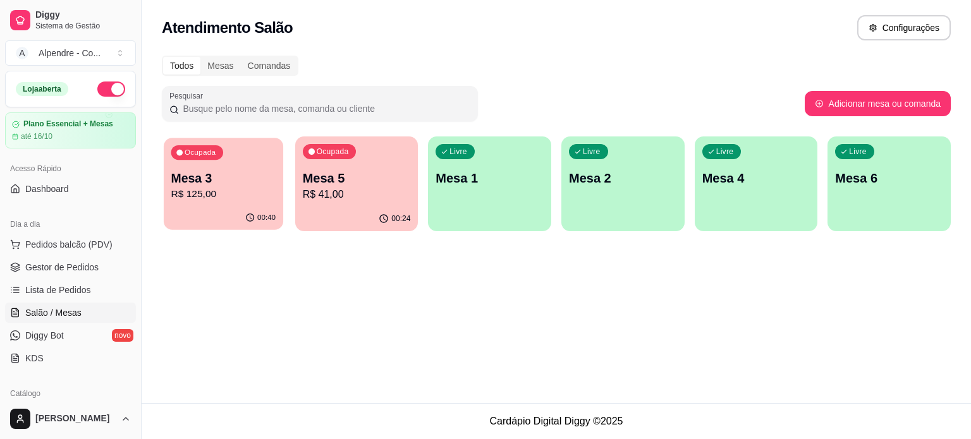
click at [217, 192] on p "R$ 125,00" at bounding box center [223, 194] width 105 height 15
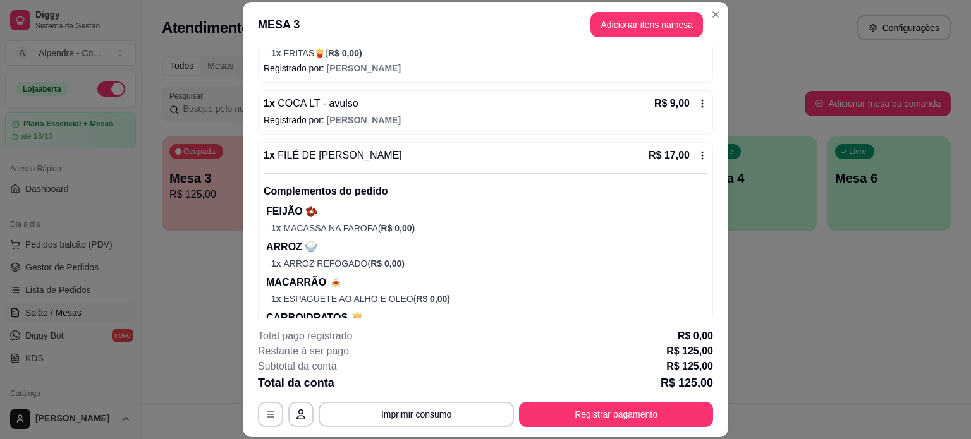
scroll to position [1234, 0]
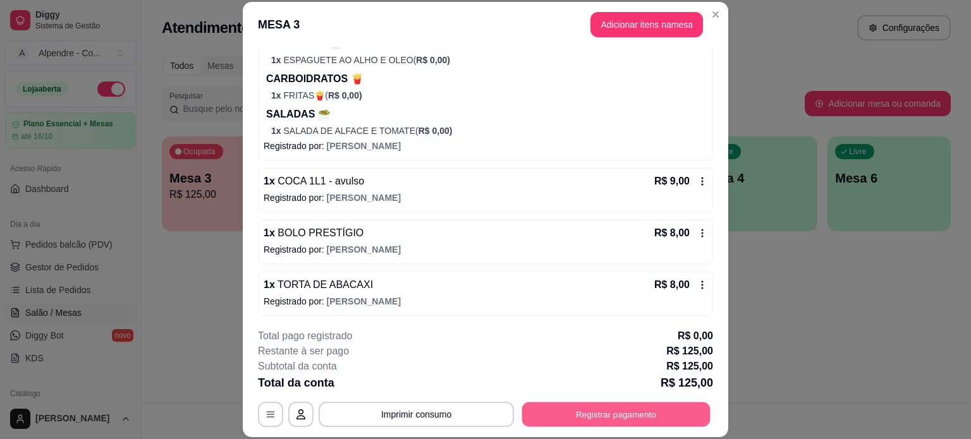
click at [598, 418] on button "Registrar pagamento" at bounding box center [616, 414] width 188 height 25
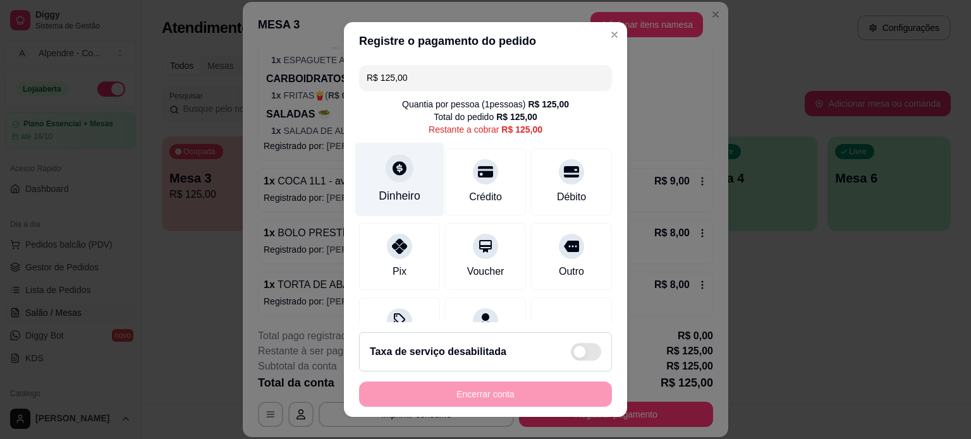
click at [395, 180] on div at bounding box center [400, 168] width 28 height 28
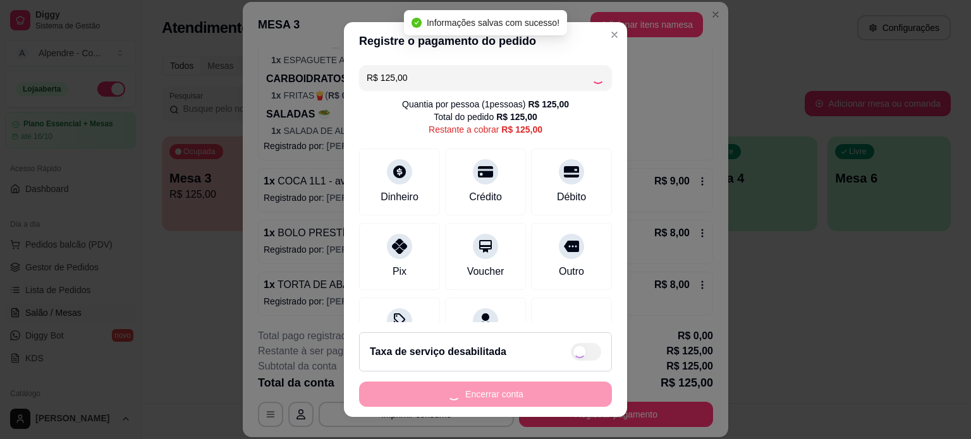
type input "R$ 0,00"
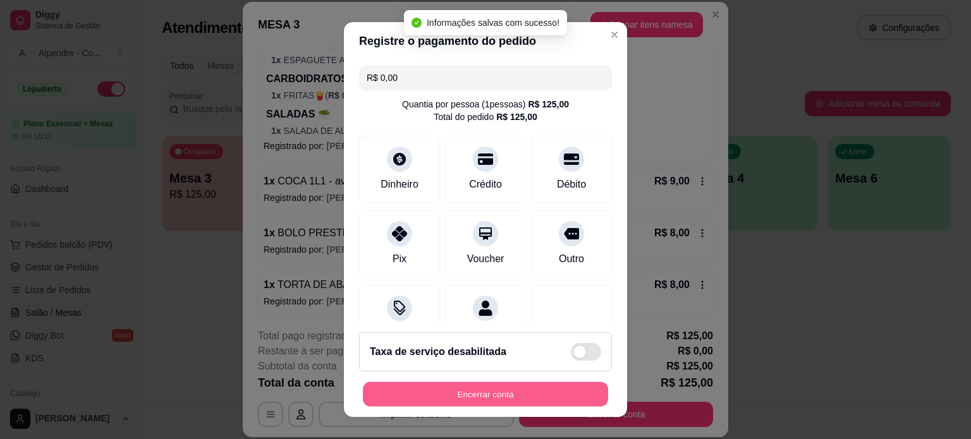
click at [491, 395] on button "Encerrar conta" at bounding box center [485, 395] width 245 height 25
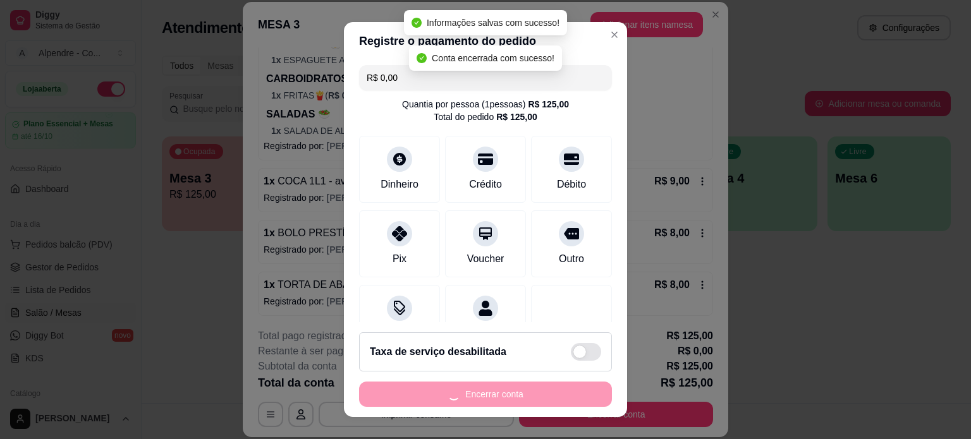
scroll to position [0, 0]
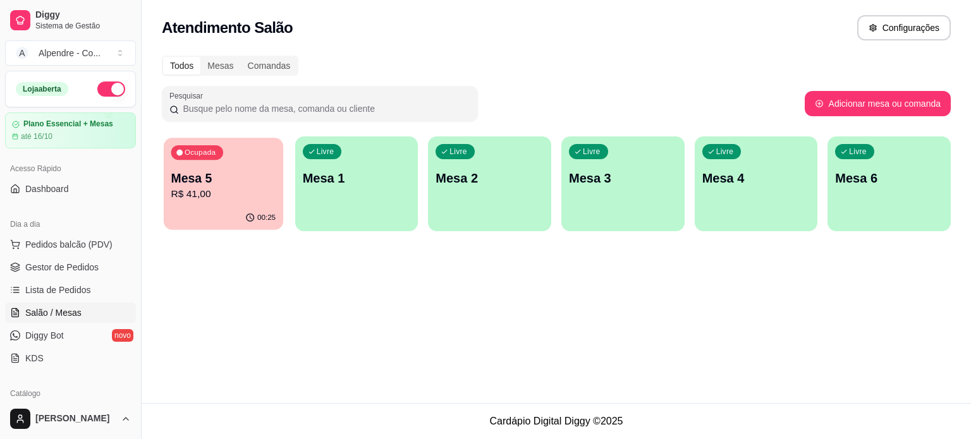
click at [234, 185] on p "Mesa 5" at bounding box center [223, 178] width 105 height 17
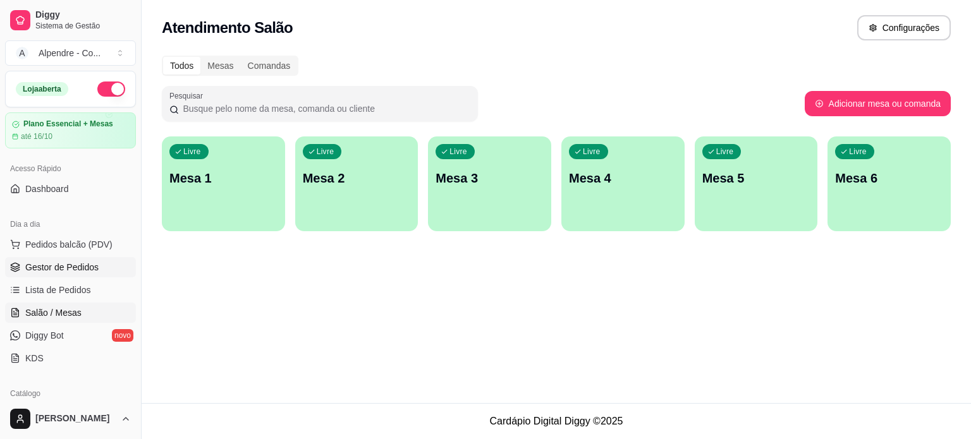
click at [83, 270] on span "Gestor de Pedidos" at bounding box center [61, 267] width 73 height 13
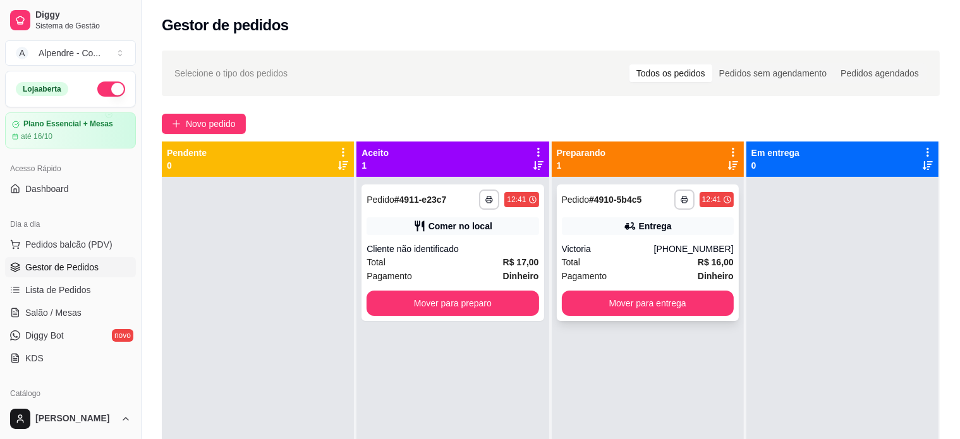
click at [647, 254] on div "Victoria" at bounding box center [608, 249] width 92 height 13
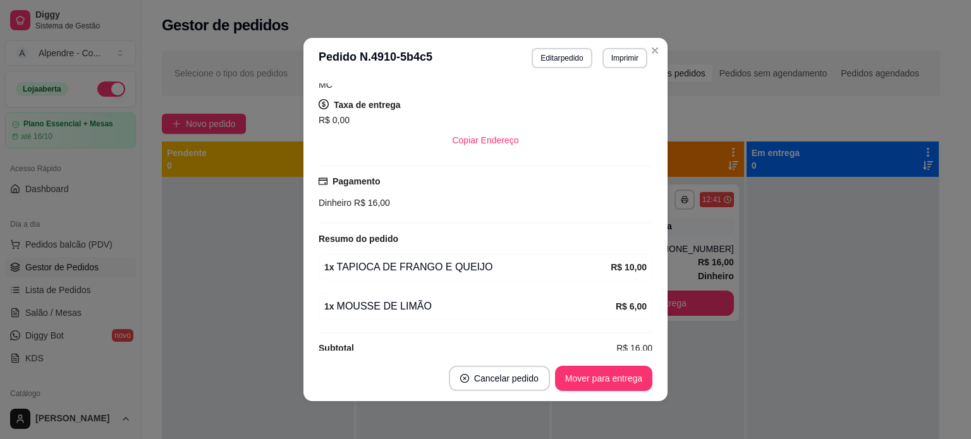
scroll to position [223, 0]
click at [600, 371] on button "Mover para entrega" at bounding box center [603, 378] width 97 height 25
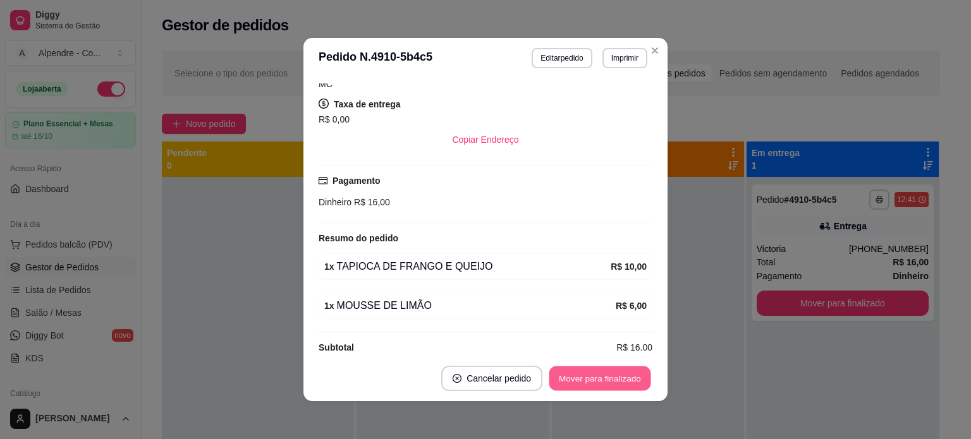
click at [586, 376] on button "Mover para finalizado" at bounding box center [600, 379] width 102 height 25
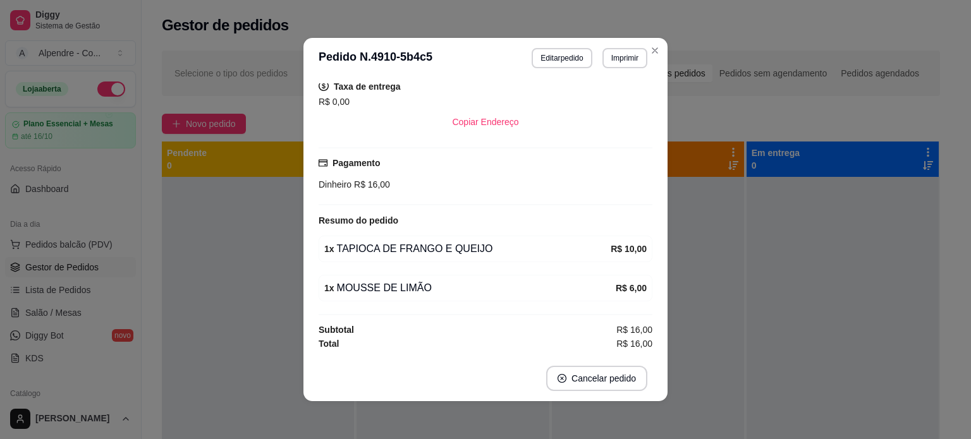
scroll to position [194, 0]
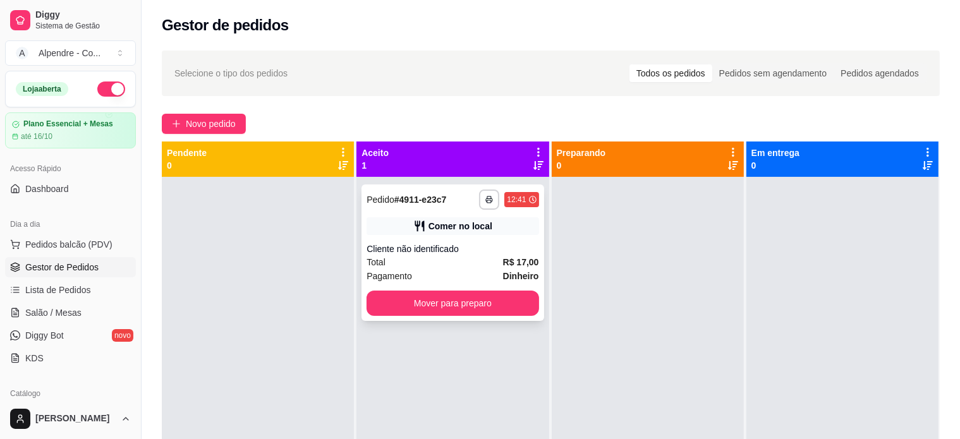
click at [429, 257] on div "Total R$ 17,00" at bounding box center [453, 262] width 172 height 14
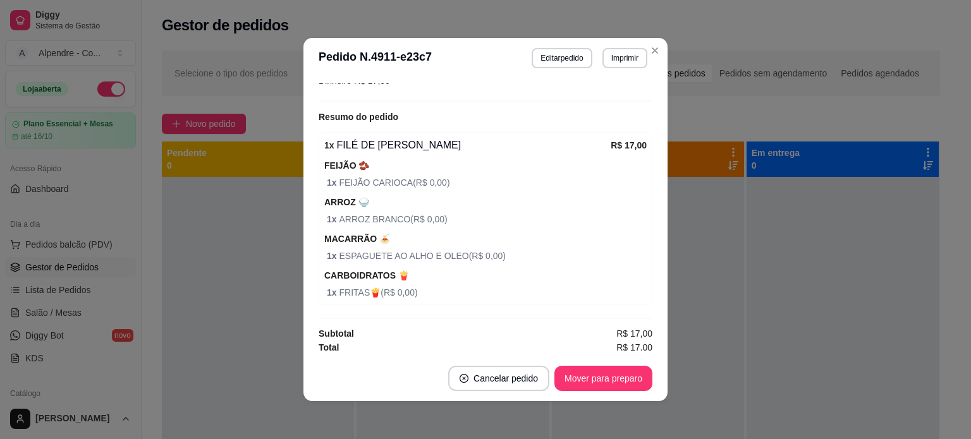
scroll to position [204, 0]
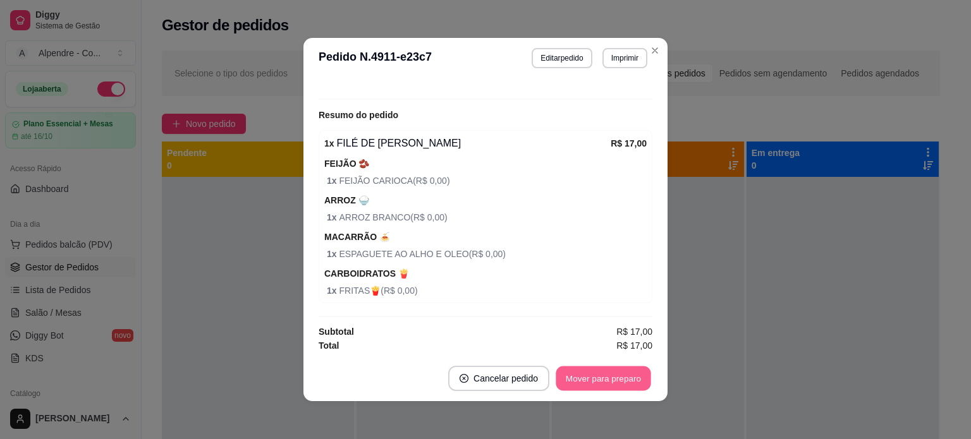
click at [579, 379] on button "Mover para preparo" at bounding box center [603, 379] width 95 height 25
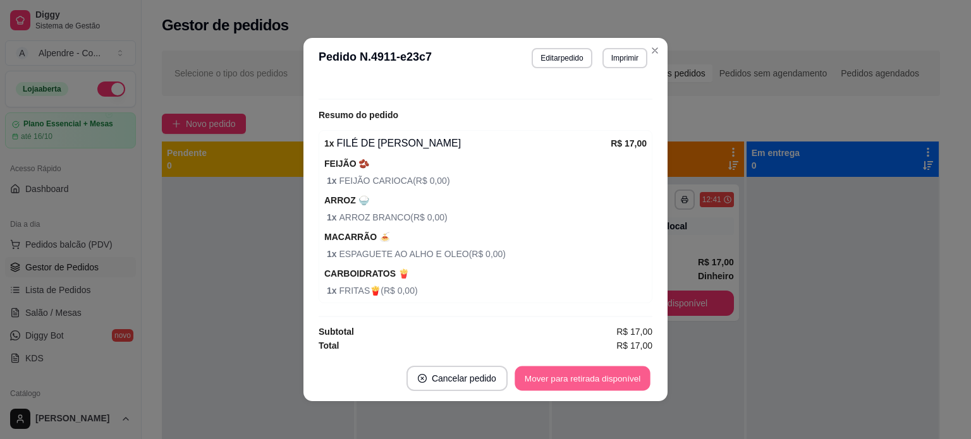
click at [579, 379] on button "Mover para retirada disponível" at bounding box center [582, 379] width 135 height 25
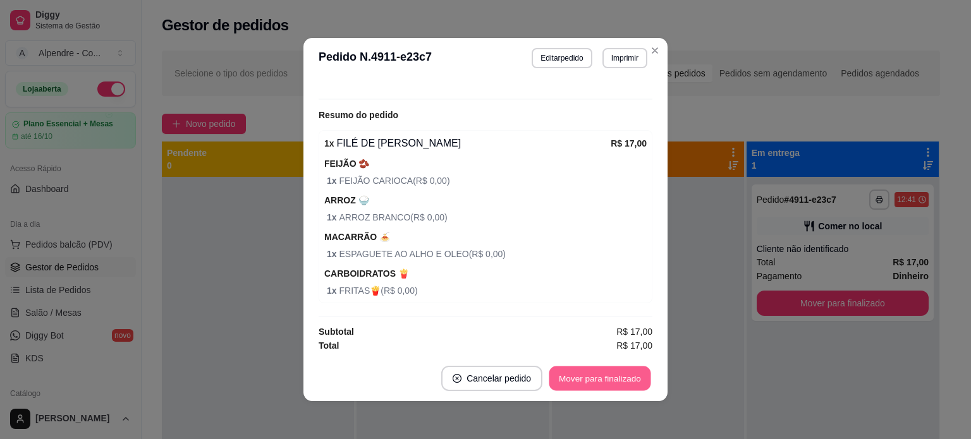
click at [579, 379] on button "Mover para finalizado" at bounding box center [600, 379] width 102 height 25
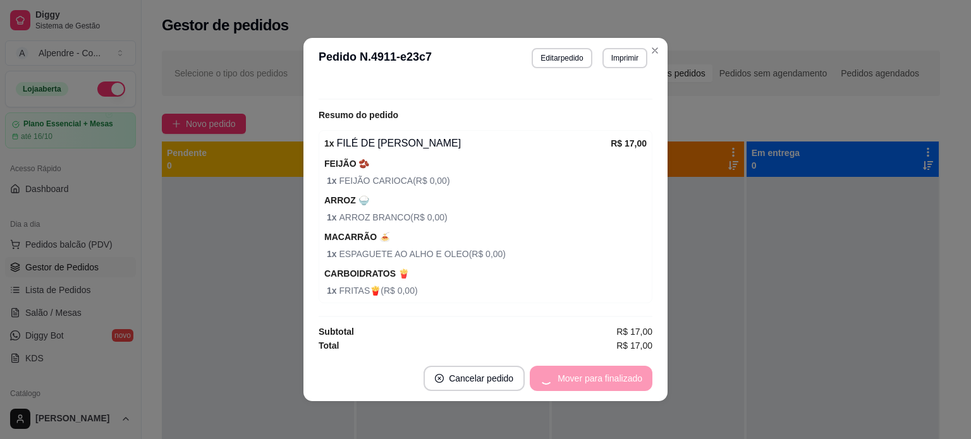
scroll to position [150, 0]
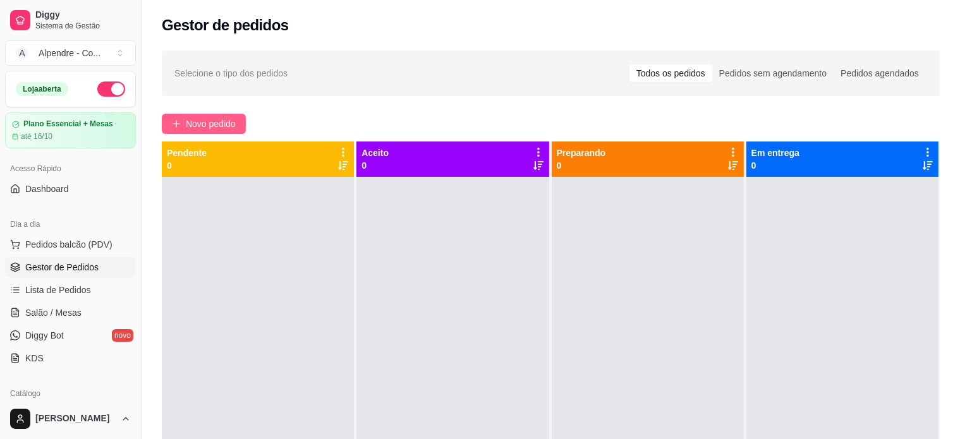
click at [221, 126] on span "Novo pedido" at bounding box center [211, 124] width 50 height 14
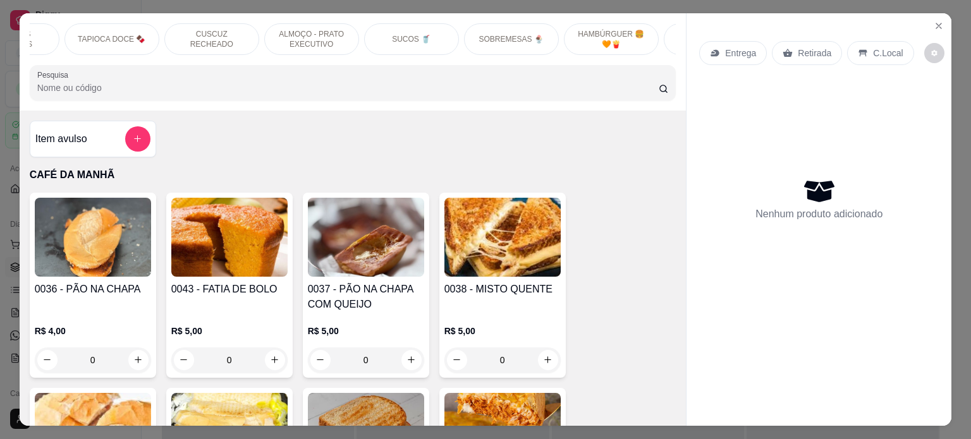
scroll to position [0, 372]
click at [463, 32] on div "SOBREMESAS 🍨" at bounding box center [504, 39] width 95 height 32
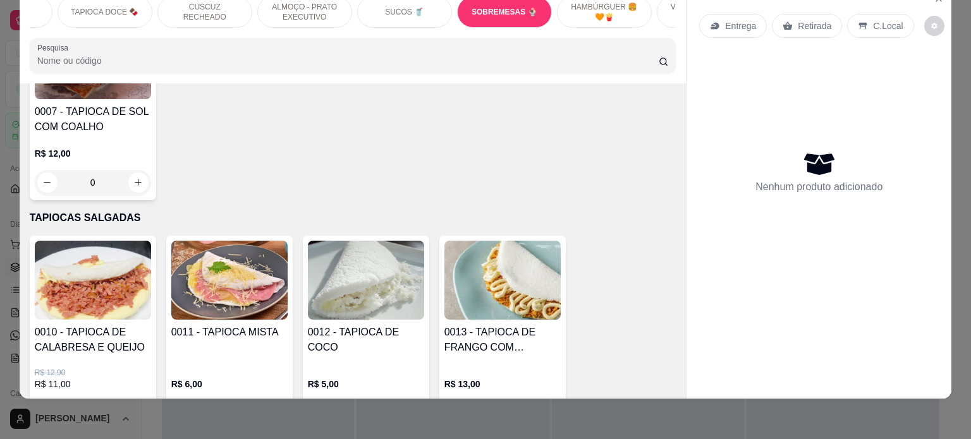
scroll to position [0, 0]
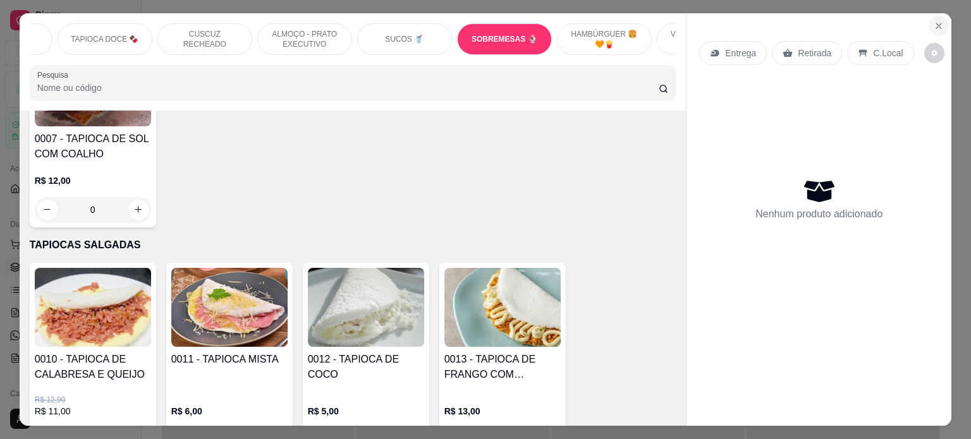
click at [934, 21] on icon "Close" at bounding box center [939, 26] width 10 height 10
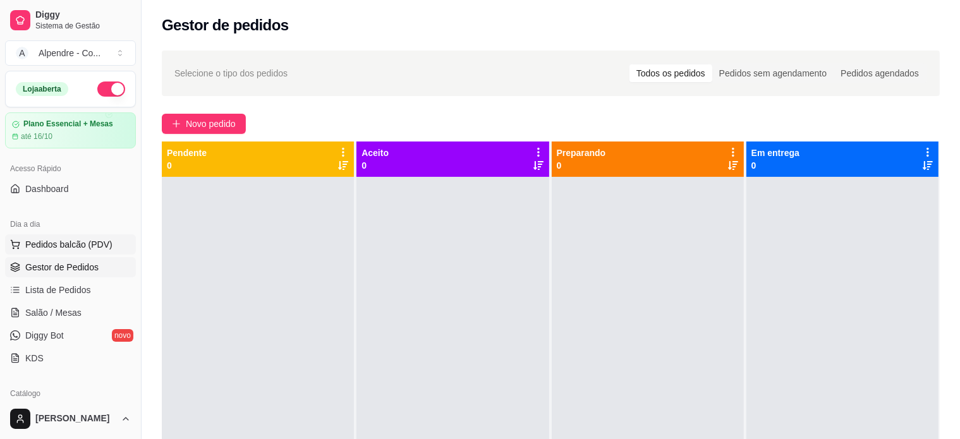
click at [47, 245] on span "Pedidos balcão (PDV)" at bounding box center [68, 244] width 87 height 13
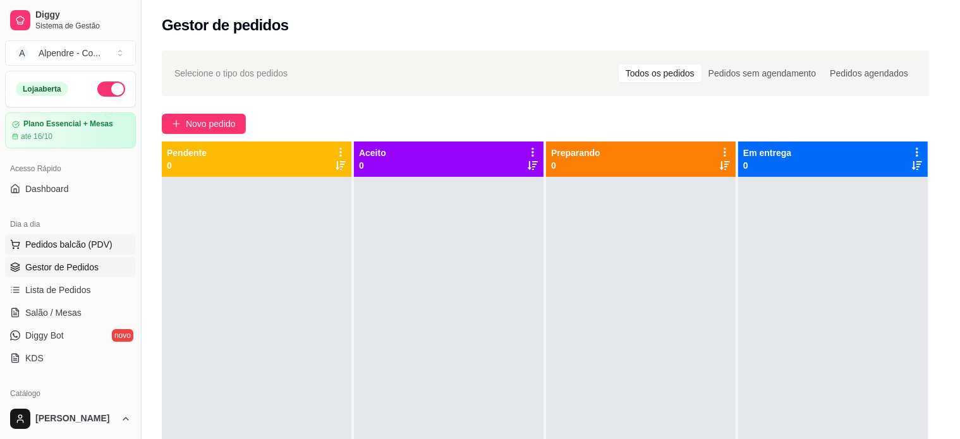
click at [47, 267] on img at bounding box center [90, 238] width 118 height 80
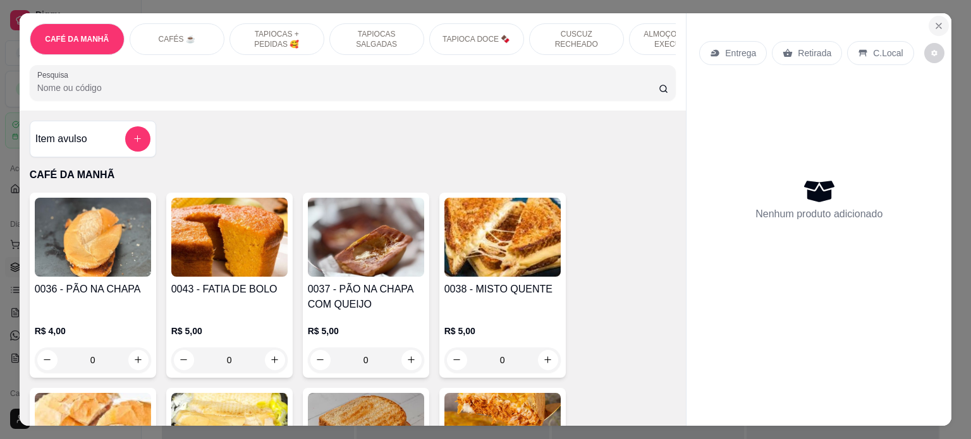
click at [932, 27] on button "Close" at bounding box center [939, 26] width 20 height 20
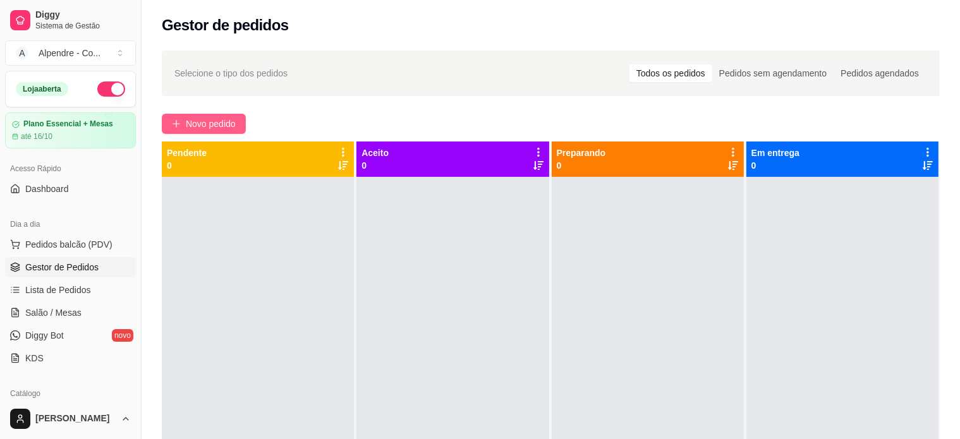
click at [225, 126] on span "Novo pedido" at bounding box center [211, 124] width 50 height 14
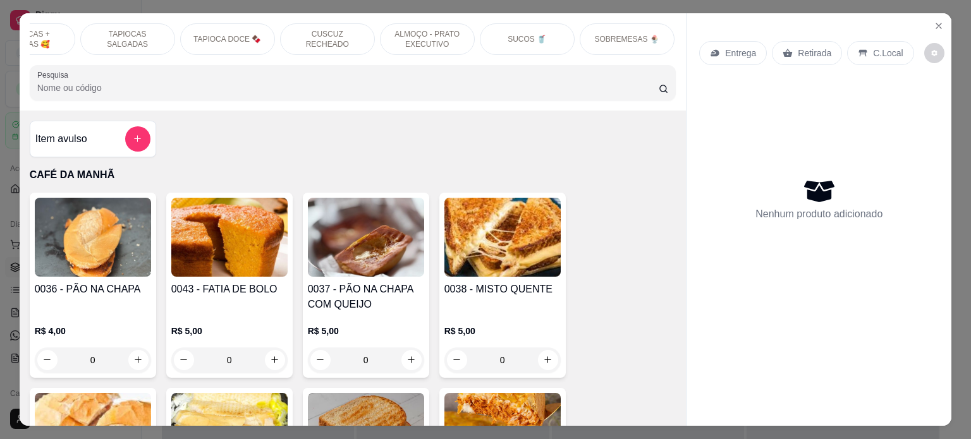
scroll to position [0, 320]
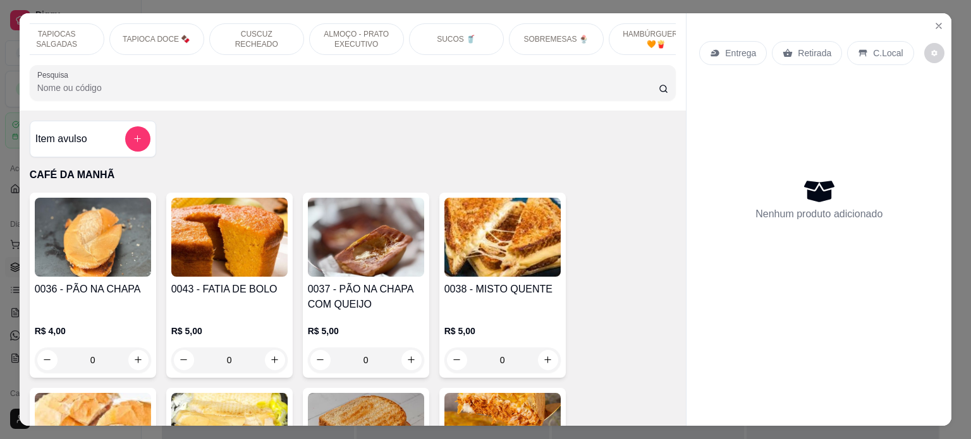
click at [544, 37] on p "SOBREMESAS 🍨" at bounding box center [556, 39] width 64 height 10
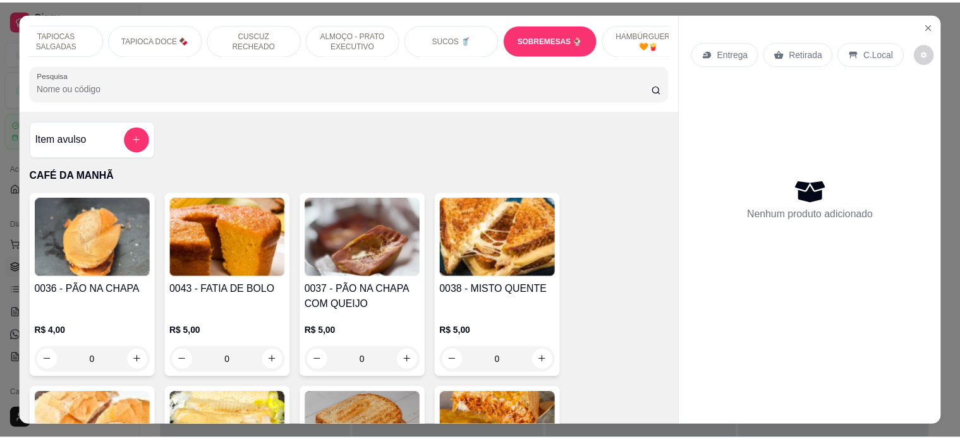
scroll to position [3786, 0]
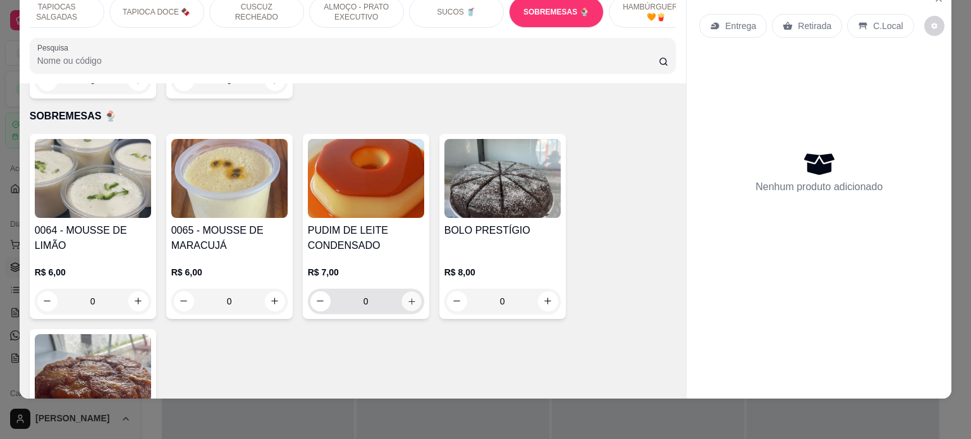
click at [408, 297] on icon "increase-product-quantity" at bounding box center [411, 301] width 9 height 9
type input "1"
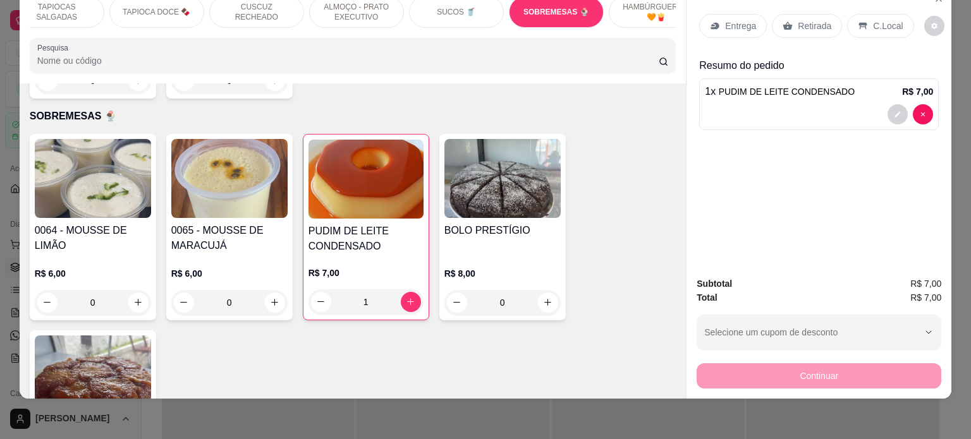
click at [798, 21] on p "Retirada" at bounding box center [815, 26] width 34 height 13
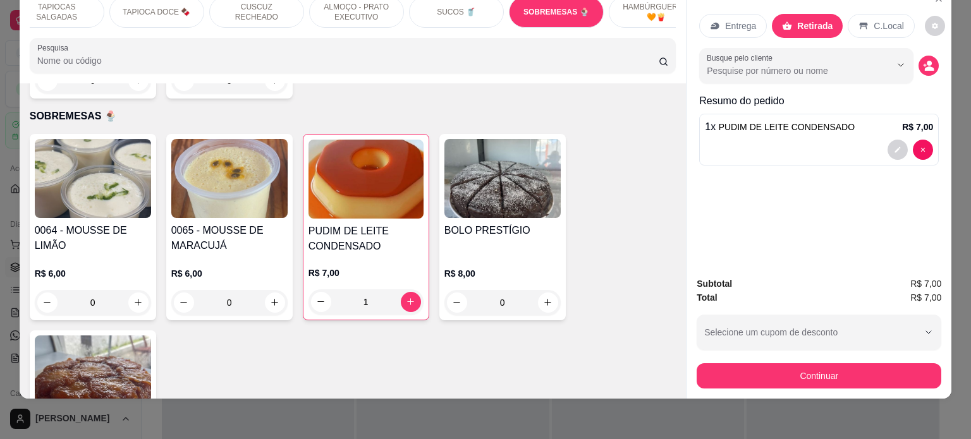
click at [874, 20] on p "C.Local" at bounding box center [889, 26] width 30 height 13
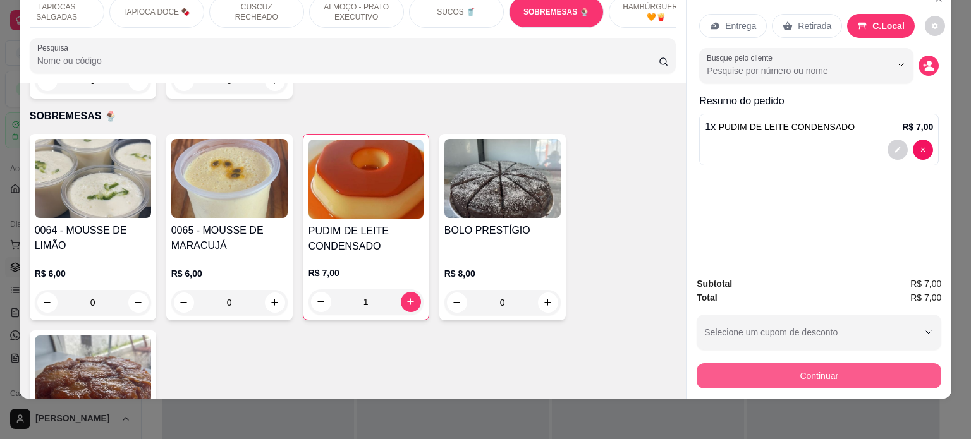
click at [827, 369] on button "Continuar" at bounding box center [819, 376] width 245 height 25
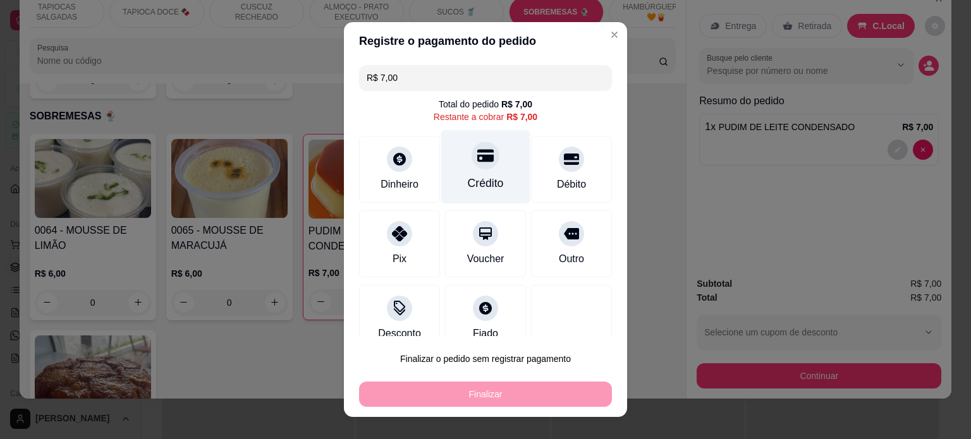
click at [472, 161] on div at bounding box center [486, 156] width 28 height 28
type input "R$ 0,00"
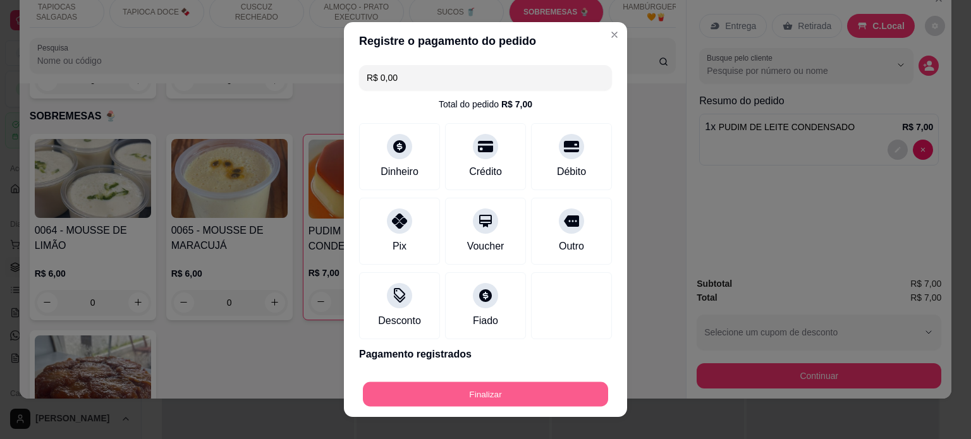
click at [470, 388] on button "Finalizar" at bounding box center [485, 395] width 245 height 25
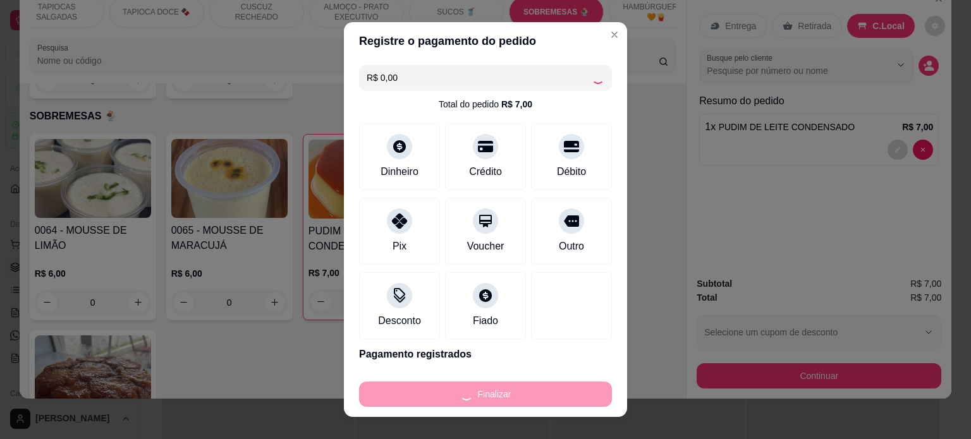
type input "0"
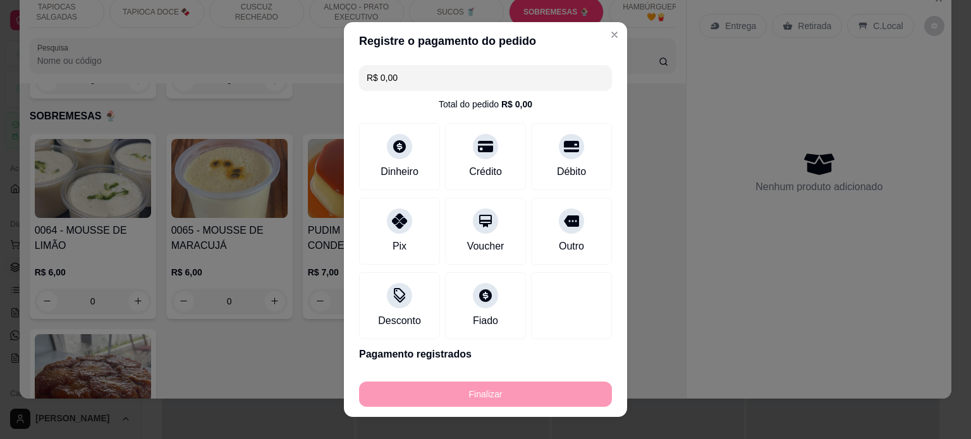
type input "-R$ 7,00"
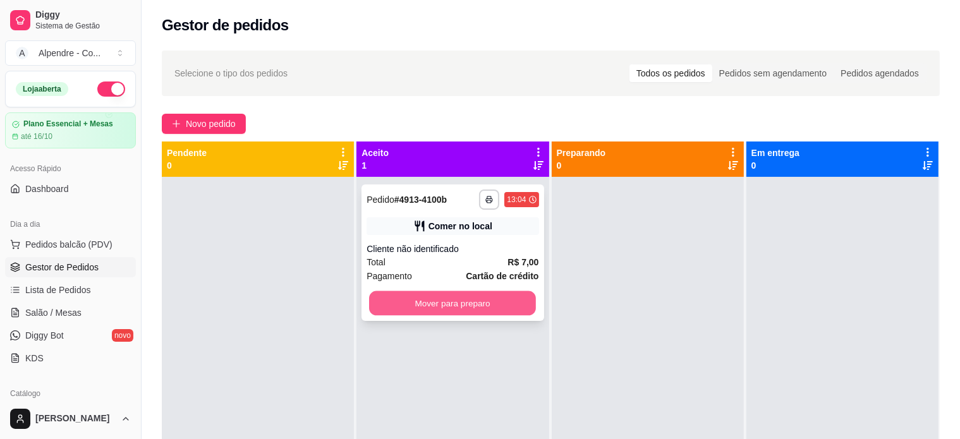
click at [436, 291] on button "Mover para preparo" at bounding box center [452, 303] width 167 height 25
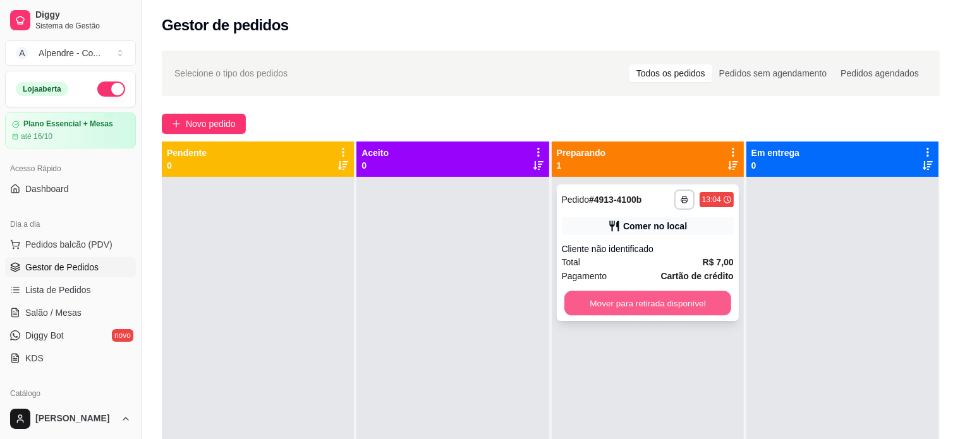
click at [617, 302] on button "Mover para retirada disponível" at bounding box center [648, 303] width 167 height 25
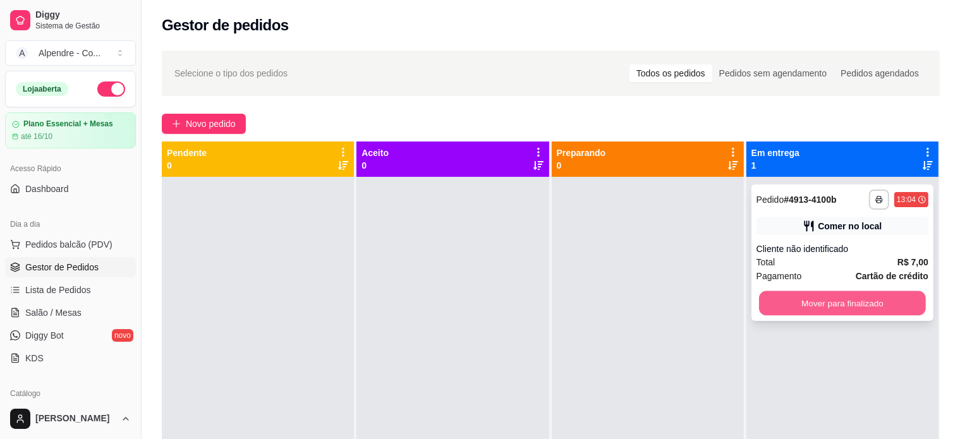
click at [809, 305] on button "Mover para finalizado" at bounding box center [842, 303] width 167 height 25
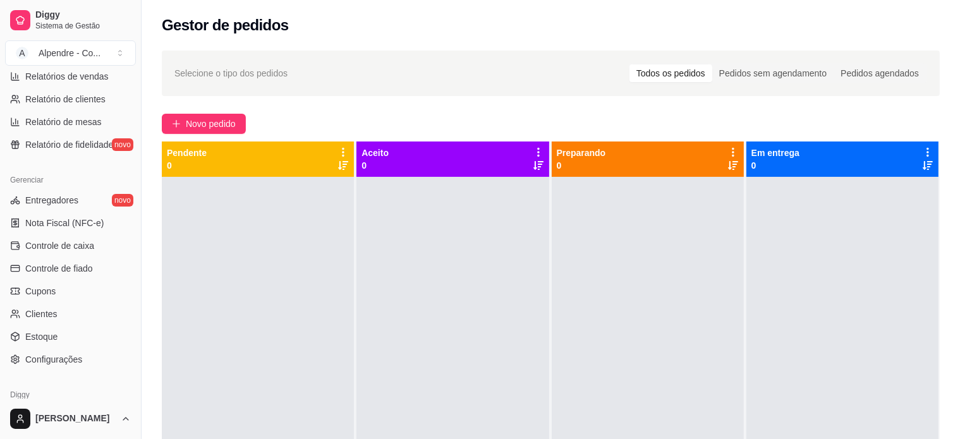
scroll to position [443, 0]
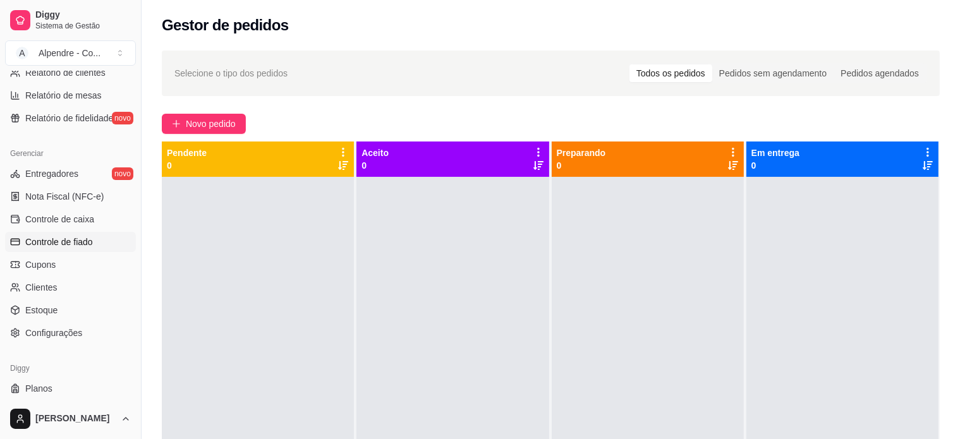
click at [58, 233] on link "Controle de fiado" at bounding box center [70, 242] width 131 height 20
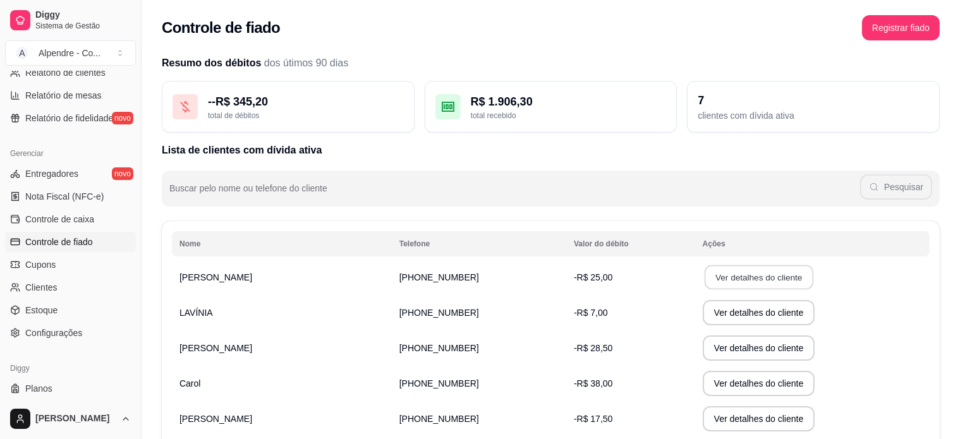
click at [718, 274] on button "Ver detalhes do cliente" at bounding box center [758, 278] width 109 height 25
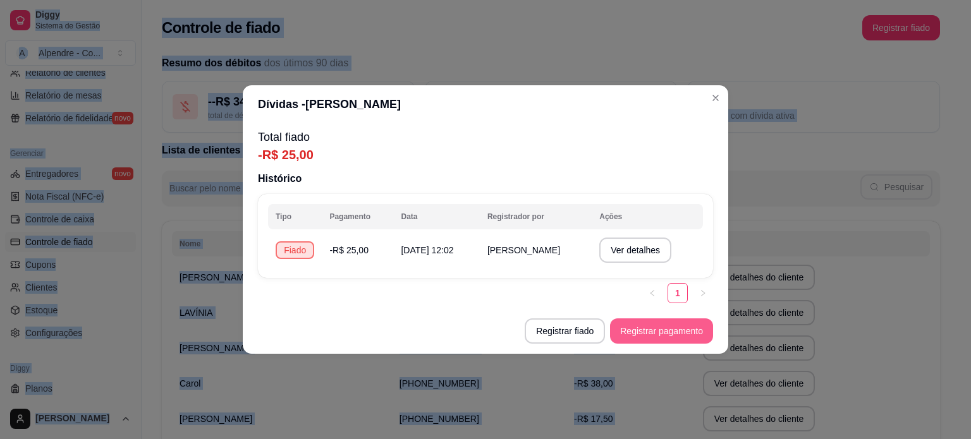
click at [647, 331] on button "Registrar pagamento" at bounding box center [661, 331] width 103 height 25
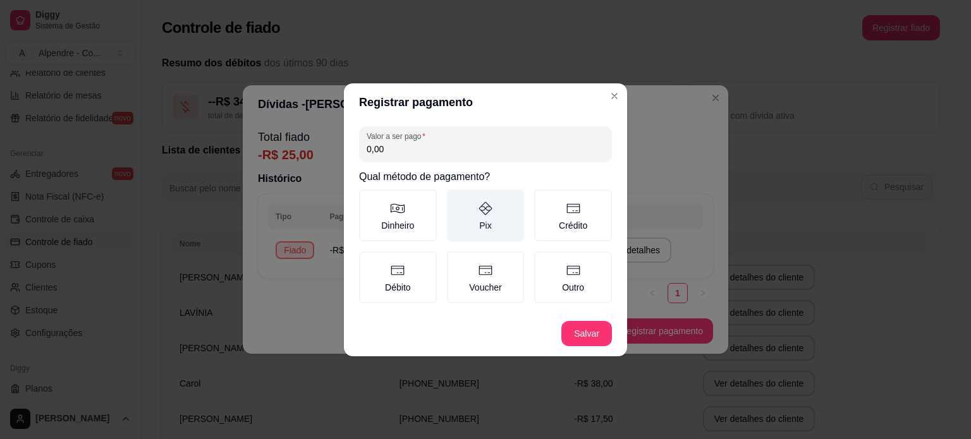
click at [506, 217] on label "Pix" at bounding box center [486, 216] width 78 height 52
click at [456, 199] on button "Pix" at bounding box center [451, 194] width 10 height 10
click at [423, 164] on div "Valor a ser pago 0,00 Qual método de pagamento? Dinheiro Pix Crédito Débito Vou…" at bounding box center [485, 216] width 283 height 190
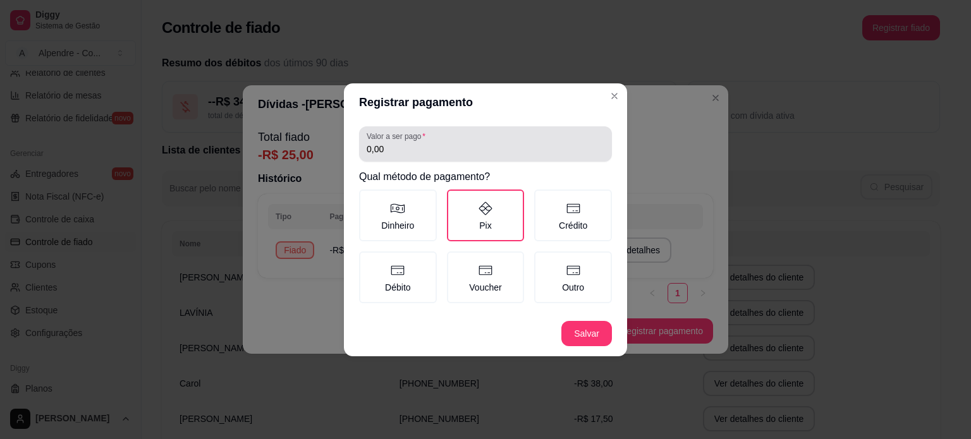
click at [425, 153] on input "0,00" at bounding box center [486, 149] width 238 height 13
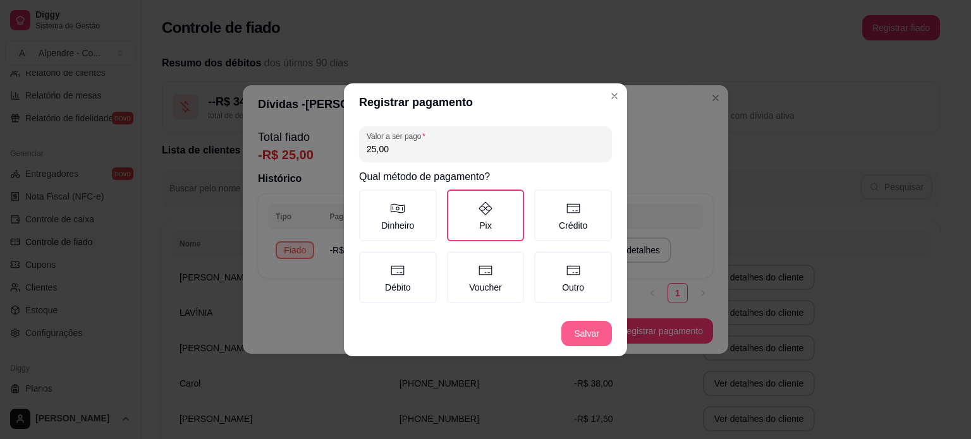
type input "25,00"
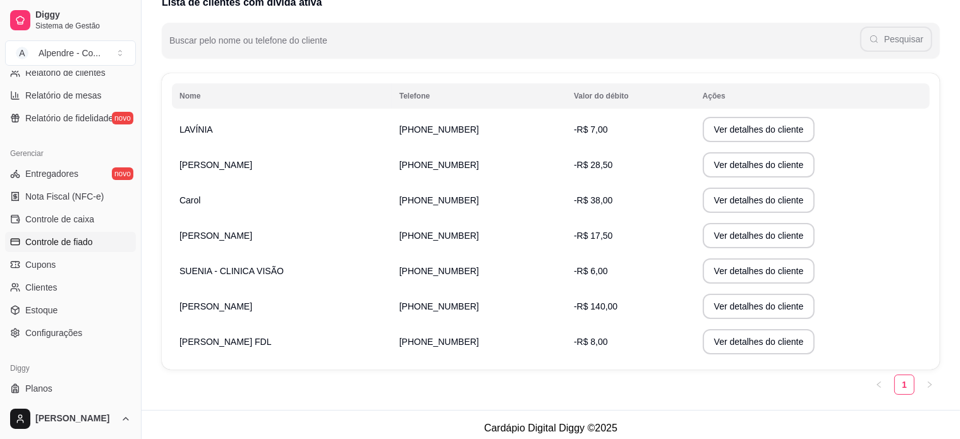
scroll to position [154, 0]
